Goal: Task Accomplishment & Management: Manage account settings

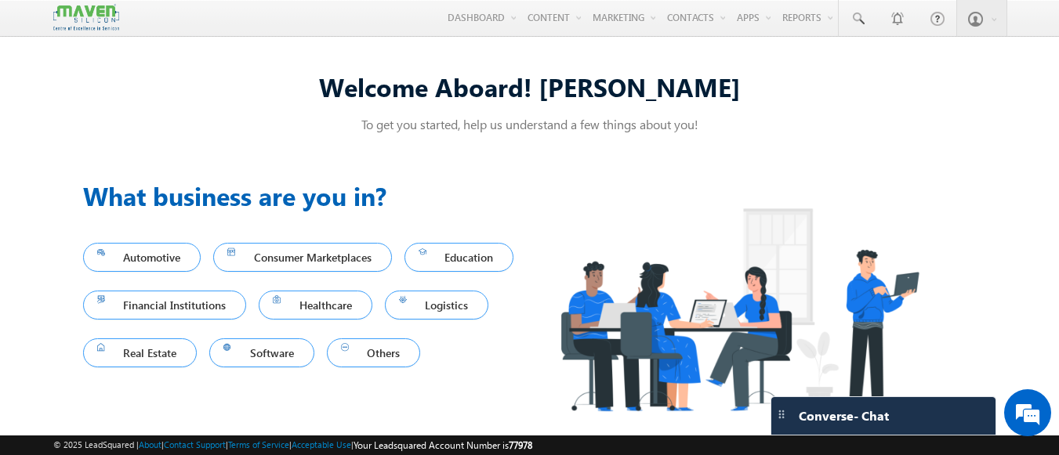
click at [381, 236] on div "Automotive Consumer Marketplaces Education Financial Institutions Healthcare Lo…" at bounding box center [306, 305] width 447 height 143
click at [400, 234] on div "Automotive Consumer Marketplaces Education Financial Institutions Healthcare Lo…" at bounding box center [306, 305] width 447 height 143
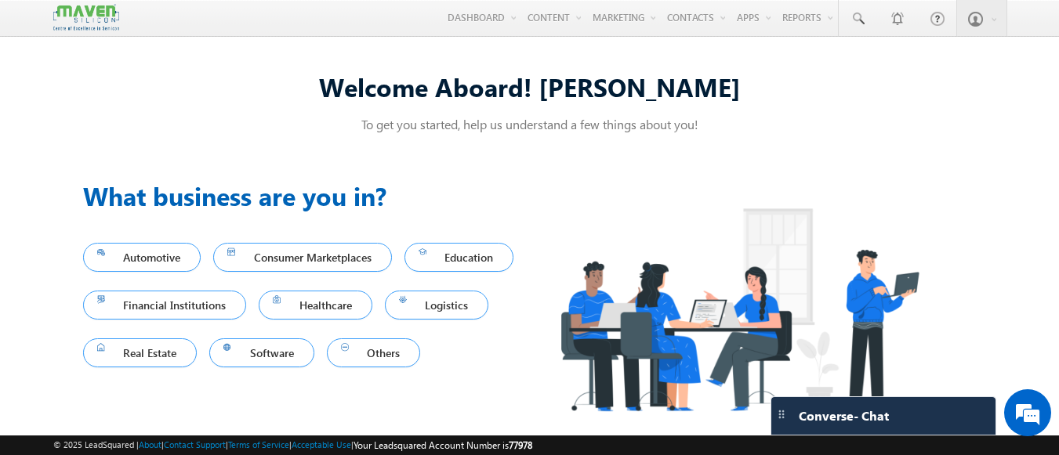
click at [389, 275] on div "Consumer Marketplaces" at bounding box center [308, 258] width 191 height 42
click at [411, 278] on div "Automotive Consumer Marketplaces Education Financial Institutions Healthcare Lo…" at bounding box center [306, 305] width 447 height 143
click at [385, 289] on div "Healthcare" at bounding box center [322, 305] width 126 height 42
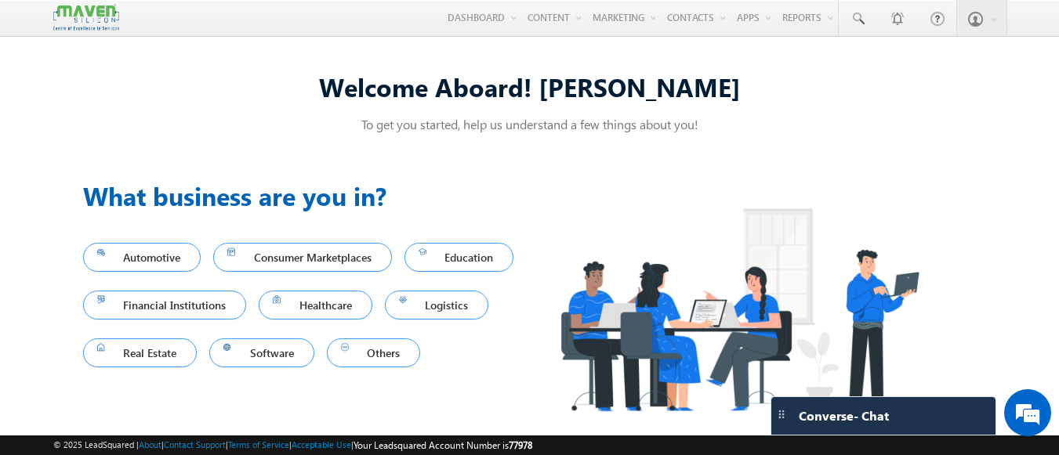
click at [385, 289] on div "Healthcare" at bounding box center [322, 305] width 126 height 42
click at [372, 317] on link "Healthcare" at bounding box center [316, 305] width 114 height 29
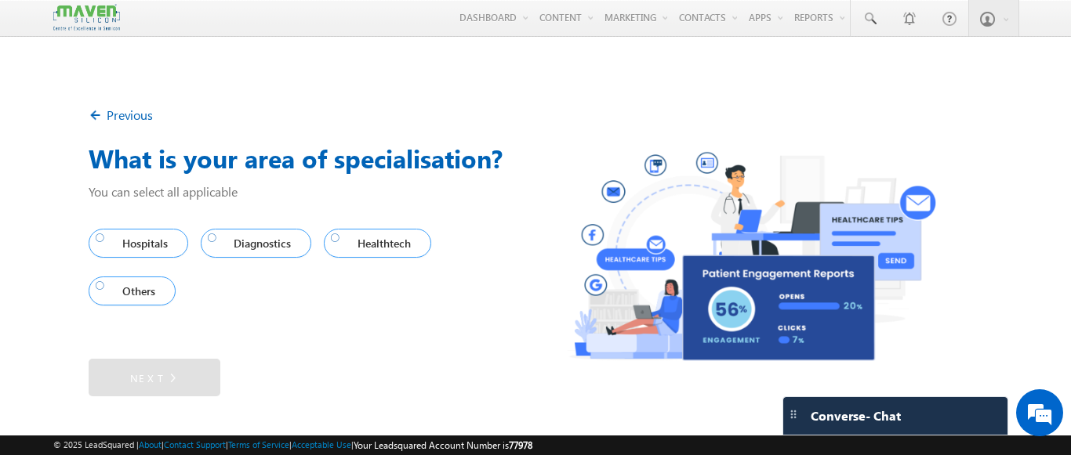
click at [432, 336] on div "Hospitals Diagnostics Healthtech Others" at bounding box center [312, 276] width 447 height 127
click at [476, 313] on div "Hospitals Diagnostics Healthtech Others" at bounding box center [312, 267] width 447 height 96
click at [469, 311] on div "Hospitals Diagnostics Healthtech Others" at bounding box center [312, 267] width 447 height 96
drag, startPoint x: 469, startPoint y: 311, endPoint x: 484, endPoint y: 300, distance: 18.5
click at [484, 300] on div "Hospitals Diagnostics Healthtech Others" at bounding box center [312, 267] width 447 height 96
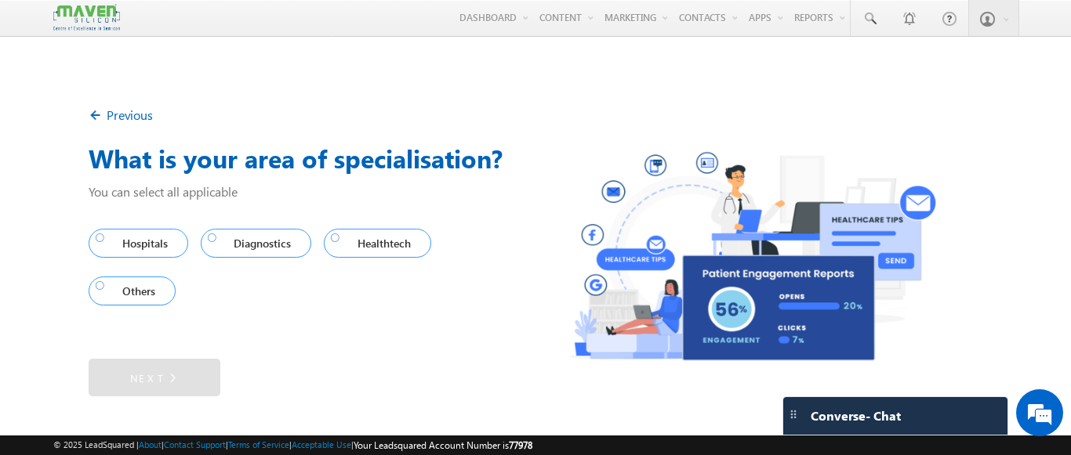
click at [484, 300] on div "Hospitals Diagnostics Healthtech Others" at bounding box center [312, 267] width 447 height 96
click at [480, 296] on div "Hospitals Diagnostics Healthtech Others" at bounding box center [312, 267] width 447 height 96
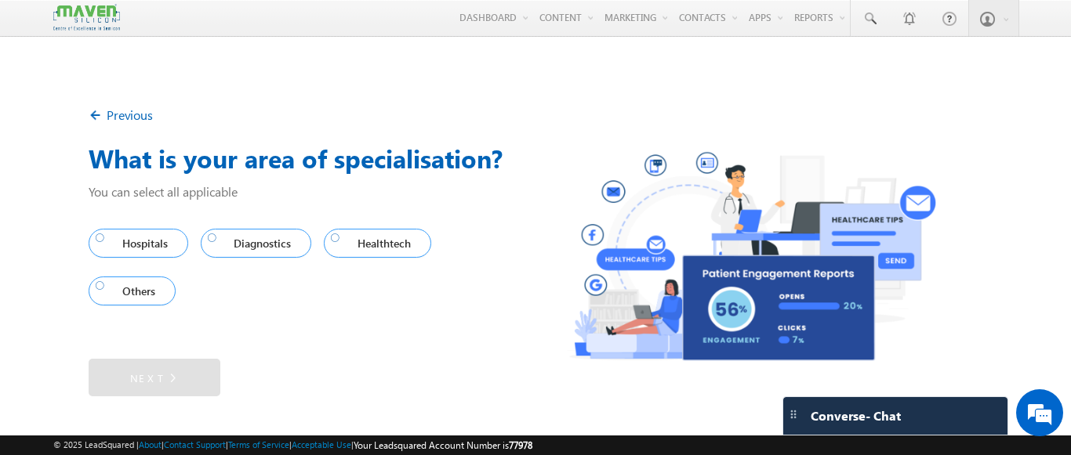
click at [480, 296] on div "Hospitals Diagnostics Healthtech Others" at bounding box center [312, 267] width 447 height 96
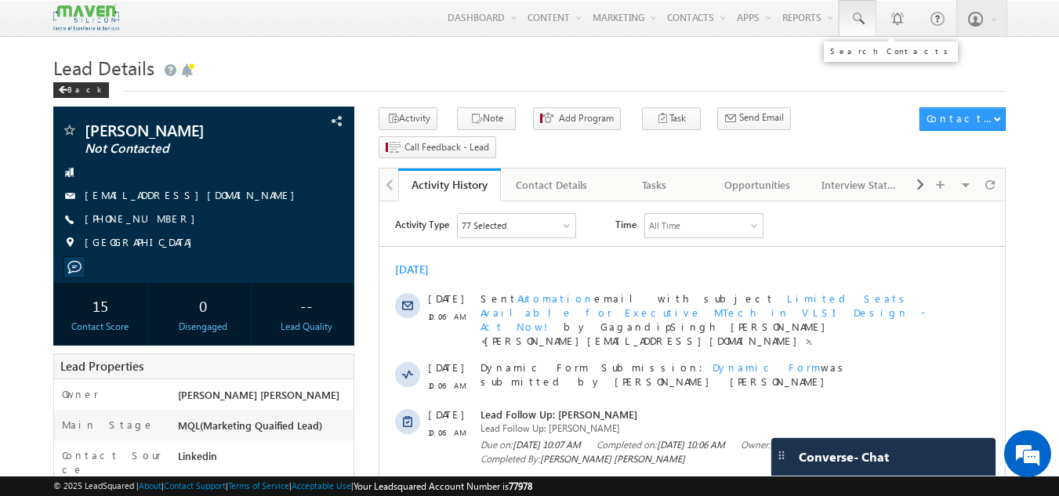
click at [862, 13] on span at bounding box center [858, 19] width 16 height 16
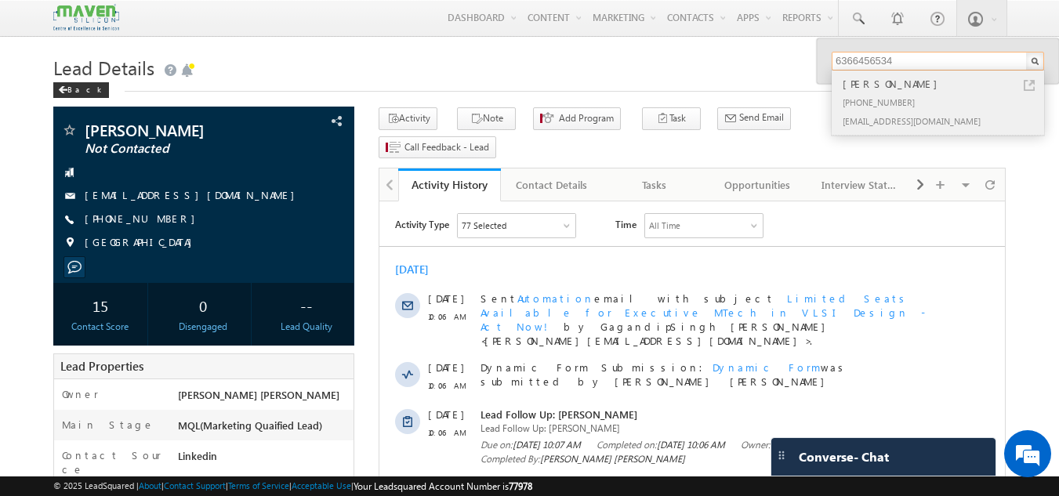
type input "6366456534"
click at [886, 114] on div "vinodms239@gmail.com" at bounding box center [944, 120] width 210 height 19
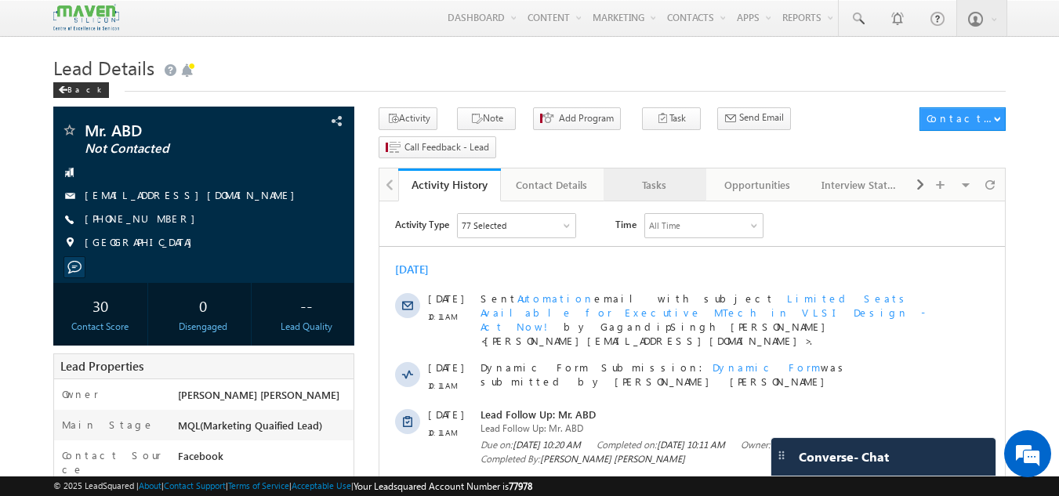
click at [654, 176] on div "Tasks" at bounding box center [654, 185] width 76 height 19
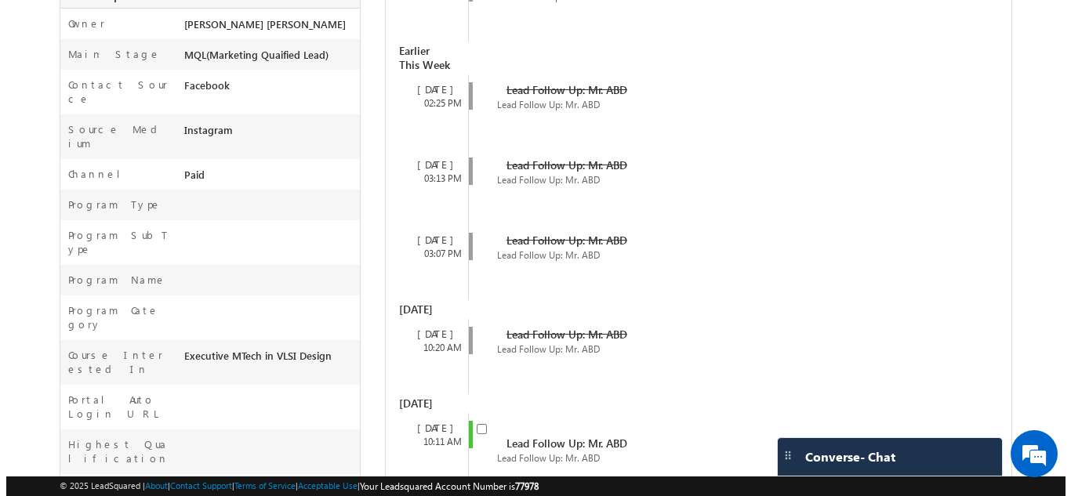
scroll to position [375, 0]
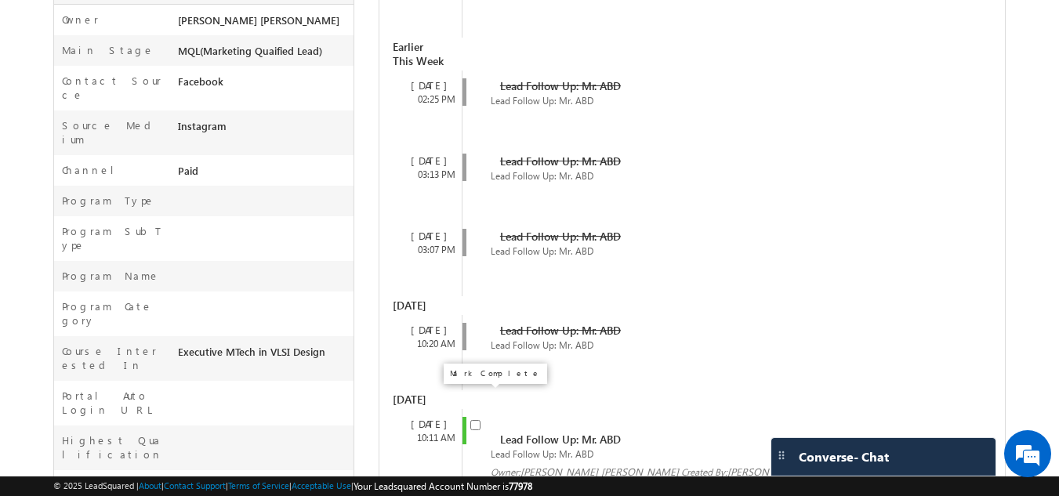
click at [480, 420] on input "checkbox" at bounding box center [475, 425] width 10 height 10
checkbox input "false"
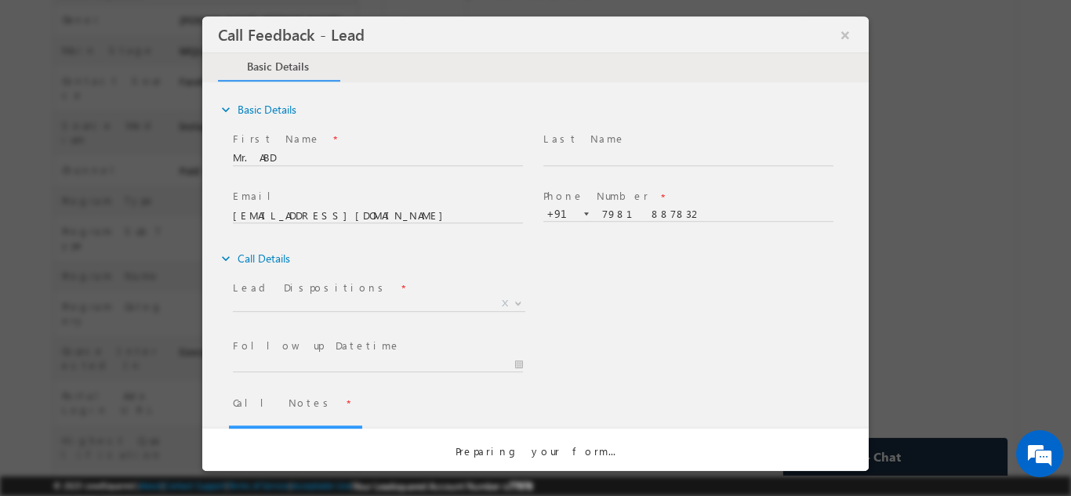
scroll to position [0, 0]
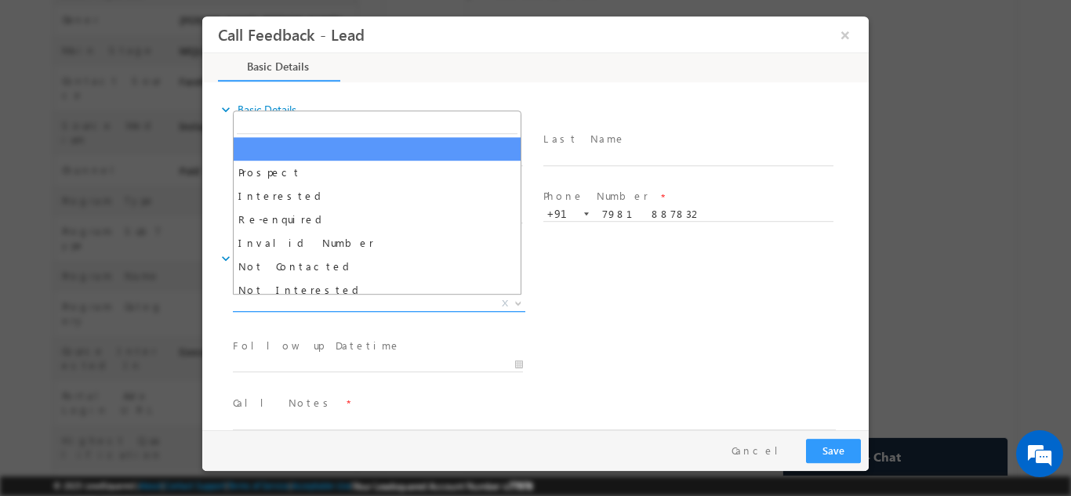
click at [340, 303] on span "X" at bounding box center [379, 303] width 292 height 16
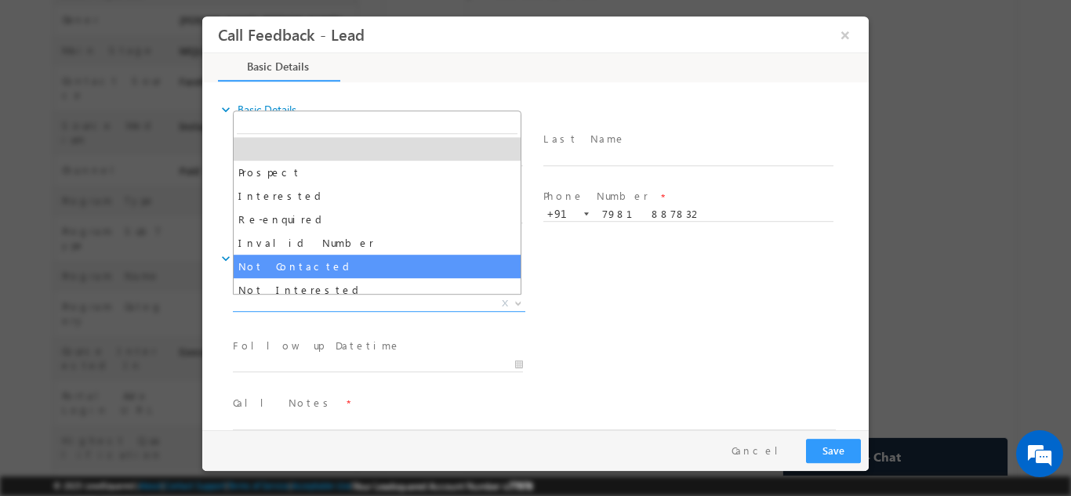
select select "Not Contacted"
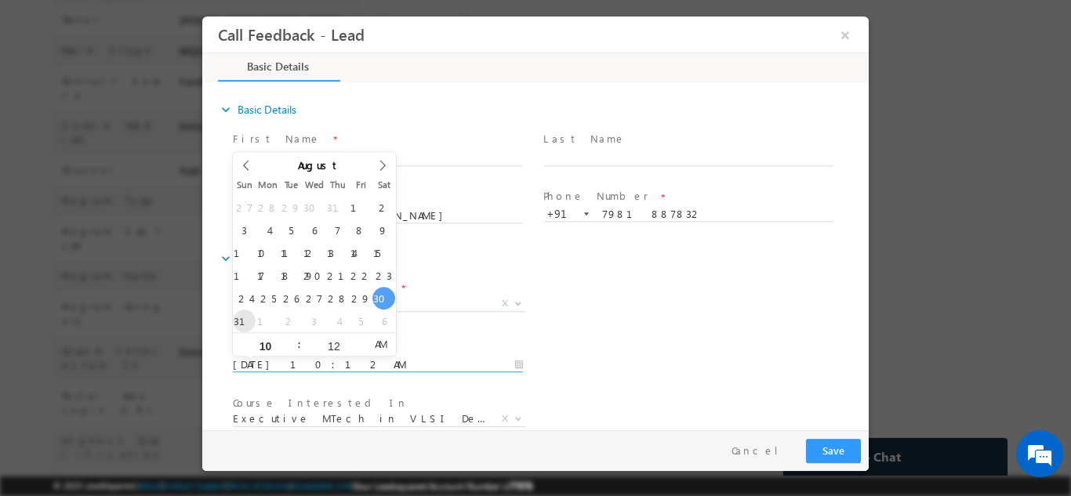
drag, startPoint x: 302, startPoint y: 369, endPoint x: 248, endPoint y: 317, distance: 74.8
click at [248, 317] on body "Call Feedback - Lead × Basic Details" at bounding box center [535, 223] width 666 height 414
type input "31/08/2025 10:12 AM"
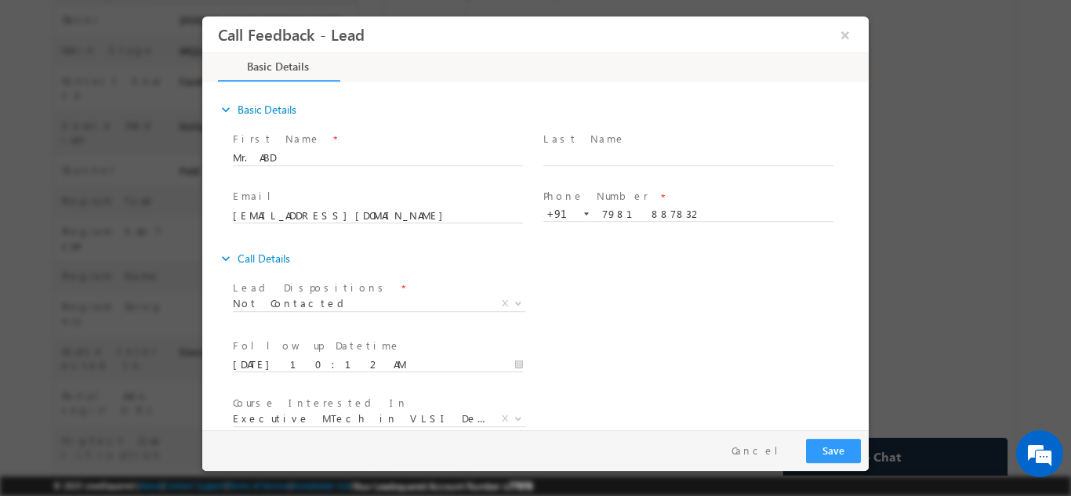
click at [604, 304] on div "Lead Dispositions * Prospect Interested Re-enquired Invalid Number Not Contacte…" at bounding box center [549, 305] width 639 height 58
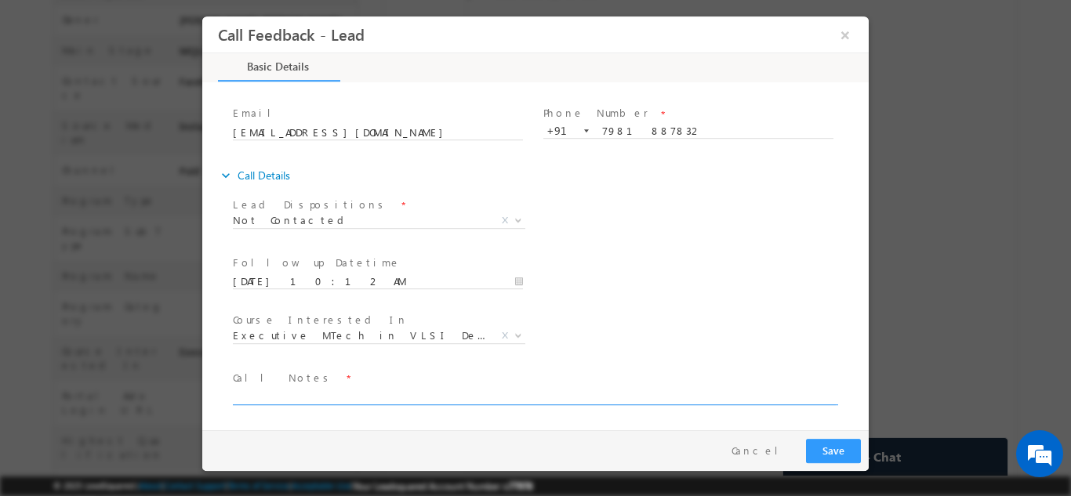
click at [697, 400] on textarea at bounding box center [534, 395] width 603 height 18
type textarea "dnp"
click at [833, 446] on button "Save" at bounding box center [833, 450] width 55 height 24
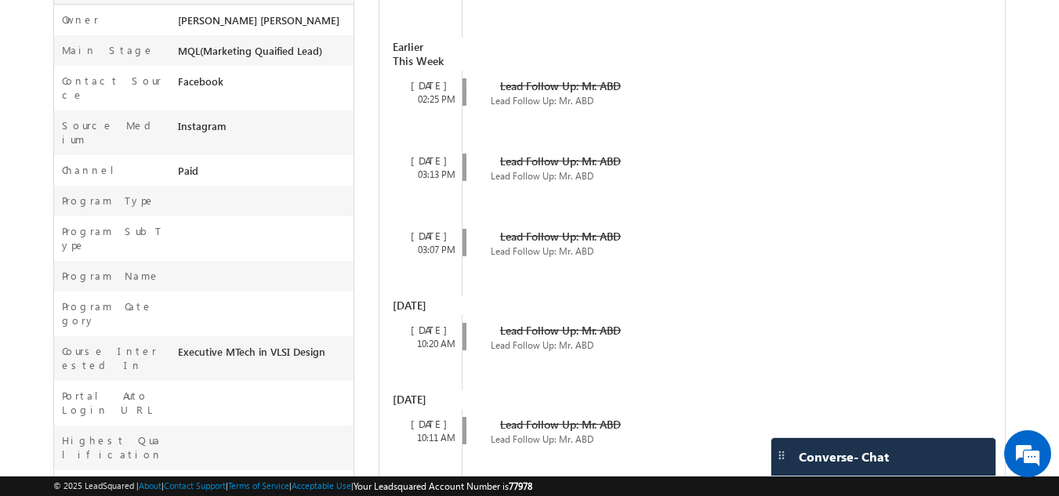
scroll to position [0, 0]
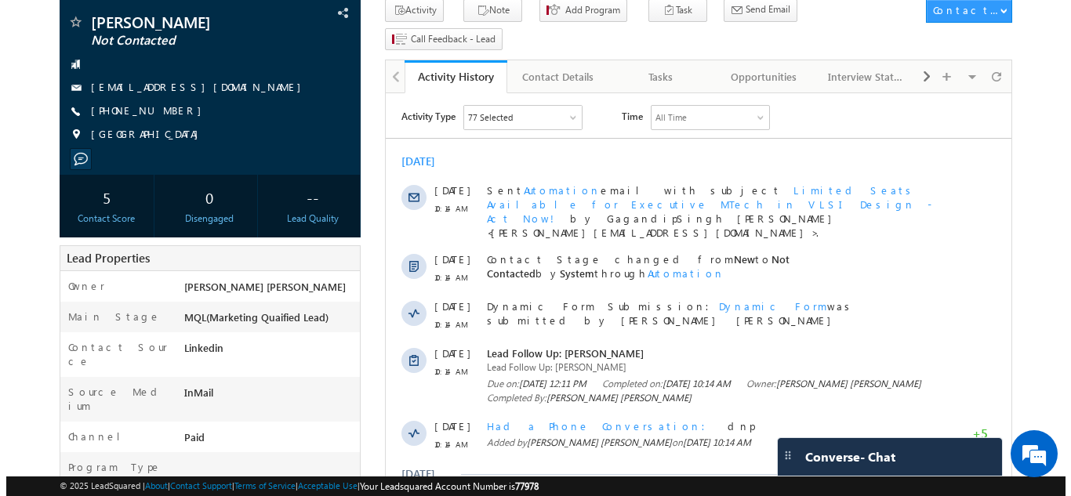
scroll to position [106, 0]
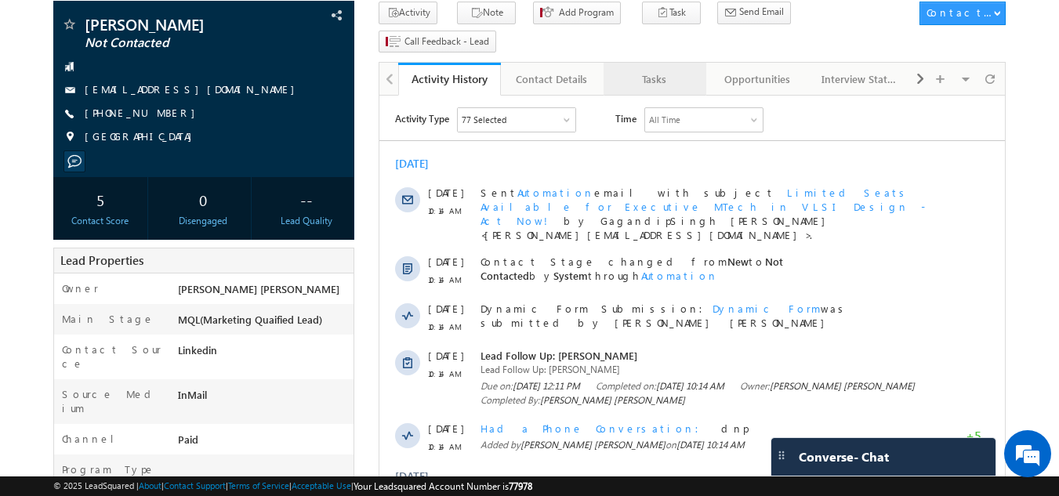
click at [641, 70] on div "Tasks" at bounding box center [654, 79] width 76 height 19
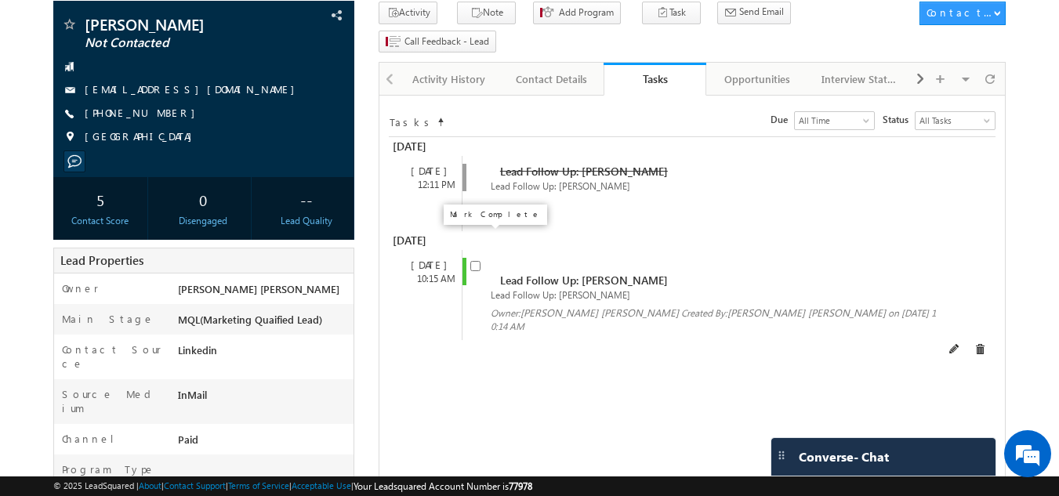
click at [476, 261] on input "checkbox" at bounding box center [475, 266] width 10 height 10
checkbox input "false"
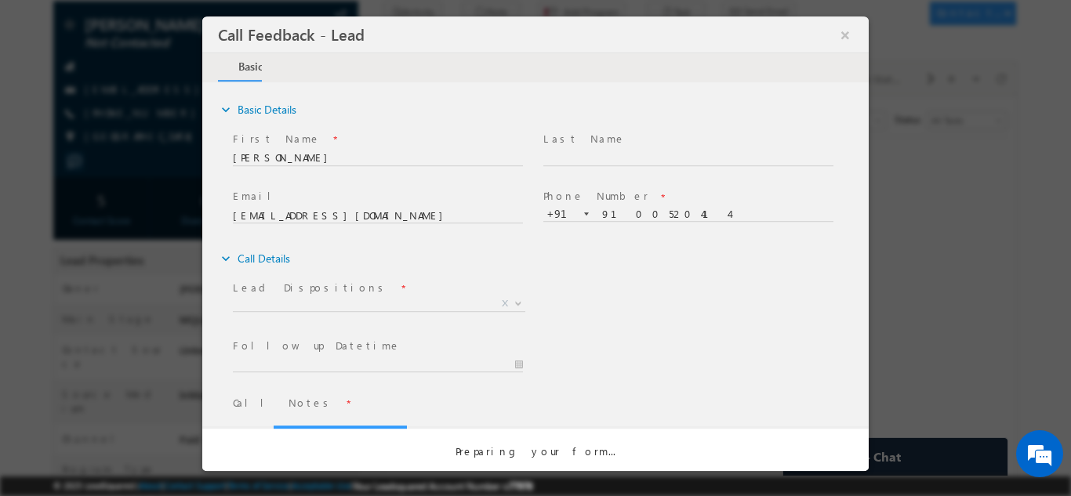
scroll to position [0, 0]
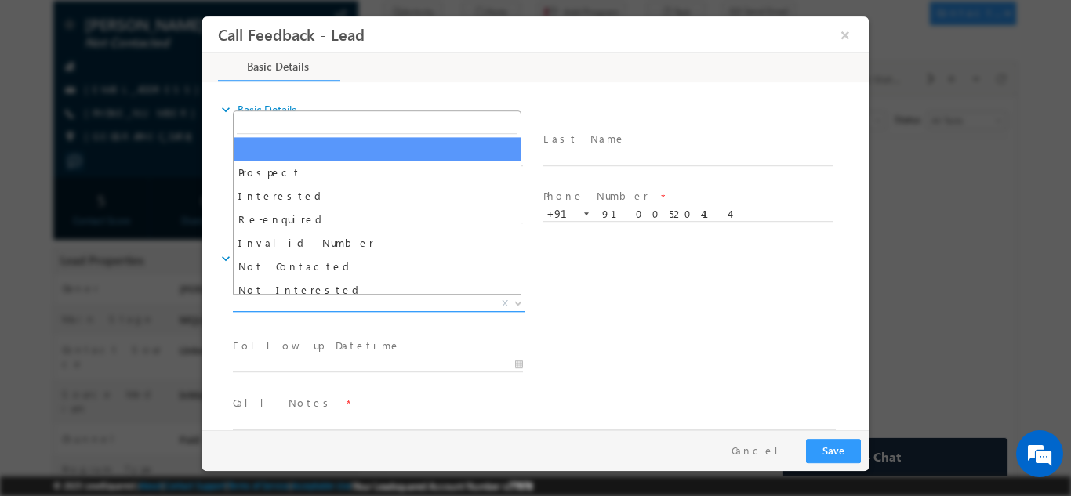
click at [332, 298] on span "X" at bounding box center [379, 303] width 292 height 16
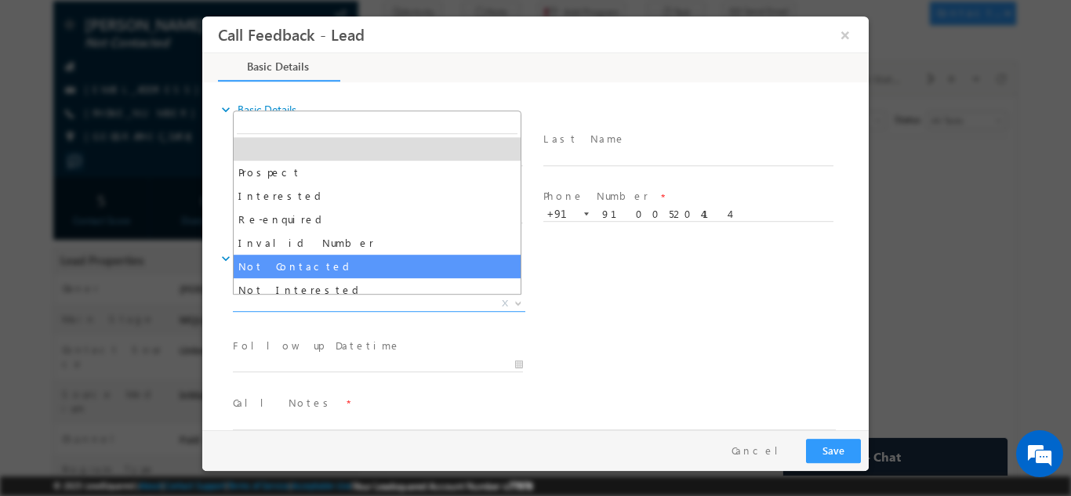
select select "Not Contacted"
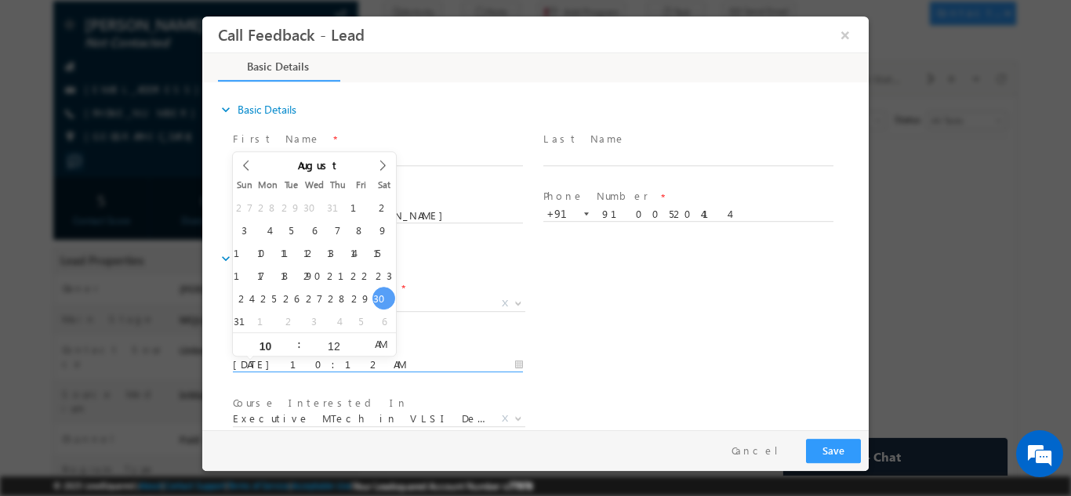
click at [310, 365] on input "30/08/2025 10:12 AM" at bounding box center [378, 365] width 290 height 16
type input "31/08/2025 10:12 AM"
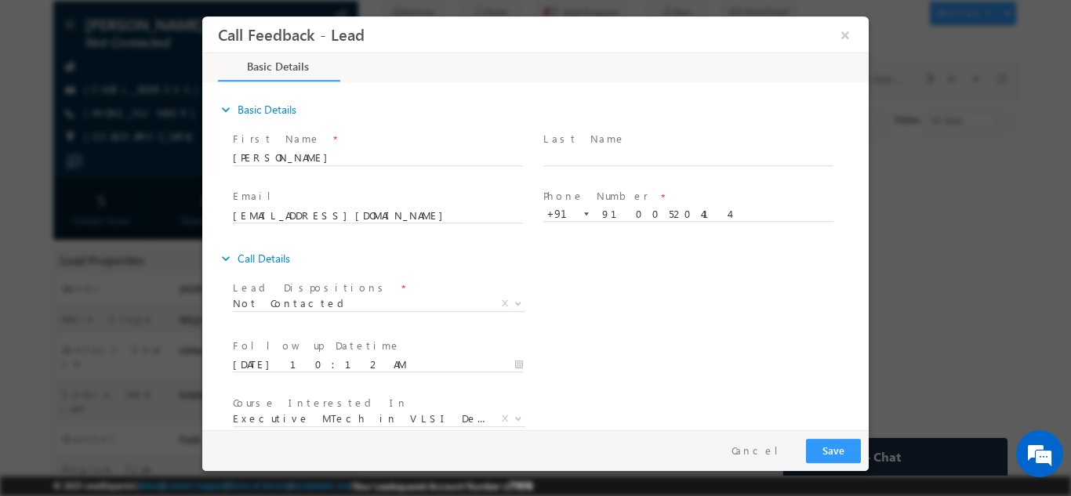
click at [636, 241] on div "Email * botsayesh@gmail.com Phone Number * +91-9100520414 9100520414 +91" at bounding box center [549, 214] width 639 height 58
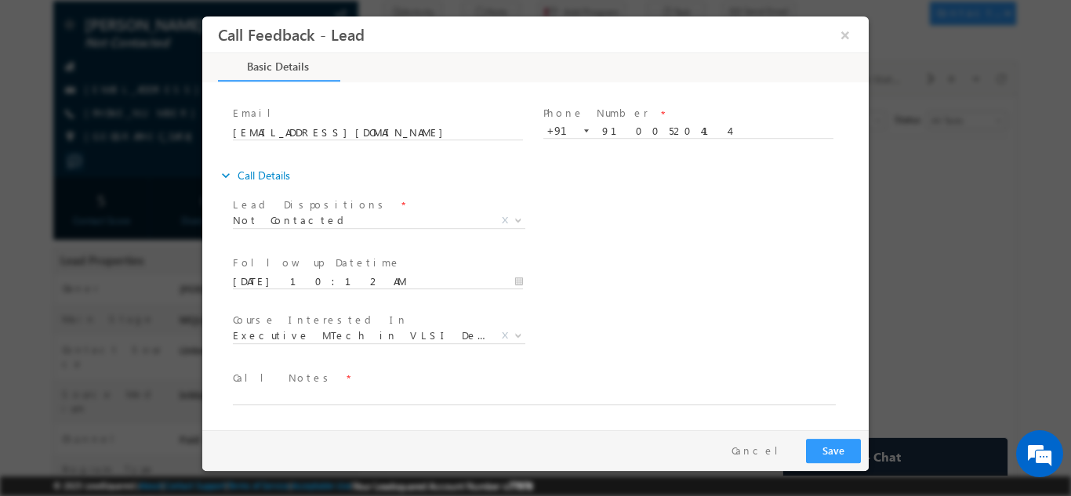
drag, startPoint x: 863, startPoint y: 281, endPoint x: 1072, endPoint y: 439, distance: 262.4
click at [637, 399] on textarea at bounding box center [534, 395] width 603 height 18
type textarea "dnp"
click at [846, 447] on button "Save" at bounding box center [833, 450] width 55 height 24
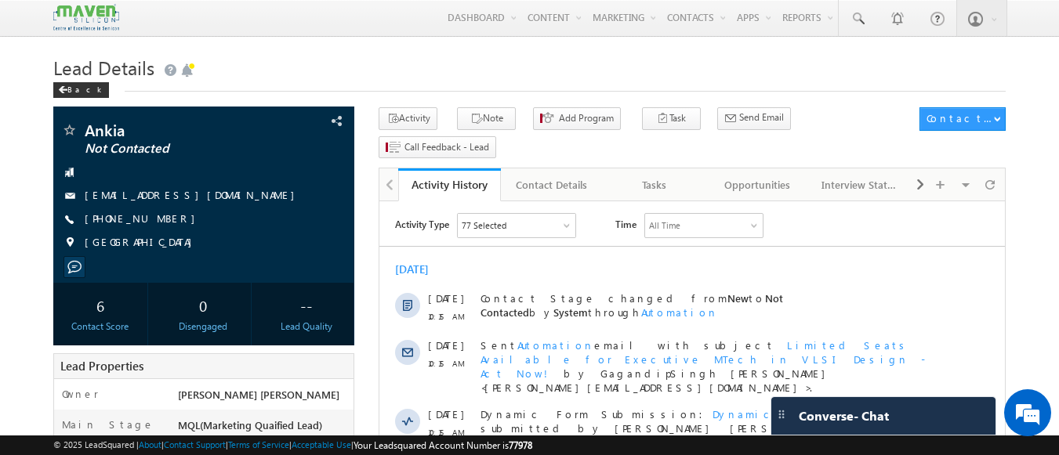
click at [441, 426] on span "10:15 AM" at bounding box center [451, 433] width 47 height 14
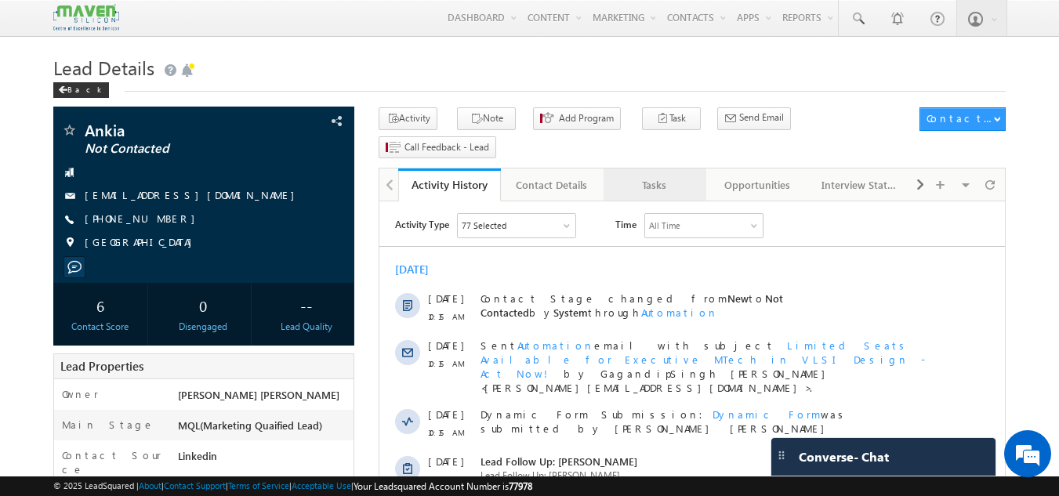
click at [650, 176] on div "Tasks" at bounding box center [654, 185] width 76 height 19
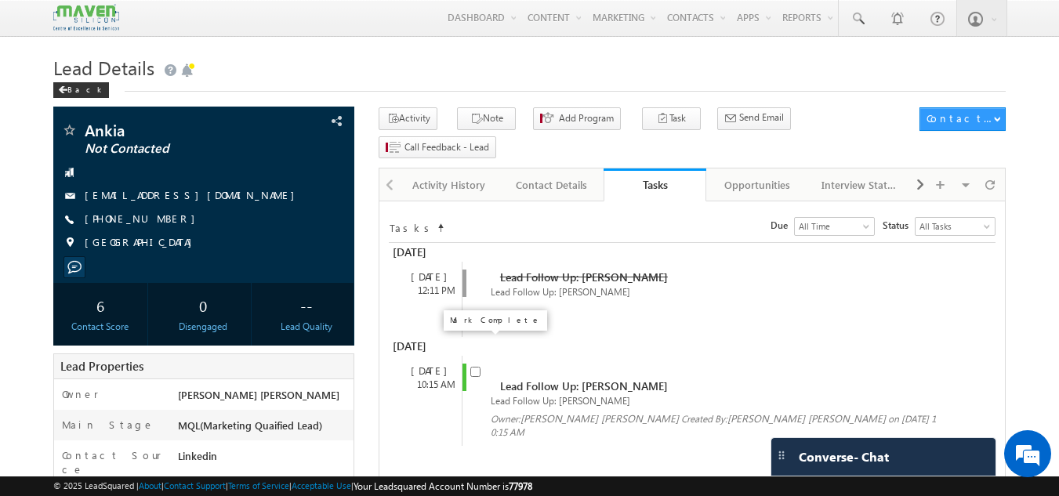
click at [471, 367] on input "checkbox" at bounding box center [475, 372] width 10 height 10
checkbox input "false"
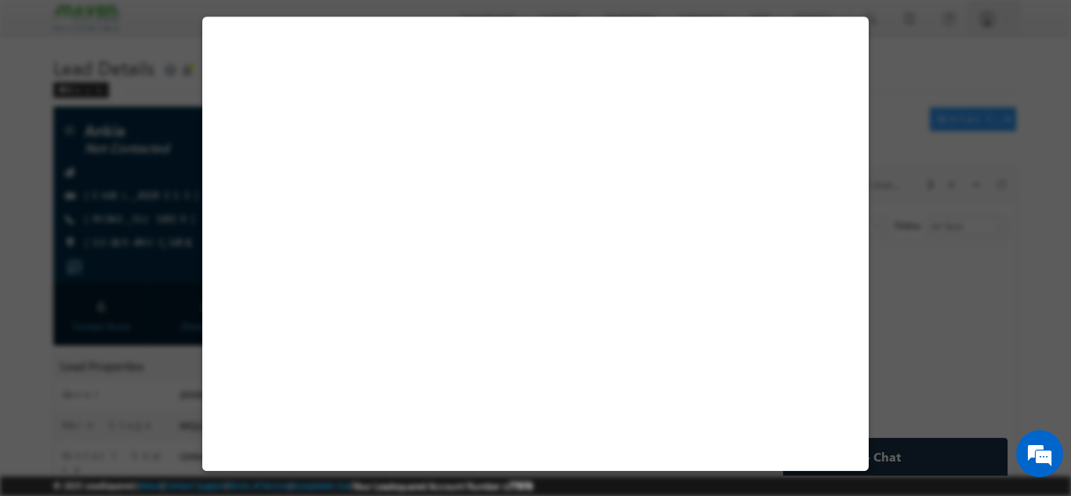
drag, startPoint x: 868, startPoint y: 322, endPoint x: 871, endPoint y: 382, distance: 59.6
click at [871, 382] on div at bounding box center [535, 248] width 1071 height 496
select select "Not Contacted"
select select "Executive MTech in VLSI Design"
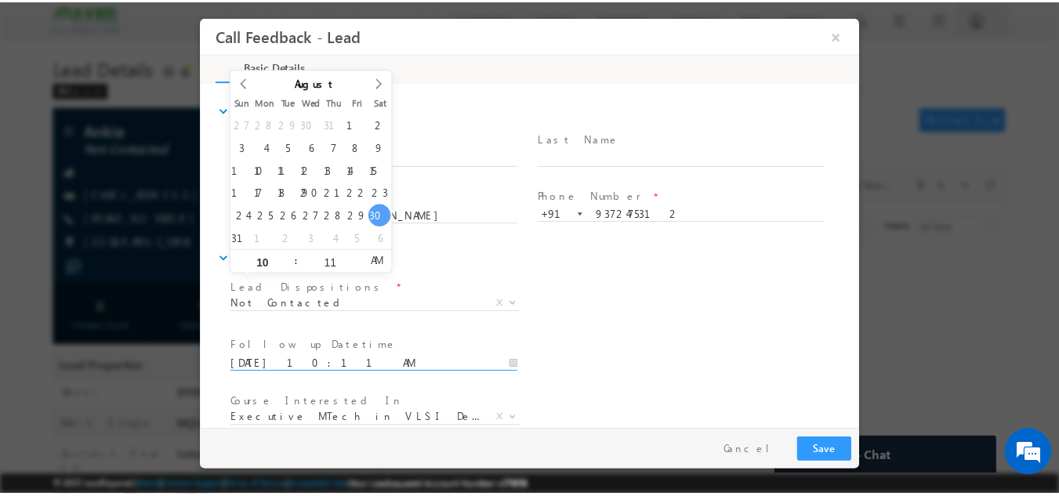
scroll to position [83, 0]
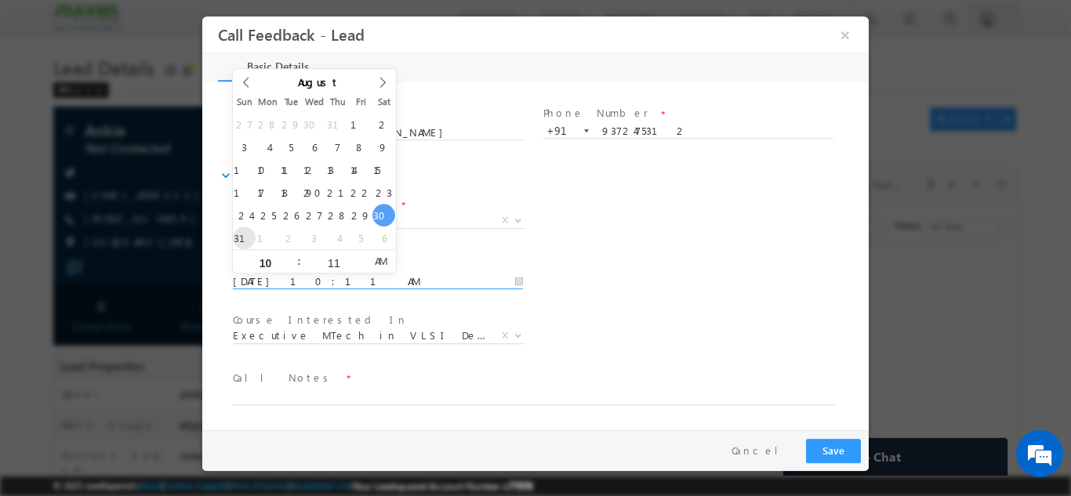
type input "31/08/2025 10:11 AM"
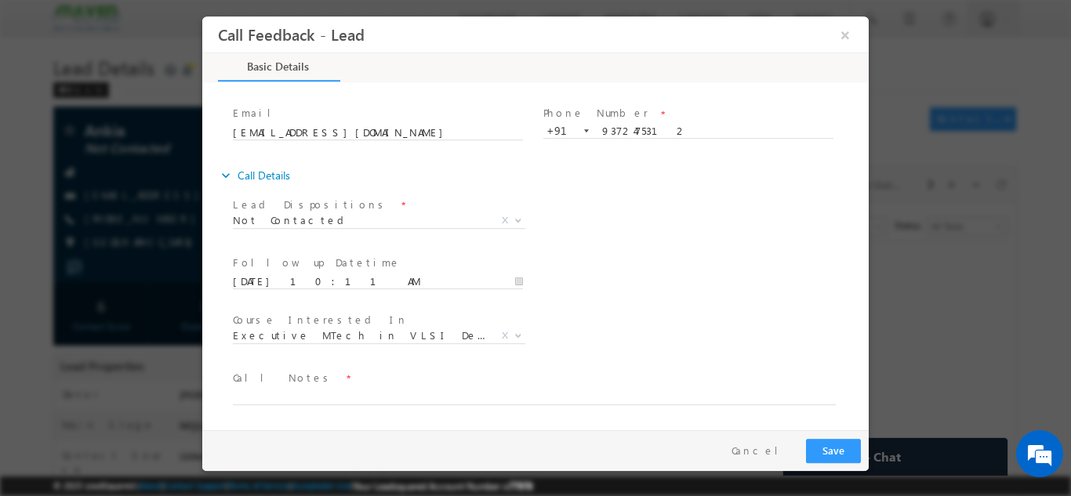
click at [856, 197] on div "Lead Dispositions * Prospect Interested Re-enquired Invalid Number Not Contacte…" at bounding box center [549, 222] width 639 height 58
click at [567, 390] on textarea at bounding box center [534, 395] width 603 height 18
type textarea "dnp"
click at [831, 443] on button "Save" at bounding box center [833, 450] width 55 height 24
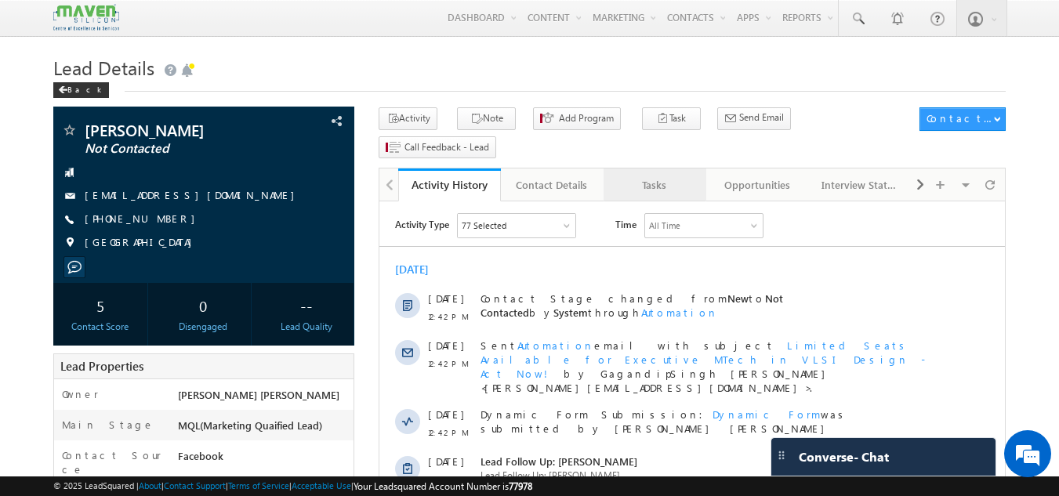
click at [659, 176] on div "Tasks" at bounding box center [654, 185] width 76 height 19
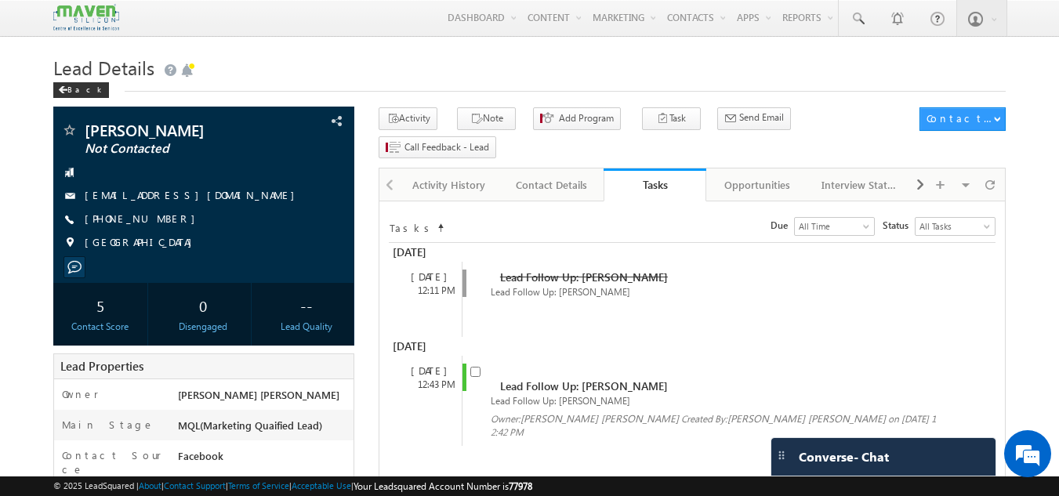
click at [476, 367] on input "checkbox" at bounding box center [475, 372] width 10 height 10
checkbox input "false"
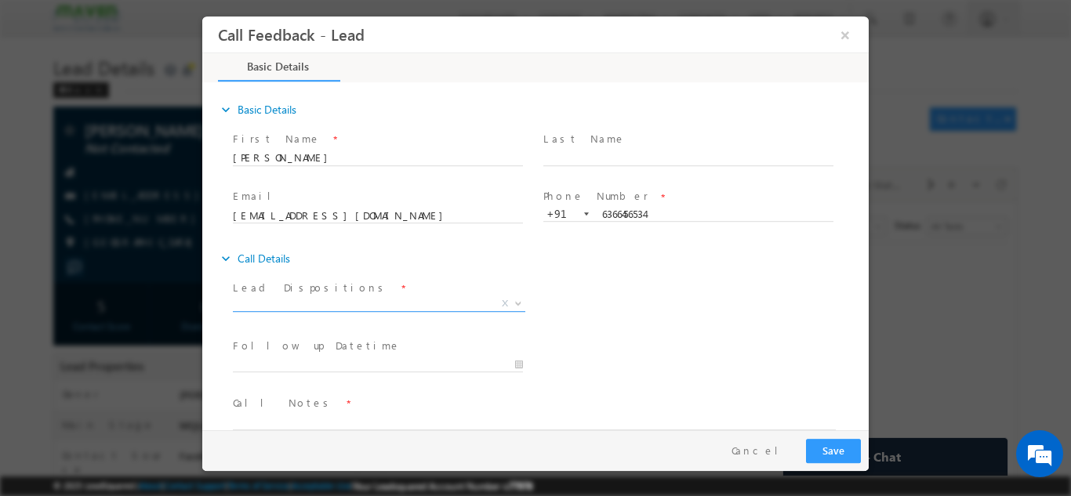
click at [408, 301] on span "X" at bounding box center [379, 303] width 292 height 16
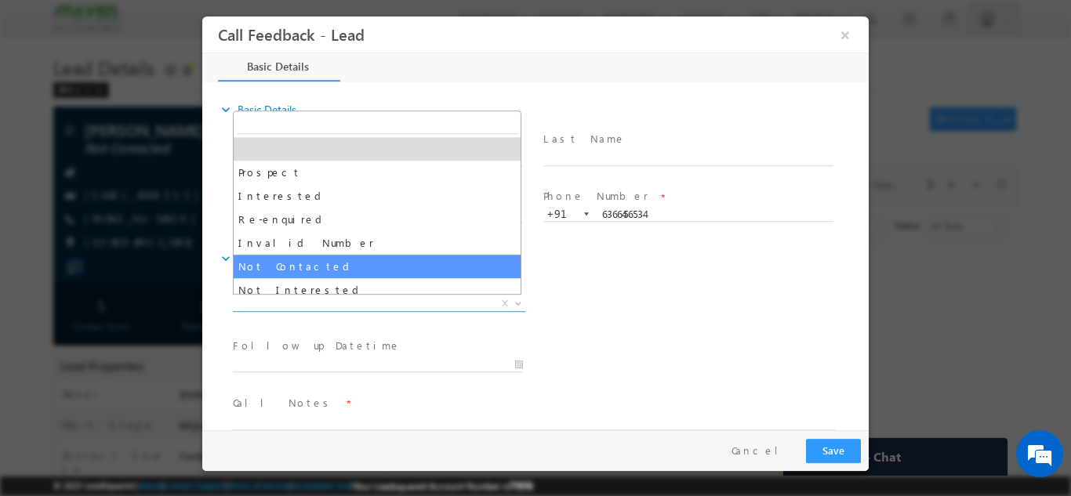
select select "Not Contacted"
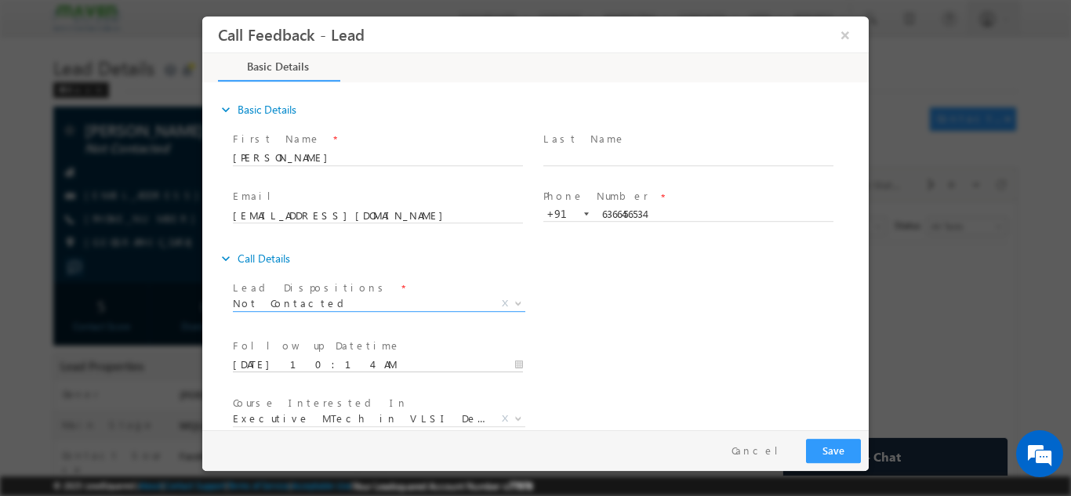
click at [328, 363] on input "30/08/2025 10:14 AM" at bounding box center [378, 365] width 290 height 16
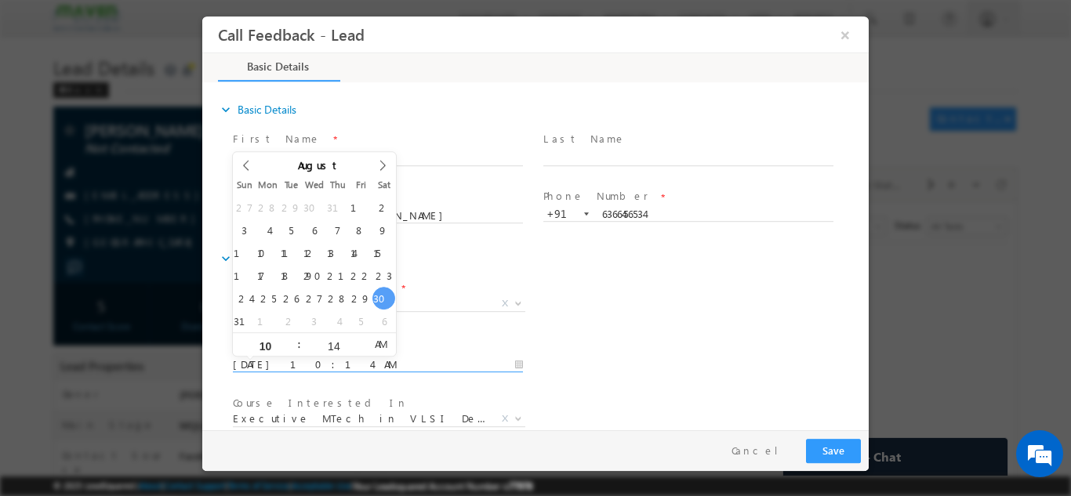
click at [330, 361] on input "30/08/2025 10:14 AM" at bounding box center [378, 365] width 290 height 16
type input "31/08/2025 10:14 AM"
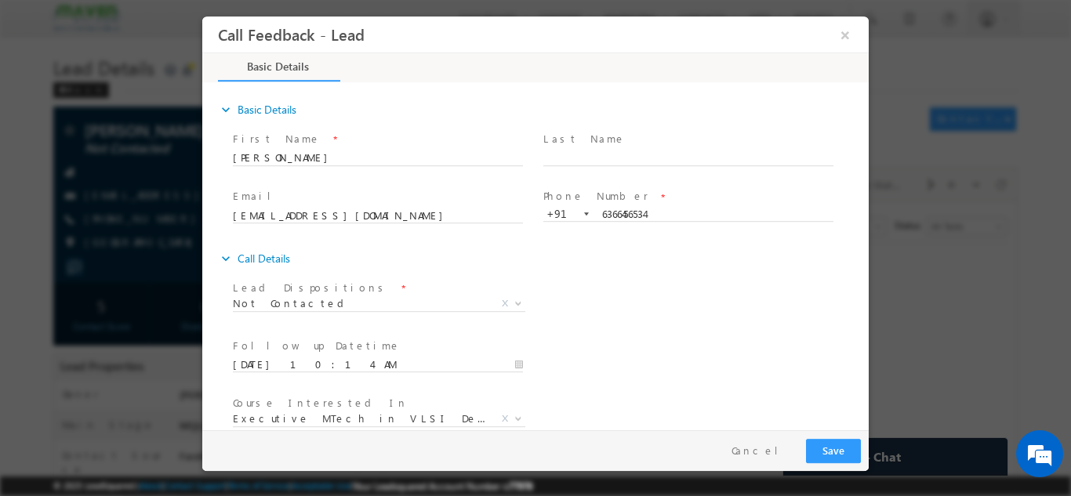
click at [716, 272] on div "expand_more Call Details Lead Dispositions *" at bounding box center [543, 375] width 650 height 263
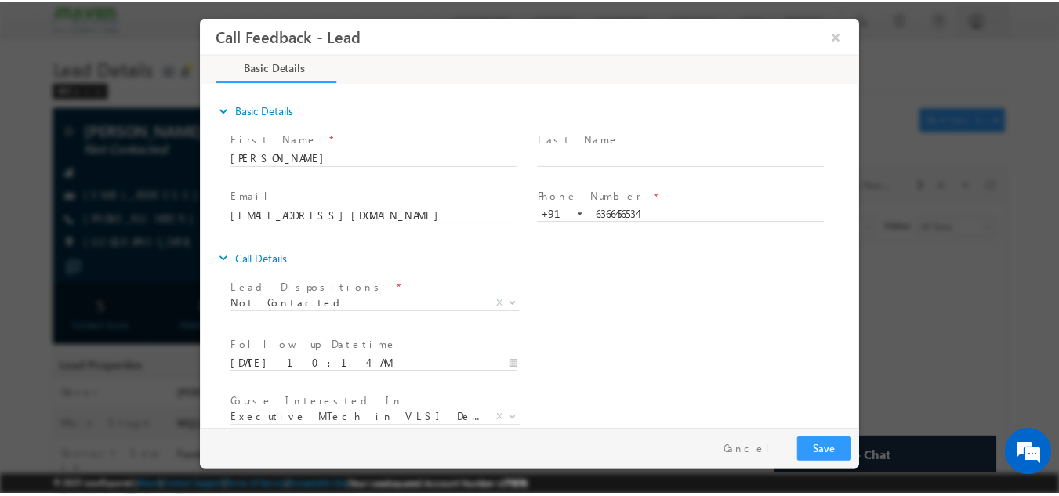
scroll to position [83, 0]
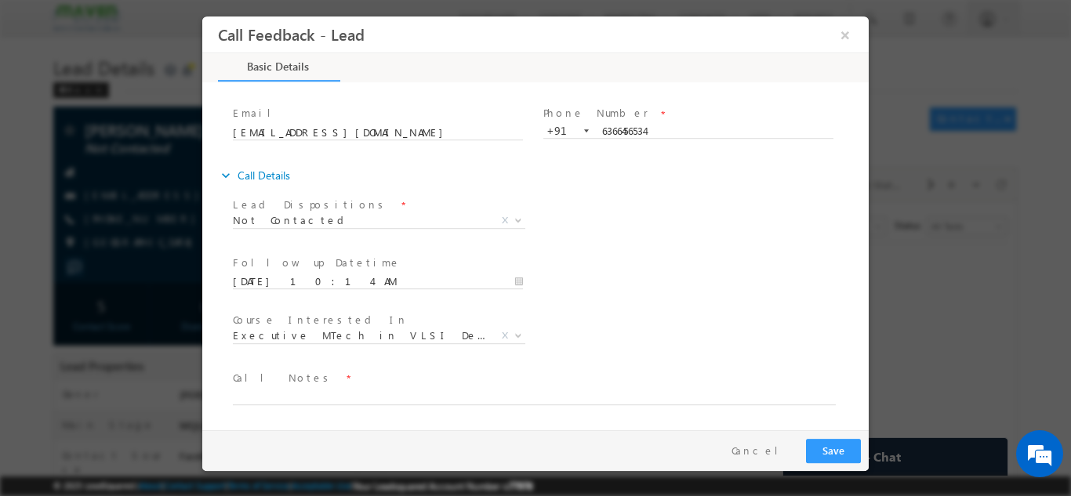
drag, startPoint x: 867, startPoint y: 262, endPoint x: 1083, endPoint y: 415, distance: 264.8
click at [724, 394] on textarea at bounding box center [534, 395] width 603 height 18
type textarea "dnp"
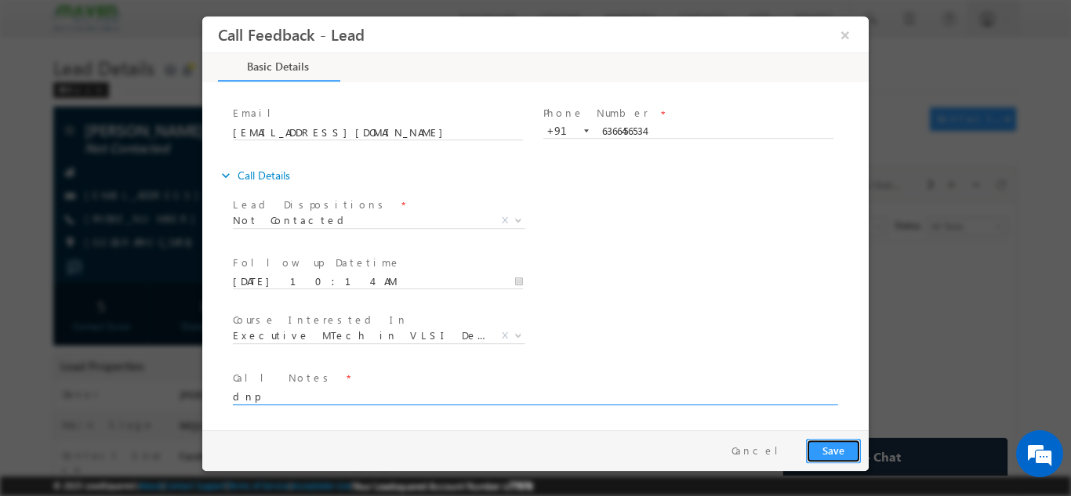
click at [835, 438] on button "Save" at bounding box center [833, 450] width 55 height 24
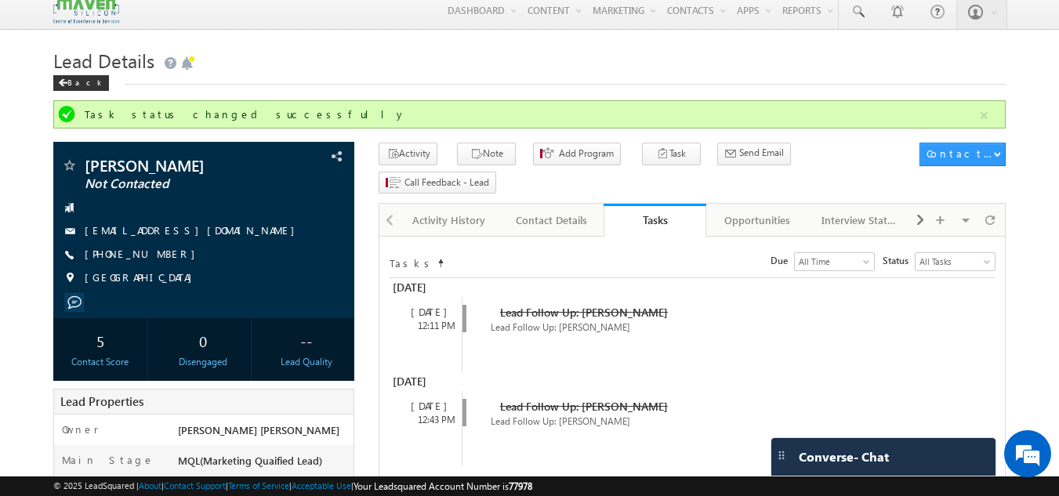
scroll to position [4, 0]
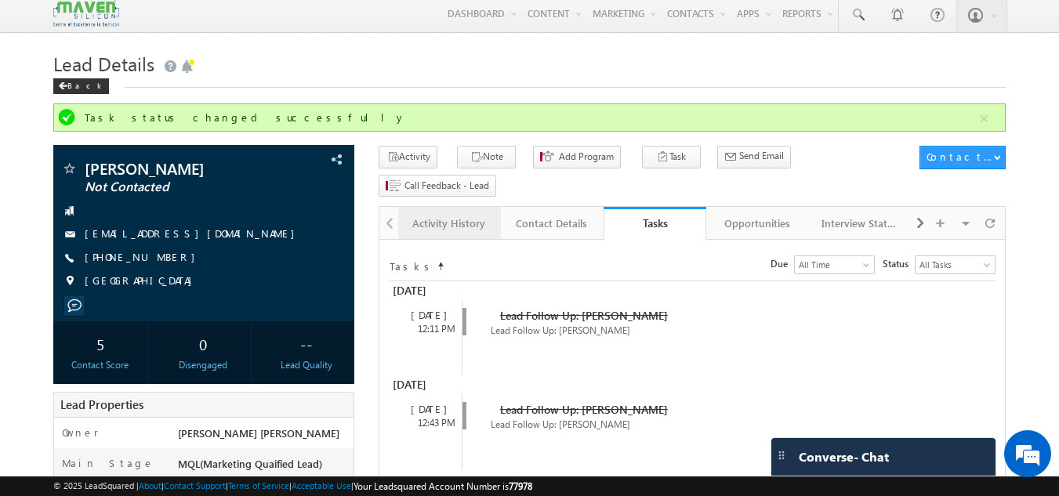
click at [460, 214] on div "Activity History" at bounding box center [449, 223] width 76 height 19
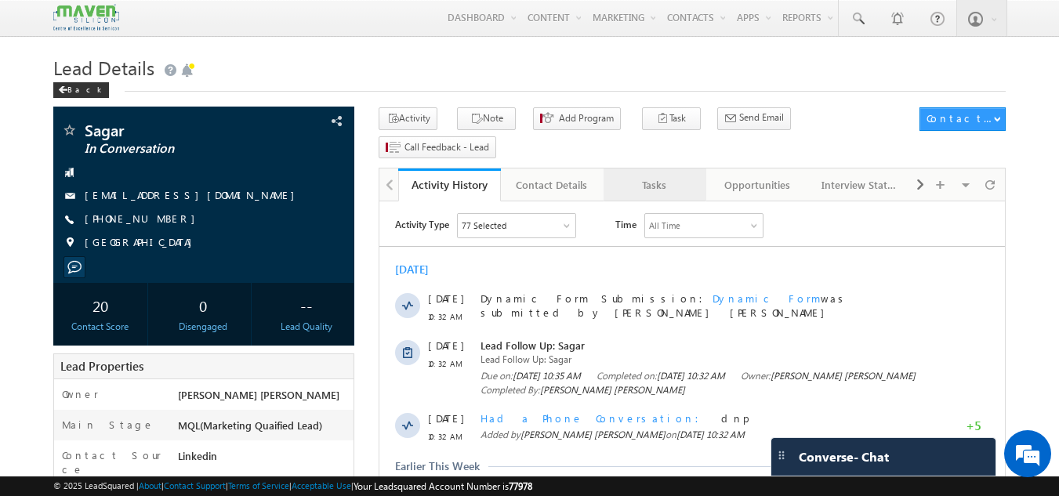
click at [639, 176] on div "Tasks" at bounding box center [654, 185] width 76 height 19
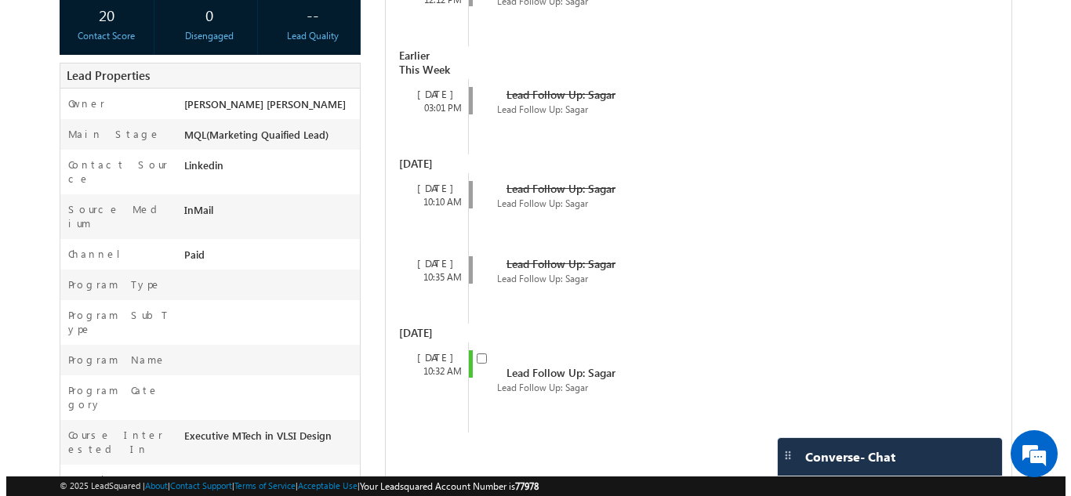
scroll to position [332, 0]
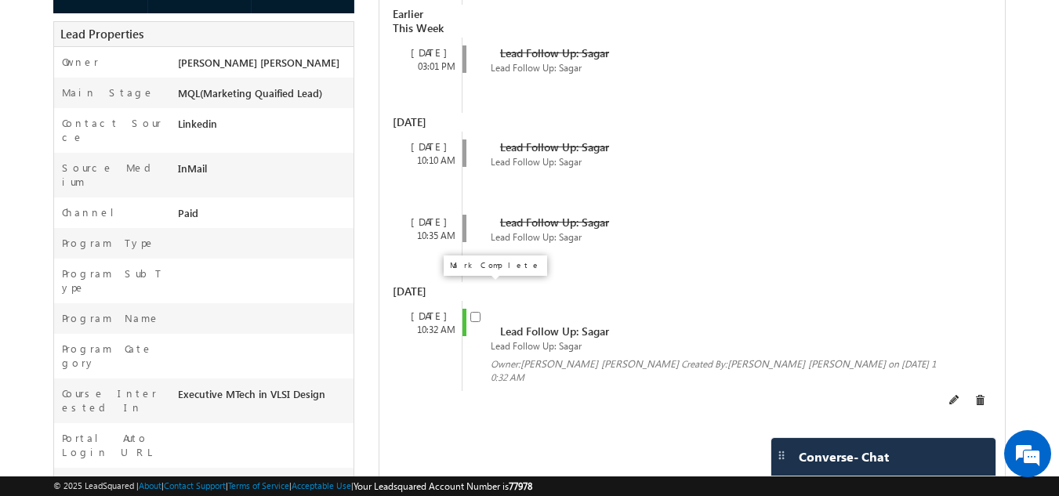
click at [480, 312] on input "checkbox" at bounding box center [475, 317] width 10 height 10
checkbox input "false"
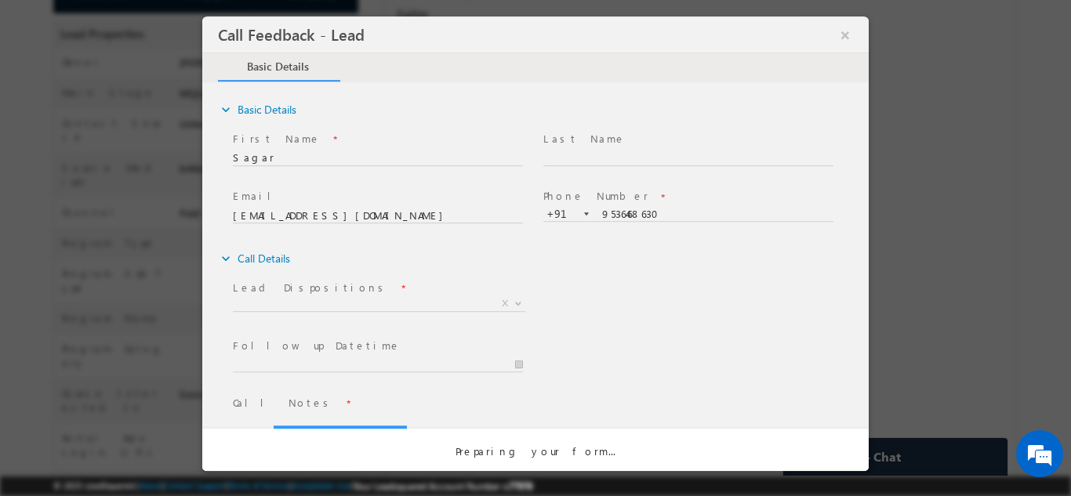
scroll to position [0, 0]
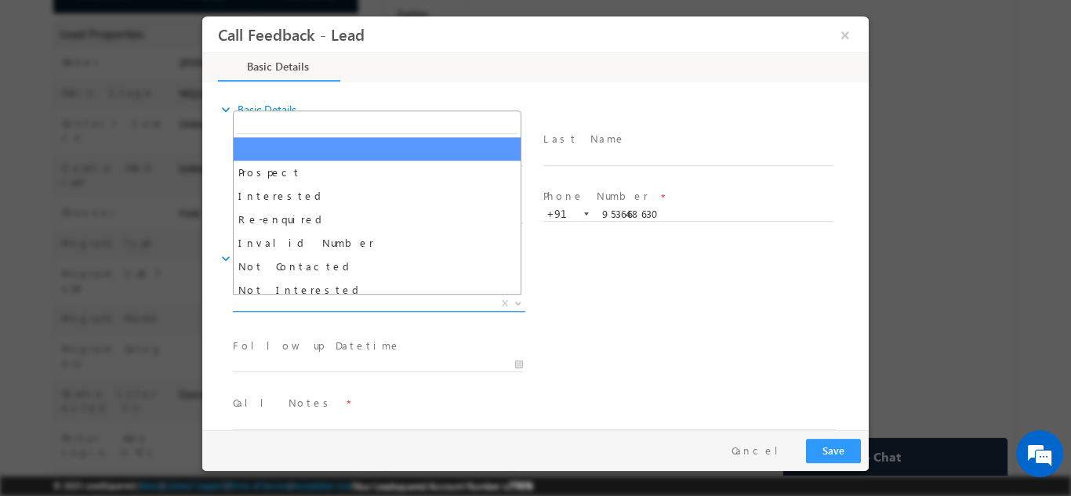
click at [462, 301] on span "X" at bounding box center [379, 303] width 292 height 16
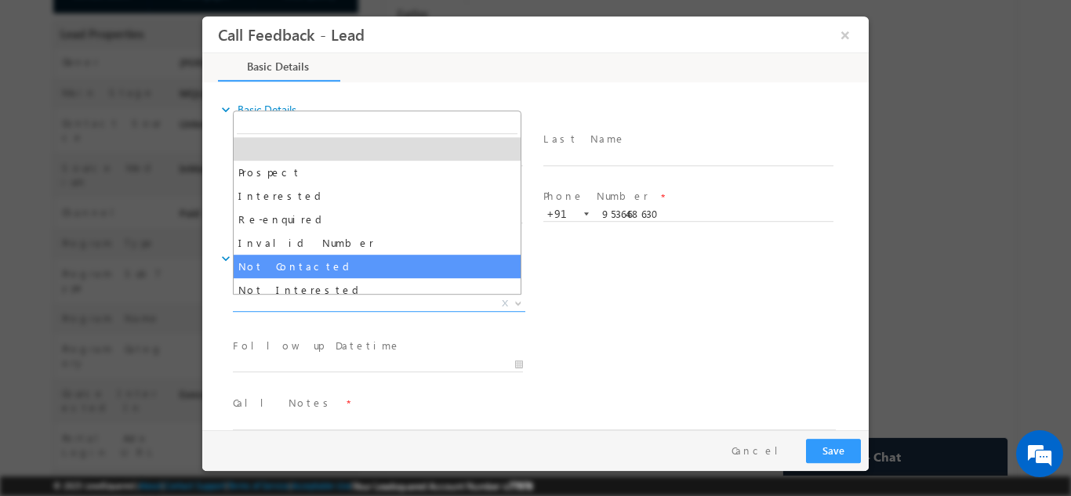
select select "Not Contacted"
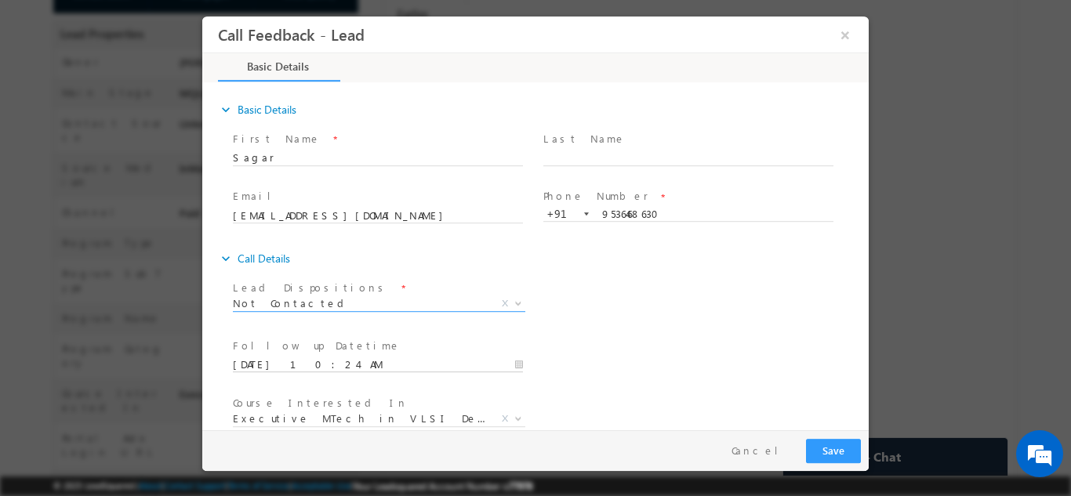
click at [406, 366] on input "30/08/2025 10:24 AM" at bounding box center [378, 365] width 290 height 16
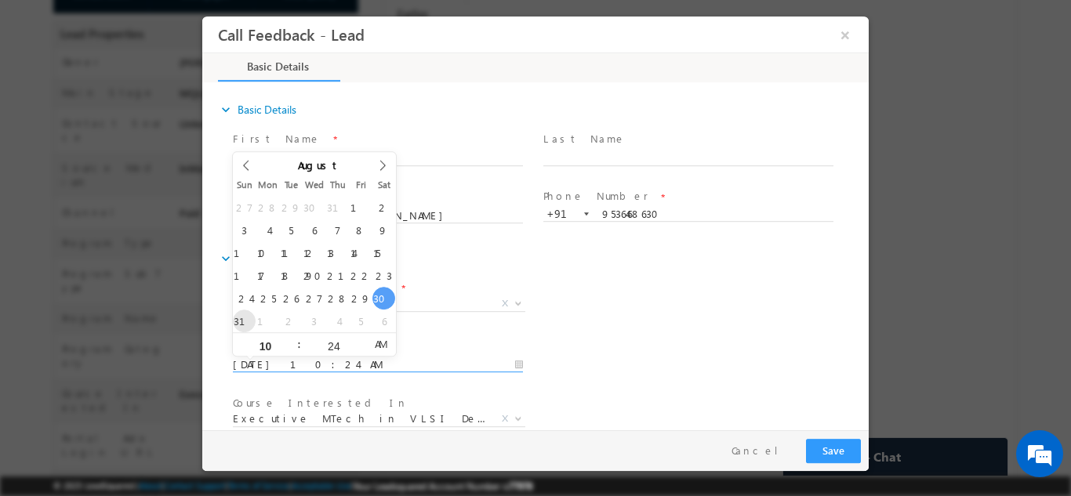
type input "31/08/2025 10:24 AM"
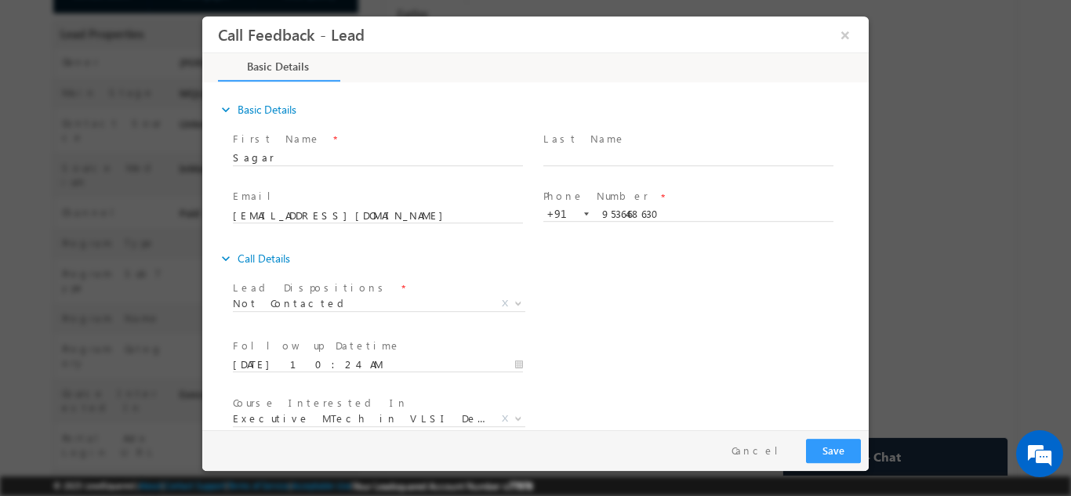
drag, startPoint x: 789, startPoint y: 353, endPoint x: 862, endPoint y: 338, distance: 74.5
click at [862, 338] on div "expand_more Basic Details First Name *" at bounding box center [539, 257] width 658 height 346
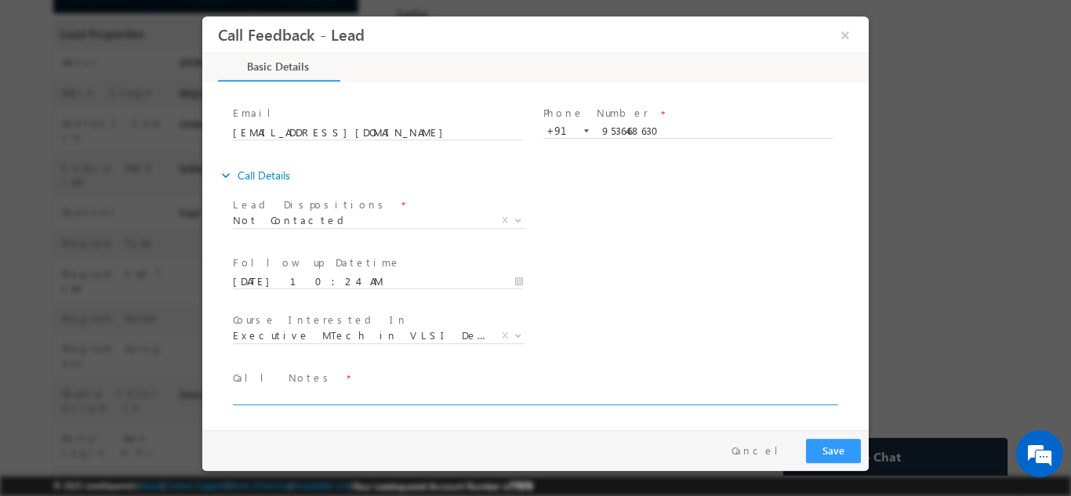
click at [581, 393] on textarea at bounding box center [534, 395] width 603 height 18
type textarea "dnp"
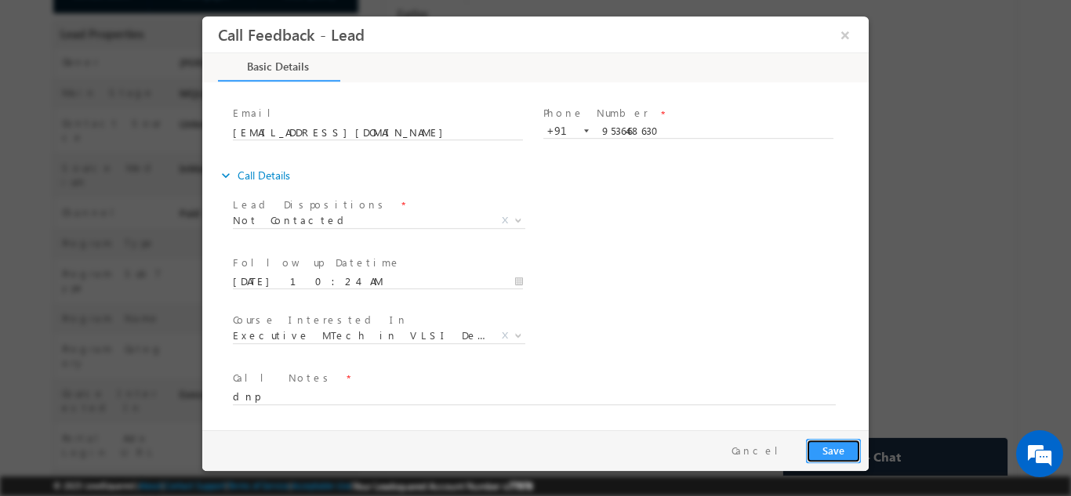
click at [831, 446] on button "Save" at bounding box center [833, 450] width 55 height 24
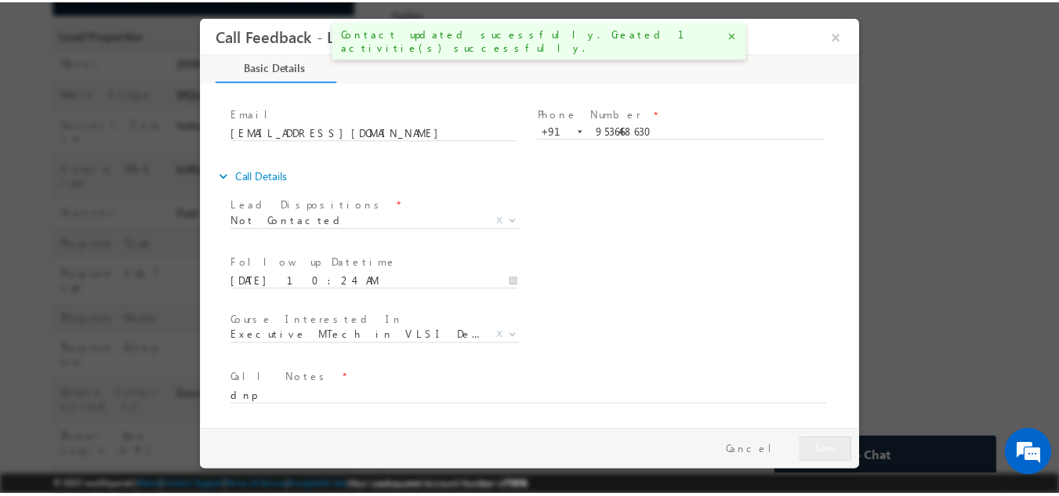
scroll to position [375, 0]
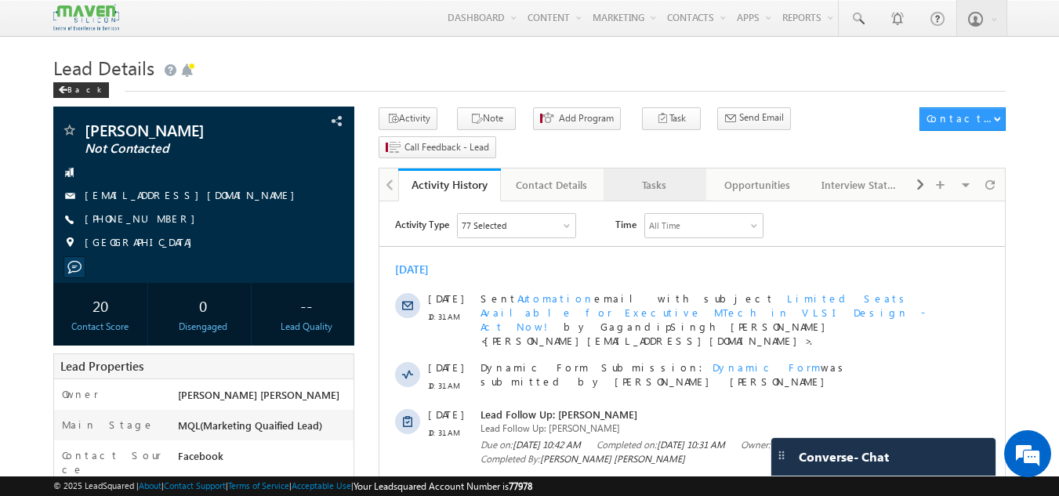
click at [678, 176] on div "Tasks" at bounding box center [654, 185] width 76 height 19
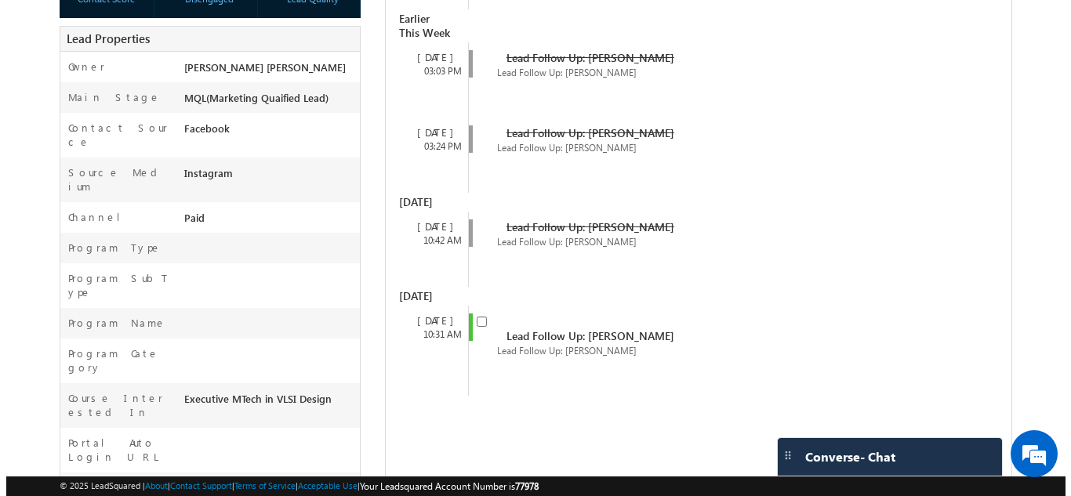
scroll to position [331, 0]
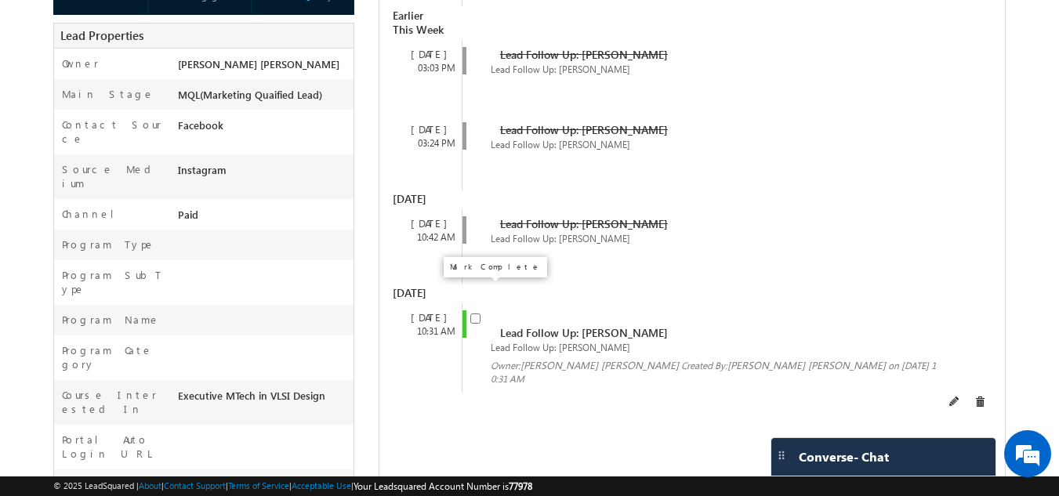
click at [474, 313] on input "checkbox" at bounding box center [475, 318] width 10 height 10
checkbox input "false"
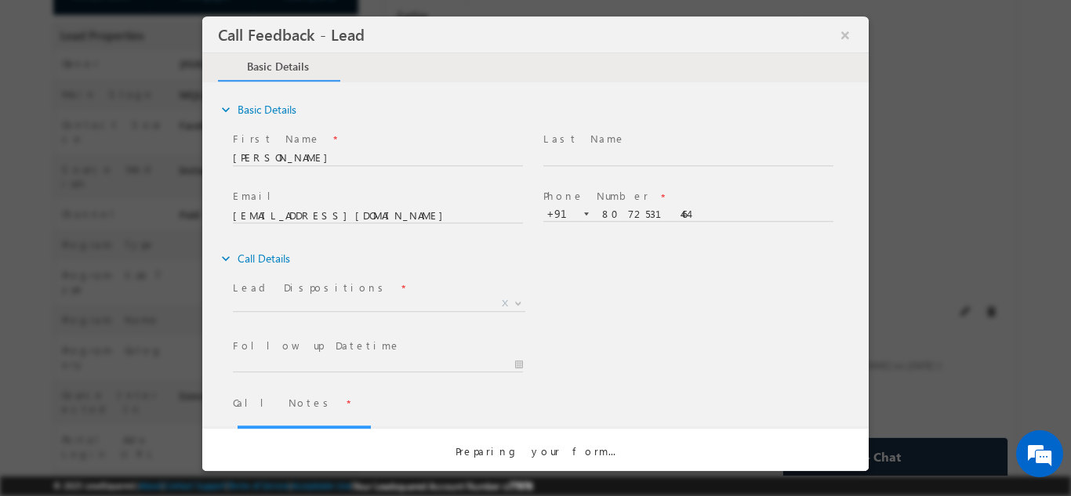
scroll to position [0, 0]
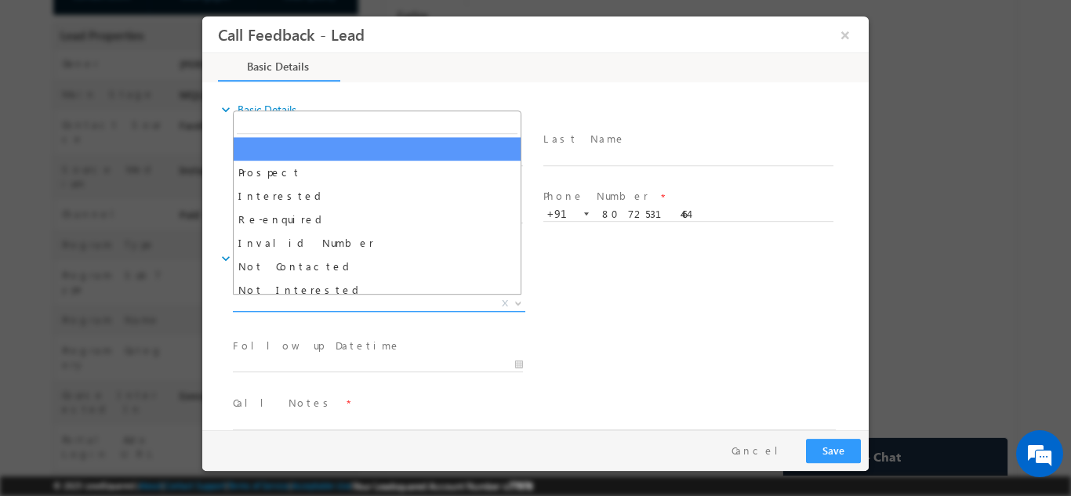
click at [391, 306] on span "X" at bounding box center [379, 303] width 292 height 16
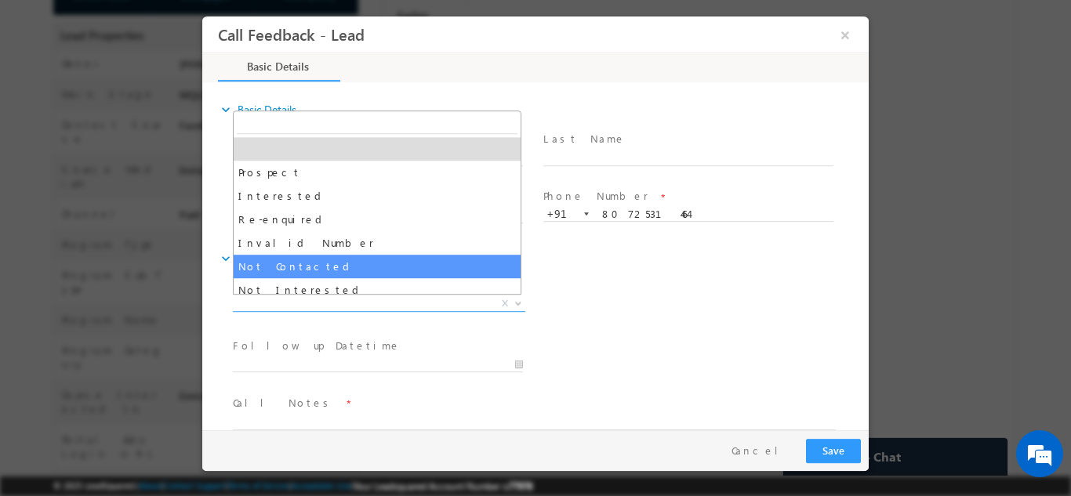
select select "Not Contacted"
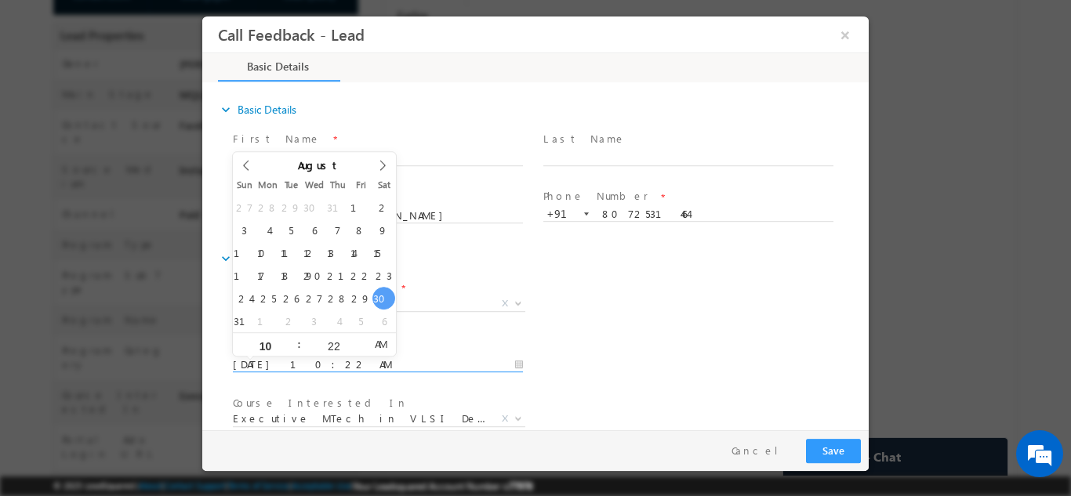
click at [346, 364] on input "30/08/2025 10:22 AM" at bounding box center [378, 365] width 290 height 16
type input "31/08/2025 10:22 AM"
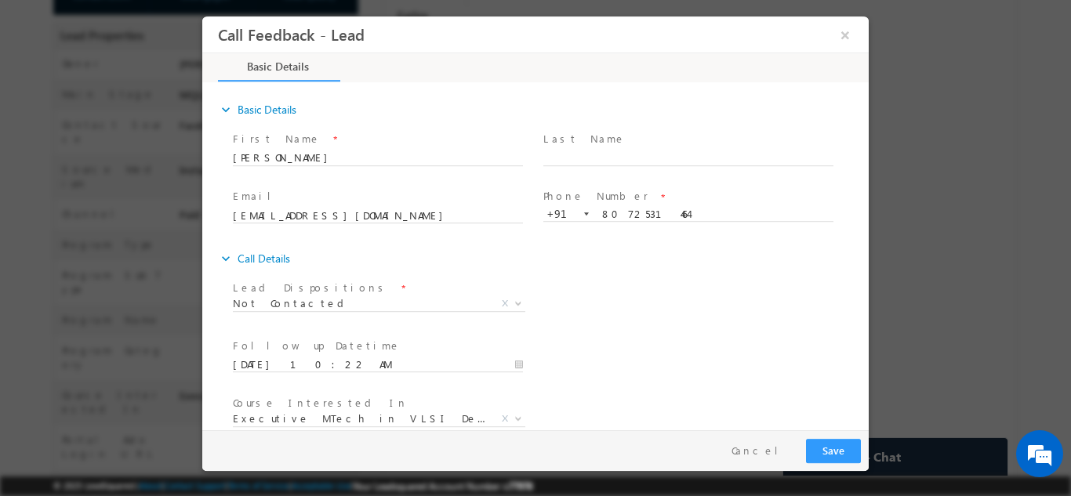
drag, startPoint x: 733, startPoint y: 332, endPoint x: 864, endPoint y: 325, distance: 131.0
click at [864, 325] on div "expand_more Basic Details First Name *" at bounding box center [539, 257] width 658 height 346
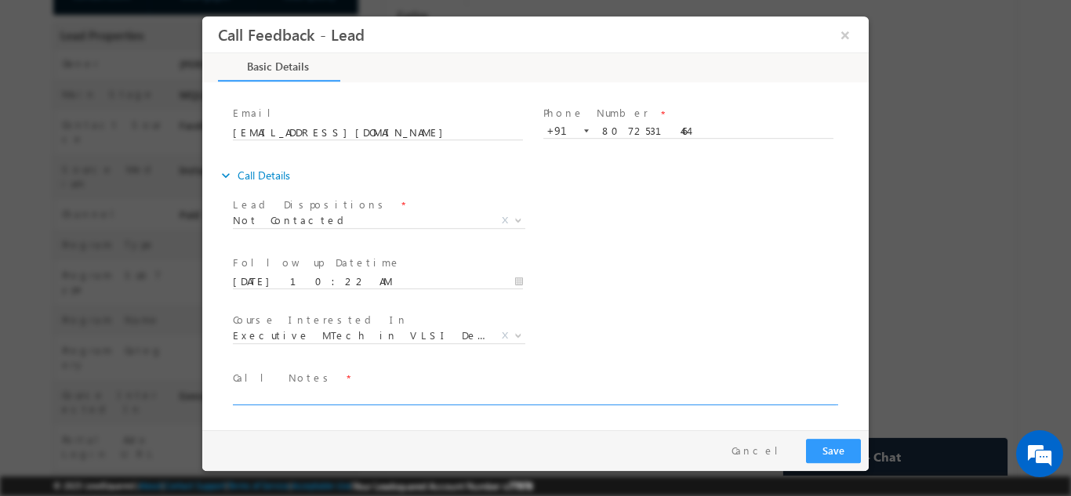
click at [672, 390] on textarea at bounding box center [534, 395] width 603 height 18
type textarea "dnp"
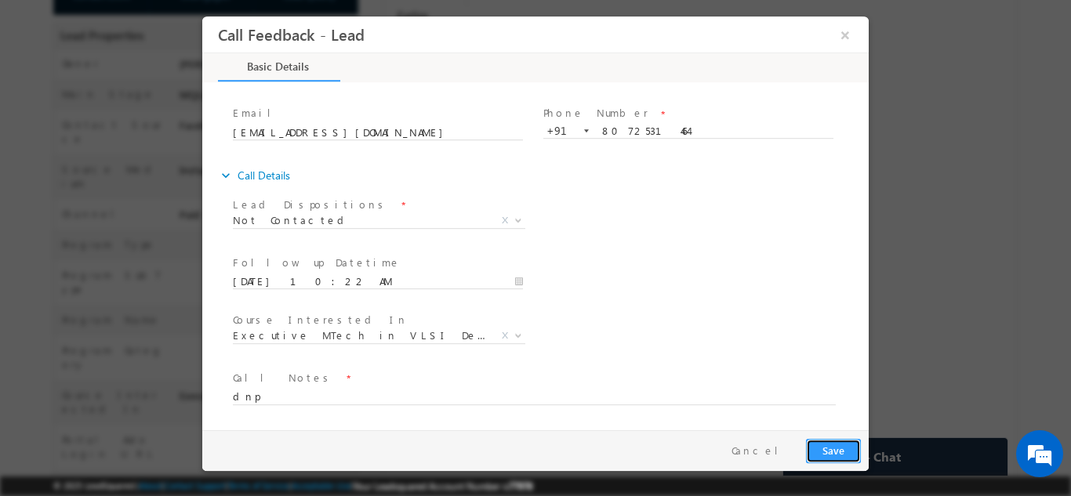
click at [843, 452] on button "Save" at bounding box center [833, 450] width 55 height 24
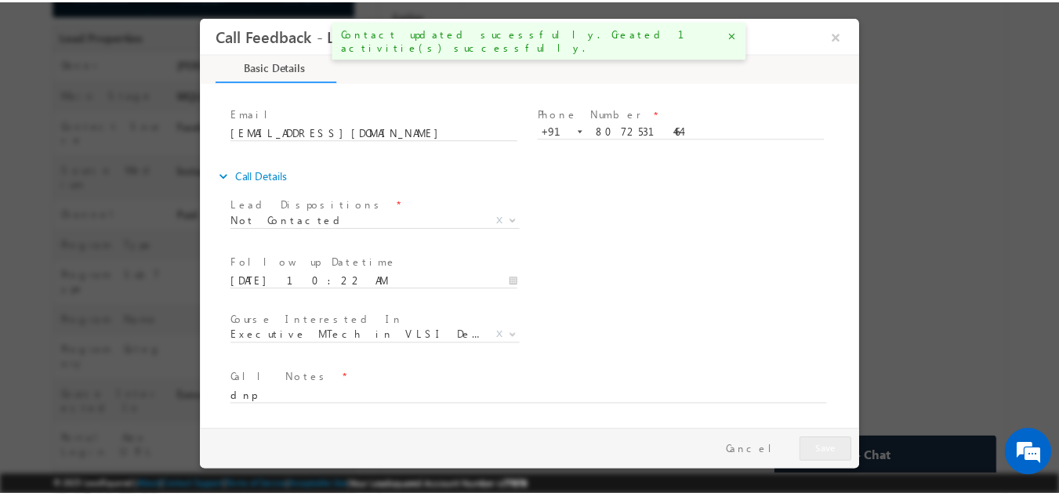
scroll to position [373, 0]
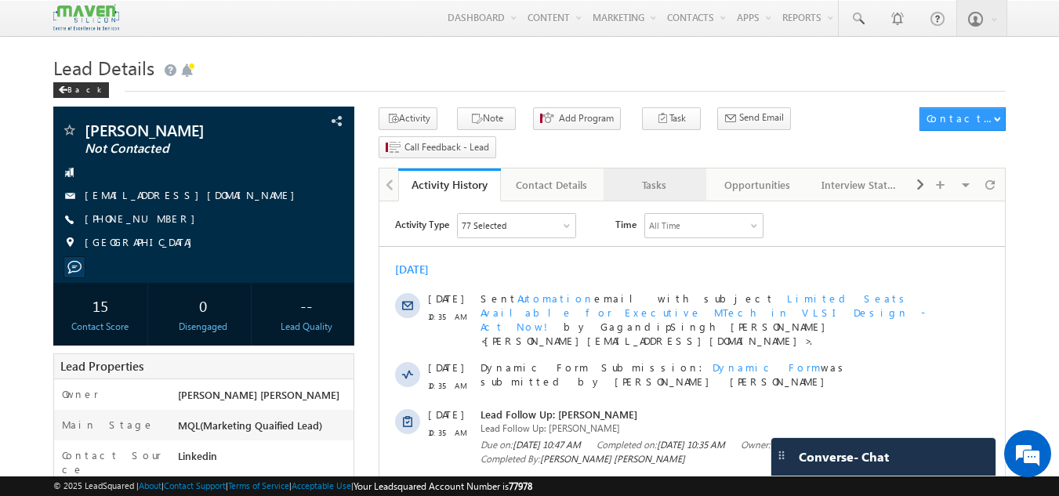
click at [638, 176] on div "Tasks" at bounding box center [654, 185] width 76 height 19
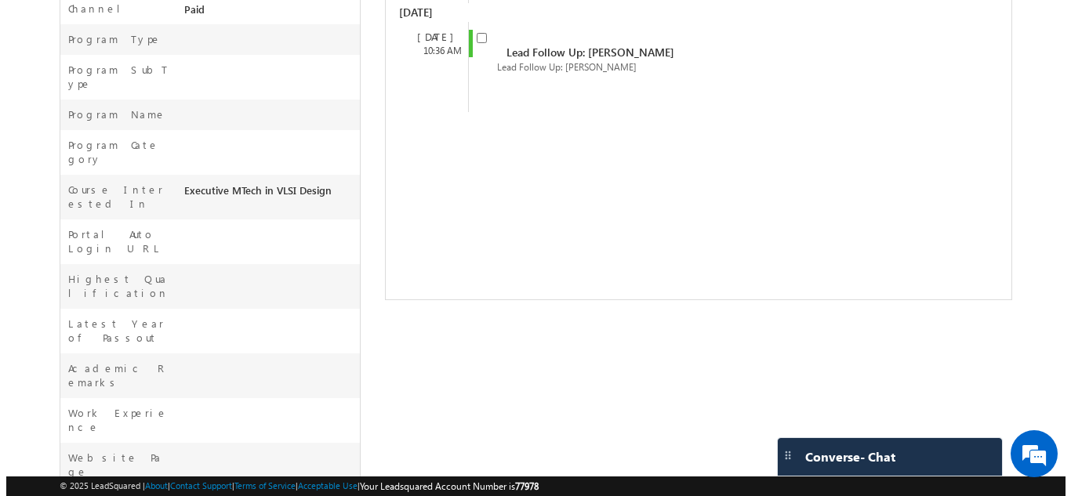
scroll to position [520, 0]
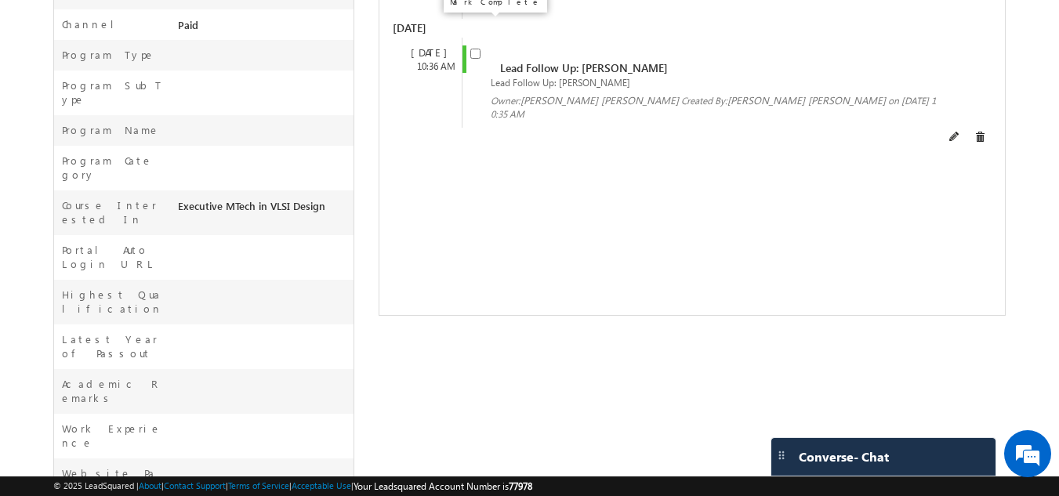
click at [472, 49] on input "checkbox" at bounding box center [475, 54] width 10 height 10
checkbox input "false"
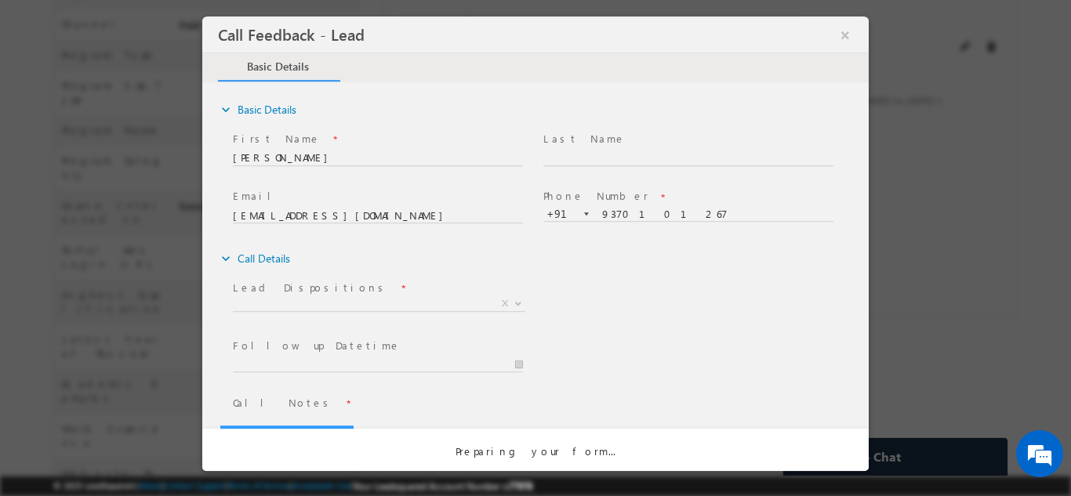
scroll to position [0, 0]
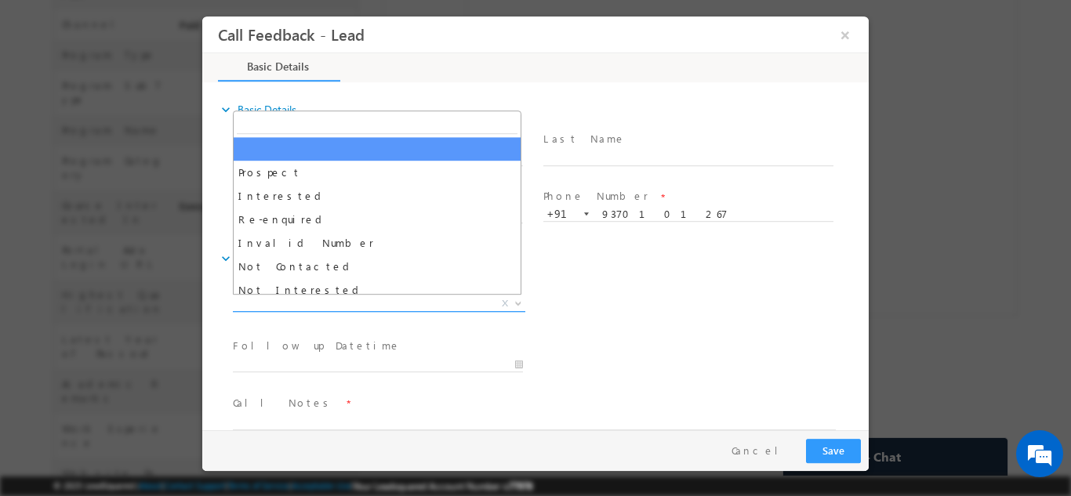
click at [445, 302] on span "X" at bounding box center [379, 303] width 292 height 16
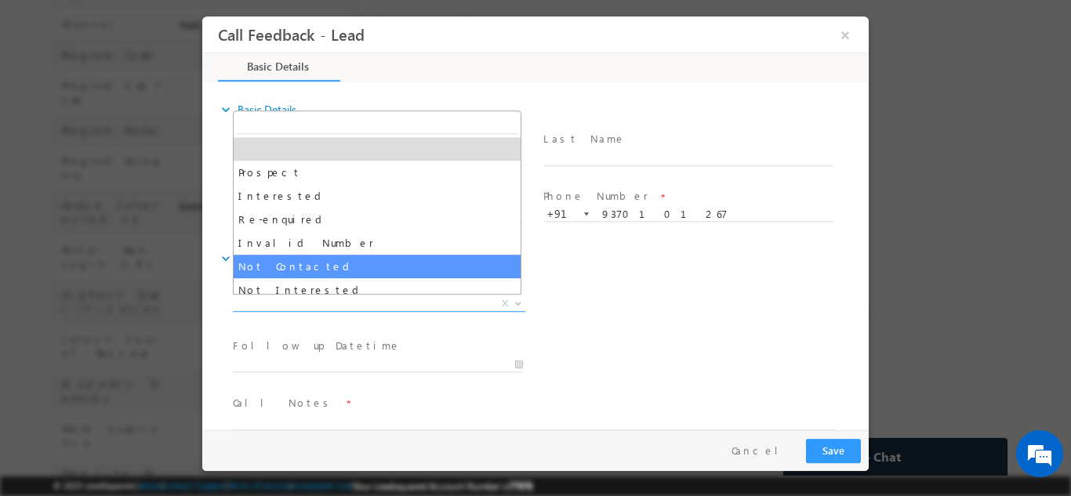
select select "Not Contacted"
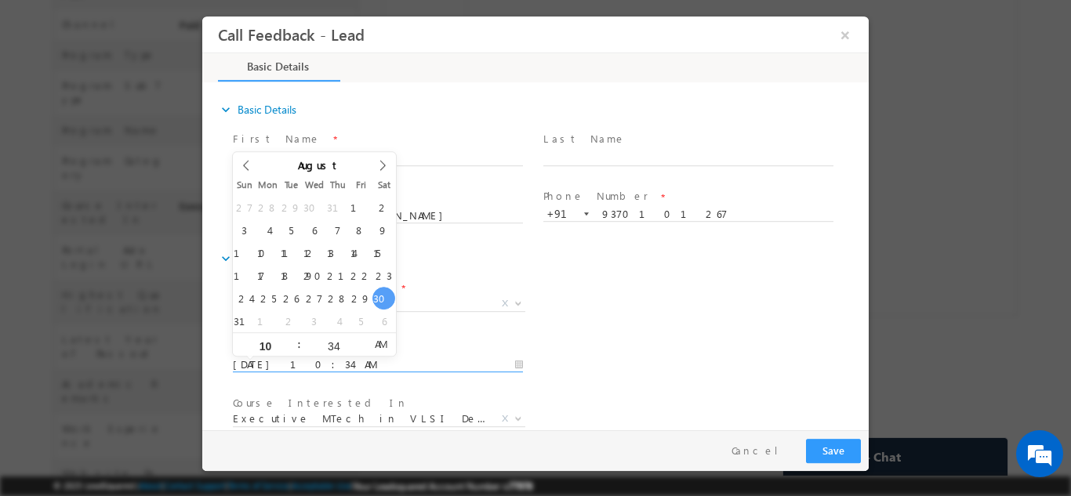
click at [348, 367] on input "30/08/2025 10:34 AM" at bounding box center [378, 365] width 290 height 16
type input "31/08/2025 10:34 AM"
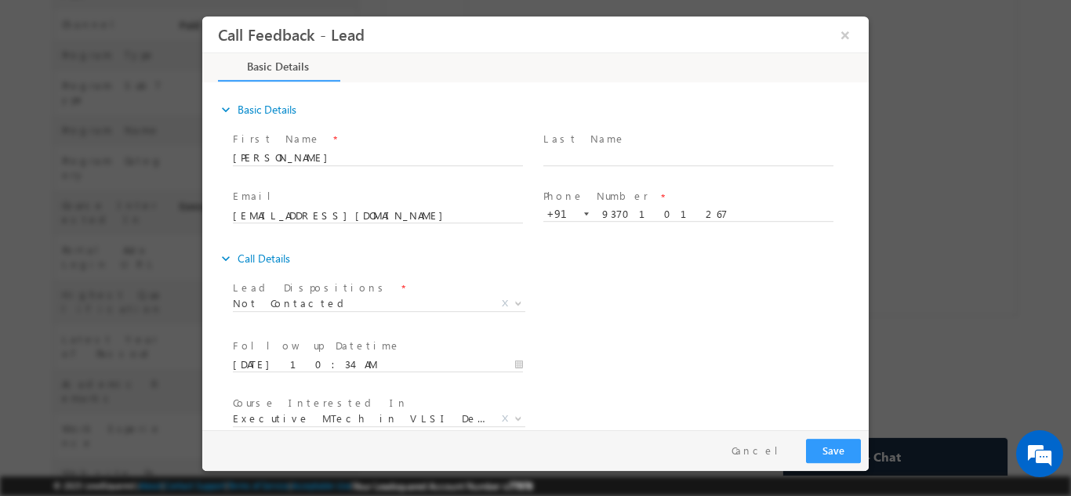
click at [619, 306] on div "Lead Dispositions * Prospect Interested Re-enquired Invalid Number Not Contacte…" at bounding box center [549, 305] width 639 height 58
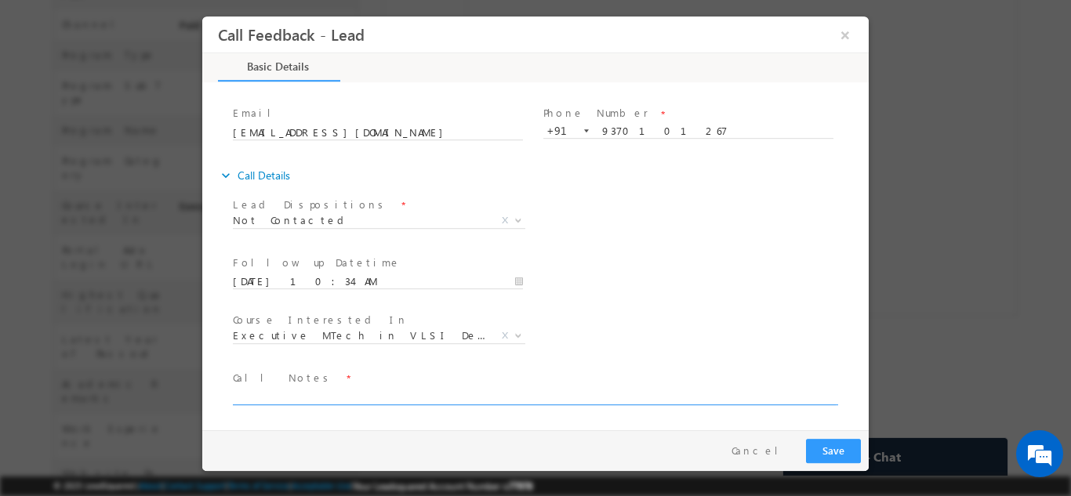
click at [633, 392] on textarea at bounding box center [534, 395] width 603 height 18
type textarea "dnp"
click at [824, 444] on button "Save" at bounding box center [833, 450] width 55 height 24
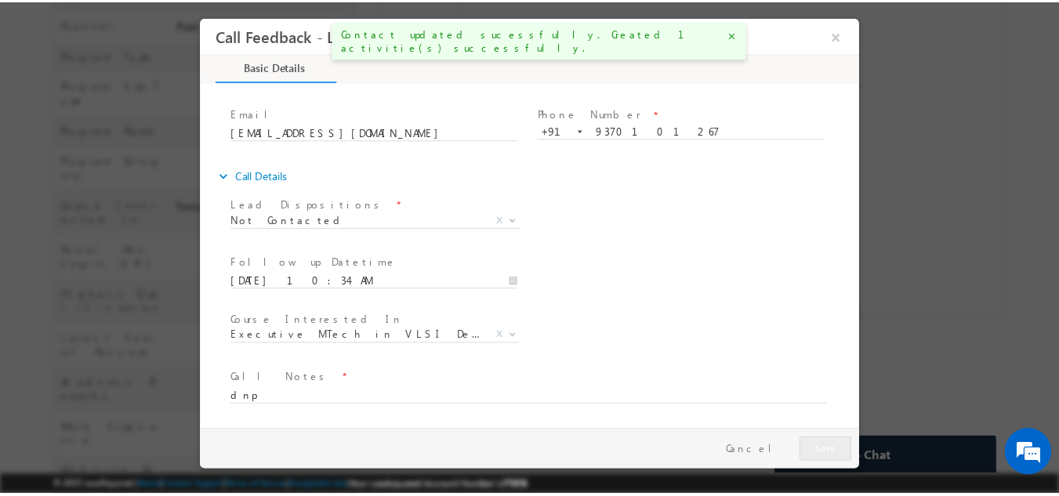
scroll to position [563, 0]
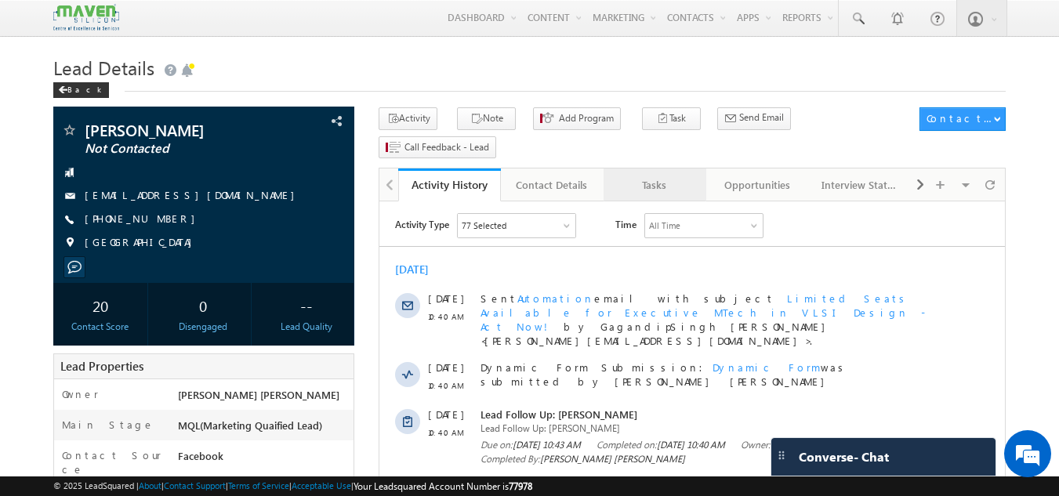
click at [652, 174] on link "Tasks" at bounding box center [654, 184] width 103 height 33
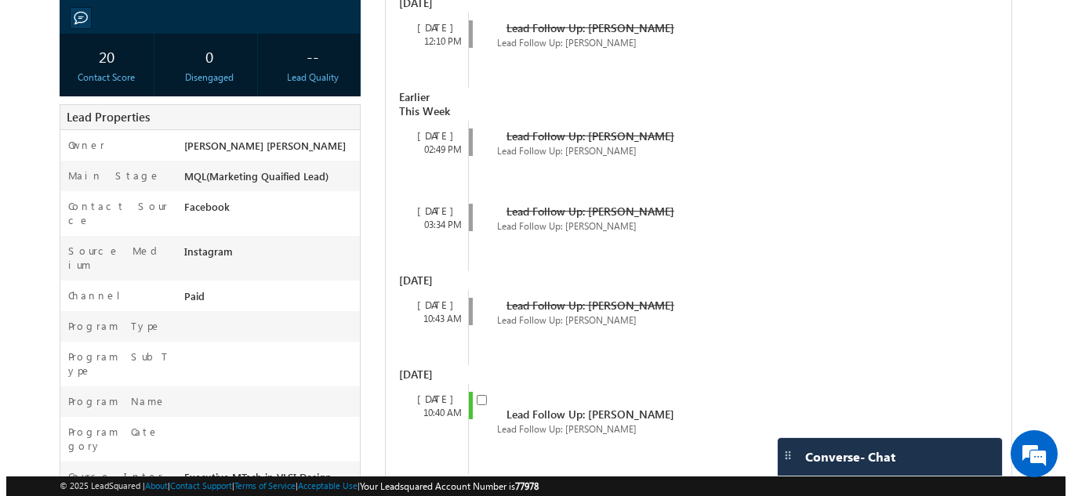
scroll to position [268, 0]
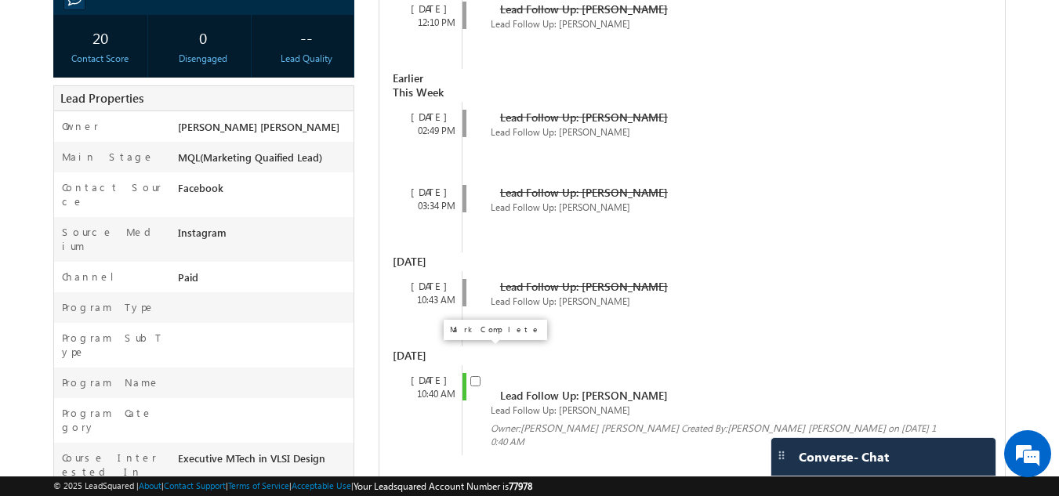
click at [477, 376] on input "checkbox" at bounding box center [475, 381] width 10 height 10
checkbox input "false"
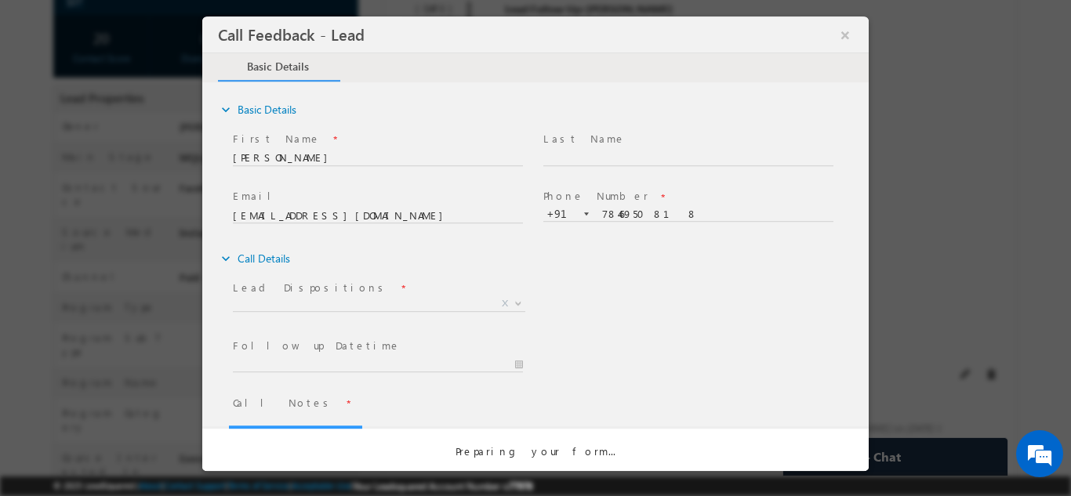
scroll to position [0, 0]
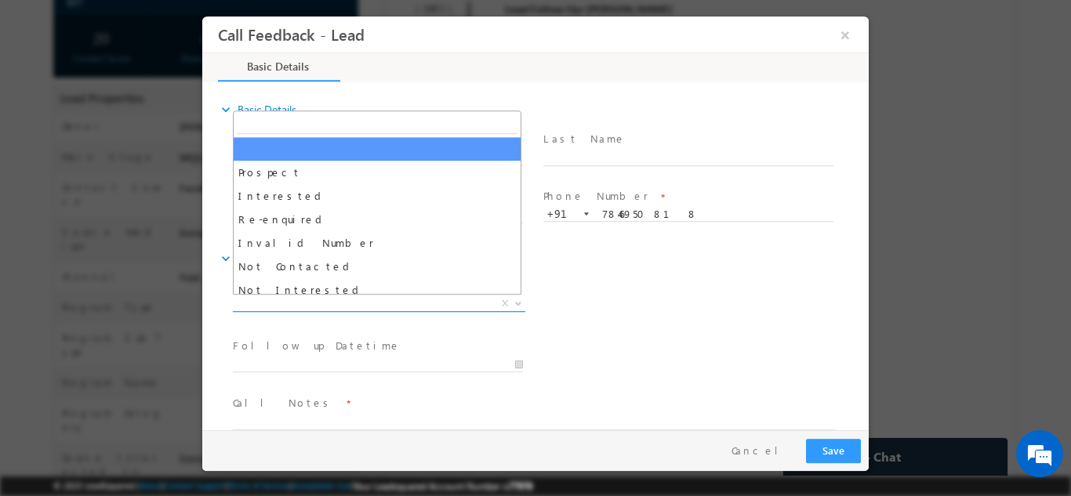
click at [451, 297] on span "X" at bounding box center [379, 303] width 292 height 16
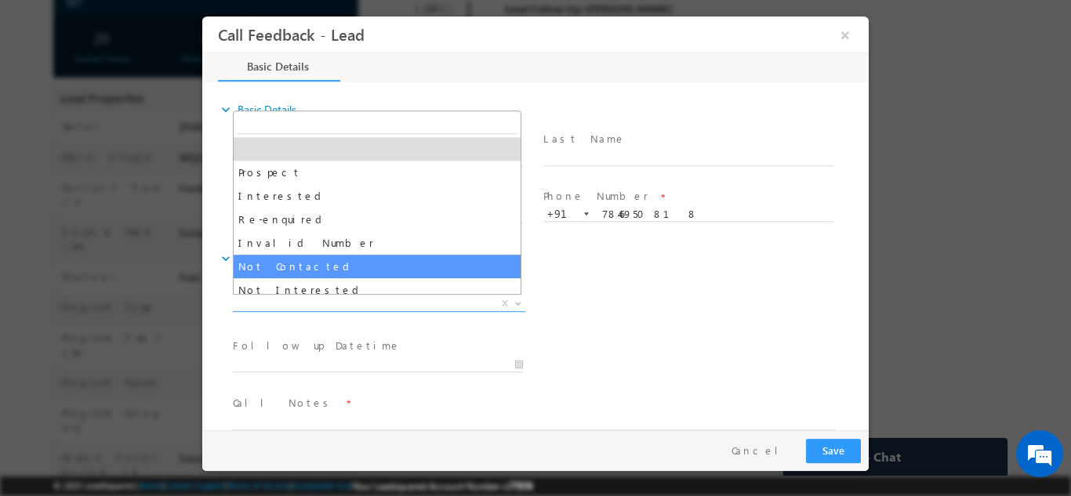
select select "Not Contacted"
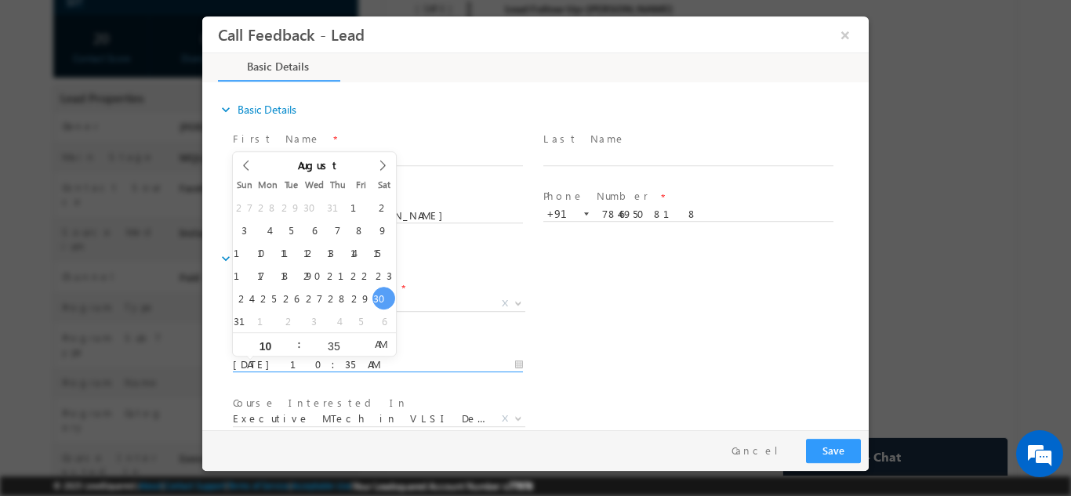
click at [348, 367] on input "30/08/2025 10:35 AM" at bounding box center [378, 365] width 290 height 16
type input "31/08/2025 10:35 AM"
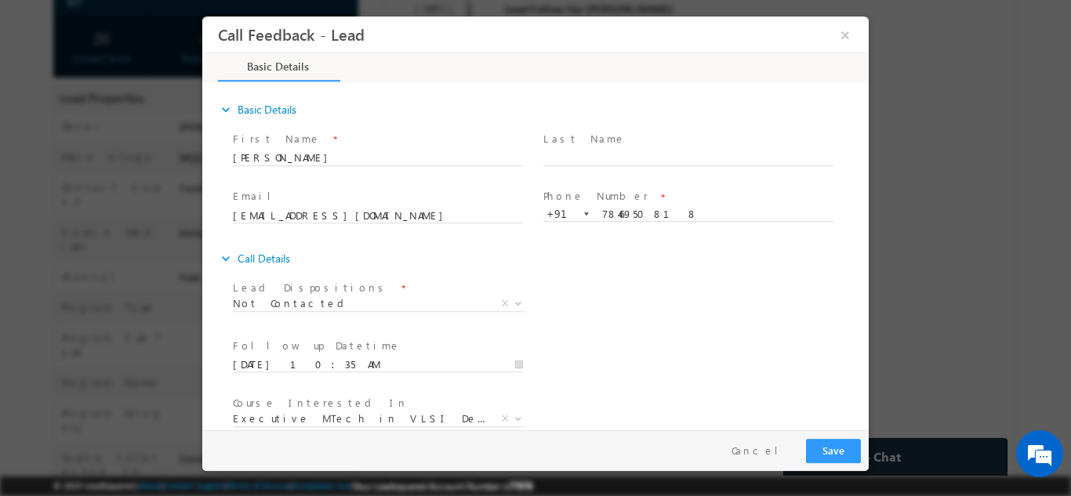
drag, startPoint x: 701, startPoint y: 304, endPoint x: 863, endPoint y: 298, distance: 161.6
click at [863, 298] on div "expand_more Basic Details First Name *" at bounding box center [539, 257] width 658 height 346
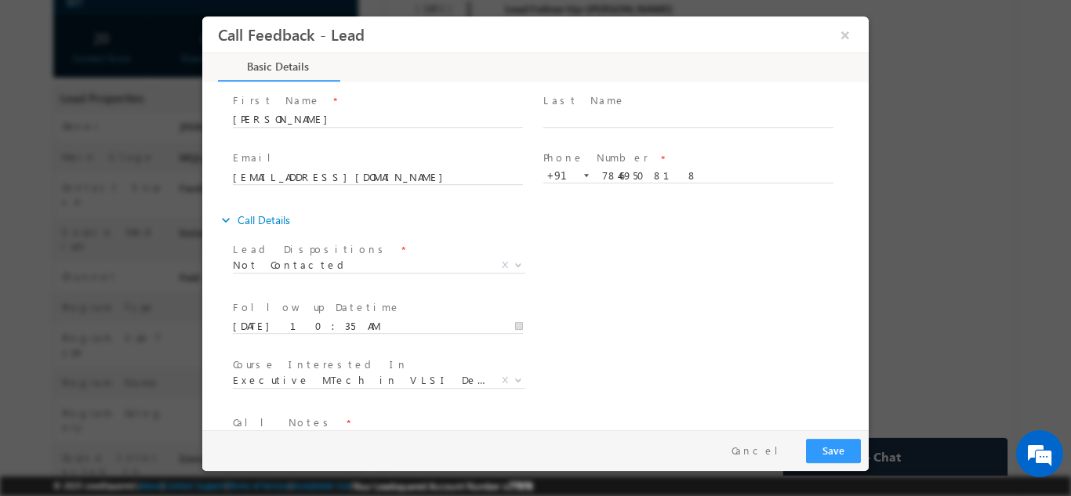
scroll to position [83, 0]
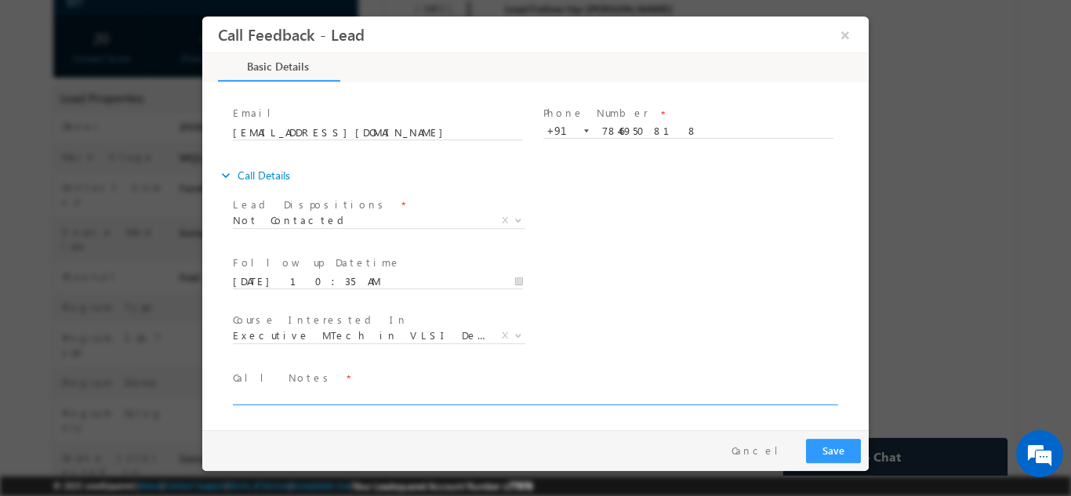
click at [443, 394] on textarea at bounding box center [534, 395] width 603 height 18
type textarea "dnp"
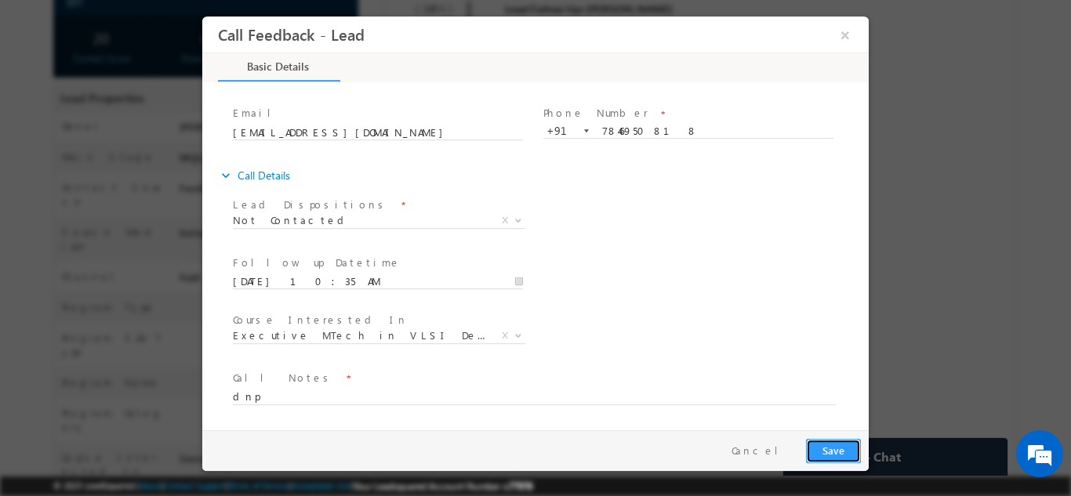
click at [839, 441] on button "Save" at bounding box center [833, 450] width 55 height 24
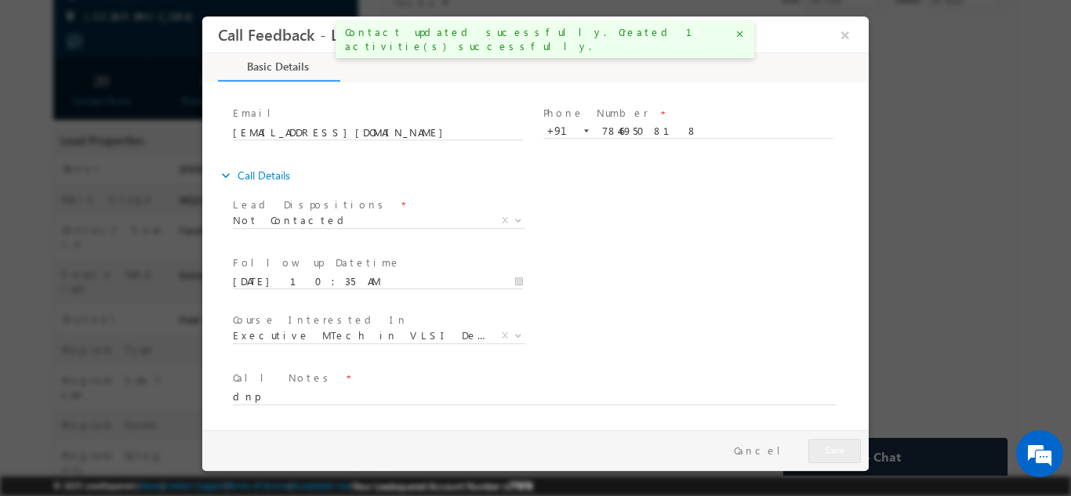
scroll to position [310, 0]
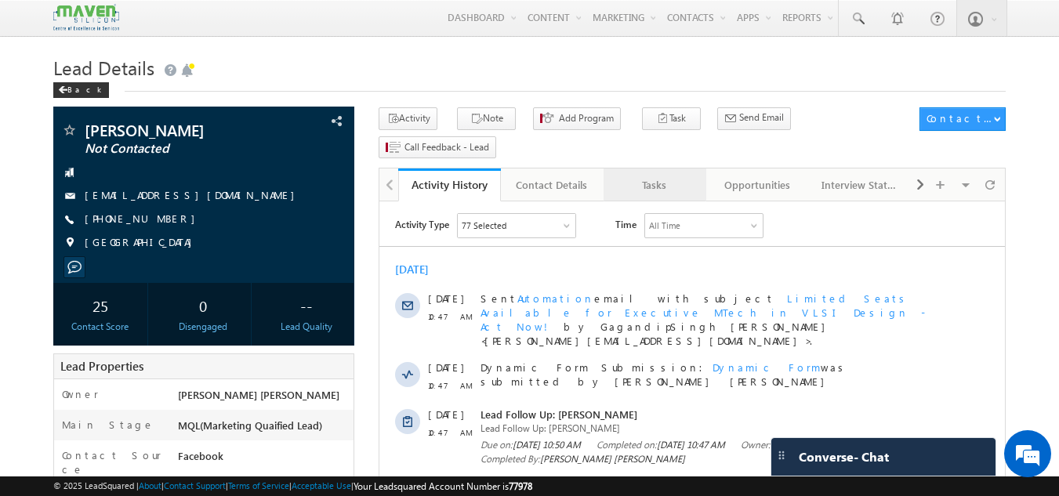
click at [660, 176] on div "Tasks" at bounding box center [654, 185] width 76 height 19
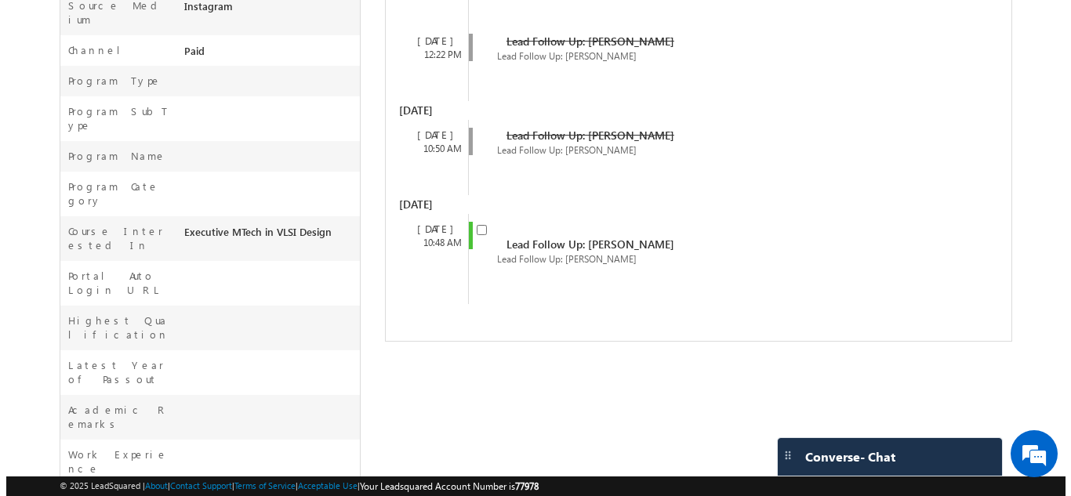
scroll to position [509, 0]
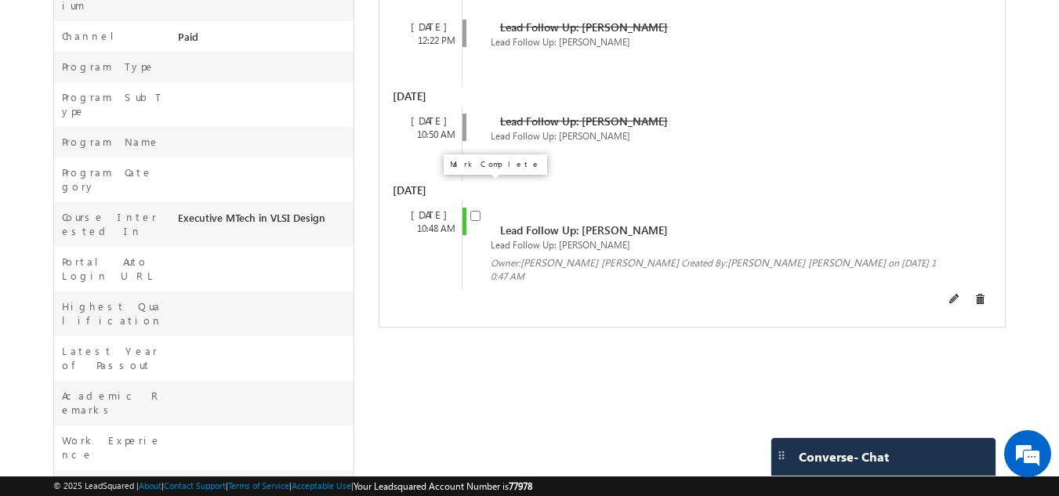
click at [475, 211] on input "checkbox" at bounding box center [475, 216] width 10 height 10
checkbox input "false"
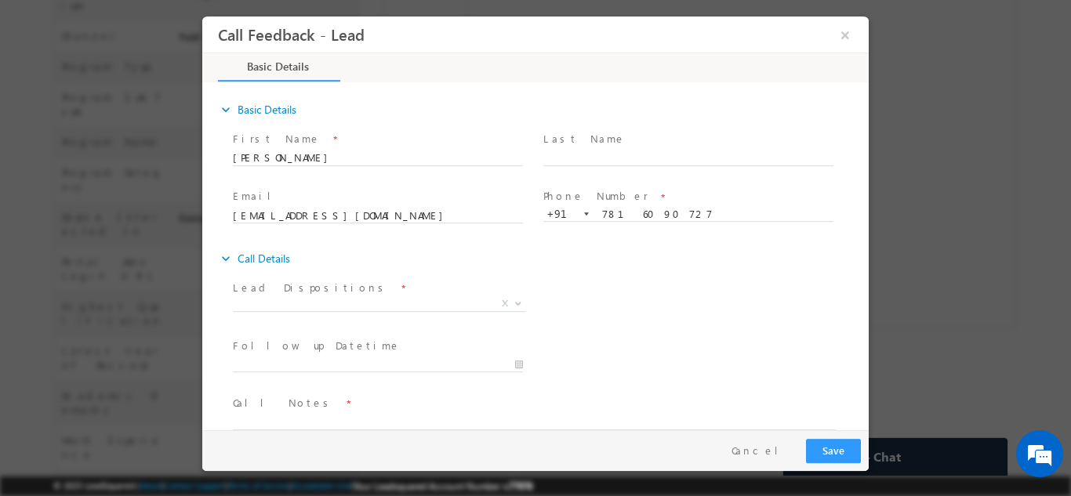
scroll to position [0, 0]
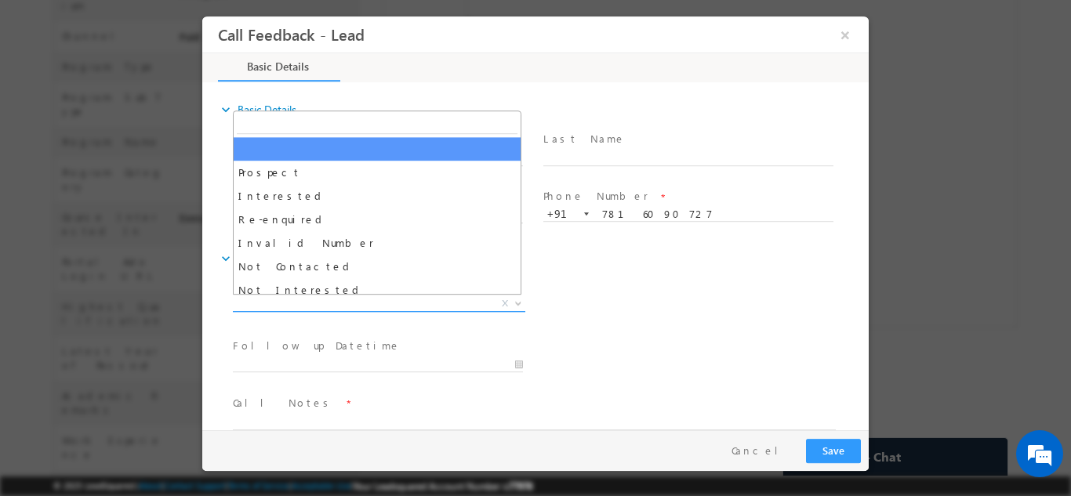
click at [414, 306] on span "X" at bounding box center [379, 303] width 292 height 16
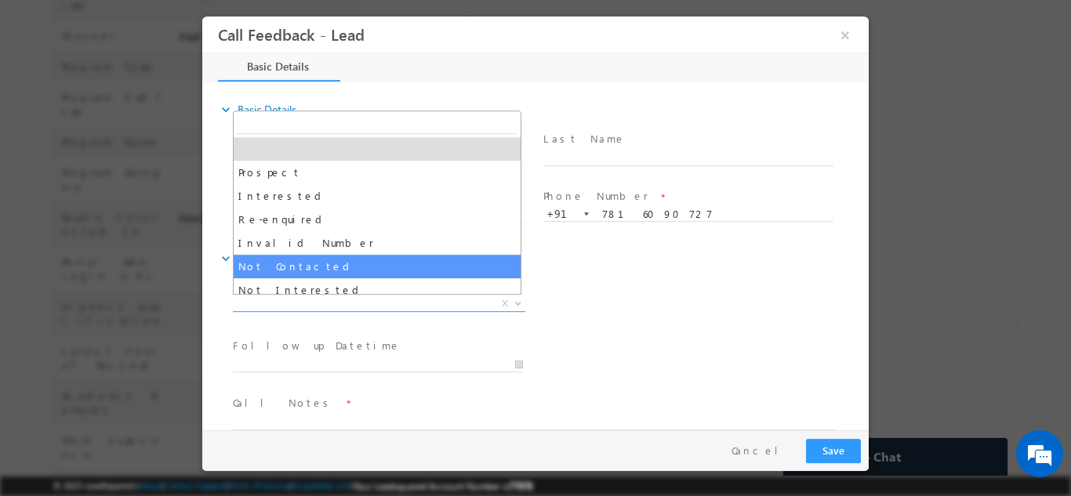
select select "Not Contacted"
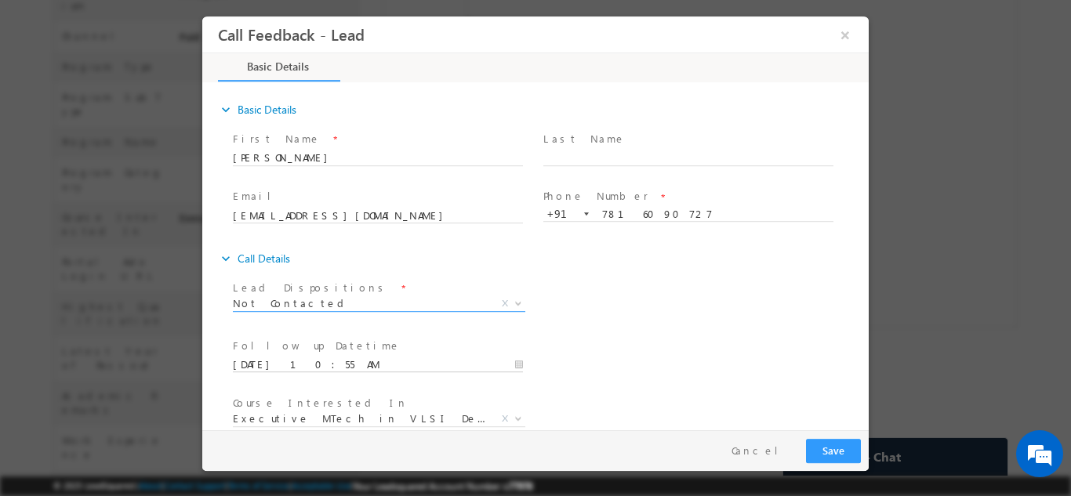
click at [329, 357] on input "30/08/2025 10:55 AM" at bounding box center [378, 365] width 290 height 16
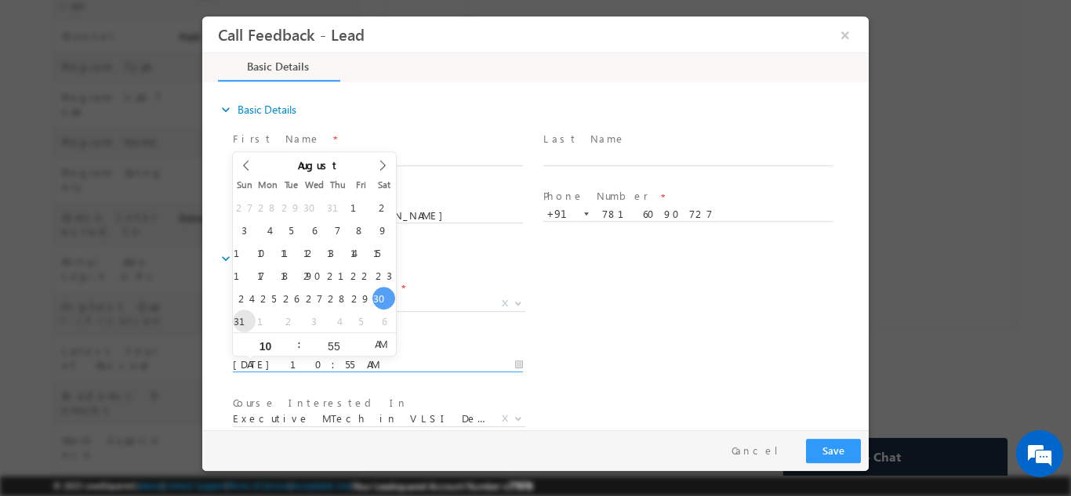
type input "31/08/2025 10:55 AM"
drag, startPoint x: 237, startPoint y: 328, endPoint x: 769, endPoint y: 311, distance: 531.6
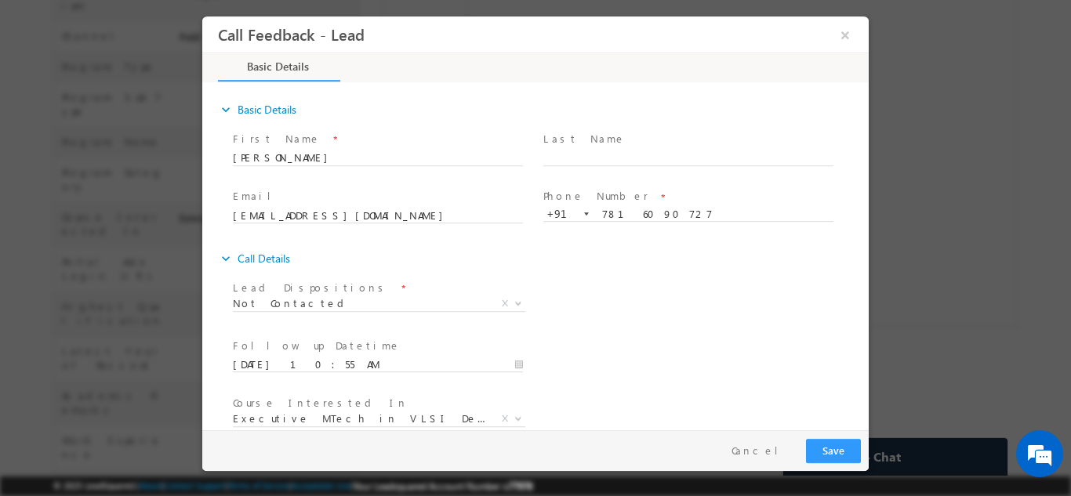
click at [769, 311] on div "Lead Dispositions * Prospect Interested Re-enquired Invalid Number Not Contacte…" at bounding box center [549, 305] width 639 height 58
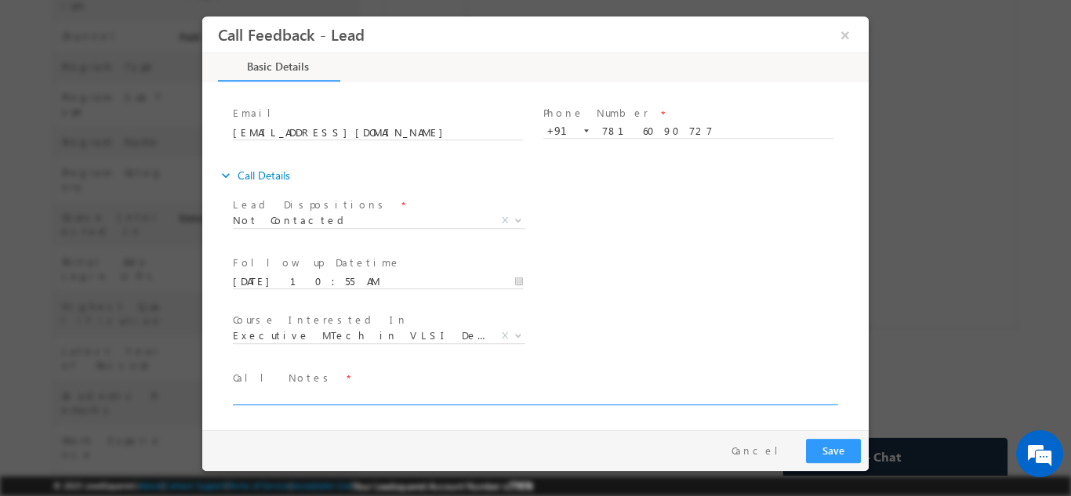
click at [643, 402] on textarea at bounding box center [534, 395] width 603 height 18
type textarea "dnp"
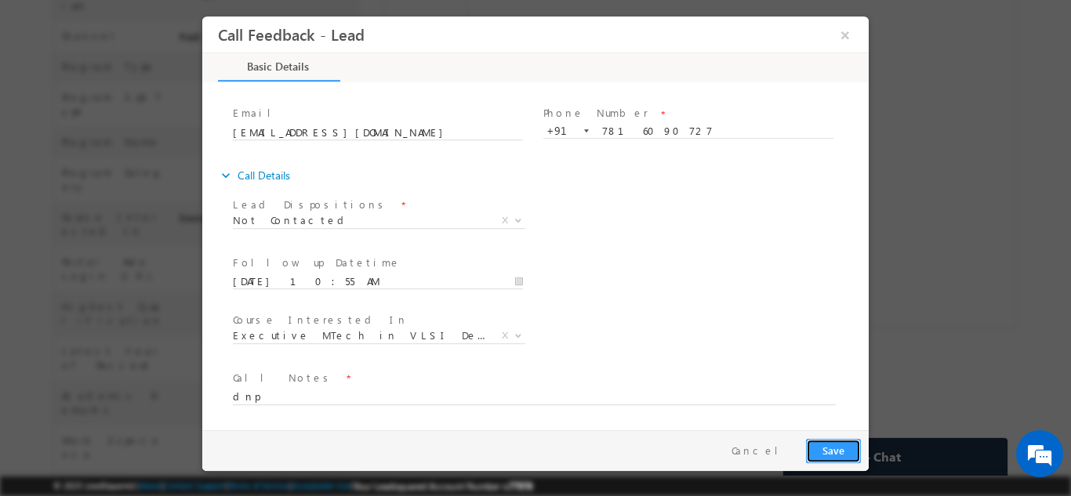
click at [828, 443] on button "Save" at bounding box center [833, 450] width 55 height 24
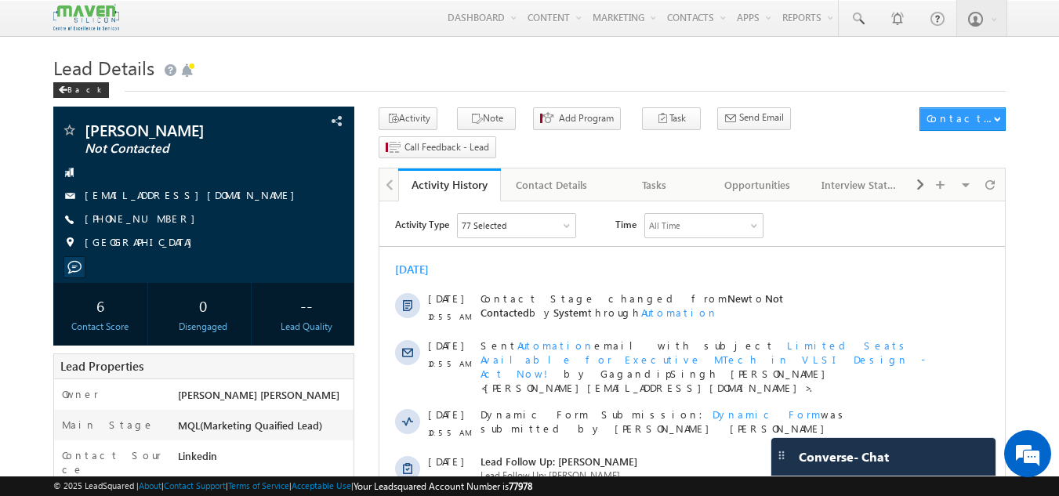
click at [461, 426] on span "10:55 AM" at bounding box center [451, 433] width 47 height 14
click at [654, 176] on div "Tasks" at bounding box center [654, 185] width 76 height 19
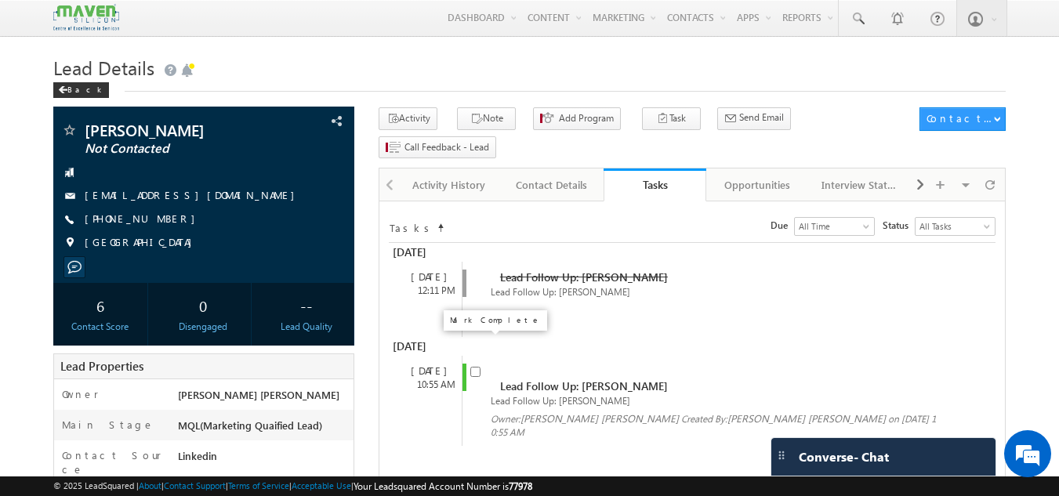
click at [476, 367] on input "checkbox" at bounding box center [475, 372] width 10 height 10
checkbox input "false"
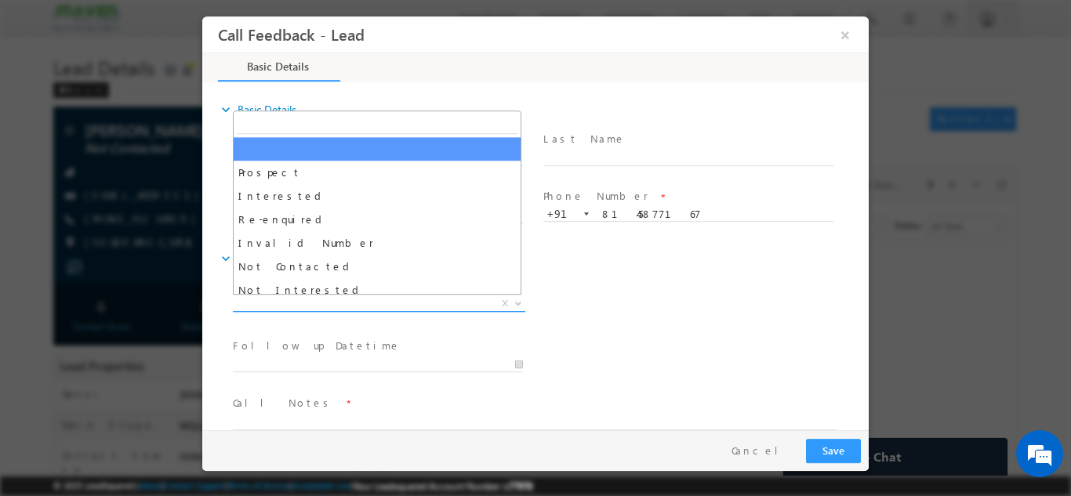
click at [360, 302] on span "X" at bounding box center [379, 303] width 292 height 16
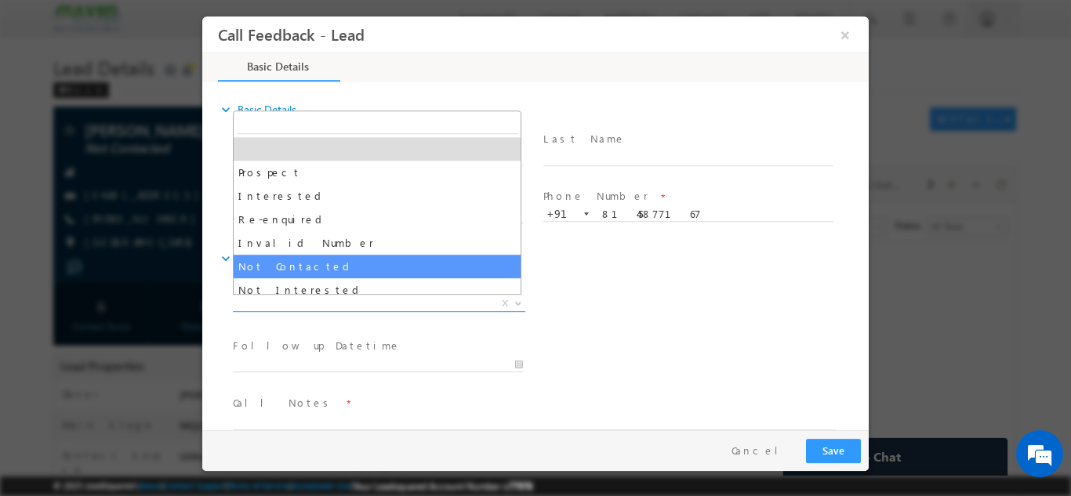
select select "Not Contacted"
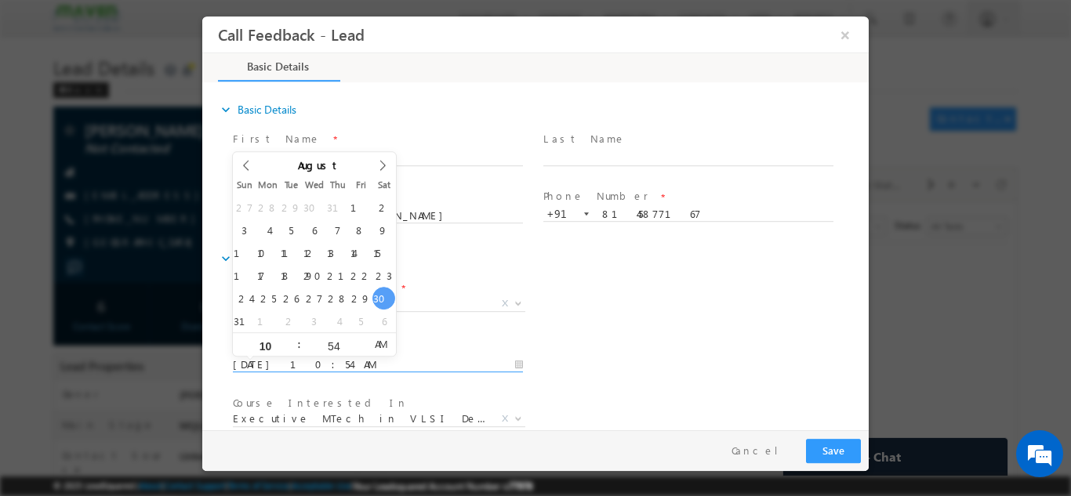
click at [342, 360] on input "30/08/2025 10:54 AM" at bounding box center [378, 365] width 290 height 16
type input "31/08/2025 10:54 AM"
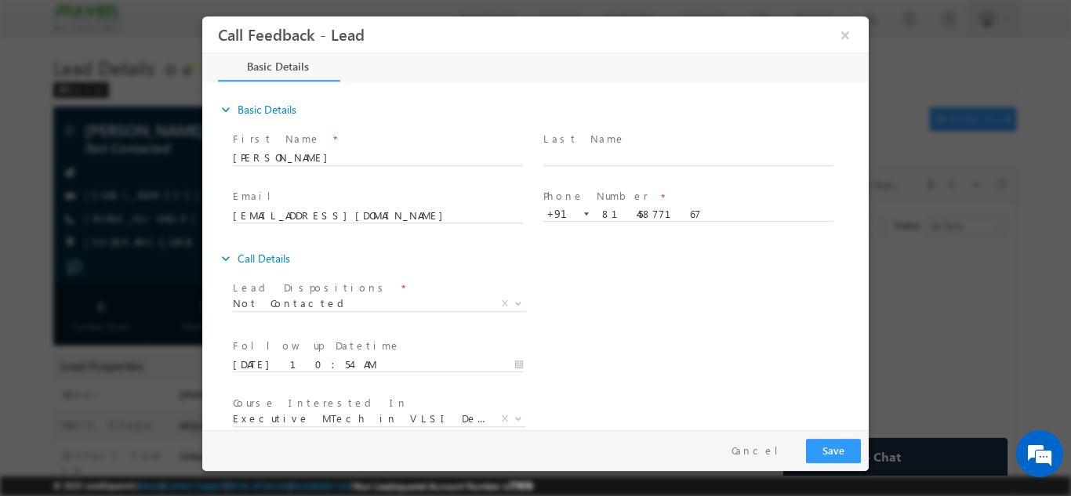
drag, startPoint x: 725, startPoint y: 317, endPoint x: 862, endPoint y: 314, distance: 137.2
click at [862, 314] on div "expand_more Basic Details First Name *" at bounding box center [539, 257] width 658 height 346
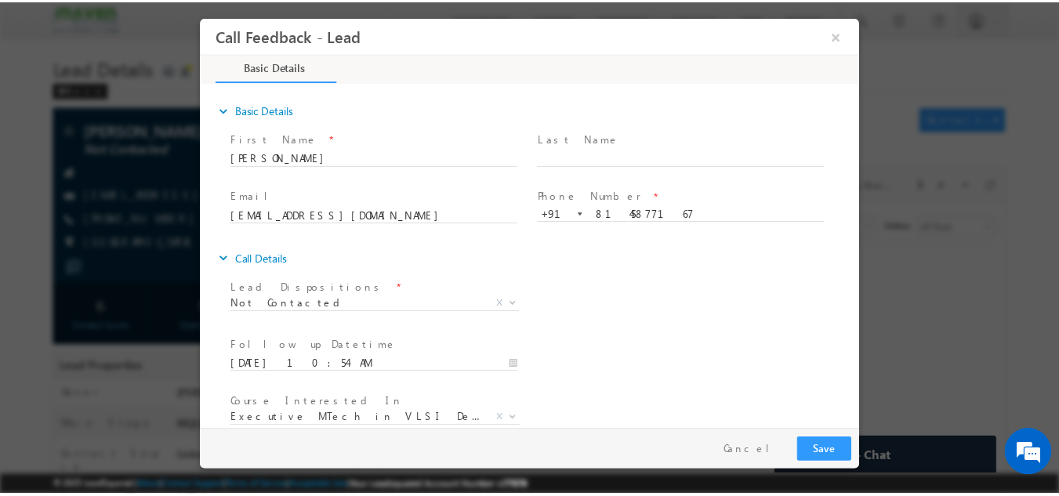
scroll to position [83, 0]
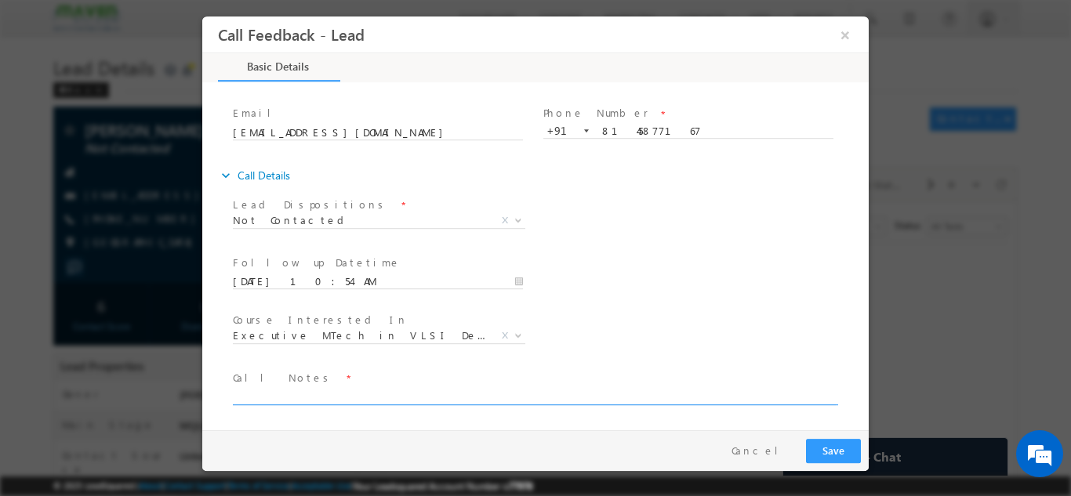
click at [575, 395] on textarea at bounding box center [534, 395] width 603 height 18
type textarea "dnp"
click at [852, 443] on button "Save" at bounding box center [833, 450] width 55 height 24
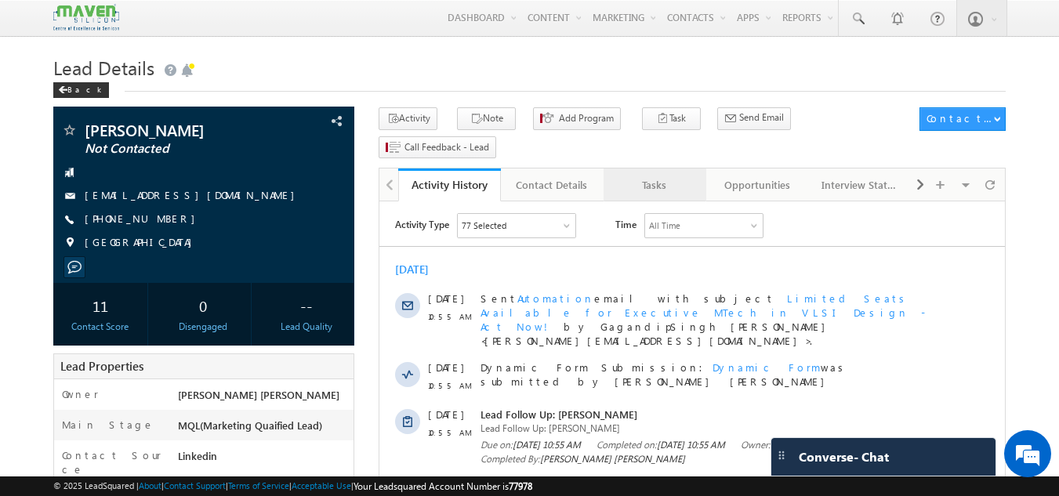
click at [678, 169] on link "Tasks" at bounding box center [654, 184] width 103 height 33
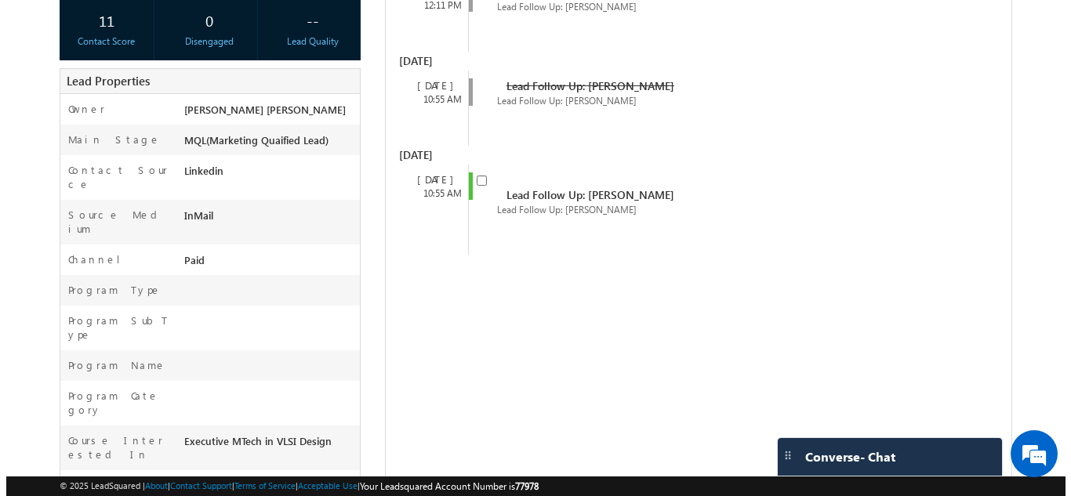
scroll to position [287, 0]
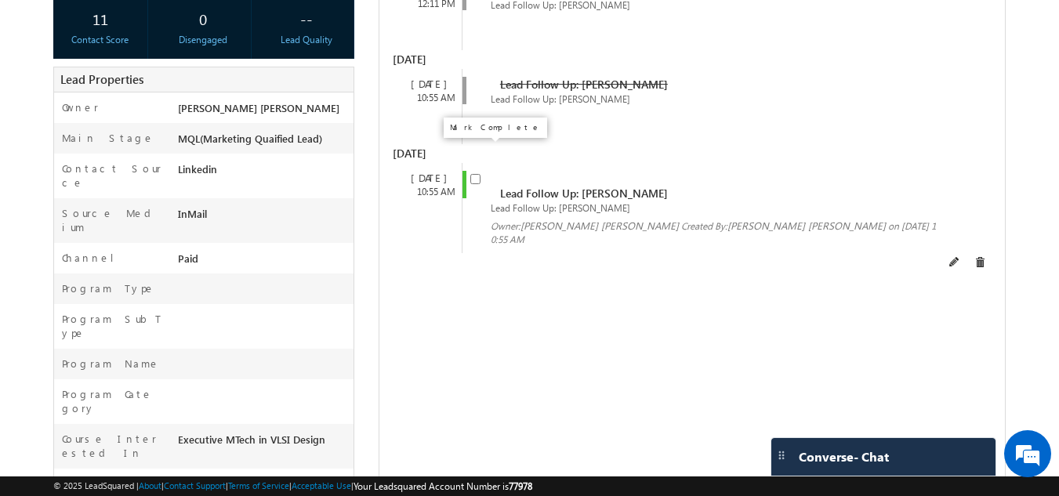
click at [478, 174] on input "checkbox" at bounding box center [475, 179] width 10 height 10
checkbox input "false"
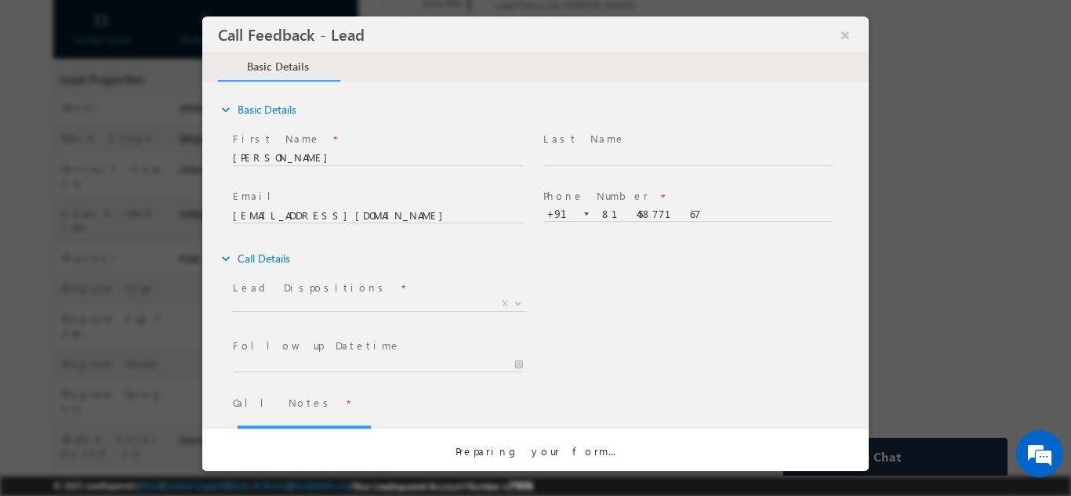
scroll to position [0, 0]
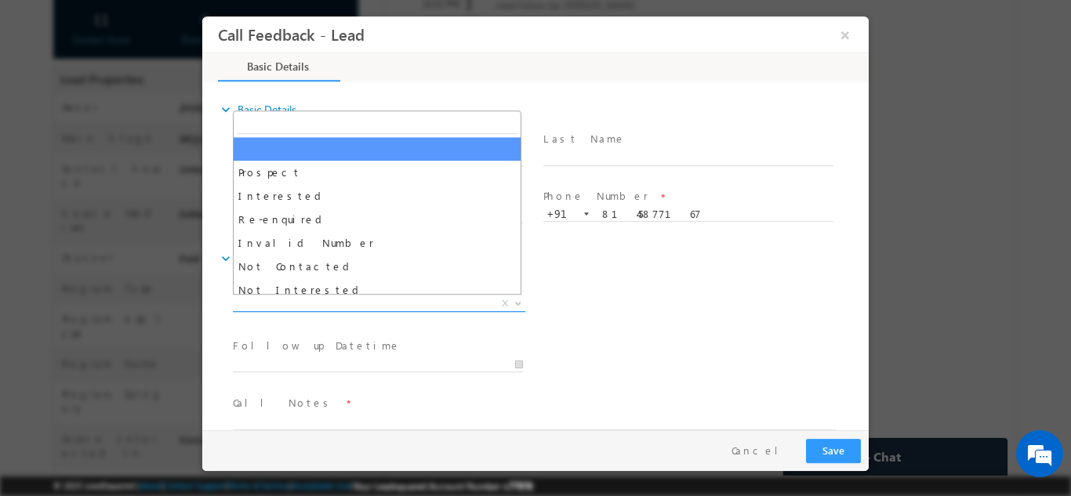
click at [473, 300] on span "X" at bounding box center [379, 303] width 292 height 16
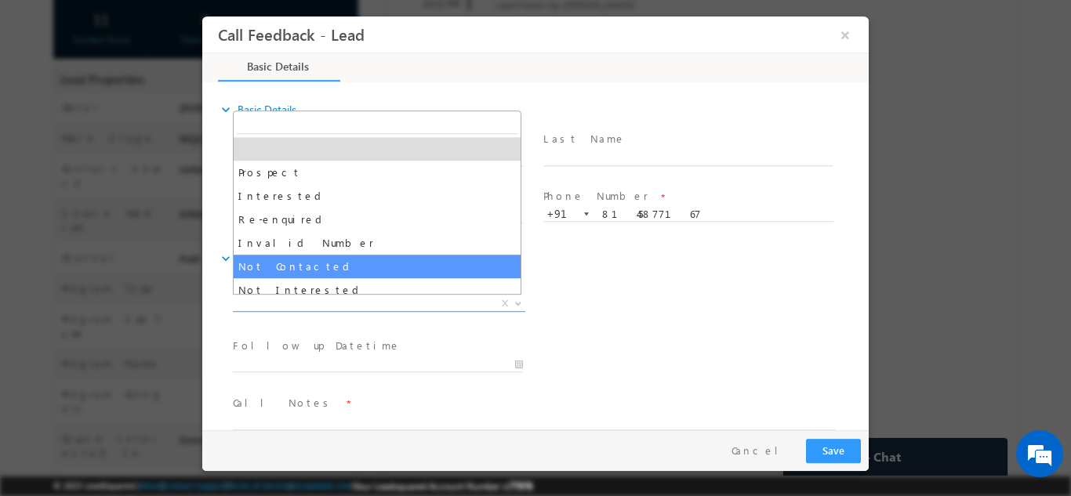
select select "Not Contacted"
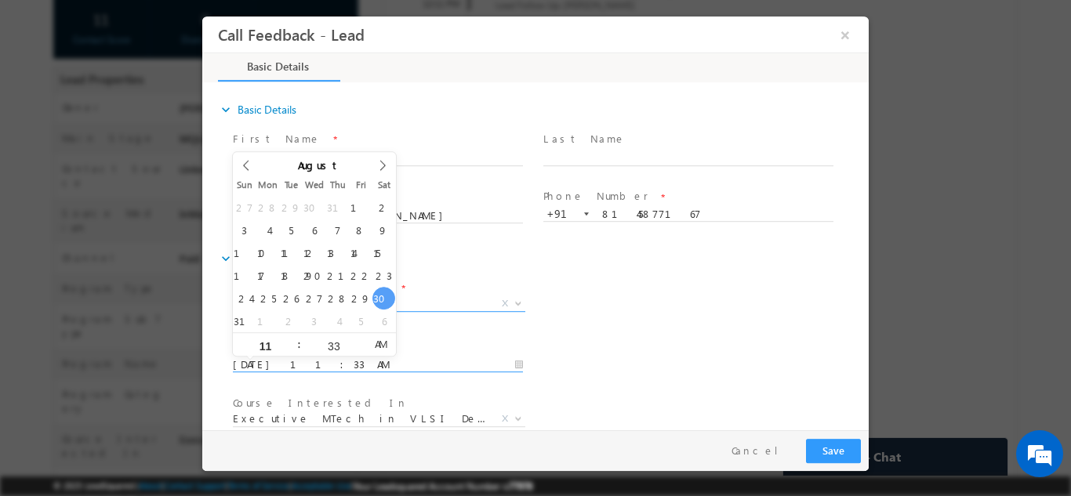
click at [411, 357] on input "30/08/2025 11:33 AM" at bounding box center [378, 365] width 290 height 16
type input "31/08/2025 11:33 AM"
click at [610, 326] on div "Lead Dispositions * Prospect Interested Re-enquired Invalid Number Not Contacte…" at bounding box center [549, 305] width 639 height 58
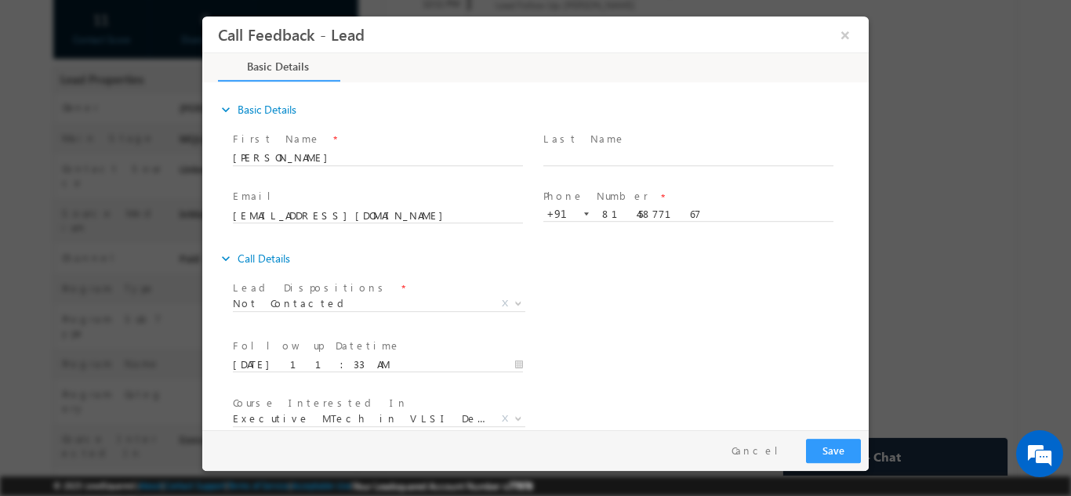
scroll to position [83, 0]
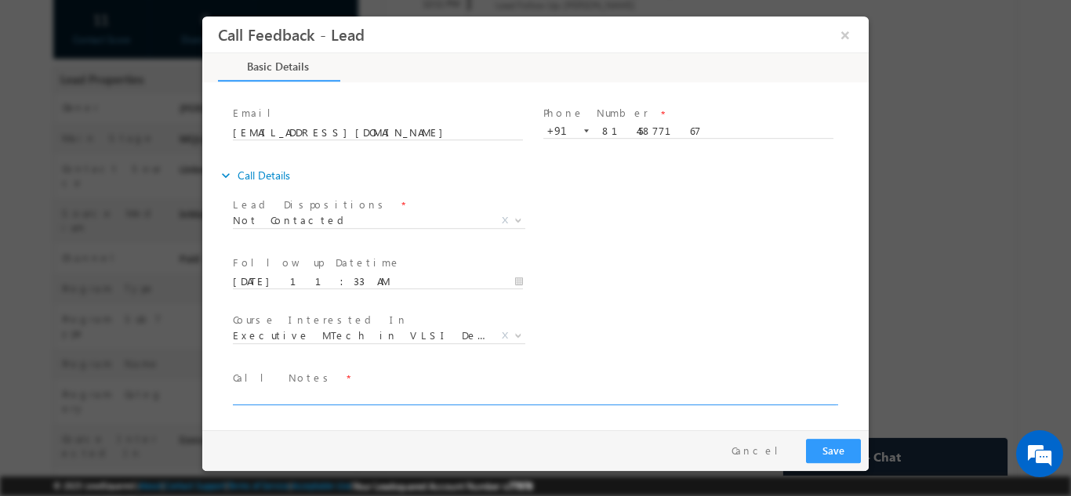
click at [556, 387] on textarea at bounding box center [534, 395] width 603 height 18
type textarea "dnp"
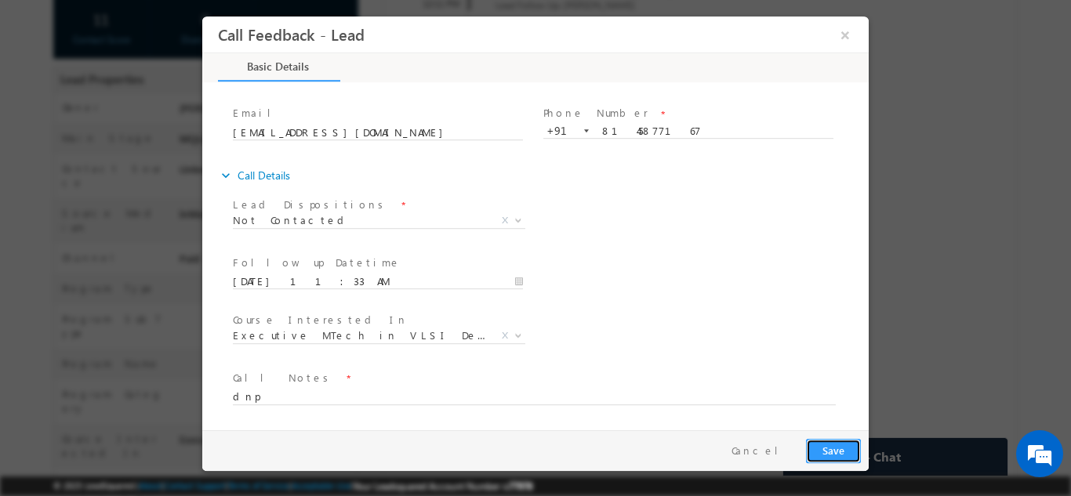
click at [833, 438] on button "Save" at bounding box center [833, 450] width 55 height 24
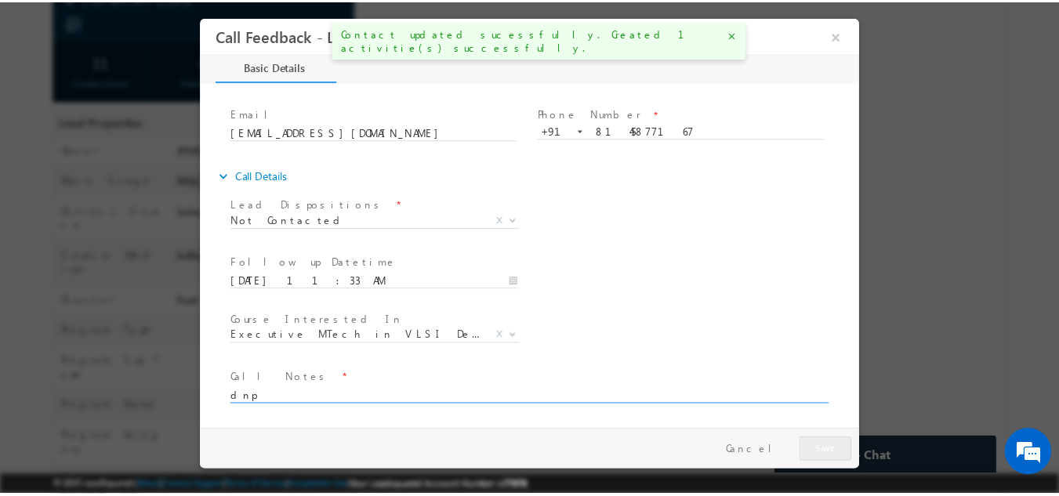
scroll to position [329, 0]
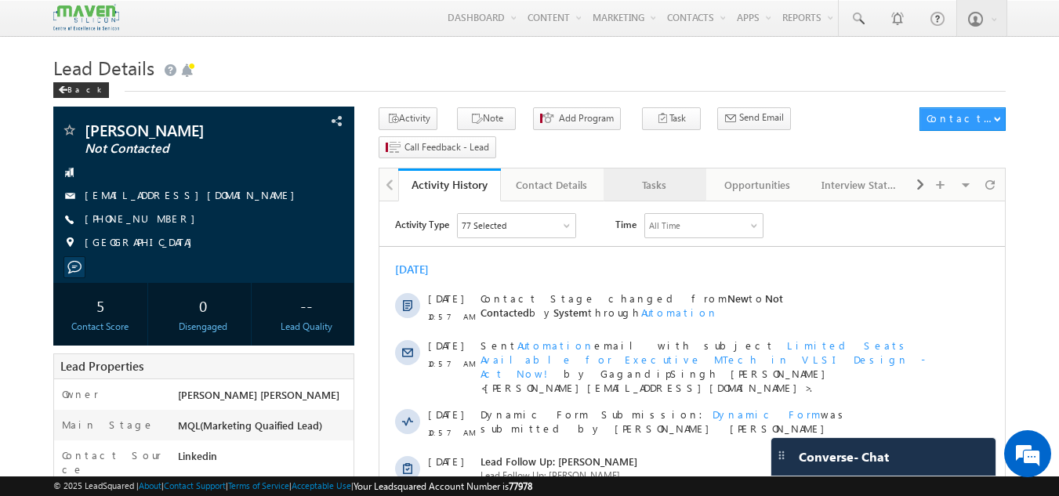
click at [656, 176] on div "Tasks" at bounding box center [654, 185] width 76 height 19
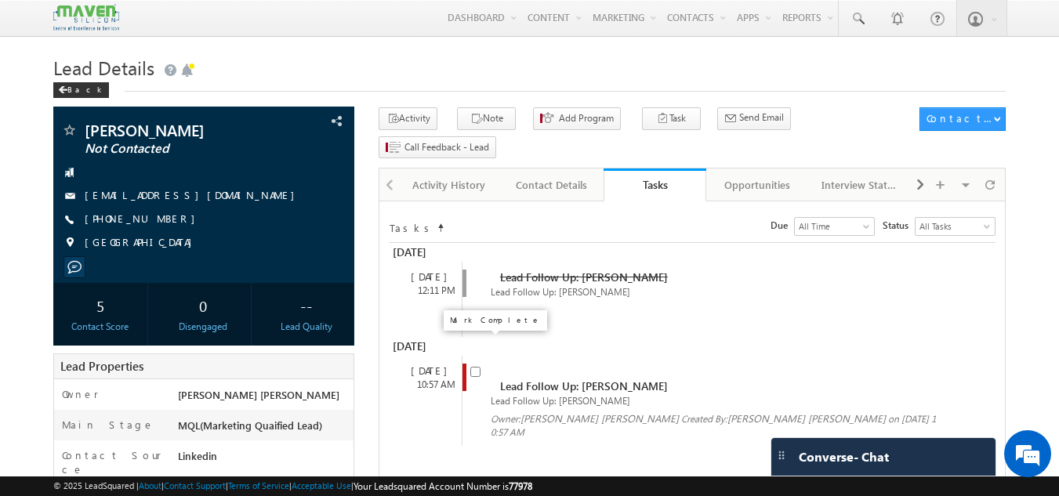
click at [477, 367] on input "checkbox" at bounding box center [475, 372] width 10 height 10
checkbox input "false"
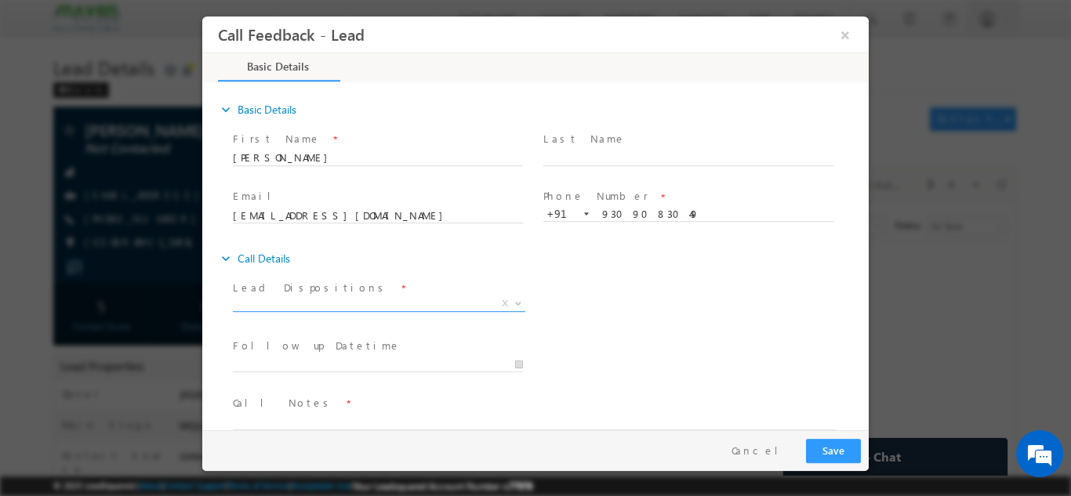
click at [346, 298] on span "X" at bounding box center [379, 303] width 292 height 16
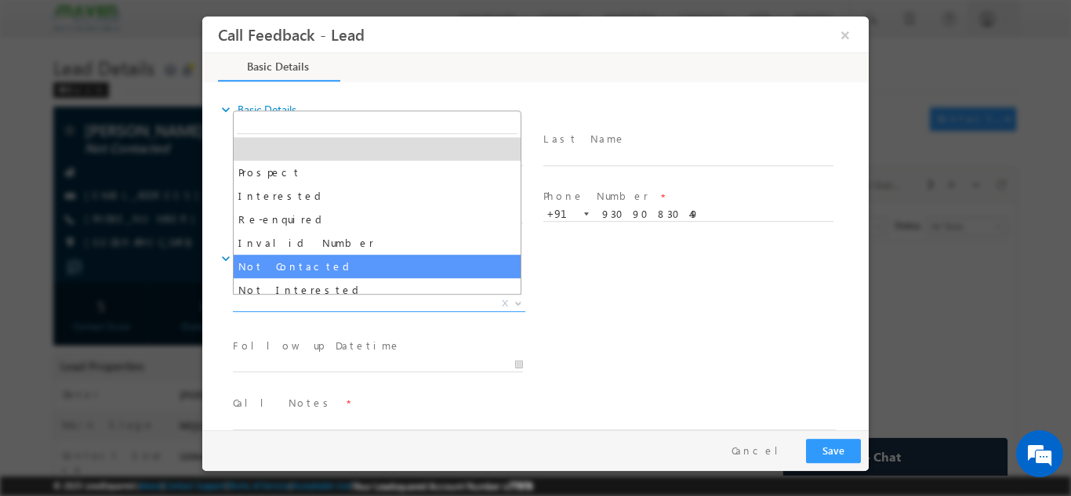
select select "Not Contacted"
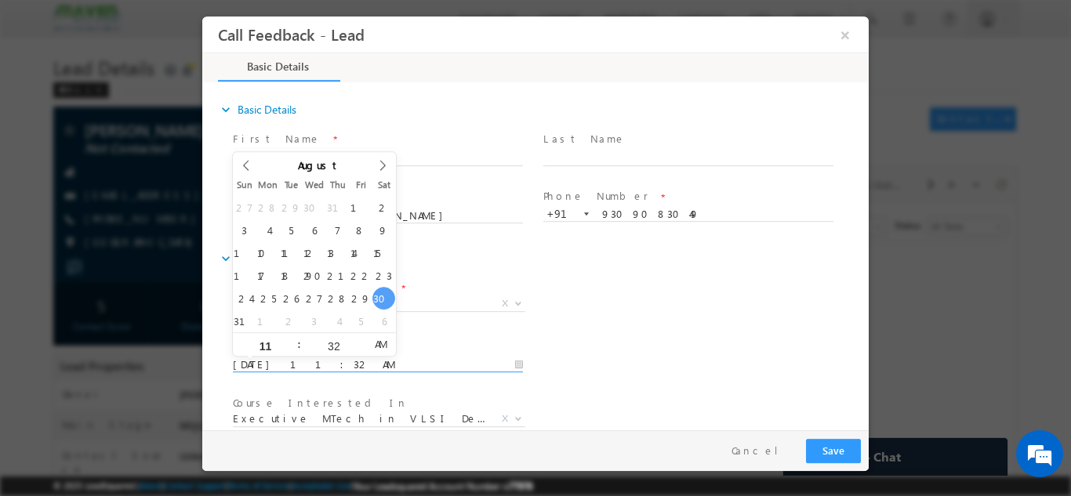
click at [315, 359] on input "30/08/2025 11:32 AM" at bounding box center [378, 365] width 290 height 16
type input "31/08/2025 11:32 AM"
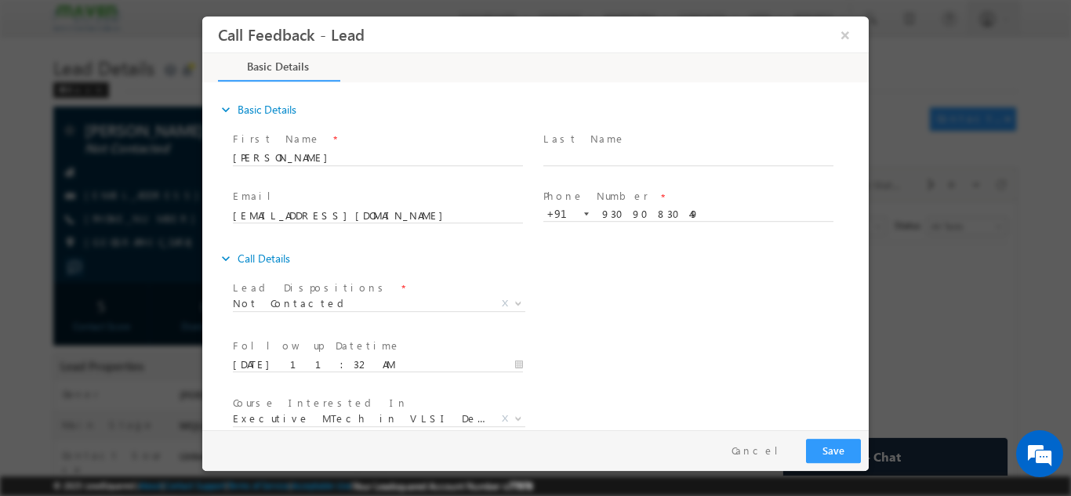
click at [799, 431] on div "Pay & Save Save Cancel" at bounding box center [539, 449] width 674 height 41
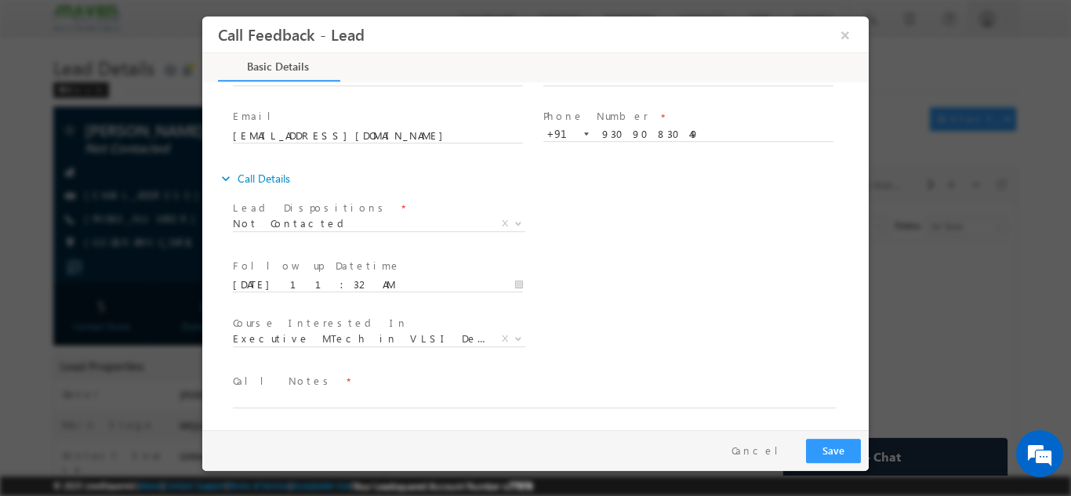
scroll to position [83, 0]
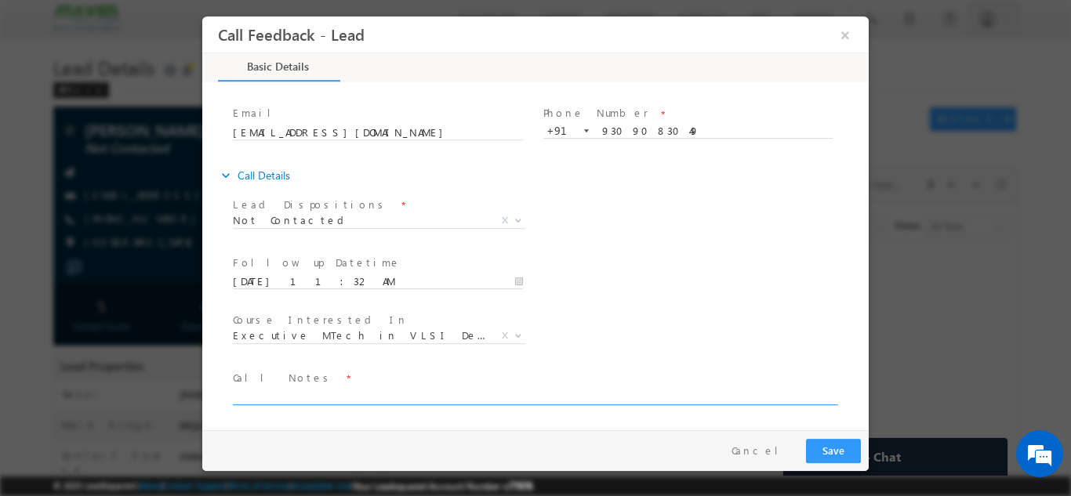
click at [723, 398] on textarea at bounding box center [534, 395] width 603 height 18
type textarea "dnp"
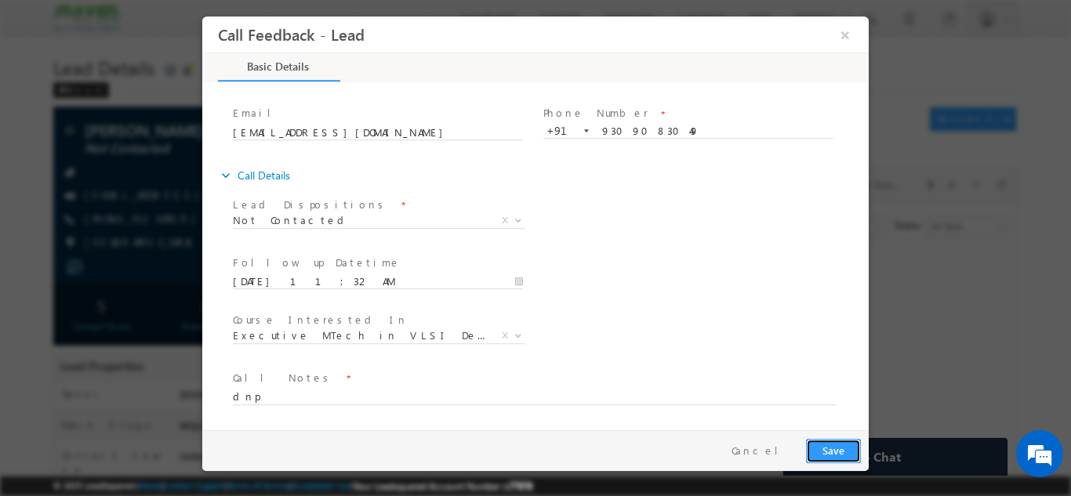
click at [830, 441] on button "Save" at bounding box center [833, 450] width 55 height 24
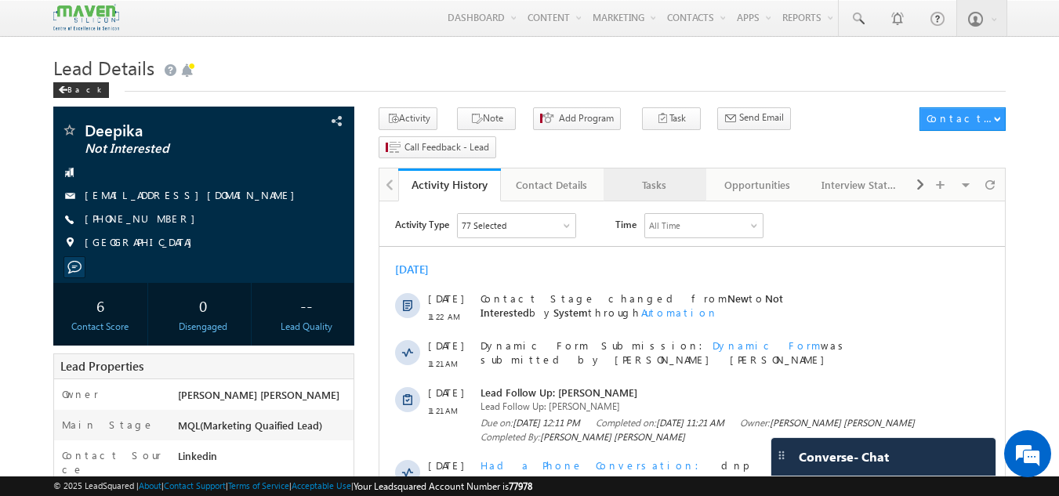
click at [636, 176] on div "Tasks" at bounding box center [654, 185] width 76 height 19
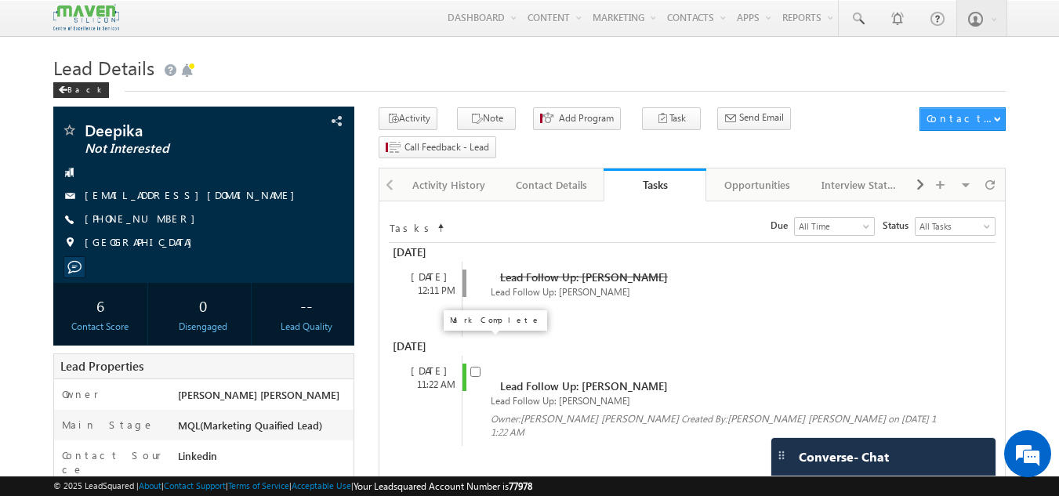
click at [479, 367] on input "checkbox" at bounding box center [475, 372] width 10 height 10
checkbox input "false"
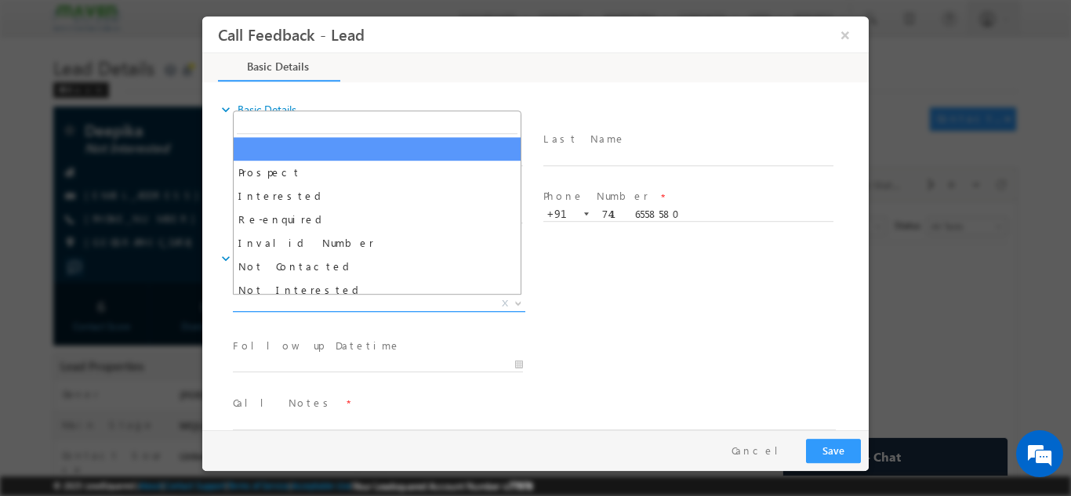
click at [437, 310] on span "Prospect Interested Re-enquired Invalid Number Not Contacted Not Interested In …" at bounding box center [385, 305] width 304 height 19
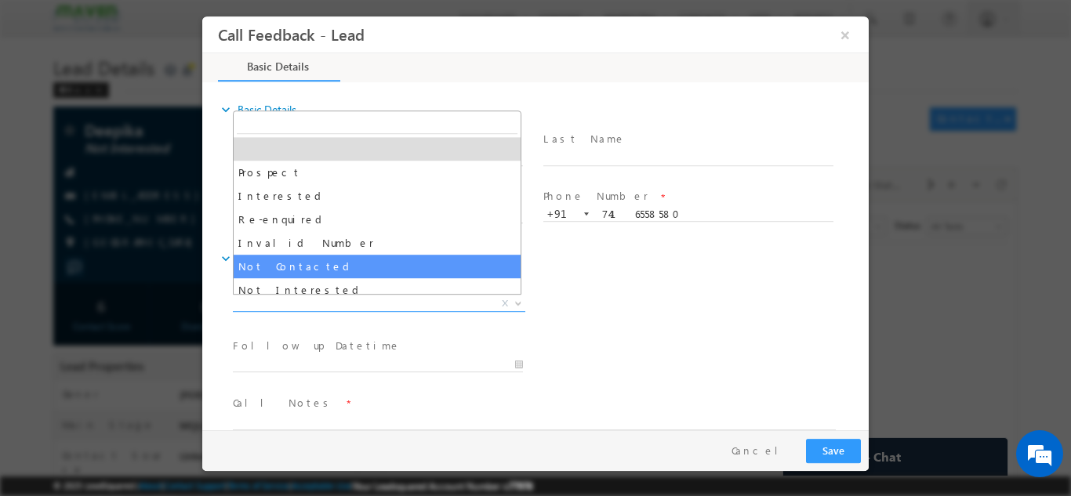
select select "Not Contacted"
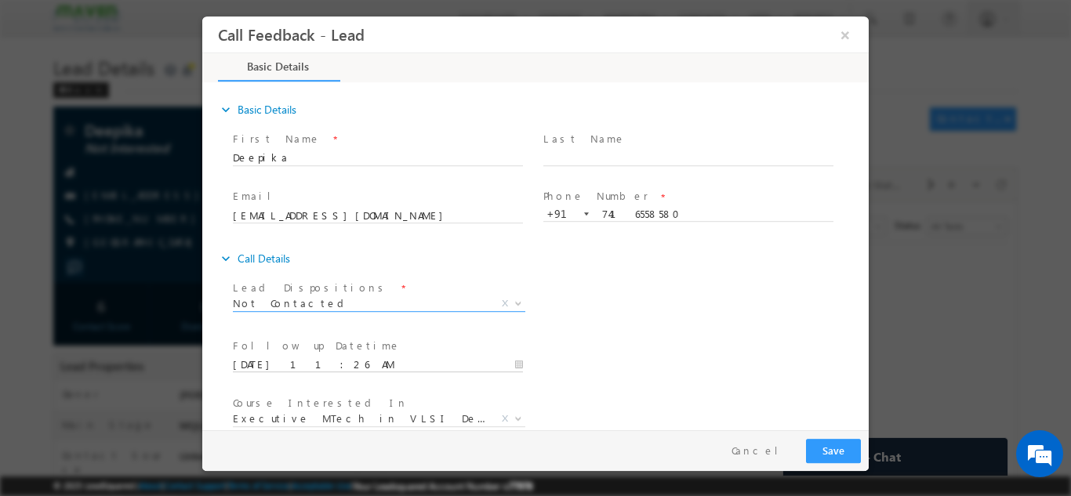
click at [379, 365] on input "30/08/2025 11:26 AM" at bounding box center [378, 365] width 290 height 16
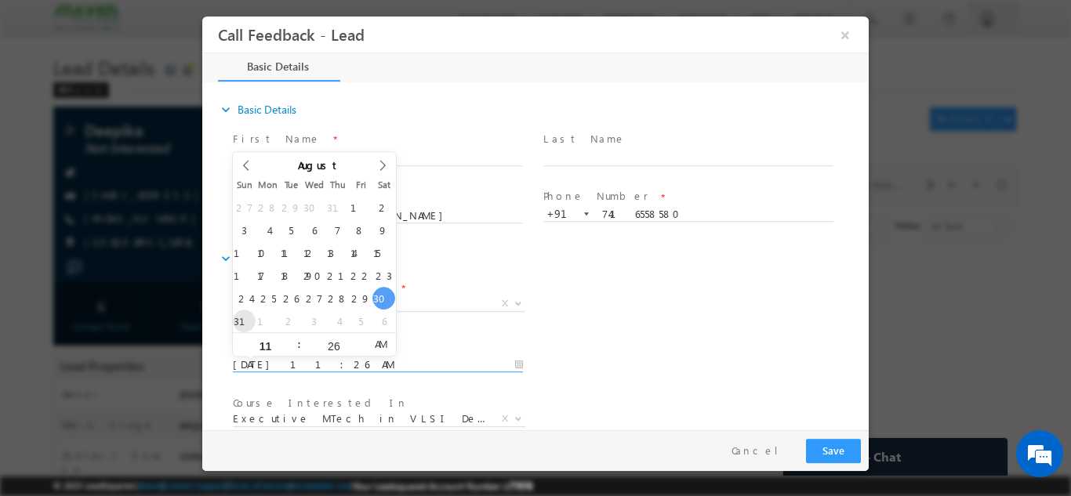
type input "31/08/2025 11:26 AM"
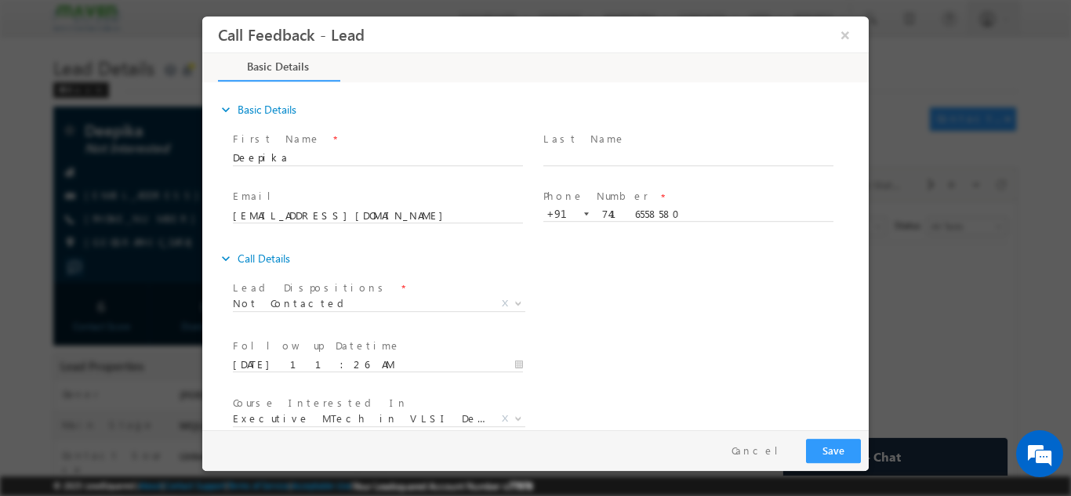
click at [587, 313] on div "Lead Dispositions * Prospect Interested Re-enquired Invalid Number Not Contacte…" at bounding box center [549, 305] width 639 height 58
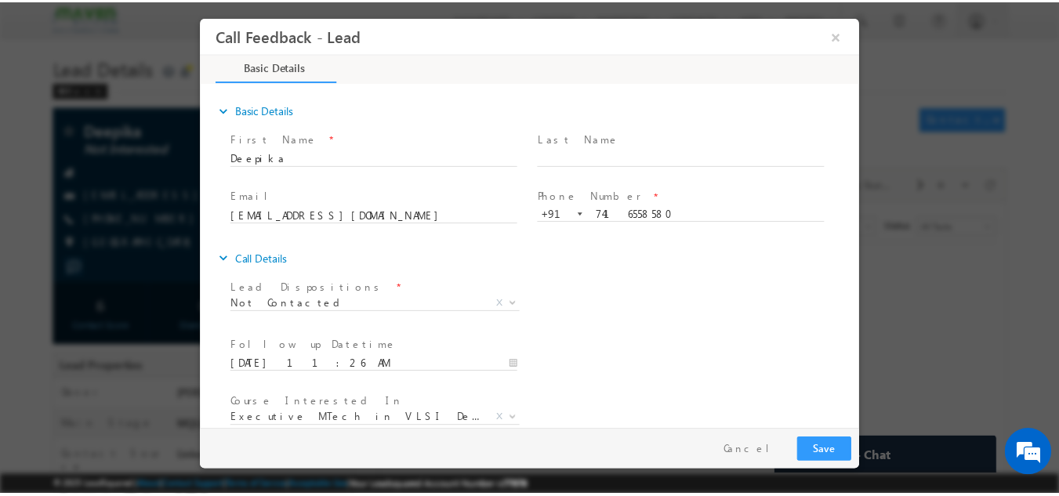
scroll to position [83, 0]
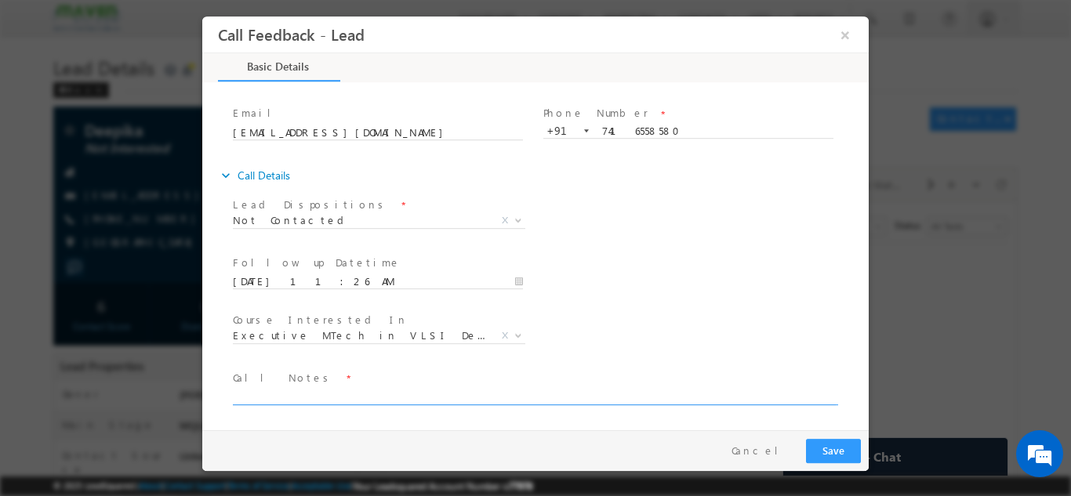
click at [690, 390] on textarea at bounding box center [534, 395] width 603 height 18
type textarea "dnp"
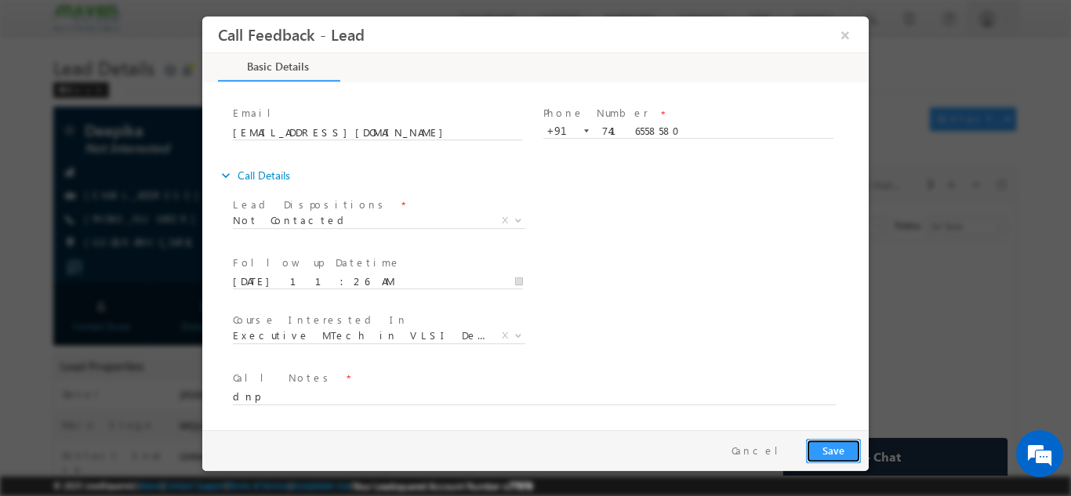
click at [831, 460] on button "Save" at bounding box center [833, 450] width 55 height 24
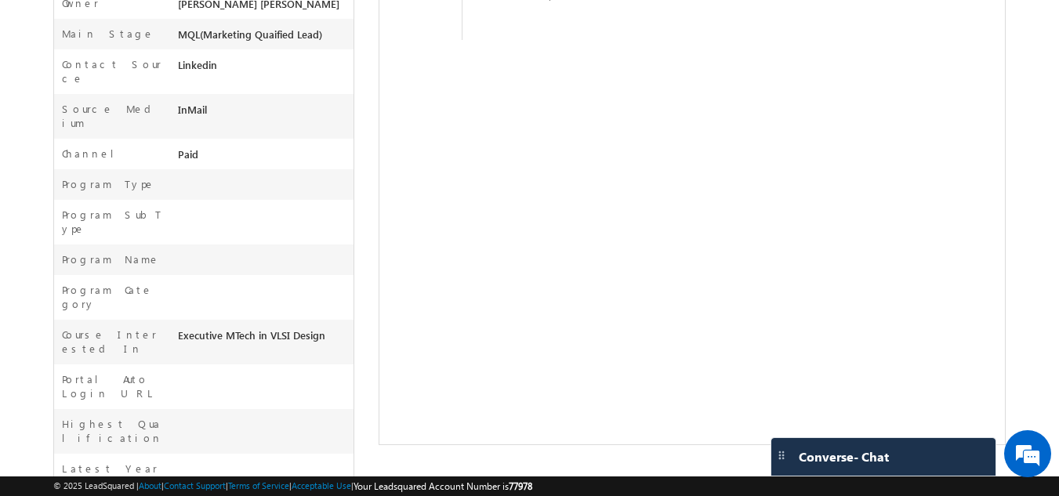
scroll to position [0, 0]
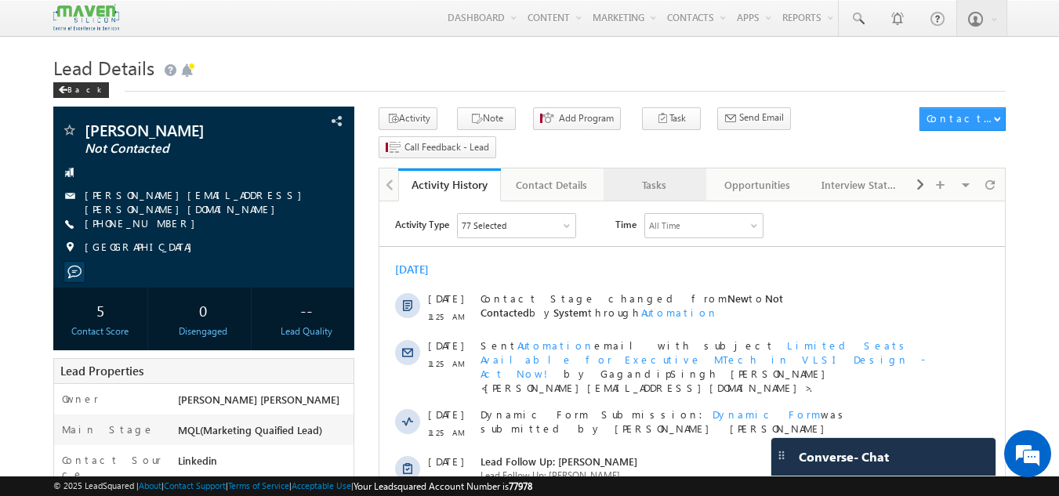
click at [663, 168] on link "Tasks" at bounding box center [654, 184] width 103 height 33
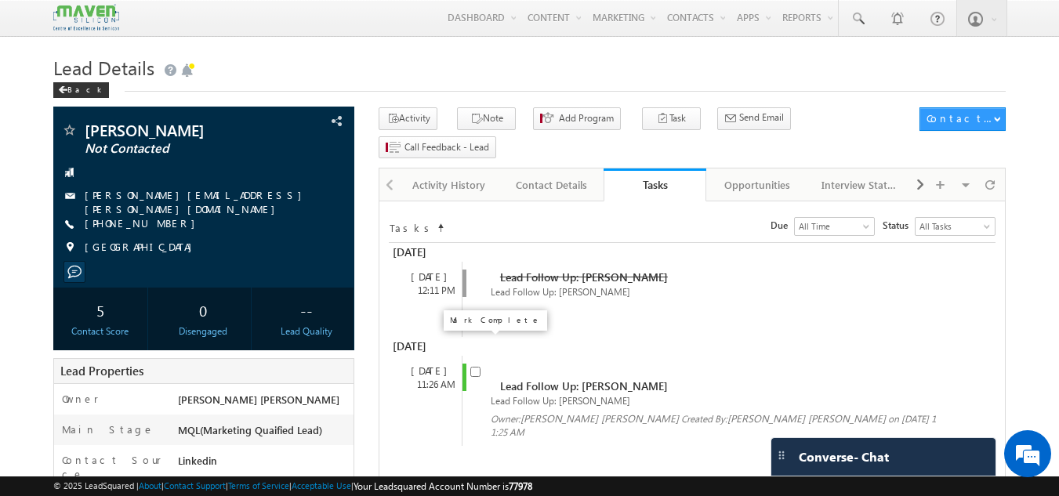
click at [479, 367] on input "checkbox" at bounding box center [475, 372] width 10 height 10
checkbox input "false"
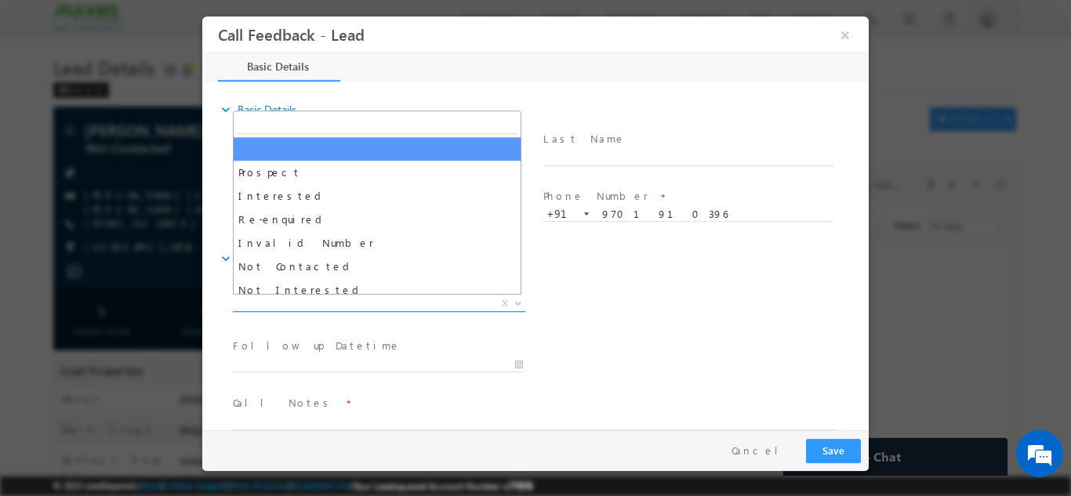
click at [320, 305] on span "X" at bounding box center [379, 303] width 292 height 16
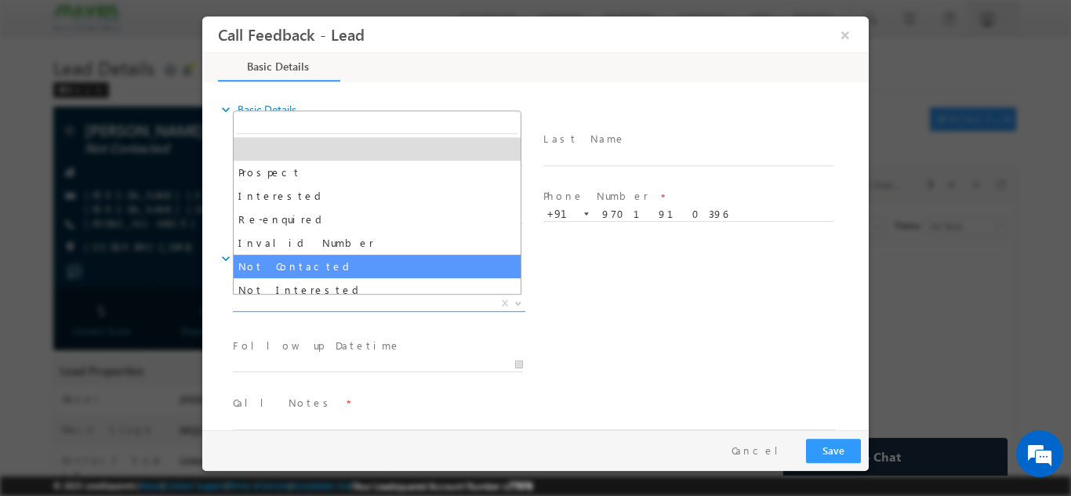
select select "Not Contacted"
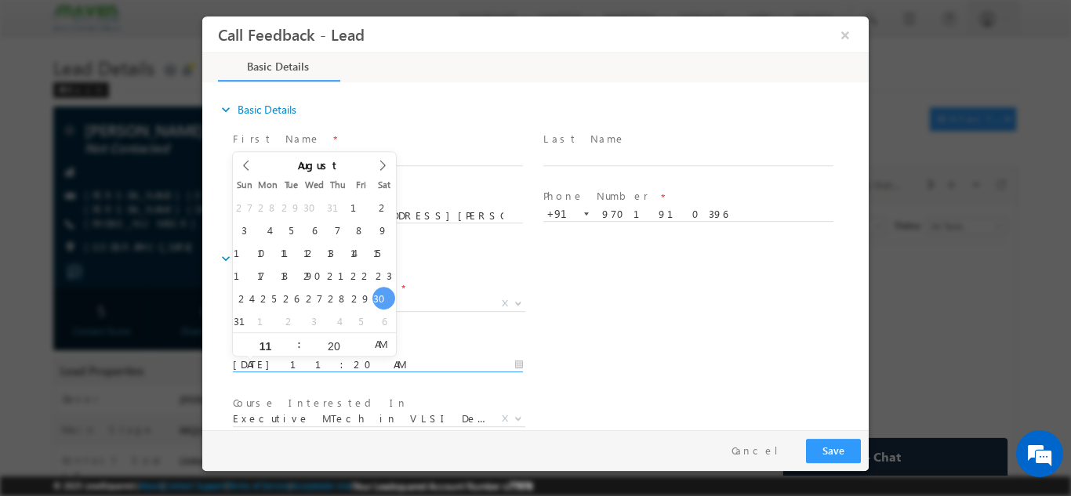
click at [324, 359] on input "30/08/2025 11:20 AM" at bounding box center [378, 365] width 290 height 16
type input "31/08/2025 11:20 AM"
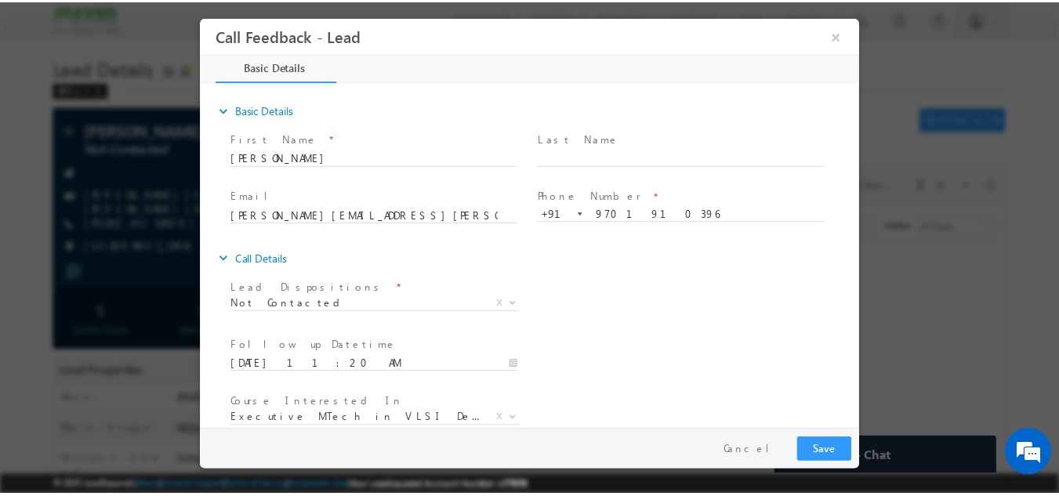
scroll to position [83, 0]
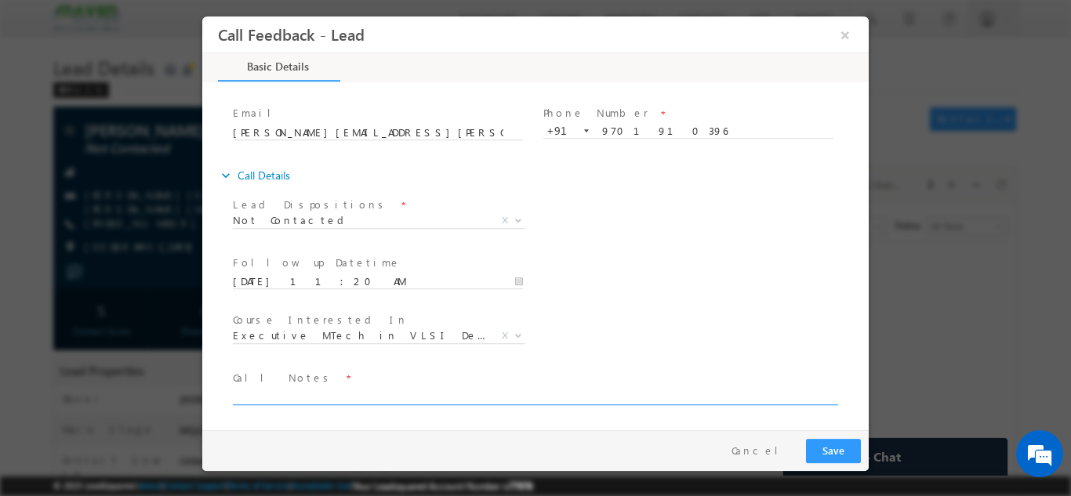
click at [705, 389] on textarea at bounding box center [534, 395] width 603 height 18
type textarea "dnp"
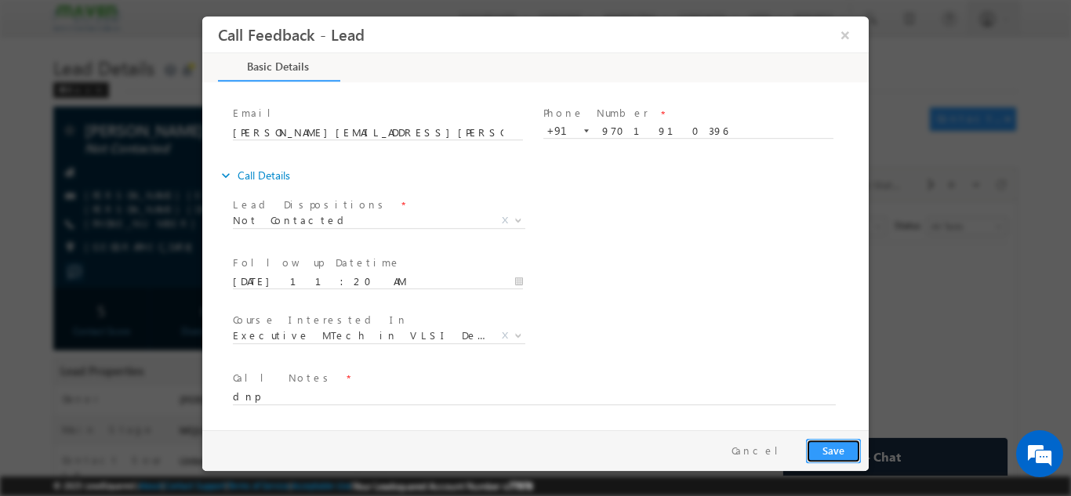
click at [829, 444] on button "Save" at bounding box center [833, 450] width 55 height 24
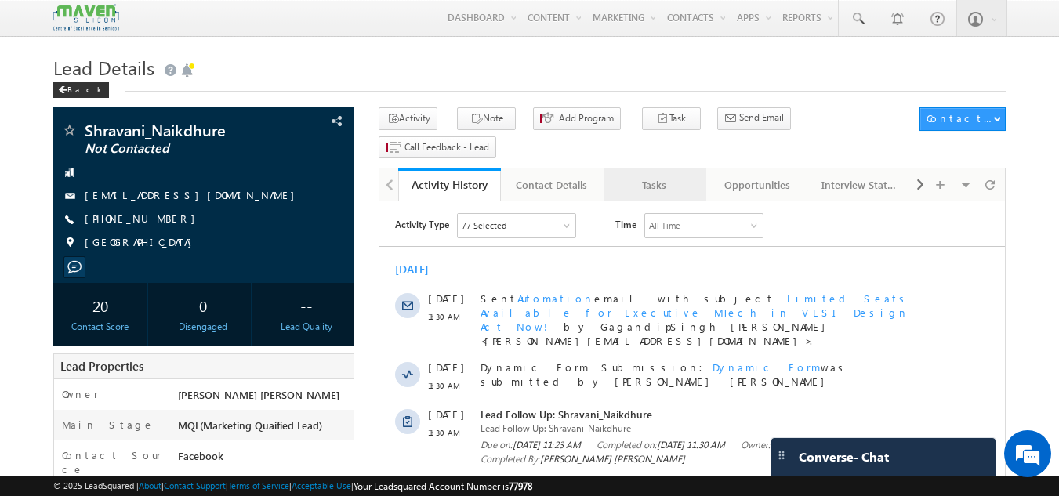
click at [660, 176] on div "Tasks" at bounding box center [654, 185] width 76 height 19
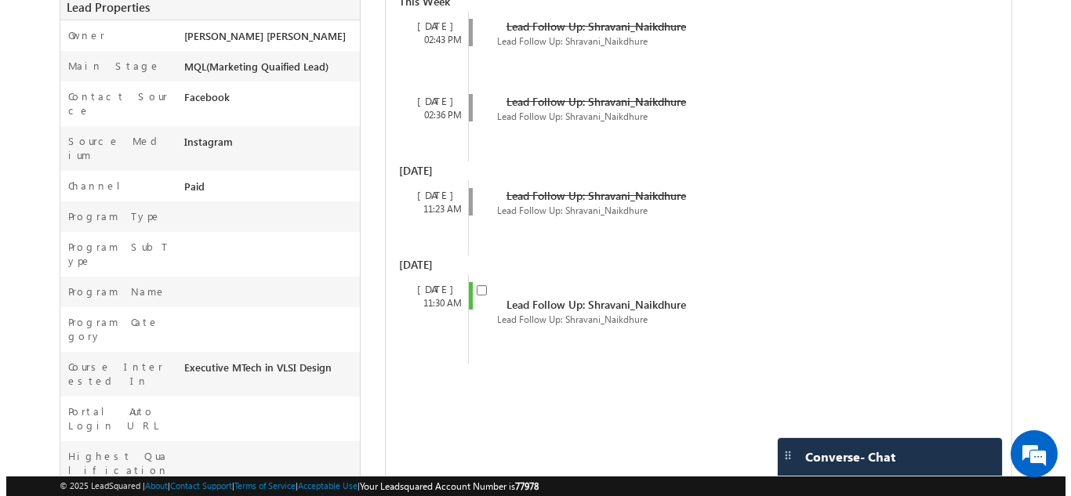
scroll to position [402, 0]
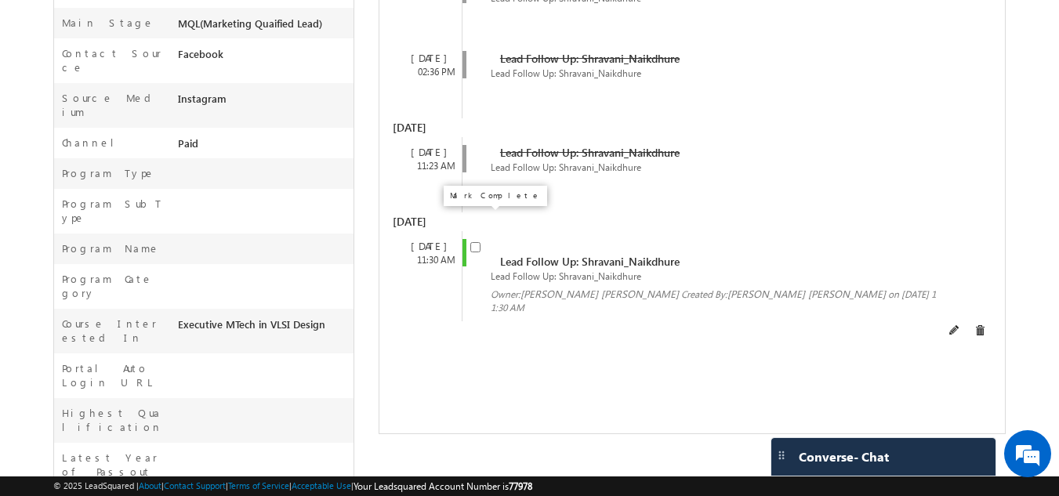
click at [475, 242] on input "checkbox" at bounding box center [475, 247] width 10 height 10
checkbox input "false"
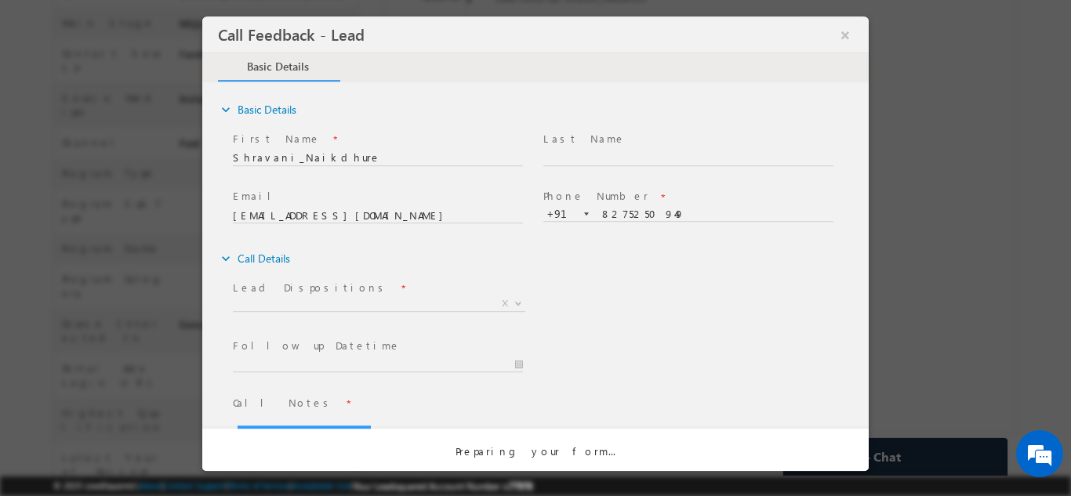
scroll to position [0, 0]
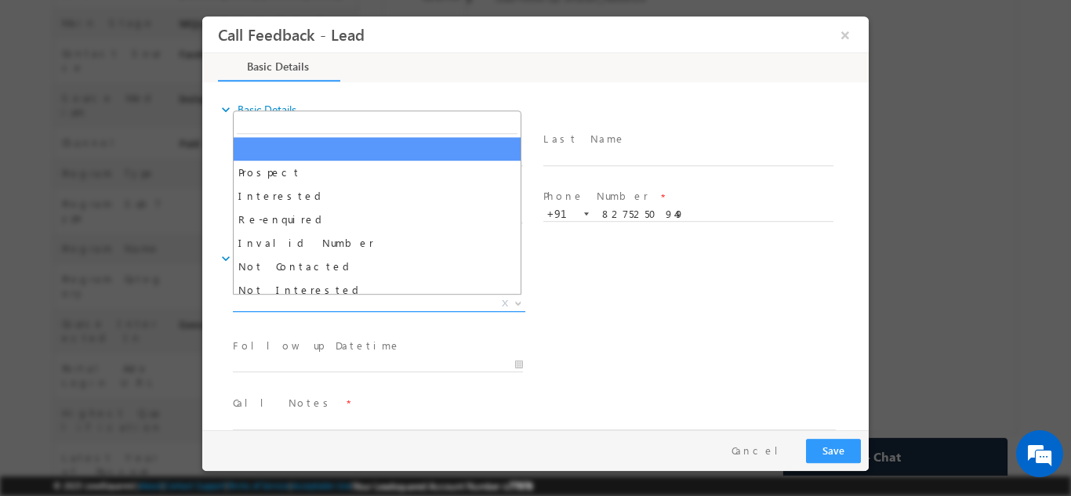
click at [426, 296] on span "X" at bounding box center [379, 303] width 292 height 16
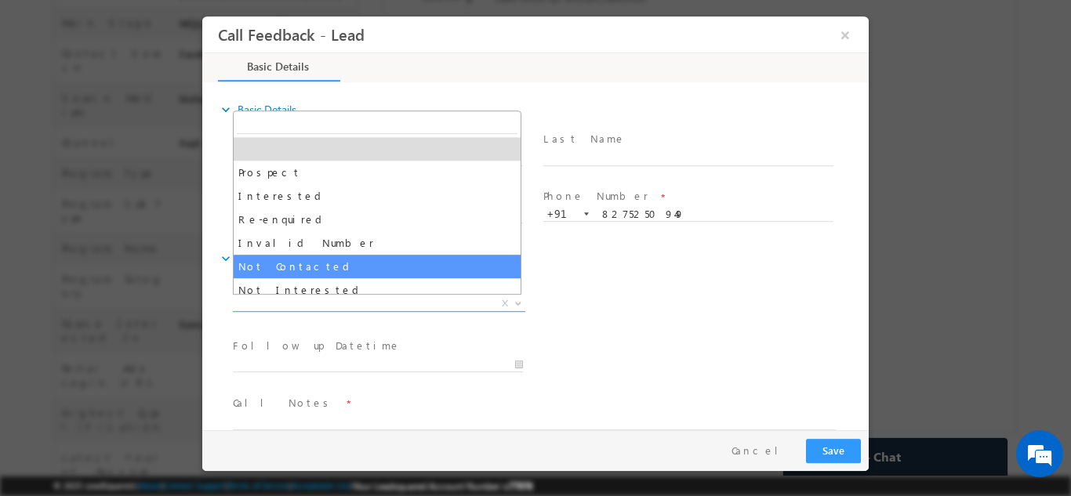
select select "Not Contacted"
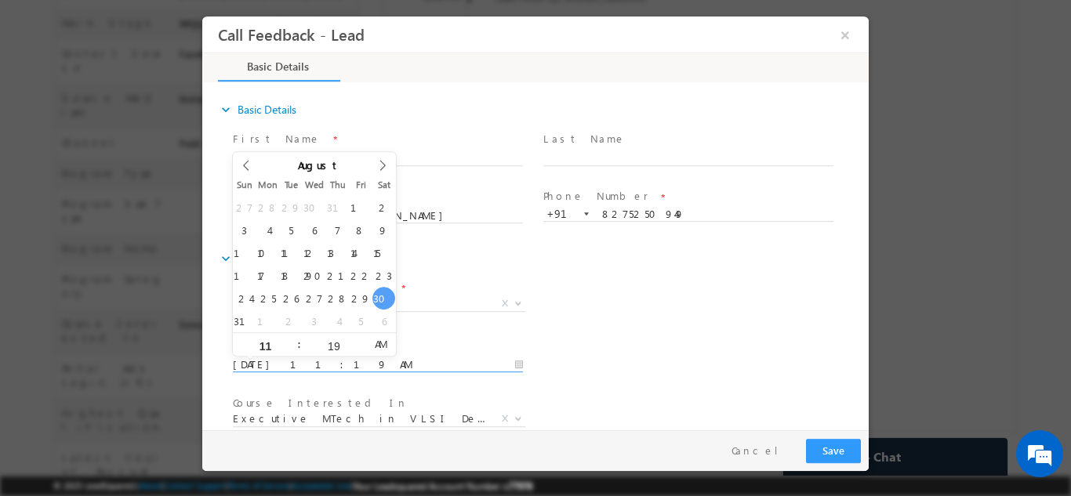
click at [378, 361] on input "30/08/2025 11:19 AM" at bounding box center [378, 365] width 290 height 16
type input "31/08/2025 11:19 AM"
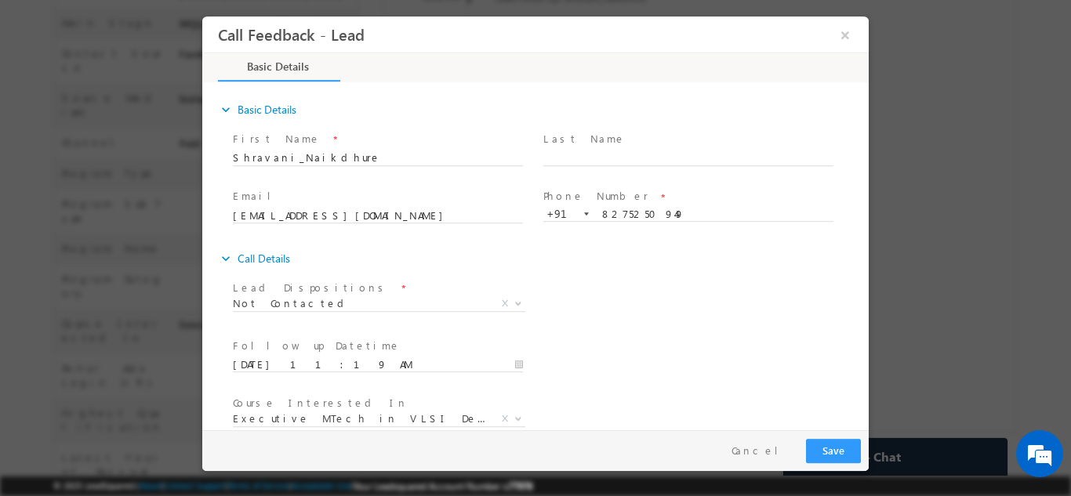
click at [777, 368] on div "Follow up Datetime * 31/08/2025 11:19 AM Program Type * Long Term Short Term X" at bounding box center [549, 363] width 639 height 58
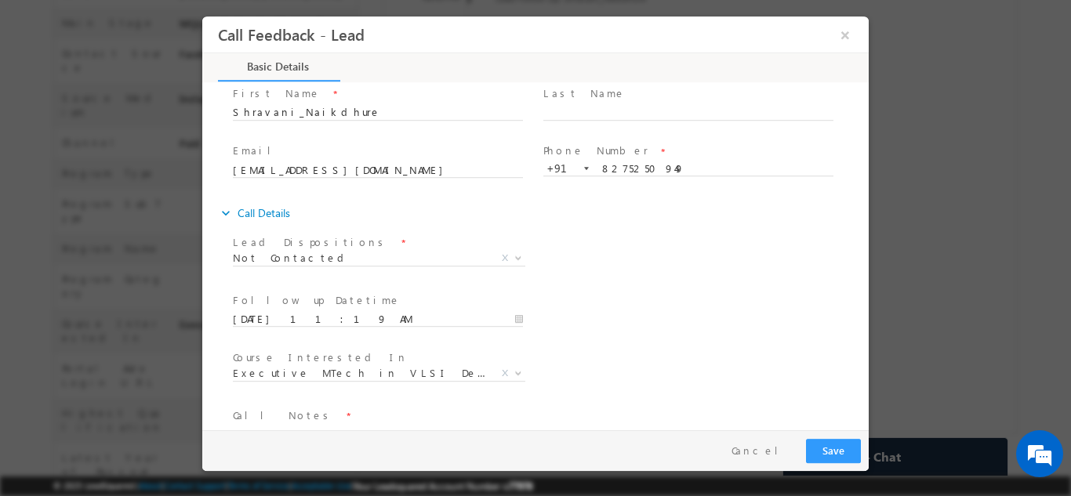
scroll to position [83, 0]
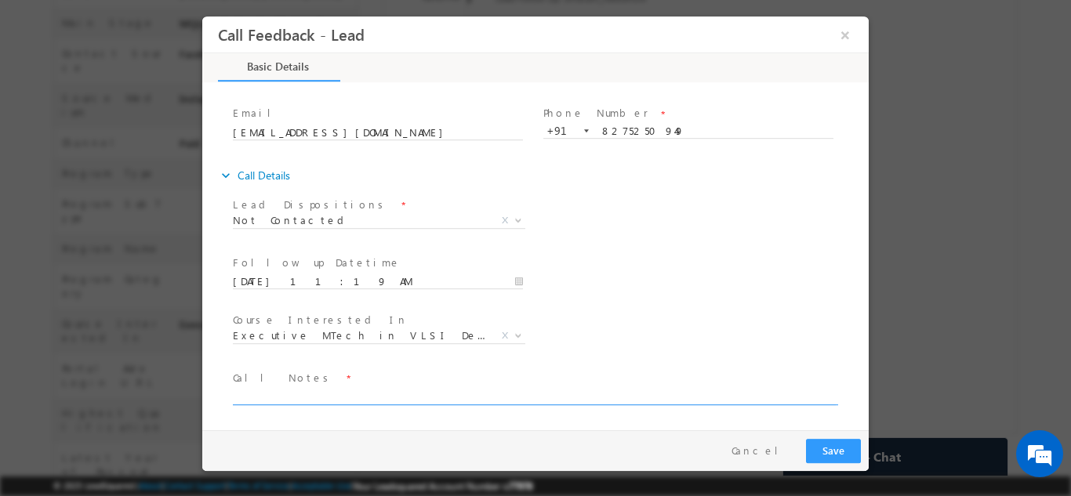
click at [655, 392] on textarea at bounding box center [534, 395] width 603 height 18
type textarea "dnp"
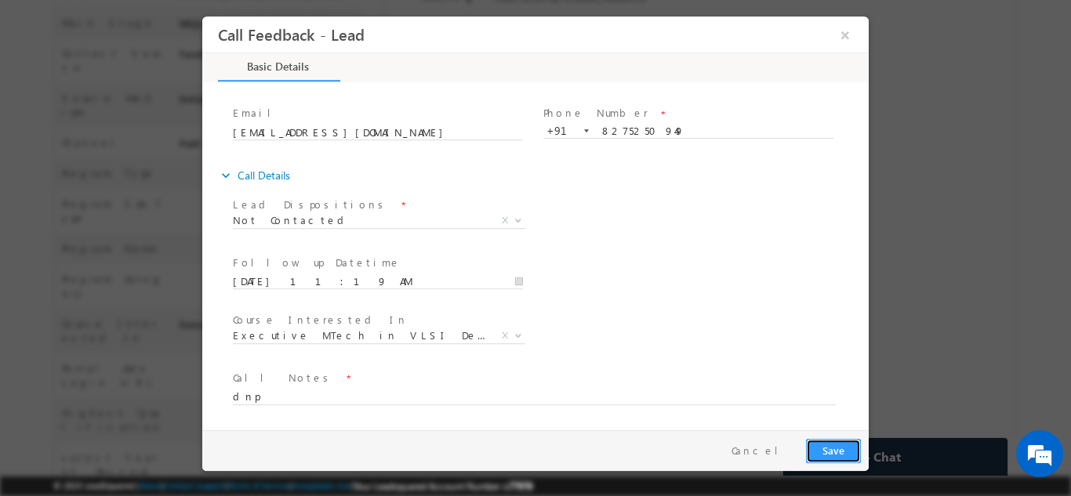
click at [842, 454] on button "Save" at bounding box center [833, 450] width 55 height 24
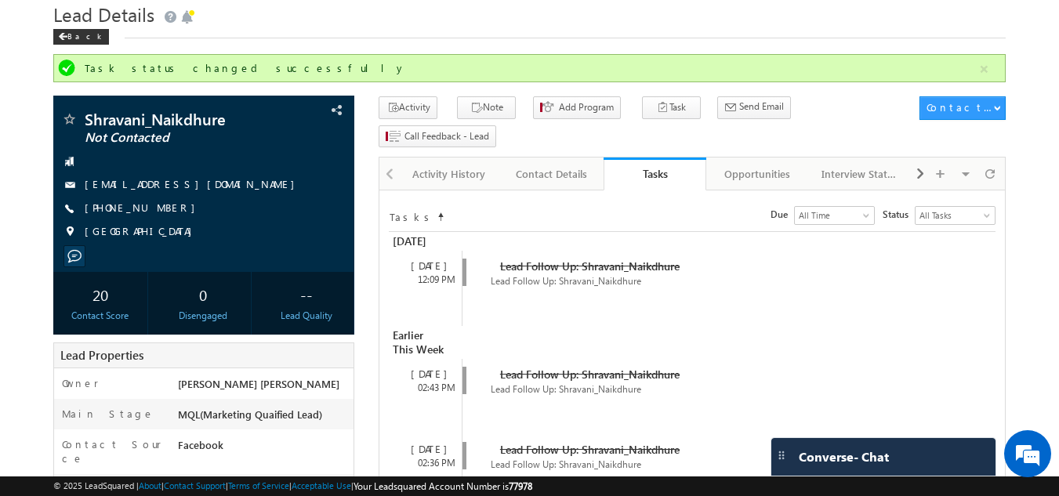
scroll to position [0, 0]
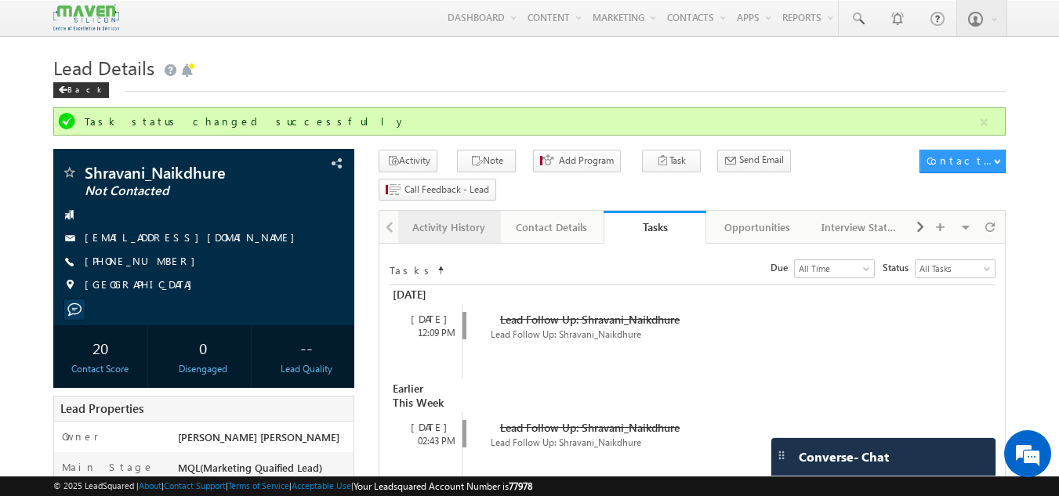
click at [458, 218] on div "Activity History" at bounding box center [449, 227] width 76 height 19
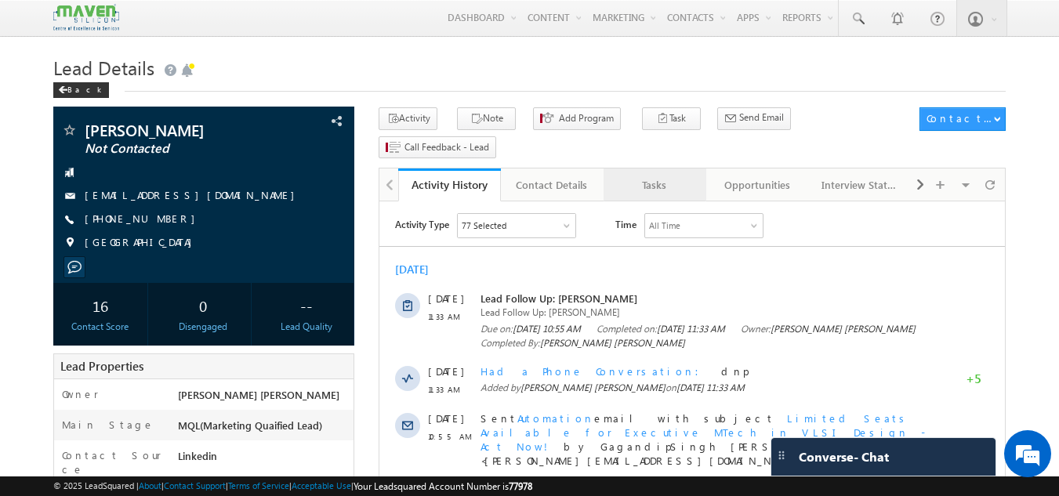
click at [661, 168] on link "Tasks" at bounding box center [654, 184] width 103 height 33
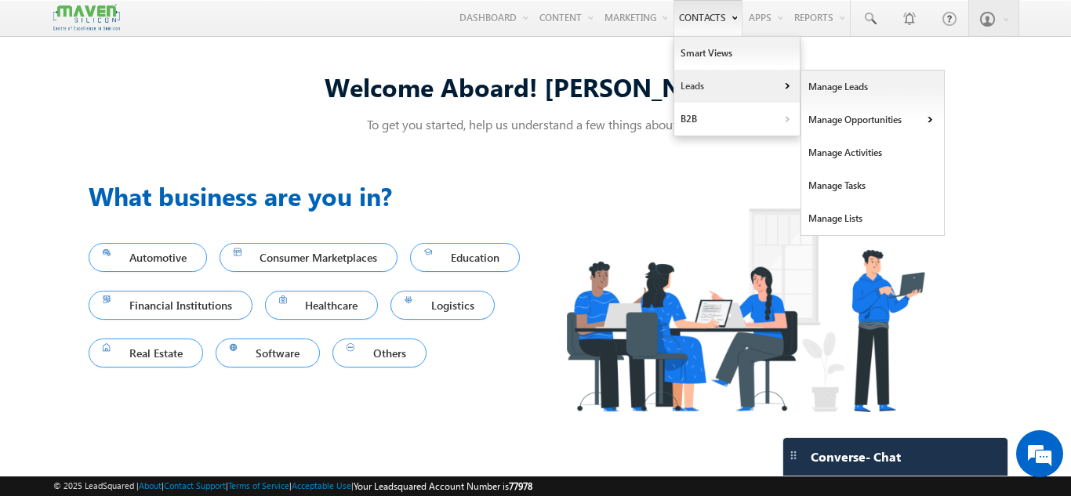
click at [683, 83] on link "Leads" at bounding box center [736, 86] width 125 height 33
click at [811, 87] on link "Manage Leads" at bounding box center [872, 87] width 143 height 33
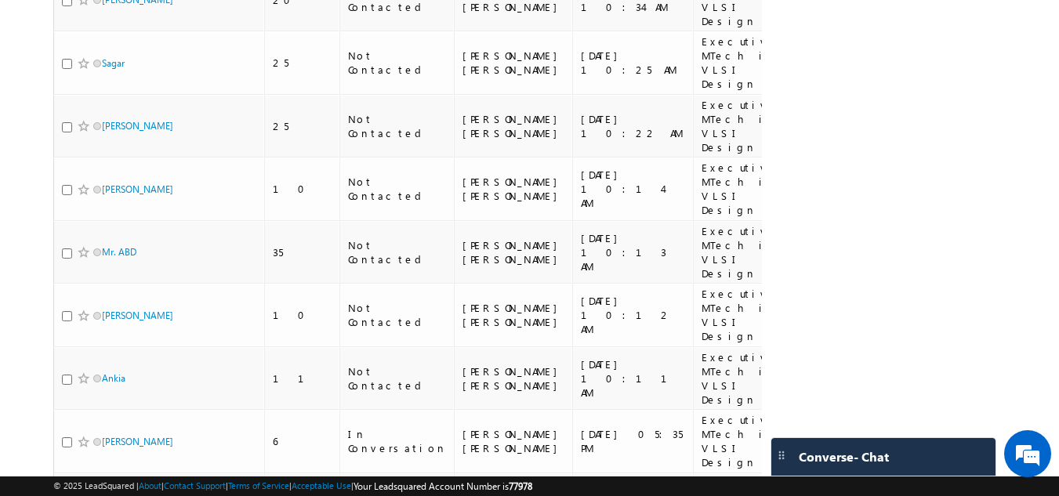
scroll to position [710, 0]
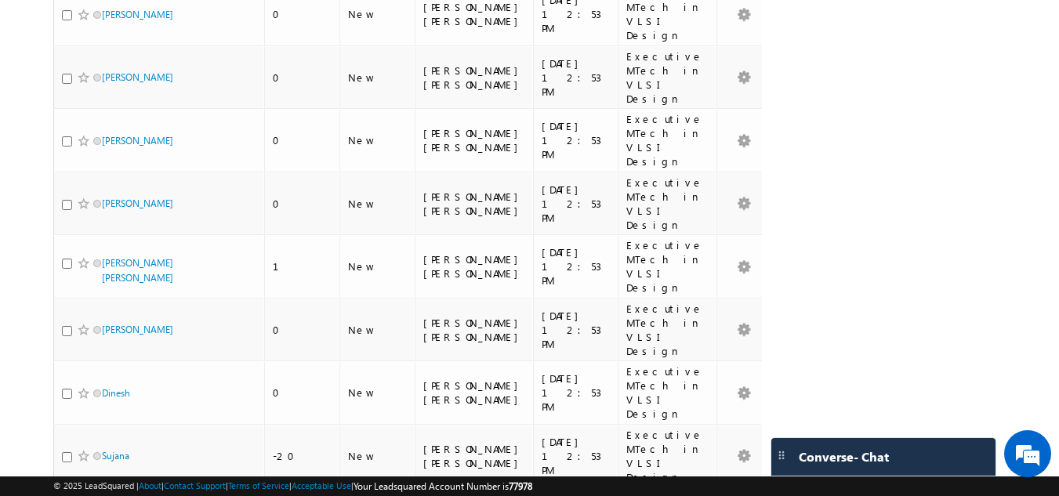
scroll to position [0, 0]
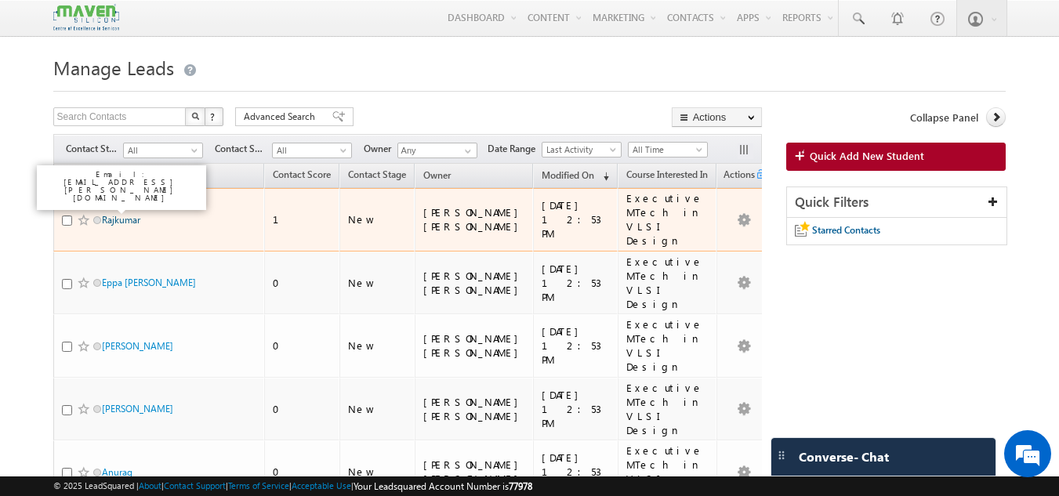
click at [133, 214] on link "Rajkumar" at bounding box center [121, 220] width 38 height 12
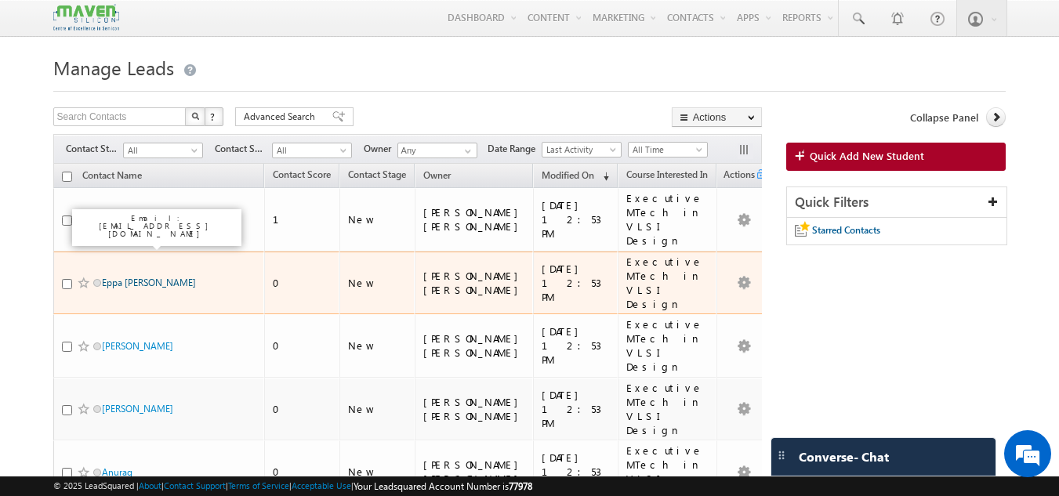
click at [122, 277] on link "Eppa Mani preetham" at bounding box center [149, 283] width 94 height 12
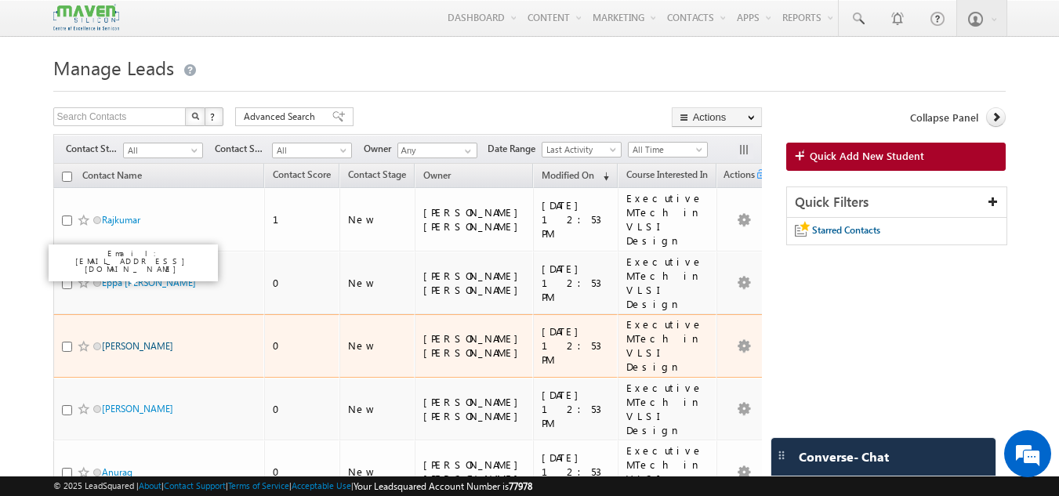
click at [117, 340] on link "Deepali" at bounding box center [137, 346] width 71 height 12
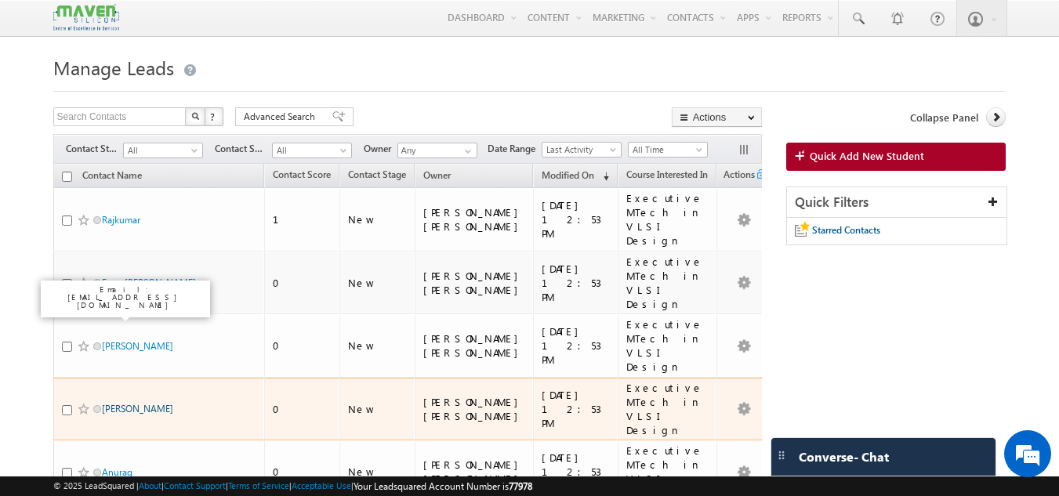
click at [113, 403] on link "SiVa" at bounding box center [137, 409] width 71 height 12
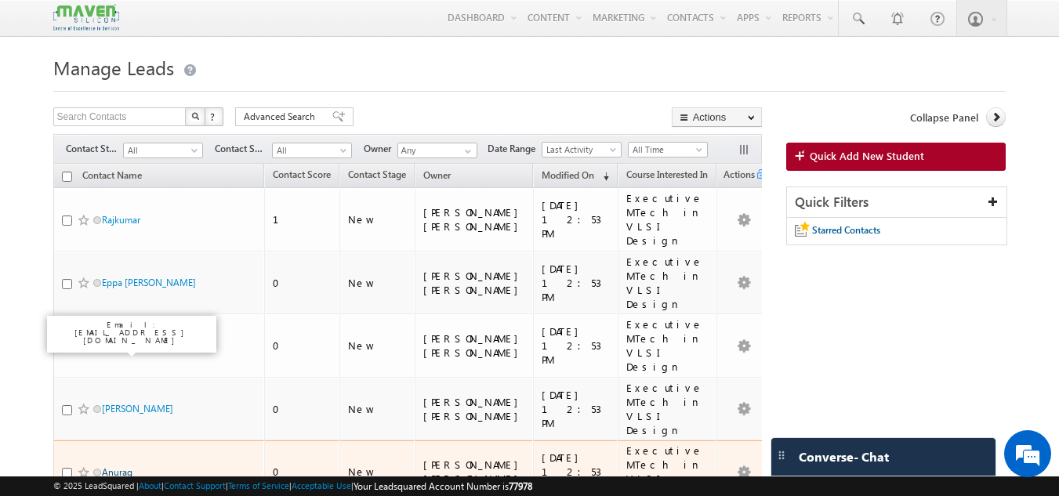
click at [117, 466] on link "Anurag" at bounding box center [117, 472] width 31 height 12
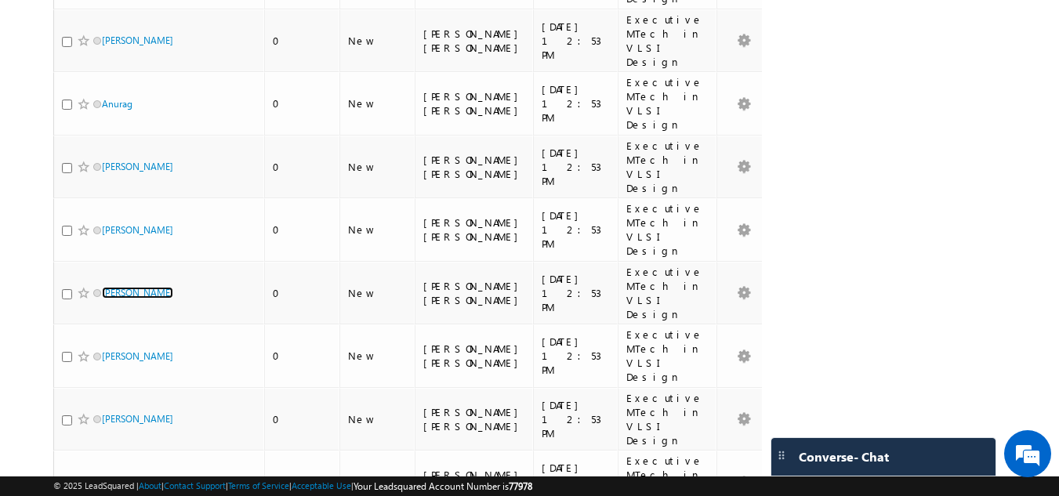
scroll to position [375, 0]
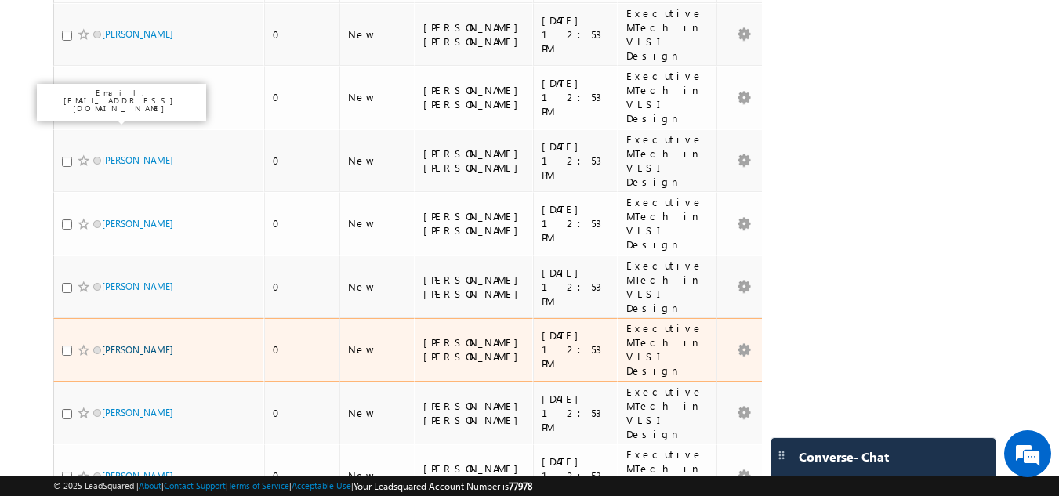
click at [128, 344] on link "khushbu" at bounding box center [137, 350] width 71 height 12
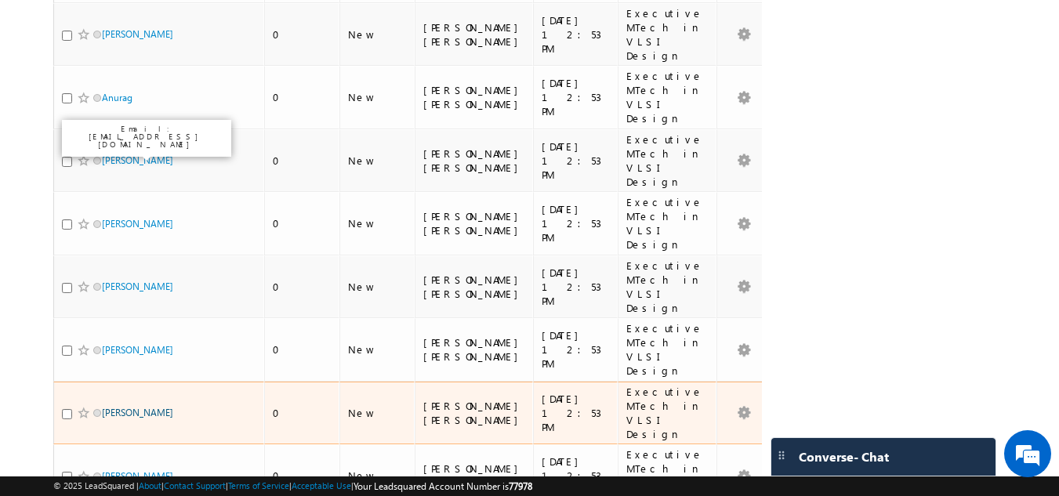
click at [123, 407] on link "Beenapati Lakshmi" at bounding box center [137, 413] width 71 height 12
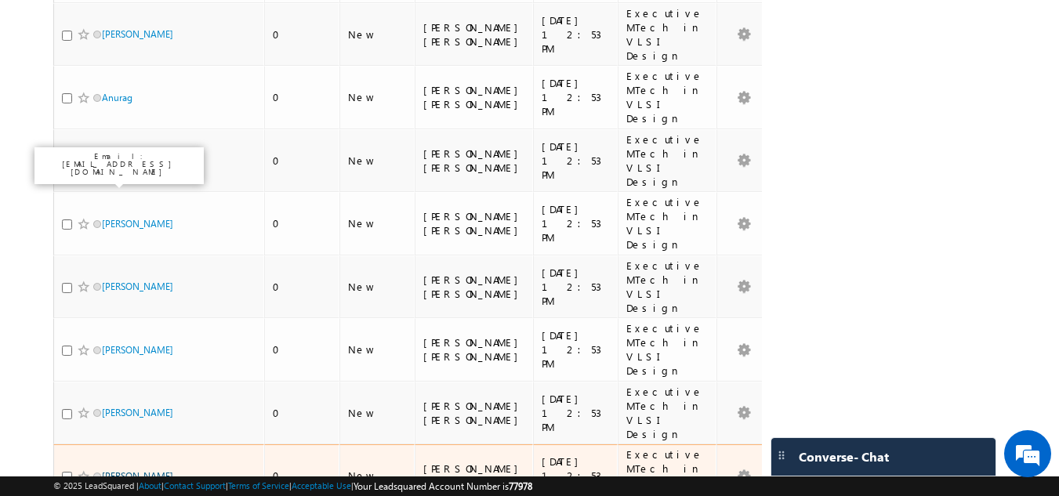
click at [119, 470] on link "Balagani" at bounding box center [137, 476] width 71 height 12
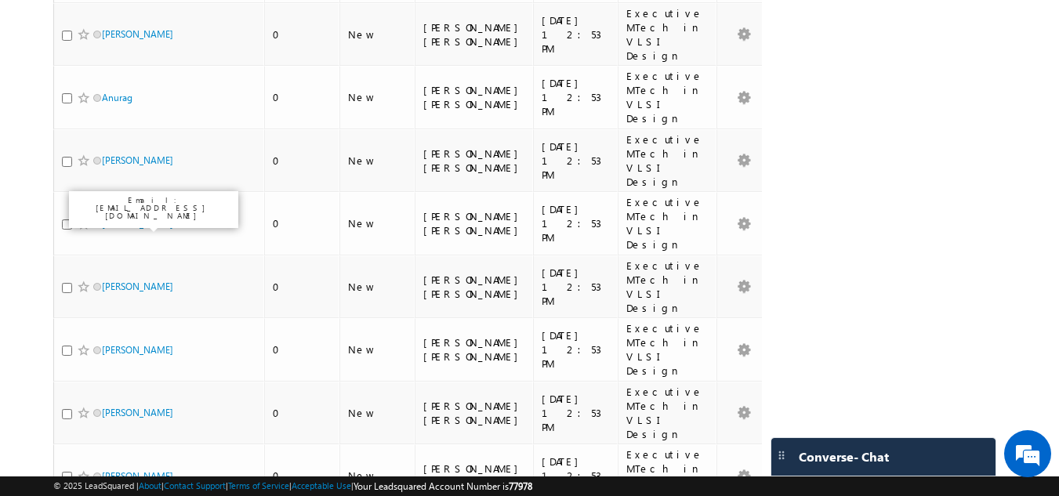
click at [118, 242] on div "Email: yellaturusivahimaja@gmail.com" at bounding box center [157, 244] width 169 height 37
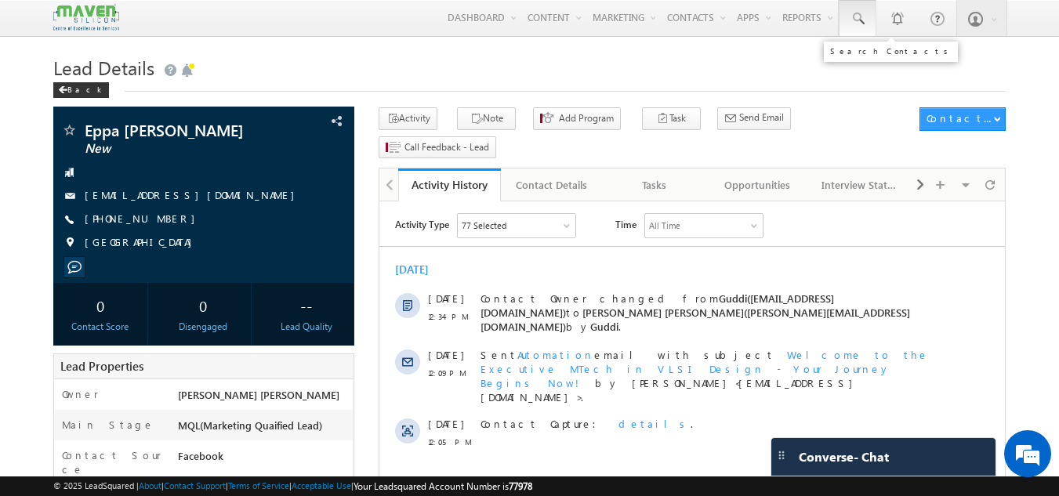
click at [870, 22] on link at bounding box center [858, 18] width 38 height 36
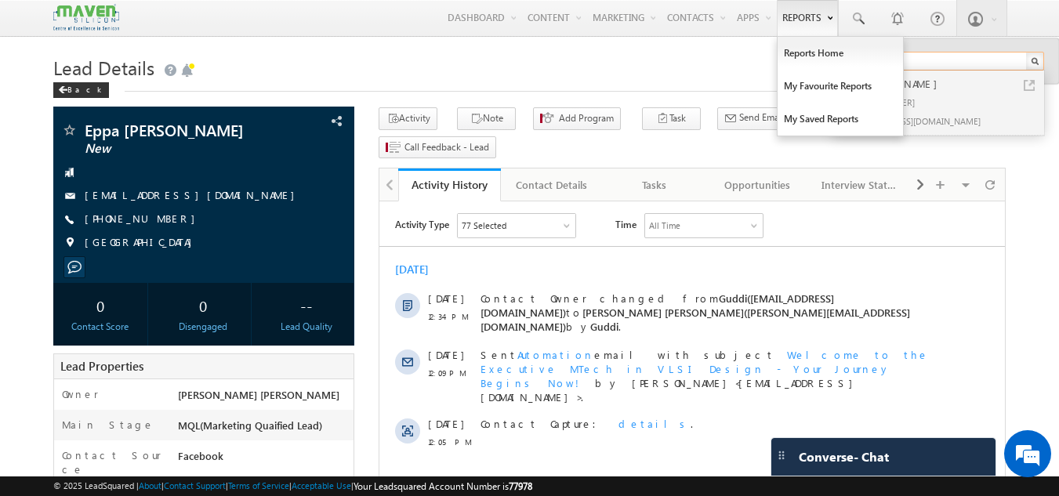
type input "9100520414"
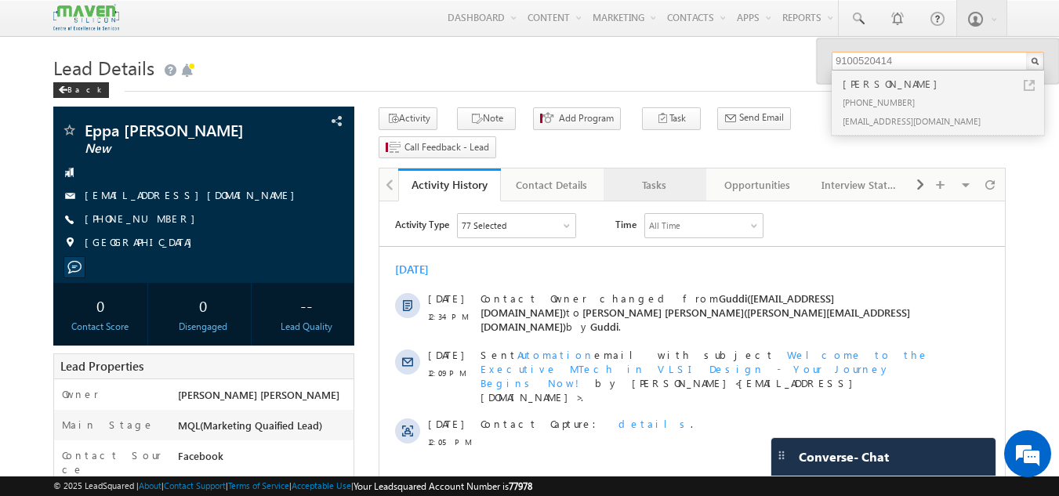
click at [672, 168] on link "Tasks" at bounding box center [654, 184] width 103 height 33
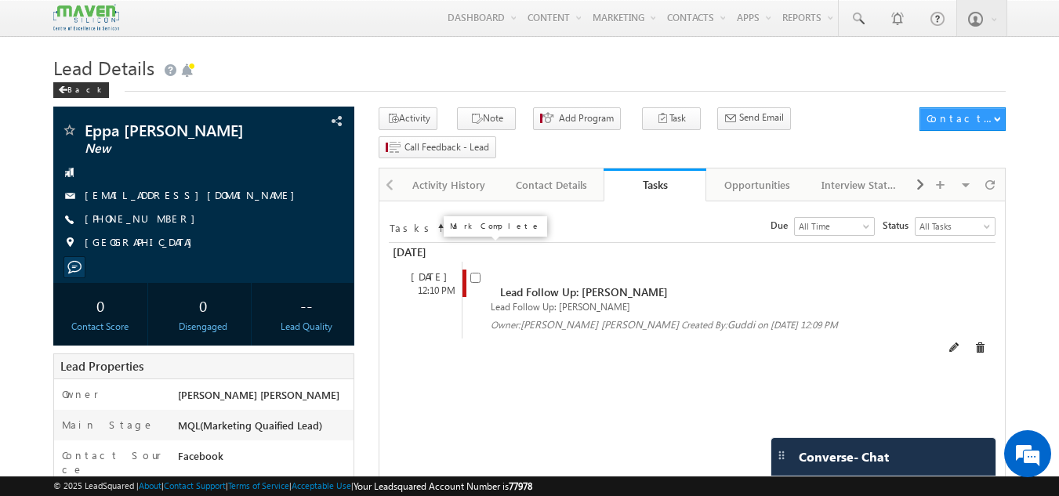
click at [472, 273] on input "checkbox" at bounding box center [475, 278] width 10 height 10
checkbox input "false"
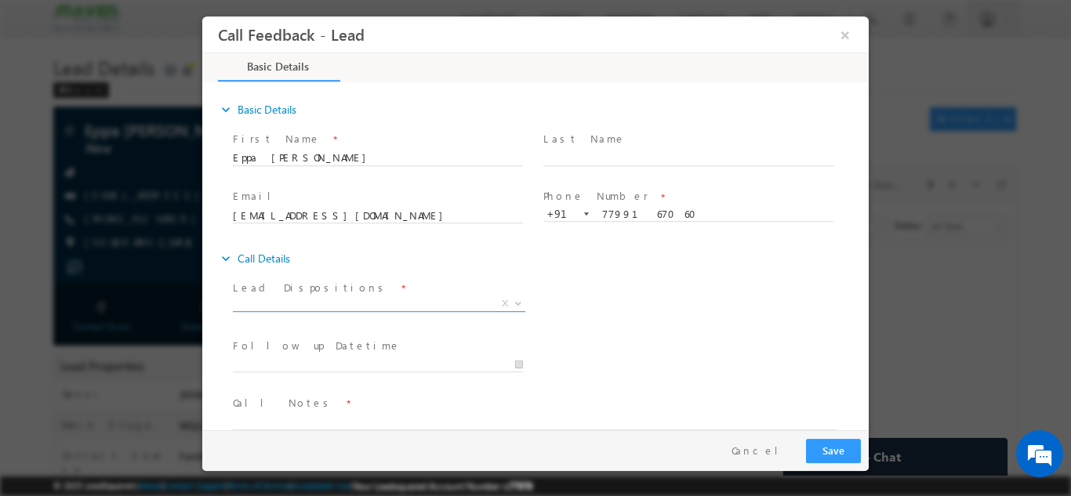
click at [397, 305] on span "X" at bounding box center [379, 303] width 292 height 16
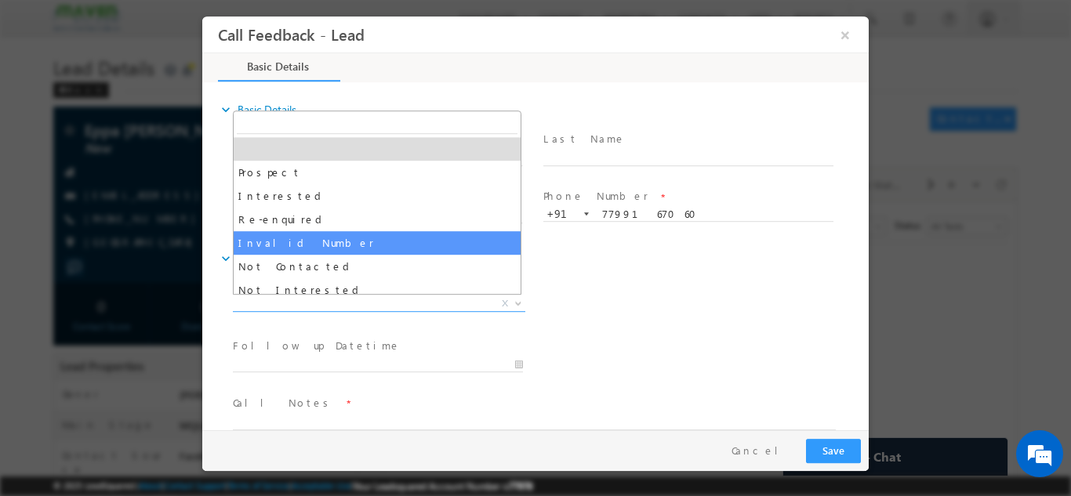
scroll to position [149, 0]
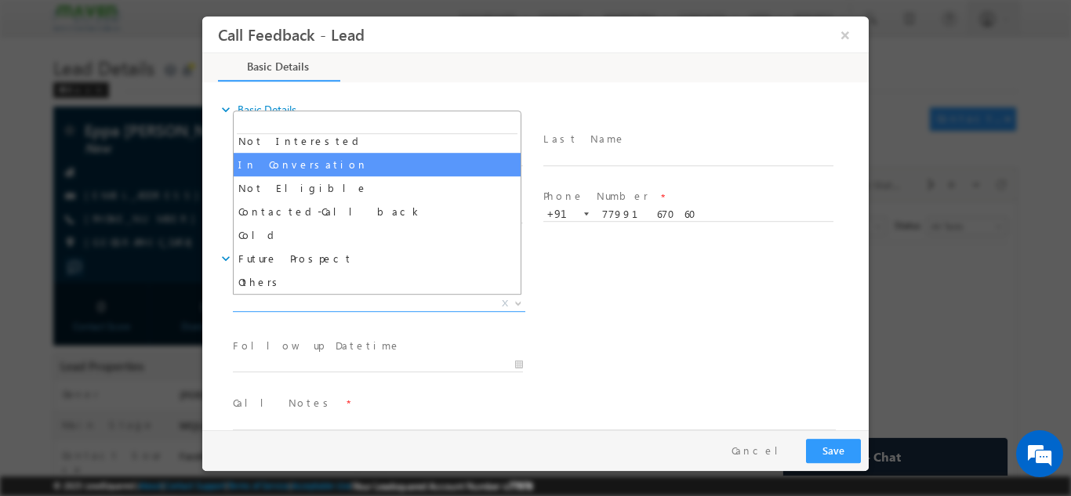
select select "In Conversation"
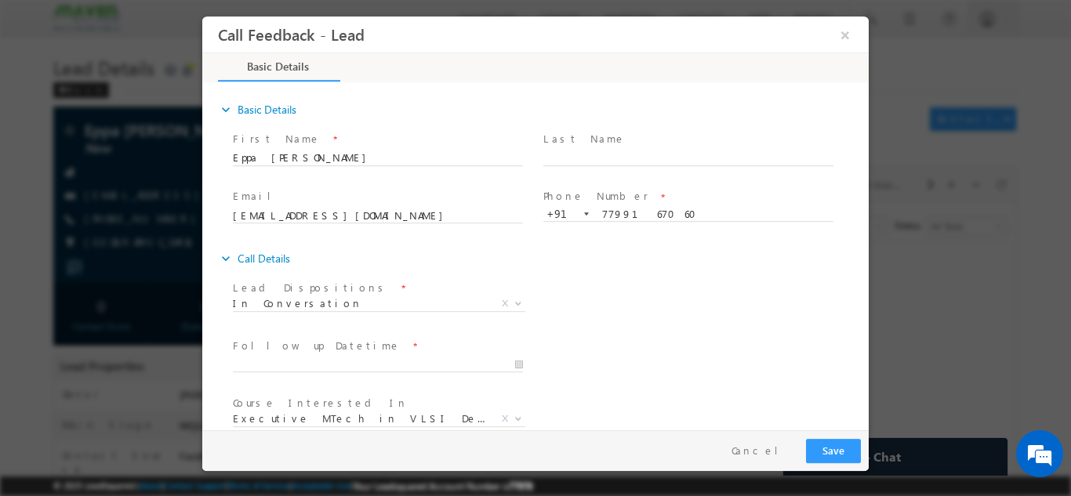
click at [393, 352] on span "Follow up Datetime *" at bounding box center [377, 345] width 289 height 17
click at [393, 358] on input "30/08/2025 11:56 AM" at bounding box center [378, 365] width 290 height 16
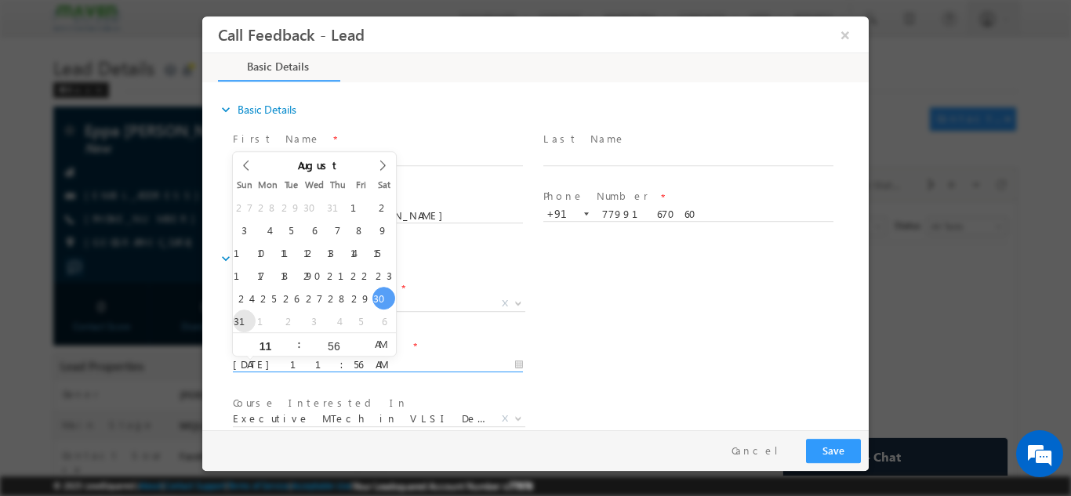
type input "31/08/2025 11:56 AM"
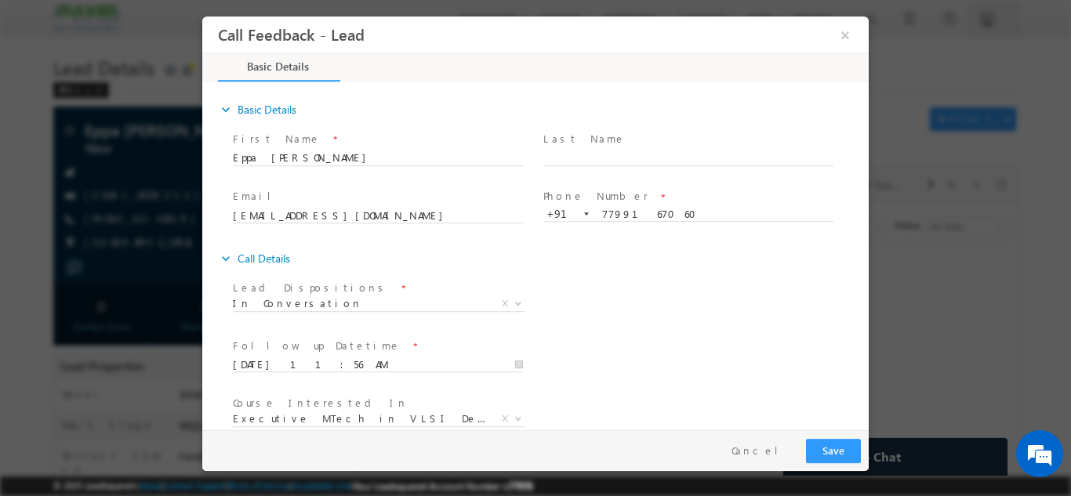
click at [826, 299] on div "Lead Dispositions * Prospect Interested Re-enquired Invalid Number Not Contacte…" at bounding box center [549, 305] width 639 height 58
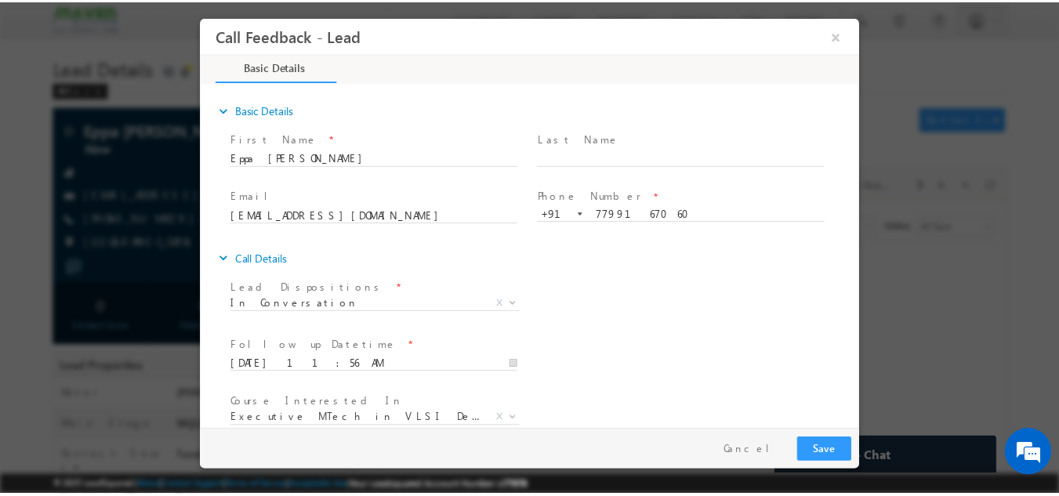
scroll to position [83, 0]
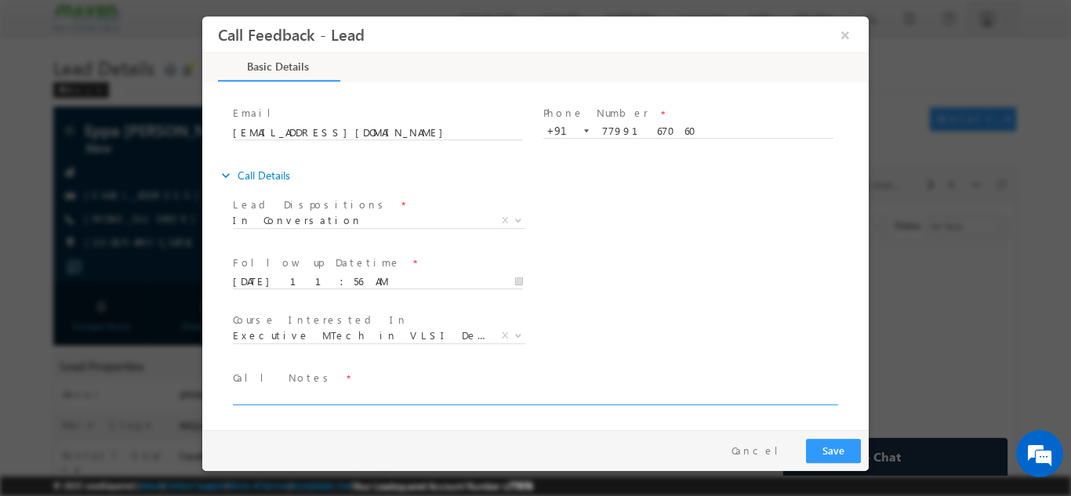
click at [603, 397] on textarea at bounding box center [534, 395] width 603 height 18
type textarea "e"
type textarea "doing btech in final year pitch for pd course from iit roorkee ask me to share …"
click at [825, 450] on button "Save" at bounding box center [833, 450] width 55 height 24
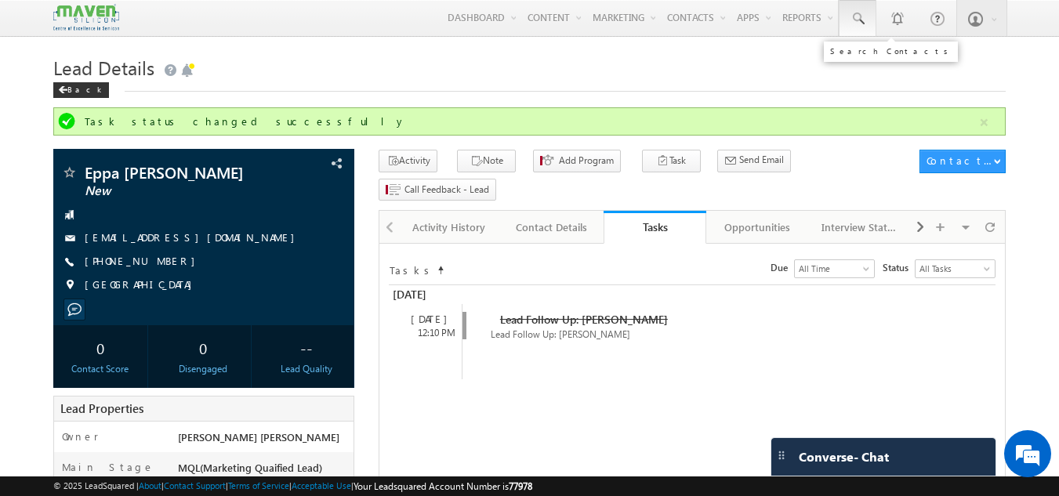
click at [859, 29] on link at bounding box center [858, 18] width 38 height 36
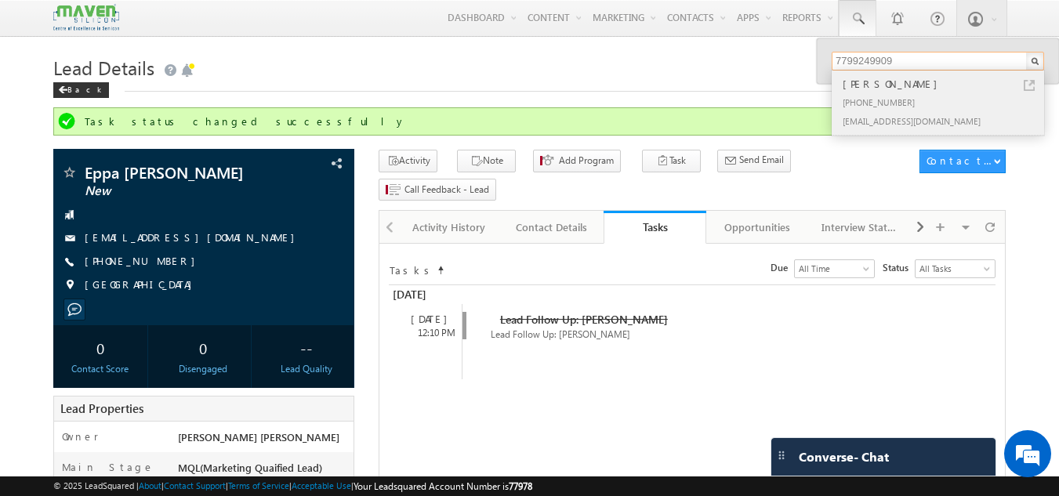
type input "7799249909"
click at [897, 116] on div "karanamtejaram@gmail.com" at bounding box center [944, 120] width 210 height 19
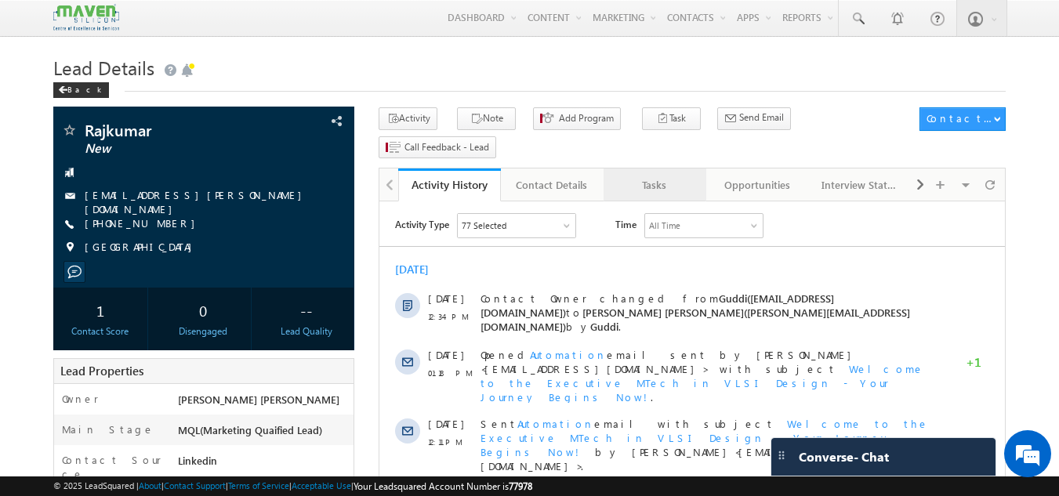
click at [669, 176] on div "Tasks" at bounding box center [654, 185] width 76 height 19
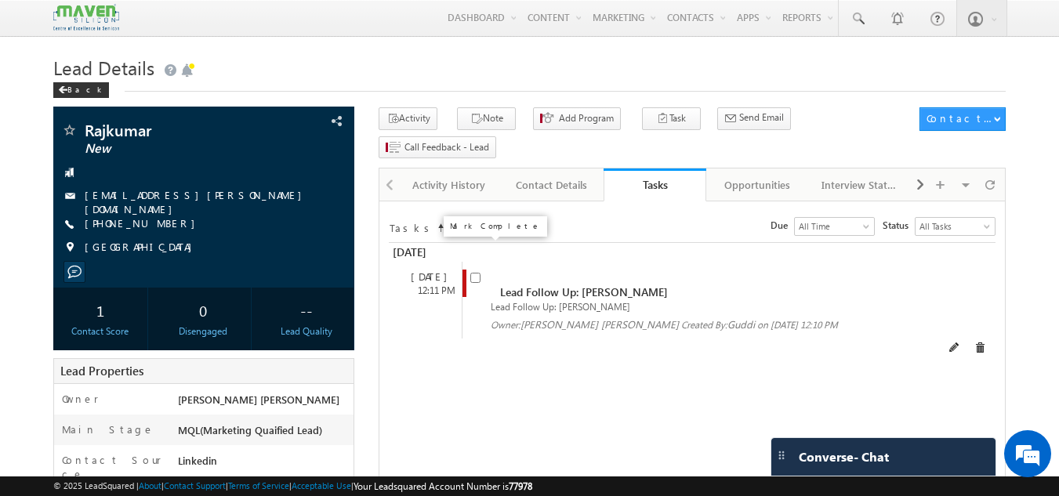
click at [475, 273] on input "checkbox" at bounding box center [475, 278] width 10 height 10
checkbox input "false"
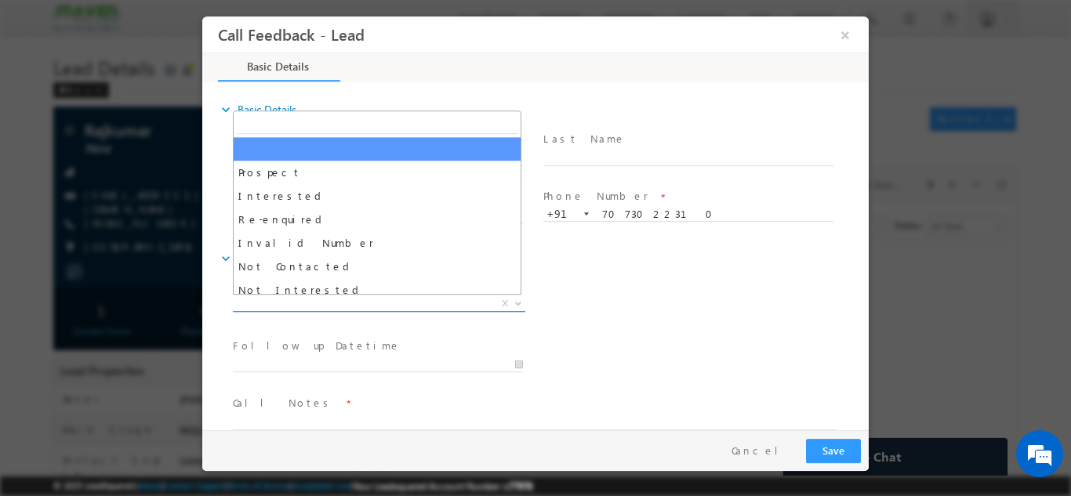
click at [389, 299] on span "X" at bounding box center [379, 303] width 292 height 16
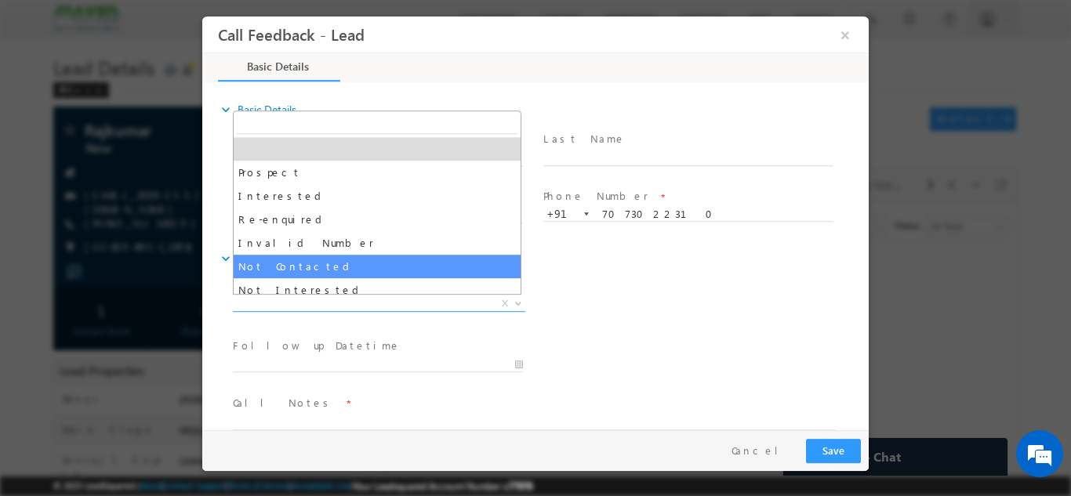
select select "Not Contacted"
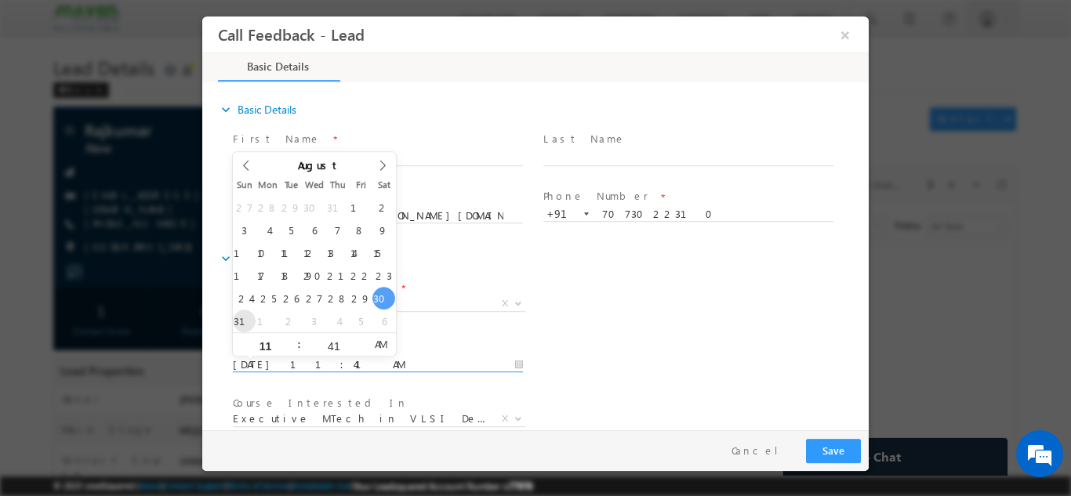
drag, startPoint x: 344, startPoint y: 366, endPoint x: 240, endPoint y: 317, distance: 115.3
click at [240, 317] on body "Call Feedback - Lead × Basic Details" at bounding box center [535, 223] width 666 height 414
type input "31/08/2025 11:41 AM"
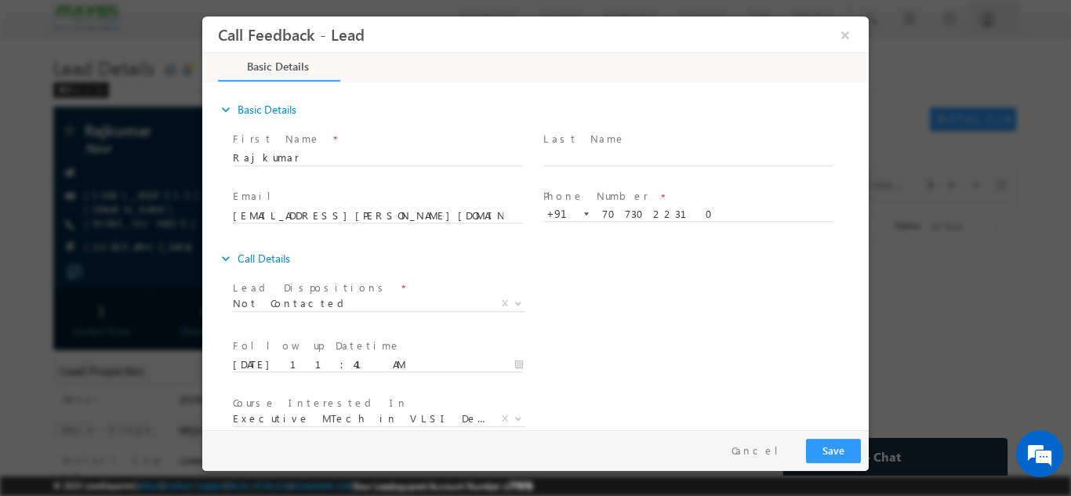
drag, startPoint x: 774, startPoint y: 304, endPoint x: 861, endPoint y: 321, distance: 89.3
click at [861, 321] on div "expand_more Basic Details First Name *" at bounding box center [539, 257] width 658 height 346
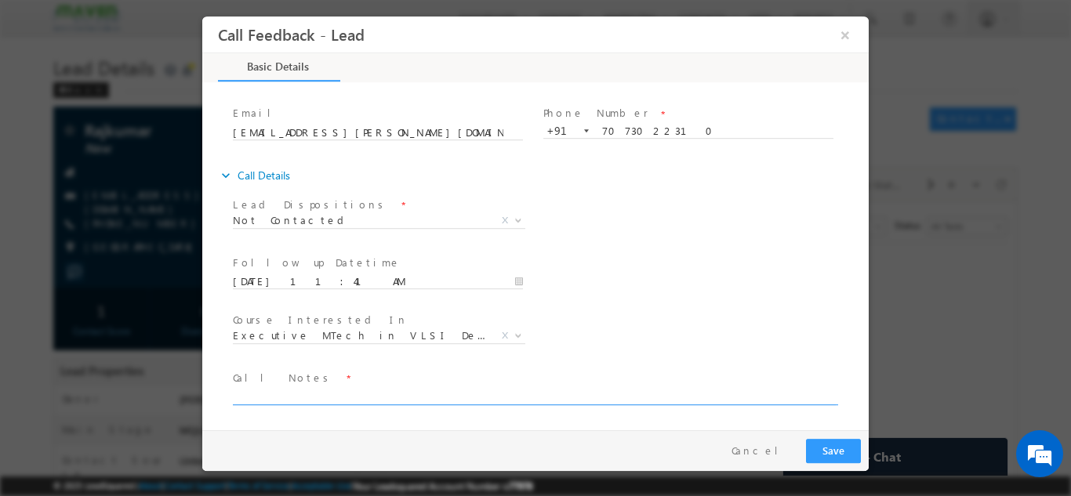
click at [642, 399] on textarea at bounding box center [534, 395] width 603 height 18
type textarea "dnp"
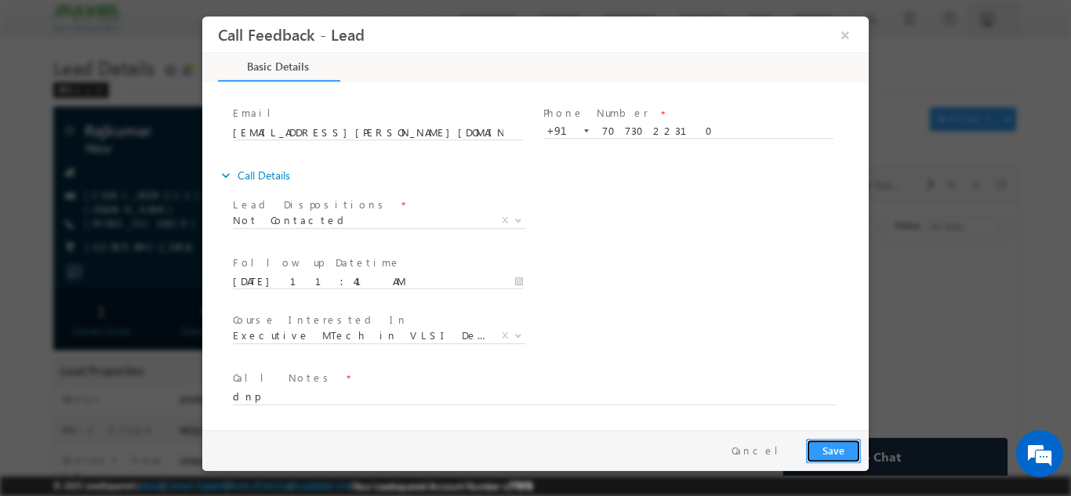
click at [842, 458] on button "Save" at bounding box center [833, 450] width 55 height 24
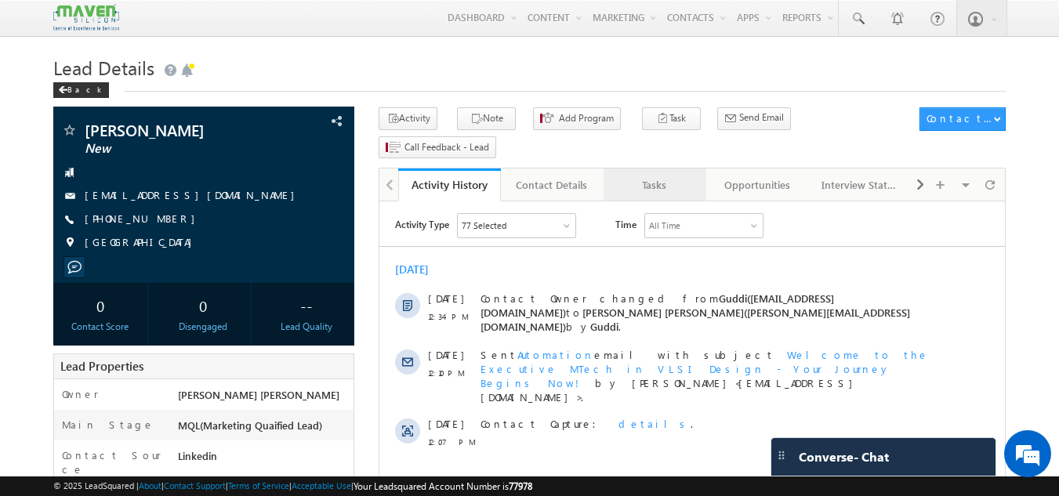
click at [633, 176] on div "Tasks" at bounding box center [654, 185] width 76 height 19
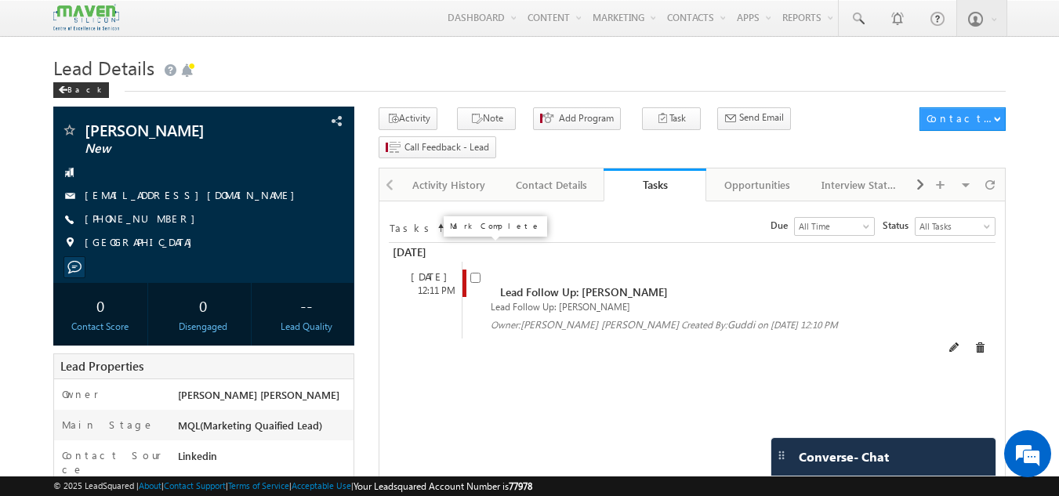
click at [475, 273] on input "checkbox" at bounding box center [475, 278] width 10 height 10
checkbox input "false"
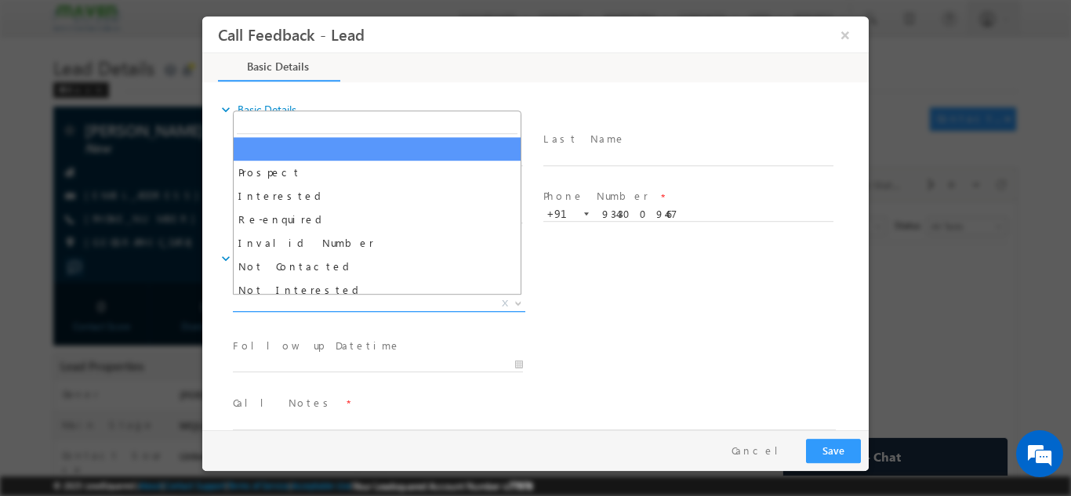
click at [403, 308] on span "X" at bounding box center [379, 303] width 292 height 16
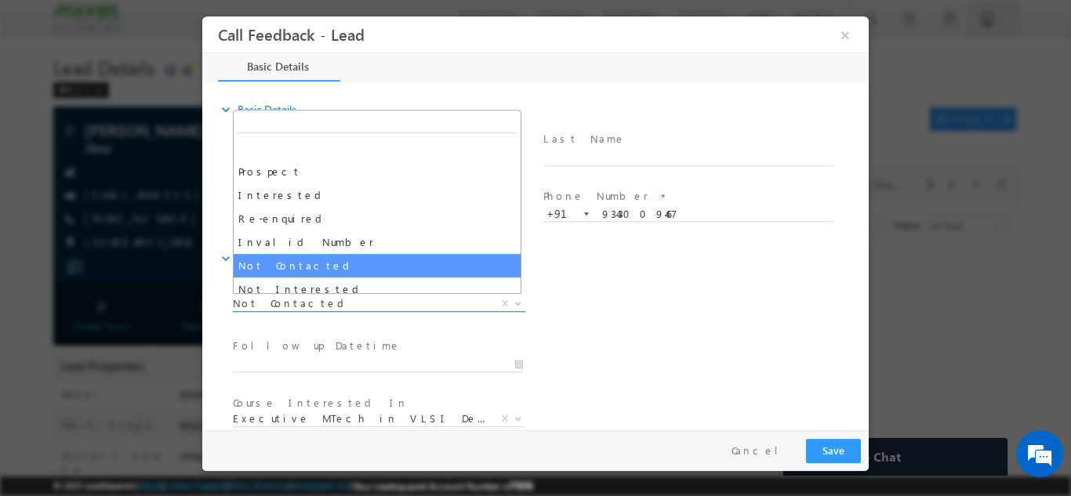
click at [345, 299] on span "Not Contacted" at bounding box center [360, 302] width 255 height 14
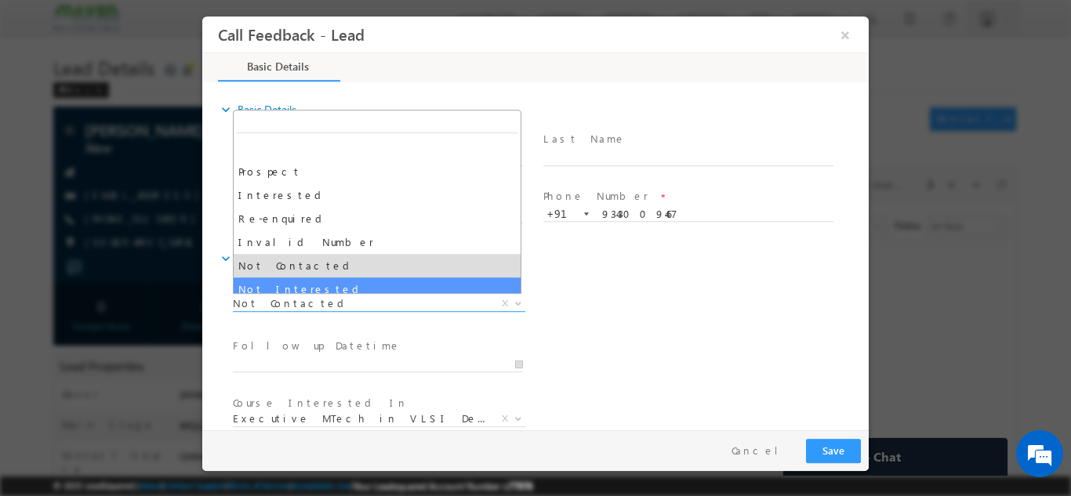
select select "Not Interested"
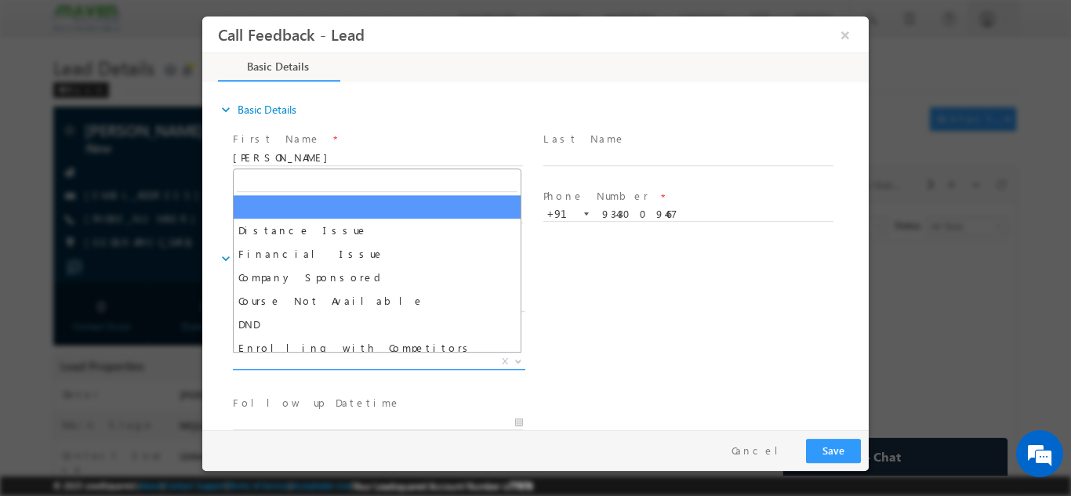
click at [448, 359] on span "X" at bounding box center [379, 361] width 292 height 16
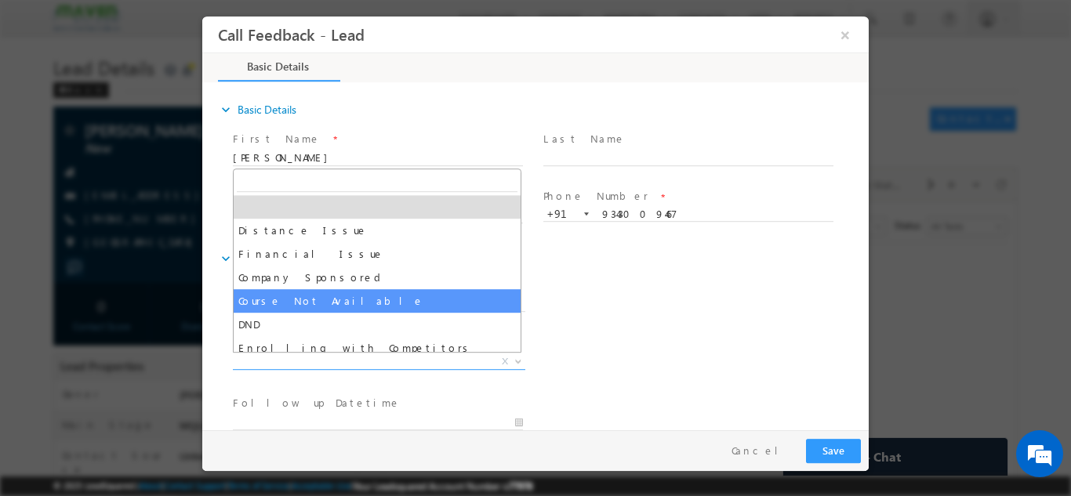
scroll to position [31, 0]
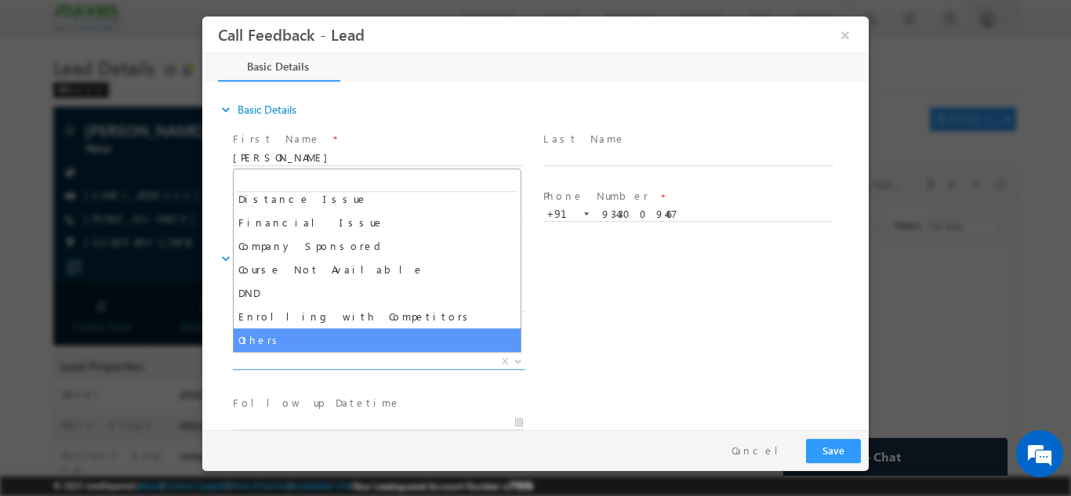
select select "Others"
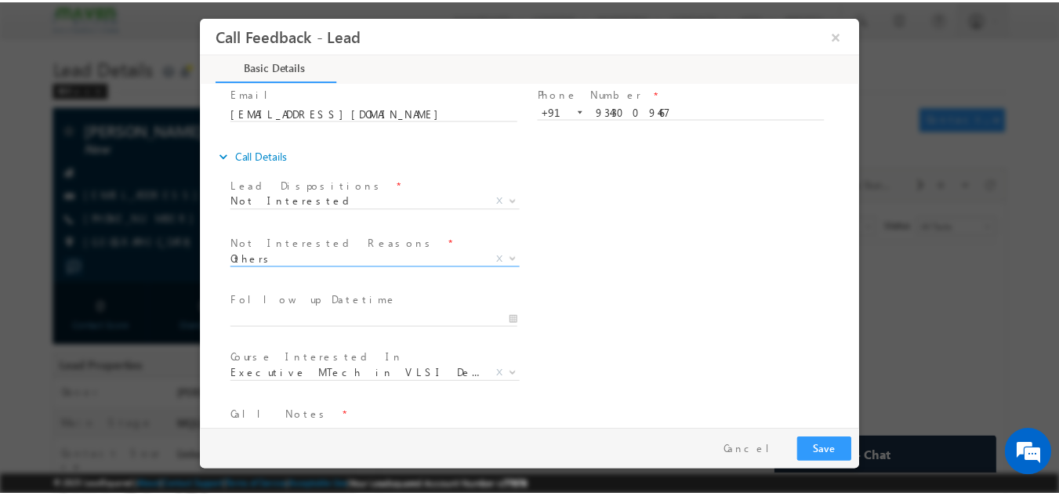
scroll to position [141, 0]
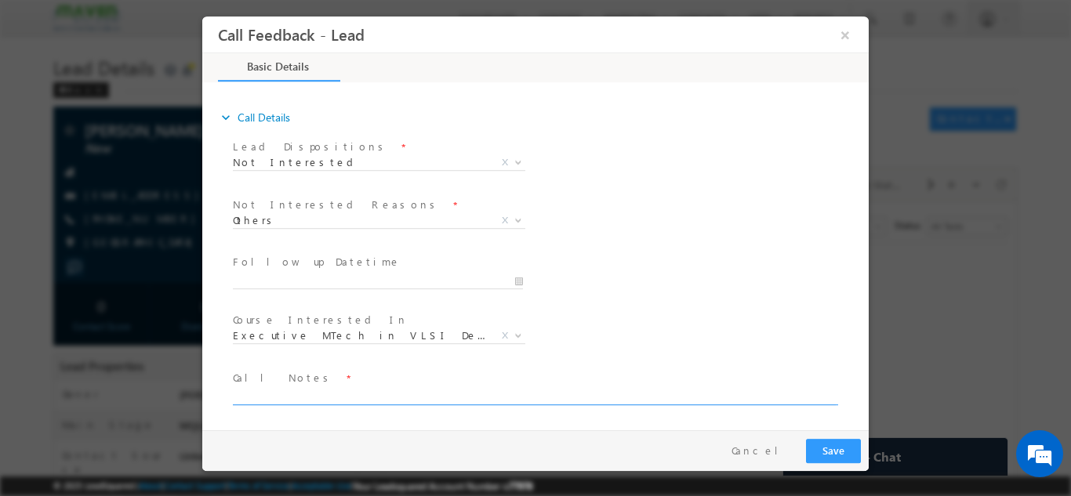
click at [381, 397] on textarea at bounding box center [534, 395] width 603 height 18
type textarea "not int."
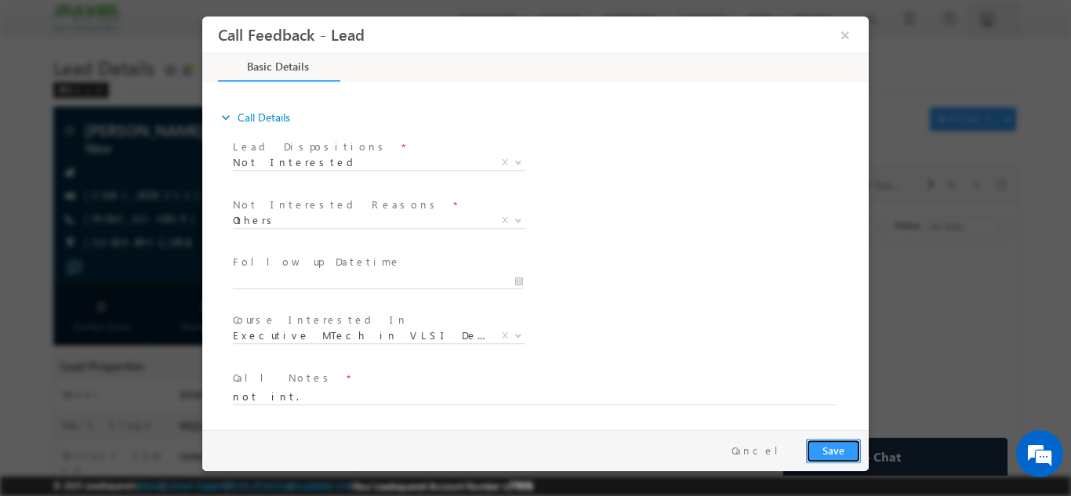
click at [848, 454] on button "Save" at bounding box center [833, 450] width 55 height 24
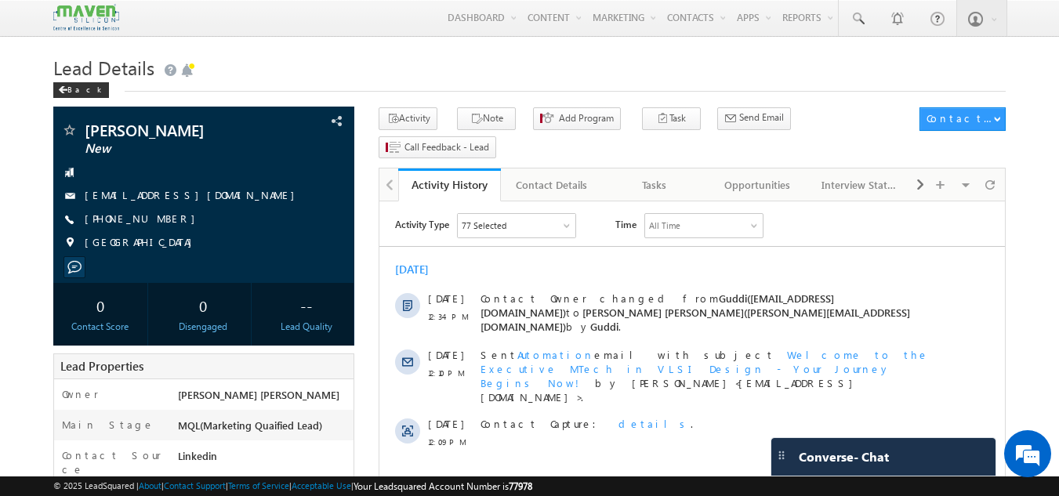
drag, startPoint x: 649, startPoint y: 204, endPoint x: 650, endPoint y: 193, distance: 11.1
click at [650, 201] on html "Activity Type 77 Selected Select All Sales Activities 1 Sales Activity Opportun…" at bounding box center [691, 334] width 625 height 267
click at [651, 176] on div "Tasks" at bounding box center [654, 185] width 76 height 19
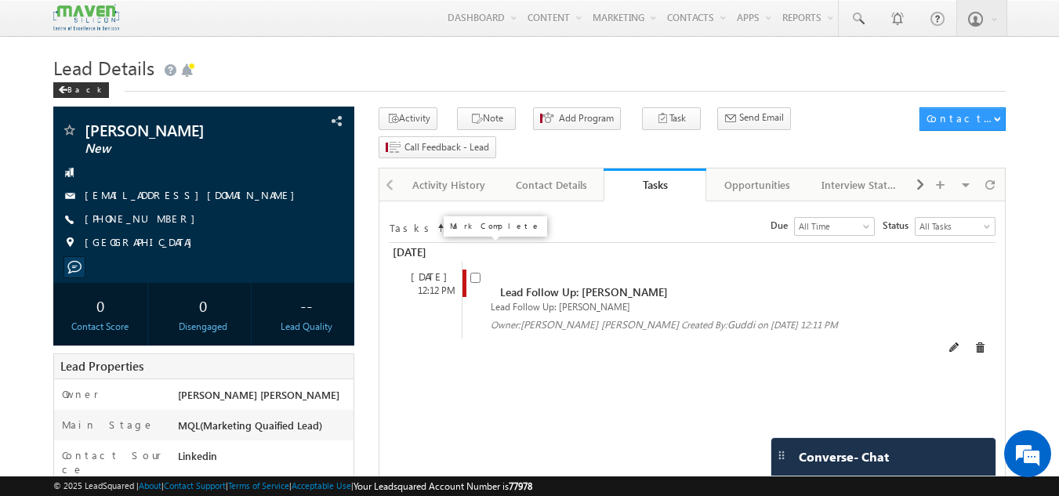
click at [478, 273] on input "checkbox" at bounding box center [475, 278] width 10 height 10
checkbox input "false"
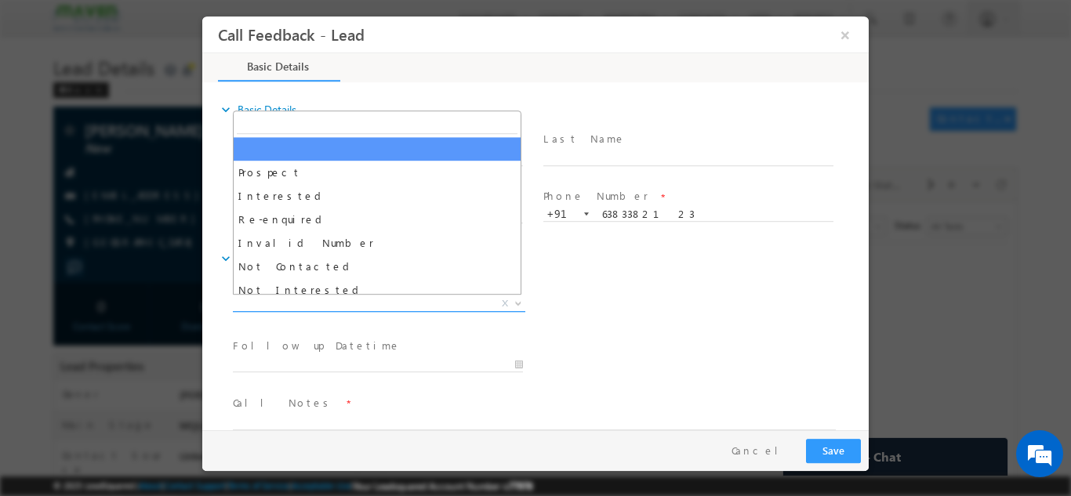
click at [364, 299] on span "X" at bounding box center [379, 303] width 292 height 16
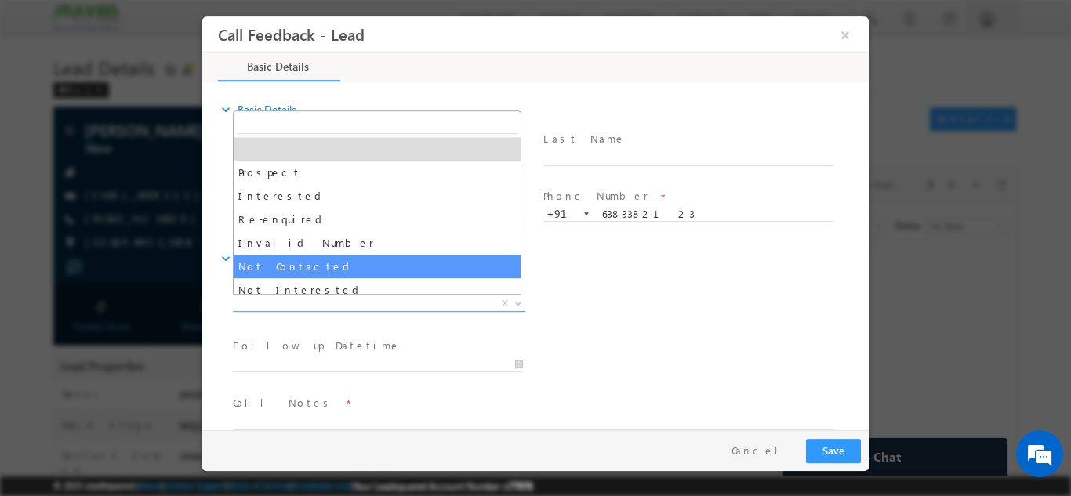
select select "Not Contacted"
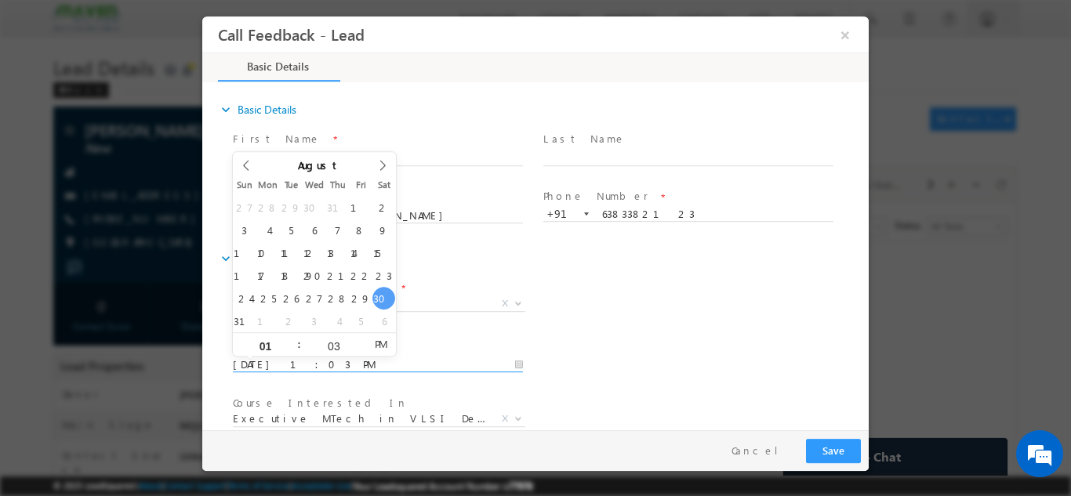
click at [316, 362] on input "30/08/2025 1:03 PM" at bounding box center [378, 365] width 290 height 16
type input "31/08/2025 1:03 PM"
click at [729, 312] on div "Lead Dispositions * Prospect Interested Re-enquired Invalid Number Not Contacte…" at bounding box center [549, 305] width 639 height 58
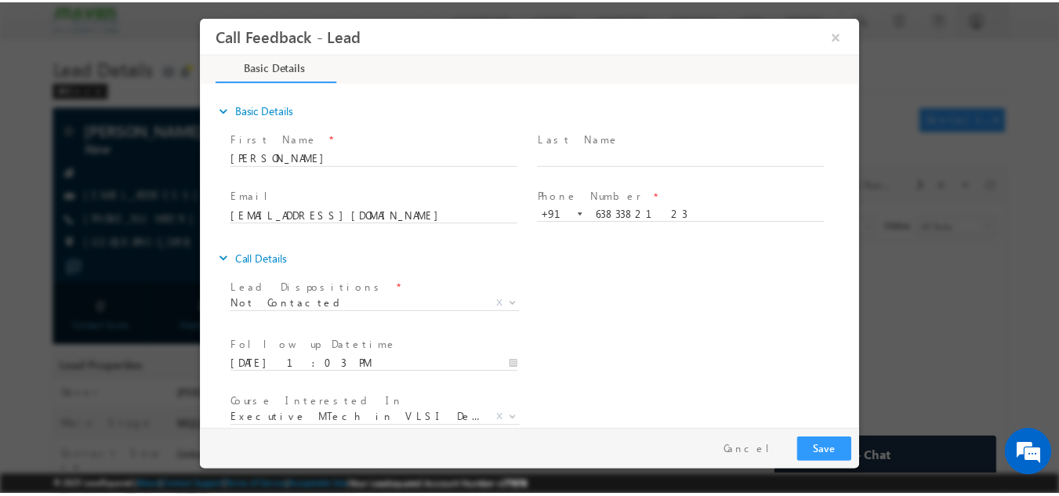
scroll to position [83, 0]
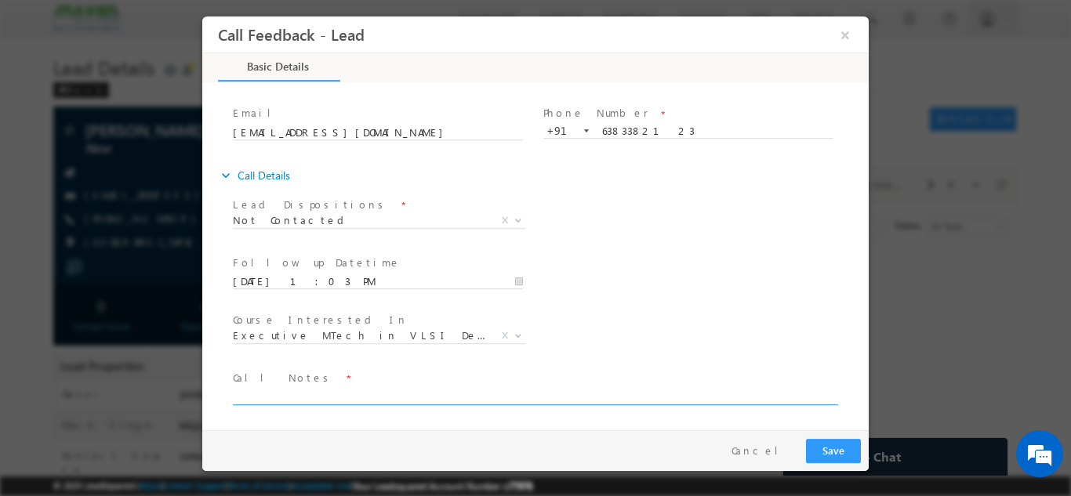
click at [575, 386] on textarea at bounding box center [534, 395] width 603 height 18
type textarea "dnp"
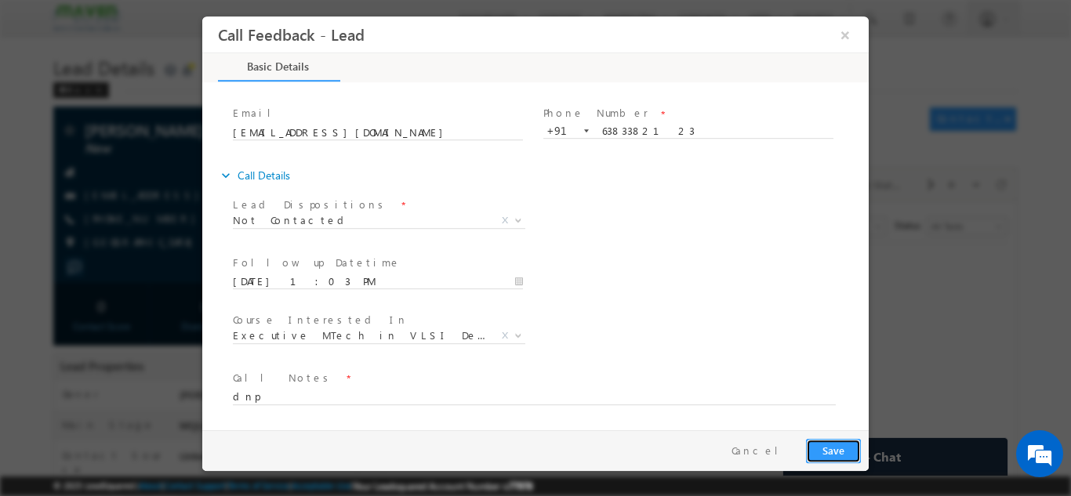
click at [829, 441] on button "Save" at bounding box center [833, 450] width 55 height 24
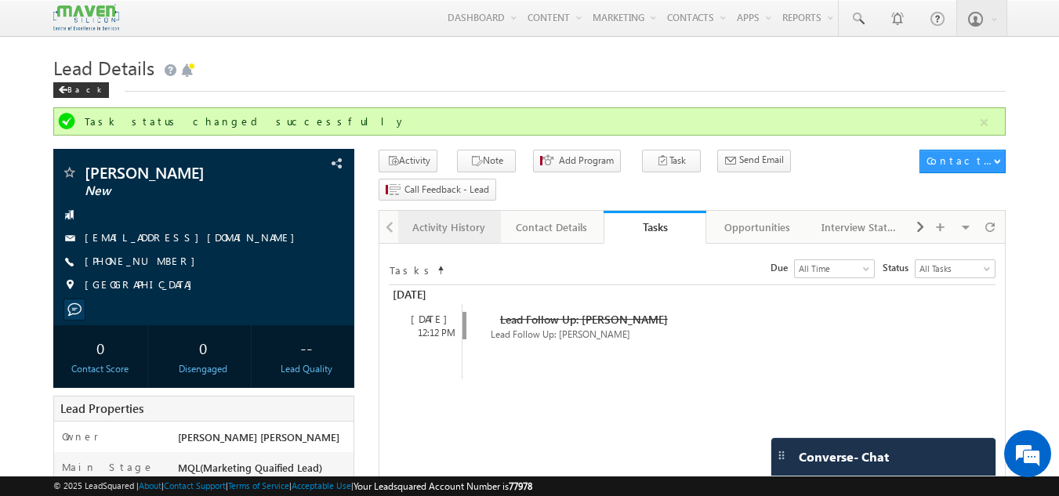
click at [452, 218] on div "Activity History" at bounding box center [449, 227] width 76 height 19
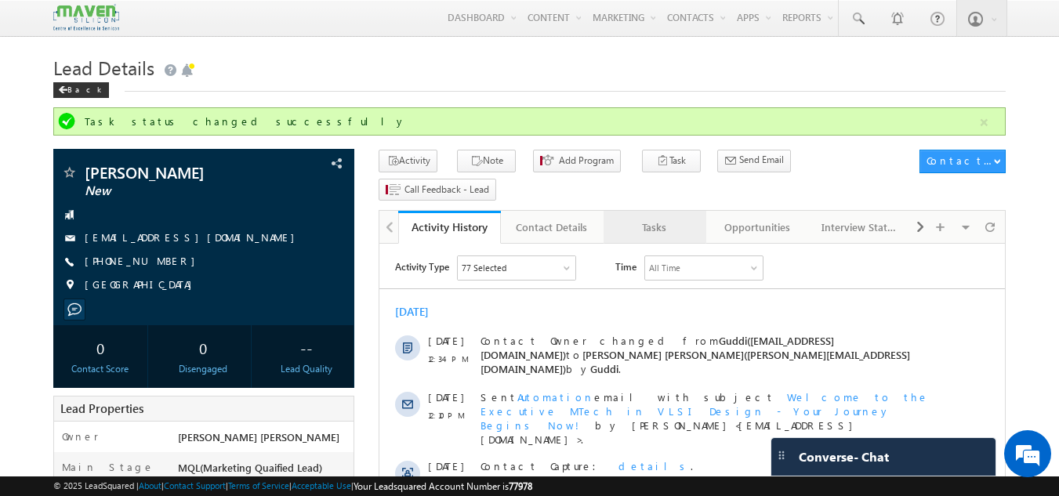
click at [651, 218] on div "Tasks" at bounding box center [654, 227] width 76 height 19
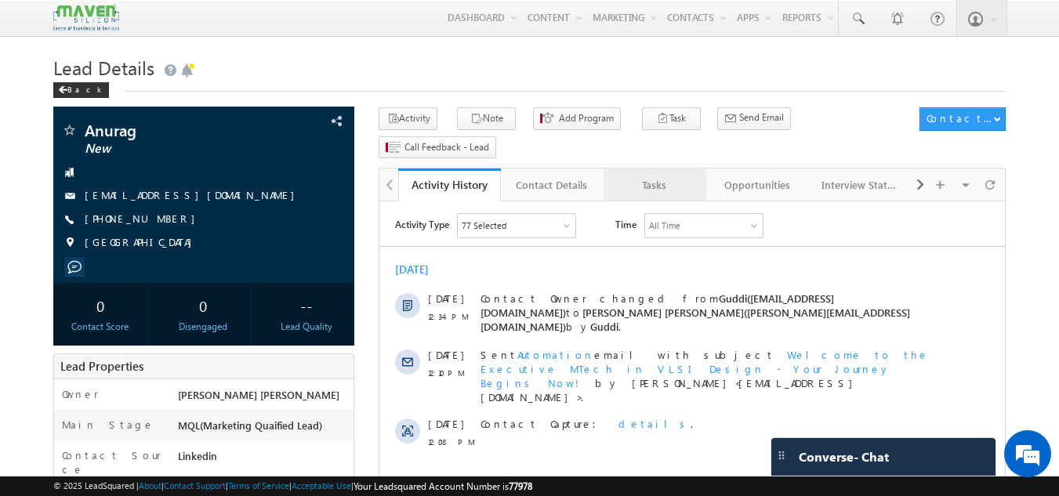
click at [661, 176] on div "Tasks" at bounding box center [654, 185] width 76 height 19
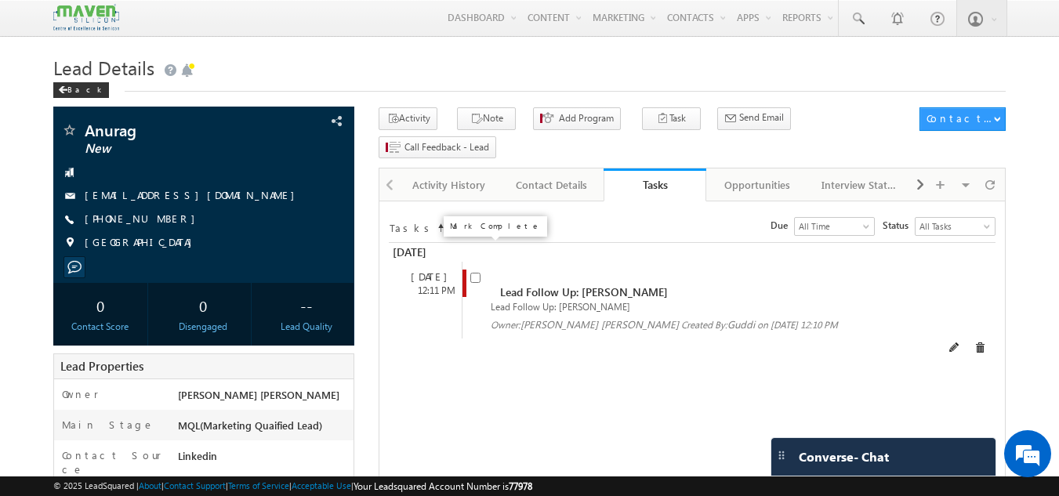
click at [473, 273] on input "checkbox" at bounding box center [475, 278] width 10 height 10
checkbox input "false"
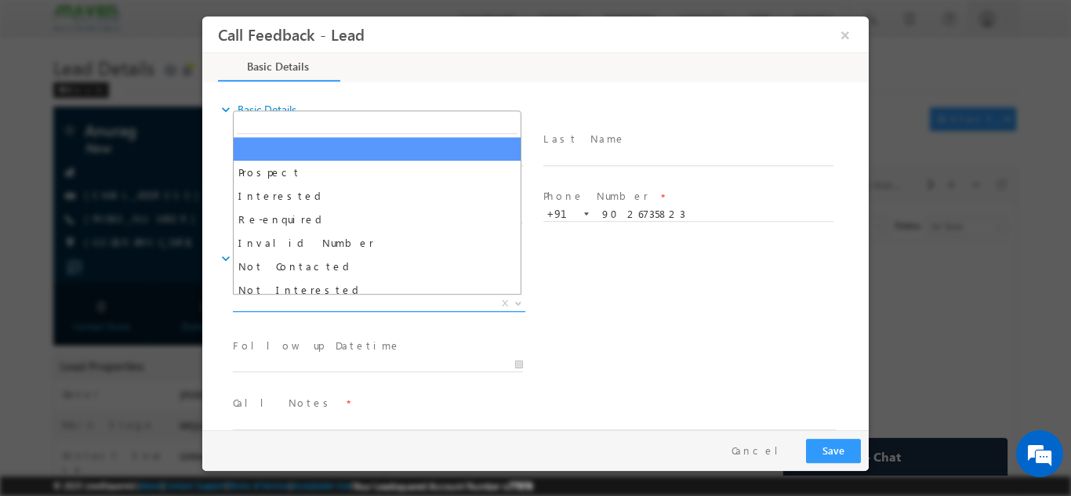
click at [336, 299] on span "X" at bounding box center [379, 303] width 292 height 16
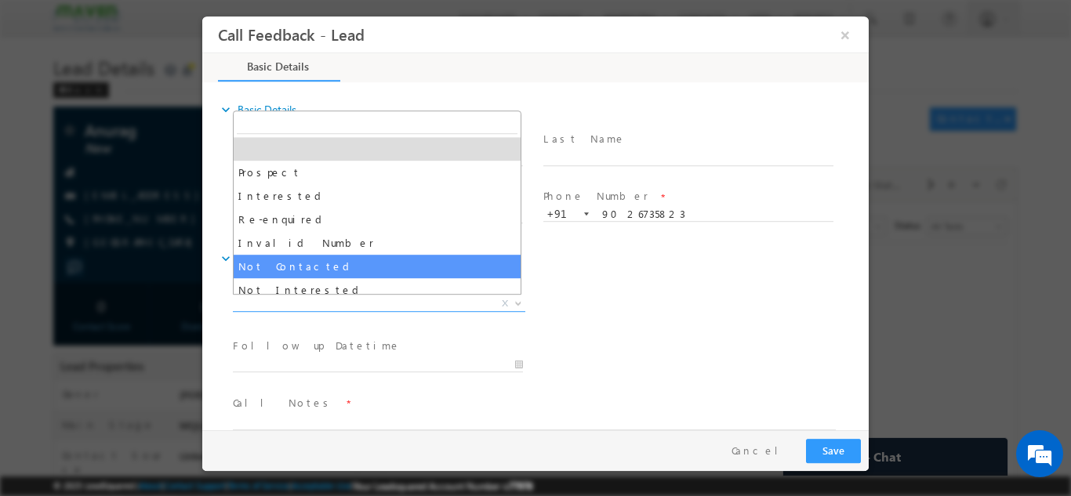
select select "Not Contacted"
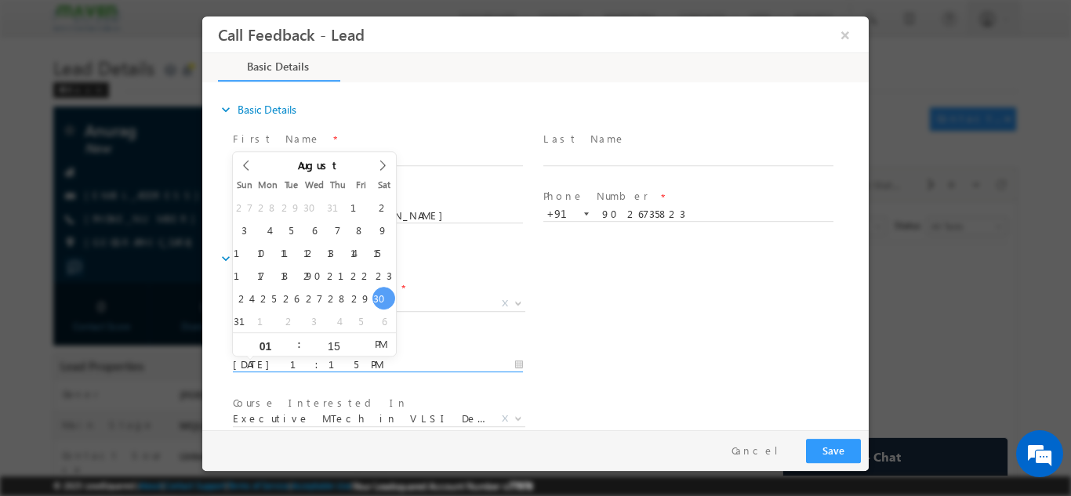
drag, startPoint x: 289, startPoint y: 266, endPoint x: 266, endPoint y: 363, distance: 100.0
click at [266, 363] on input "30/08/2025 1:15 PM" at bounding box center [378, 365] width 290 height 16
type input "31/08/2025 1:15 PM"
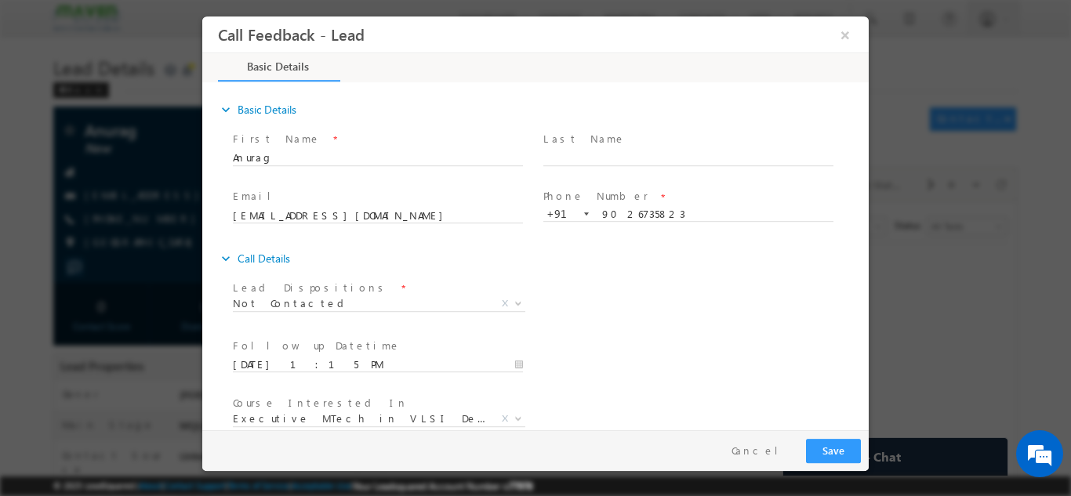
drag, startPoint x: 781, startPoint y: 313, endPoint x: 866, endPoint y: 306, distance: 85.7
click at [866, 306] on div "expand_more Basic Details First Name *" at bounding box center [539, 257] width 658 height 346
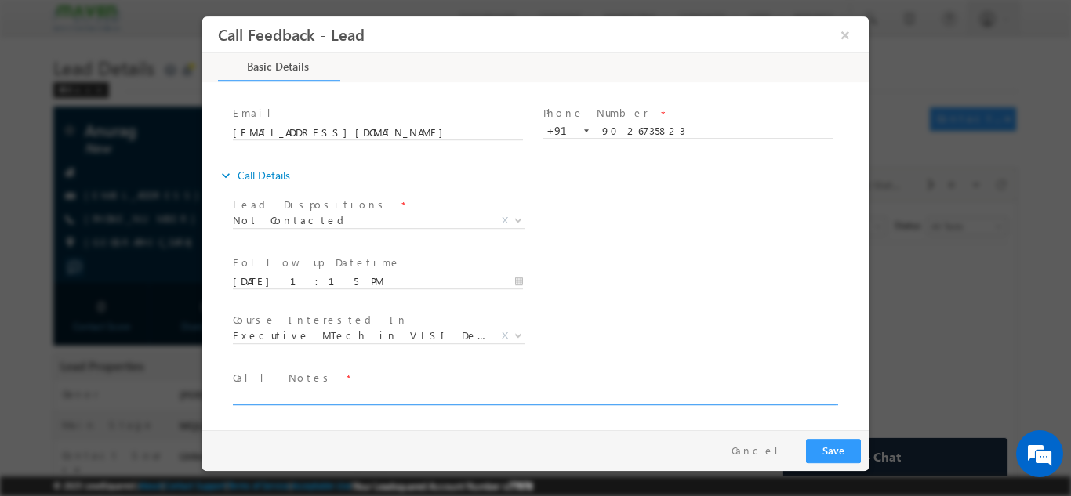
click at [273, 400] on textarea at bounding box center [534, 395] width 603 height 18
type textarea "dnp"
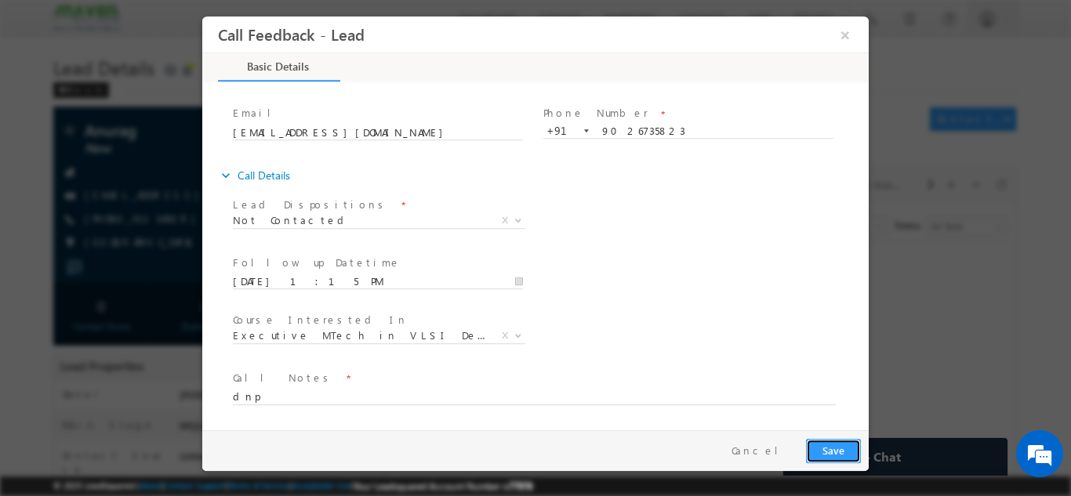
click at [828, 447] on button "Save" at bounding box center [833, 450] width 55 height 24
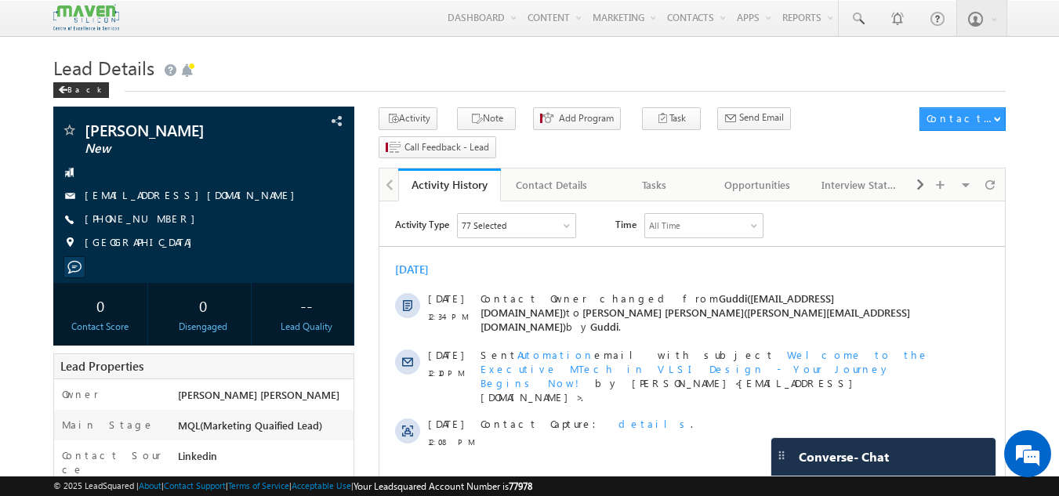
click at [659, 206] on div "Activity Type 77 Selected Select All Sales Activities 1 Sales Activity Opportun…" at bounding box center [691, 334] width 625 height 259
click at [660, 168] on link "Tasks" at bounding box center [654, 184] width 103 height 33
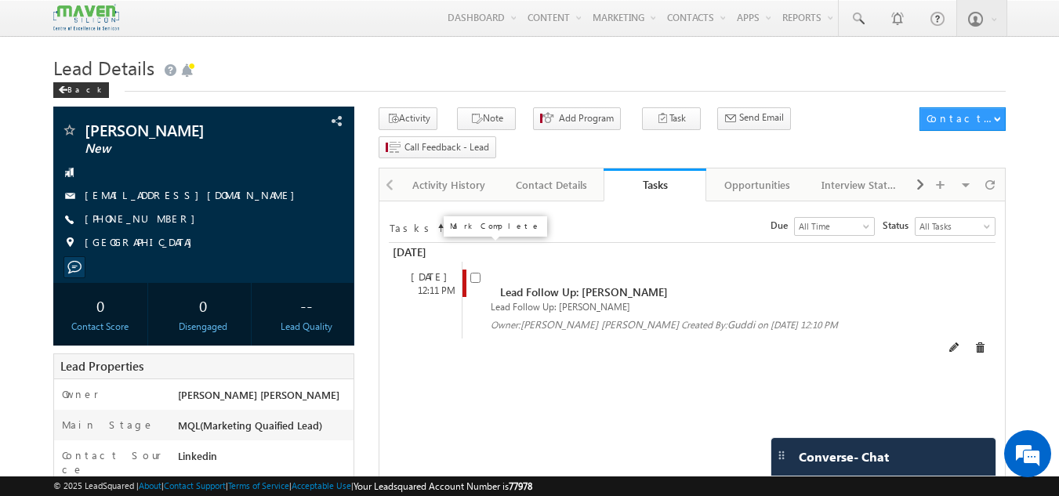
click at [478, 273] on input "checkbox" at bounding box center [475, 278] width 10 height 10
checkbox input "false"
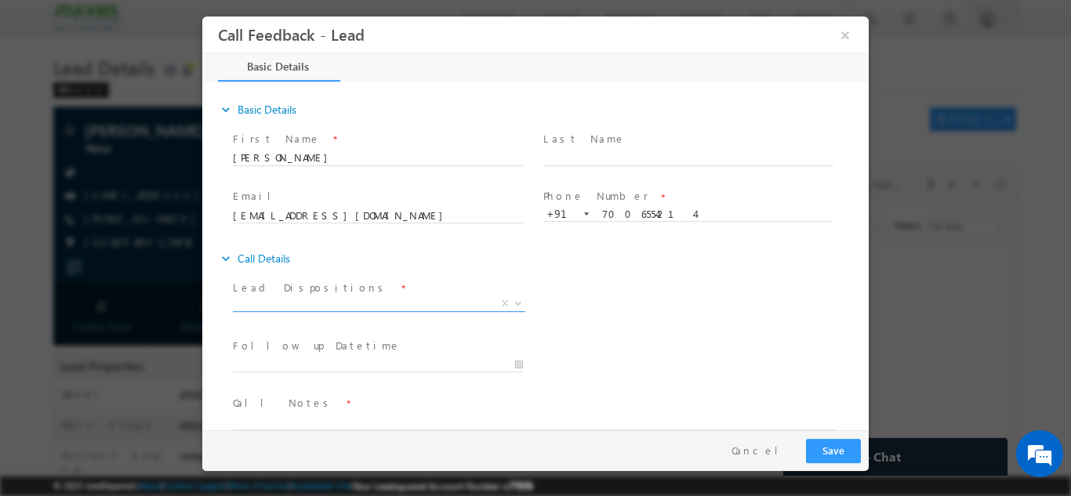
click at [331, 297] on span "X" at bounding box center [379, 303] width 292 height 16
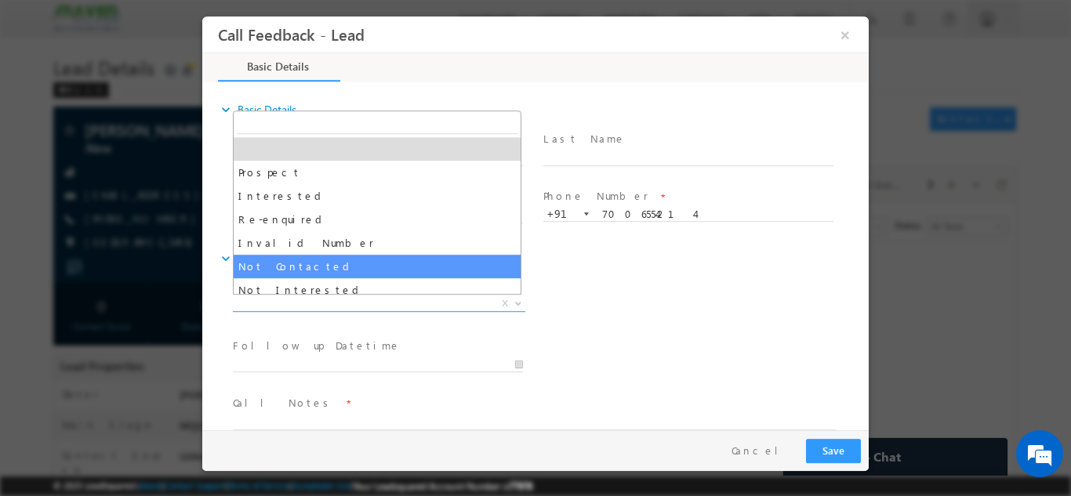
select select "Not Contacted"
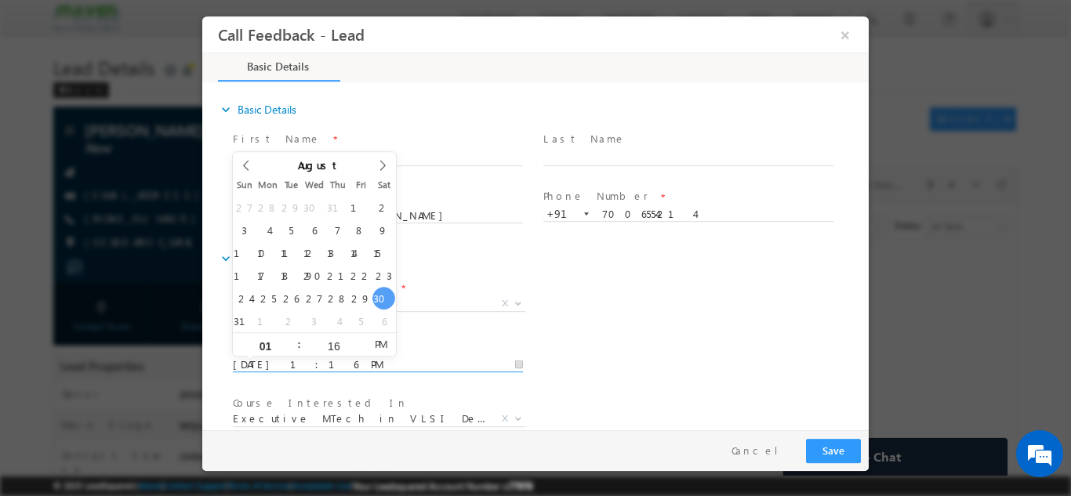
click at [306, 361] on input "[DATE] 1:16 PM" at bounding box center [378, 365] width 290 height 16
type input "[DATE] 1:16 PM"
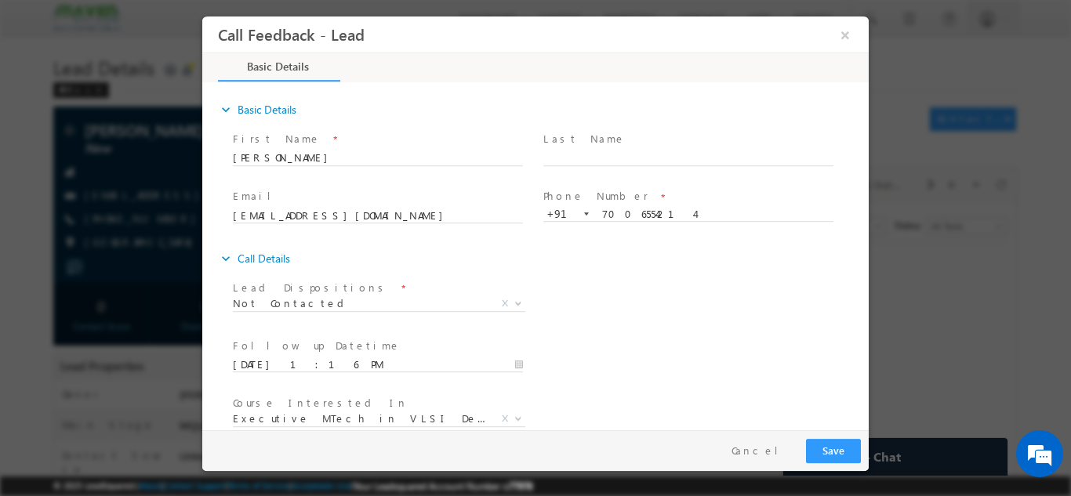
click at [614, 339] on div "Follow up Datetime * [DATE] 1:16 PM Program Type * Long Term Short Term X" at bounding box center [549, 363] width 639 height 58
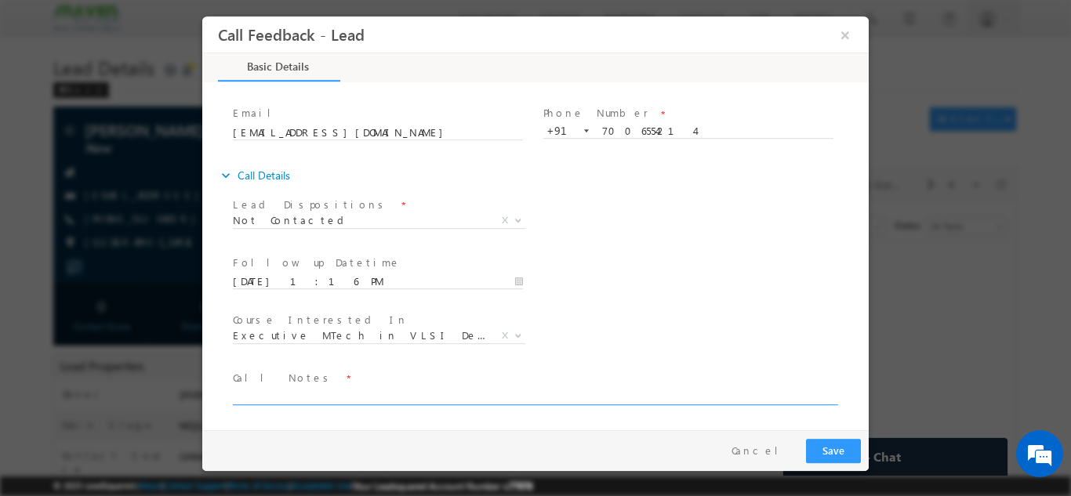
click at [299, 400] on textarea at bounding box center [534, 395] width 603 height 18
type textarea "dnp"
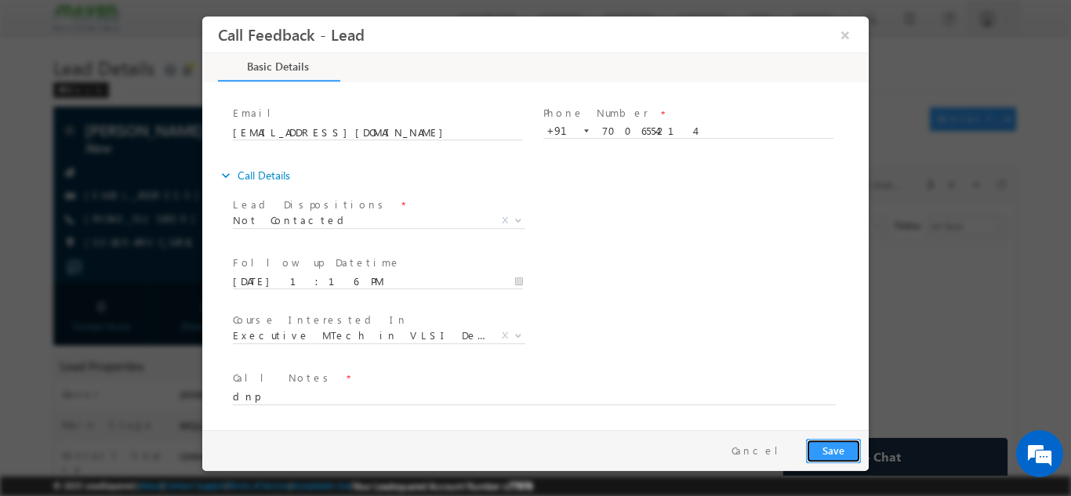
click at [832, 443] on button "Save" at bounding box center [833, 450] width 55 height 24
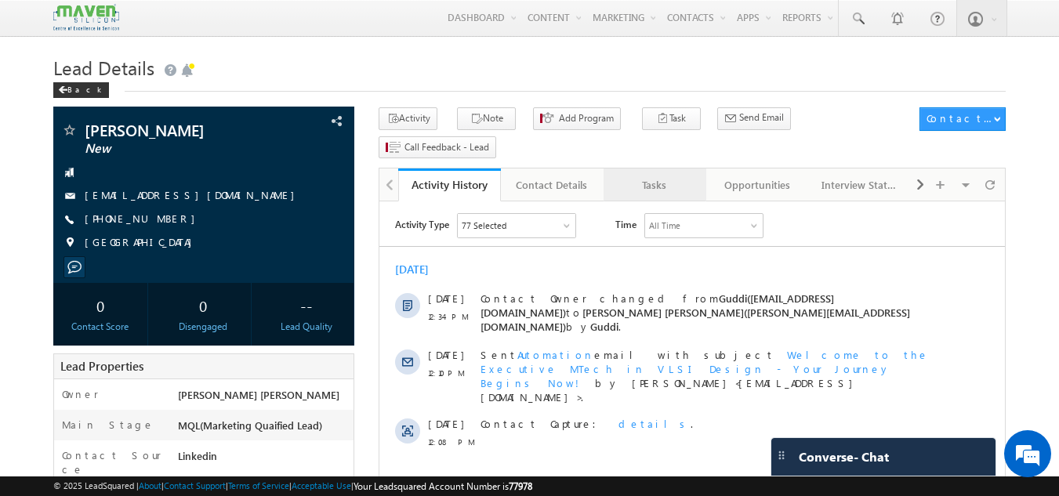
click at [673, 176] on div "Tasks" at bounding box center [654, 185] width 76 height 19
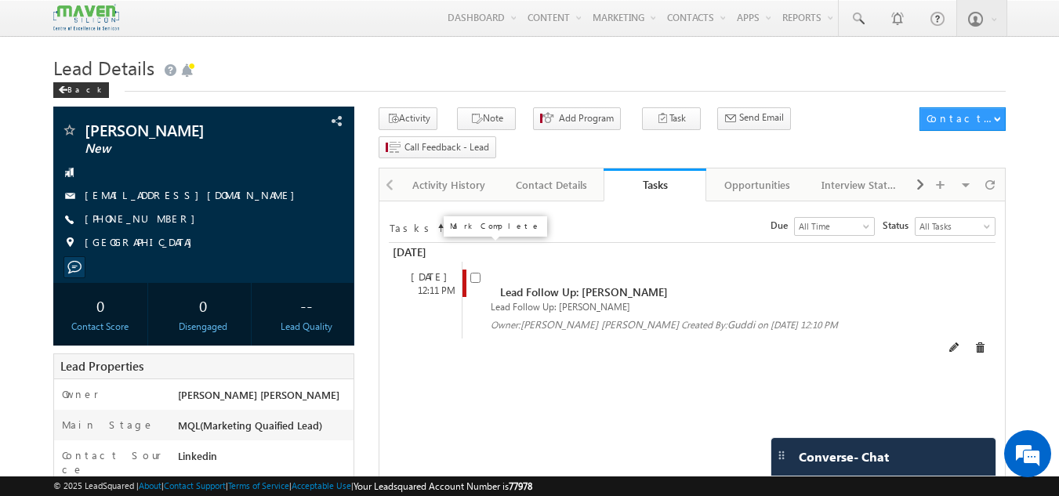
click at [479, 273] on input "checkbox" at bounding box center [475, 278] width 10 height 10
checkbox input "false"
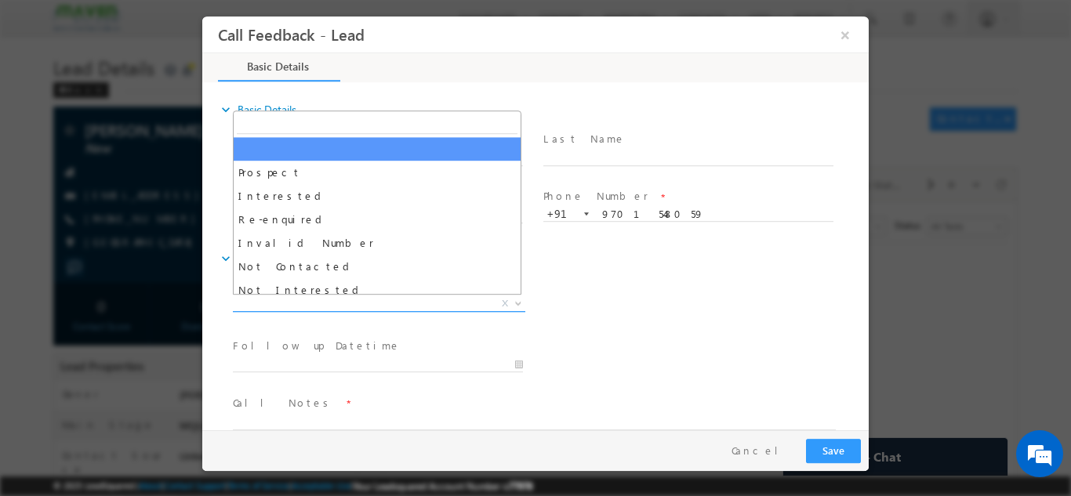
click at [376, 305] on span "X" at bounding box center [379, 303] width 292 height 16
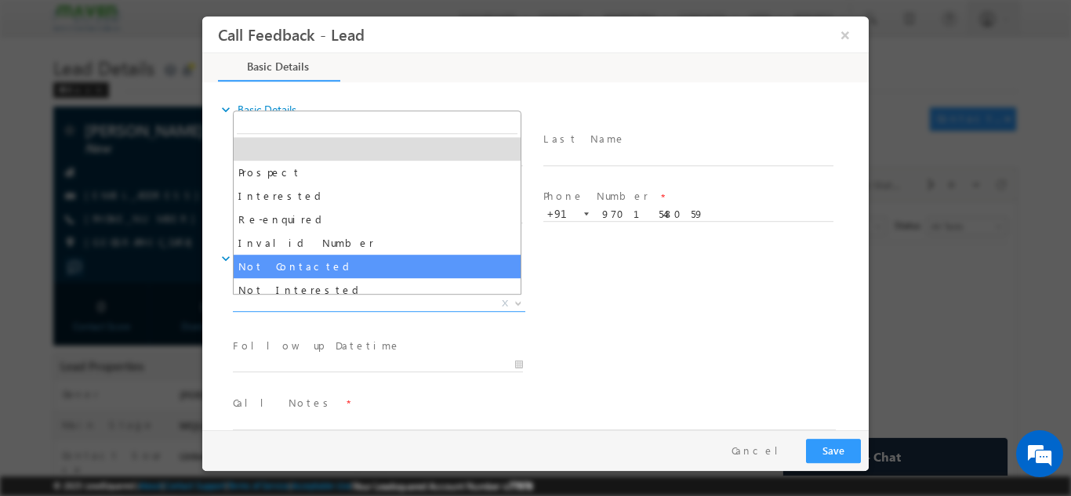
select select "Not Contacted"
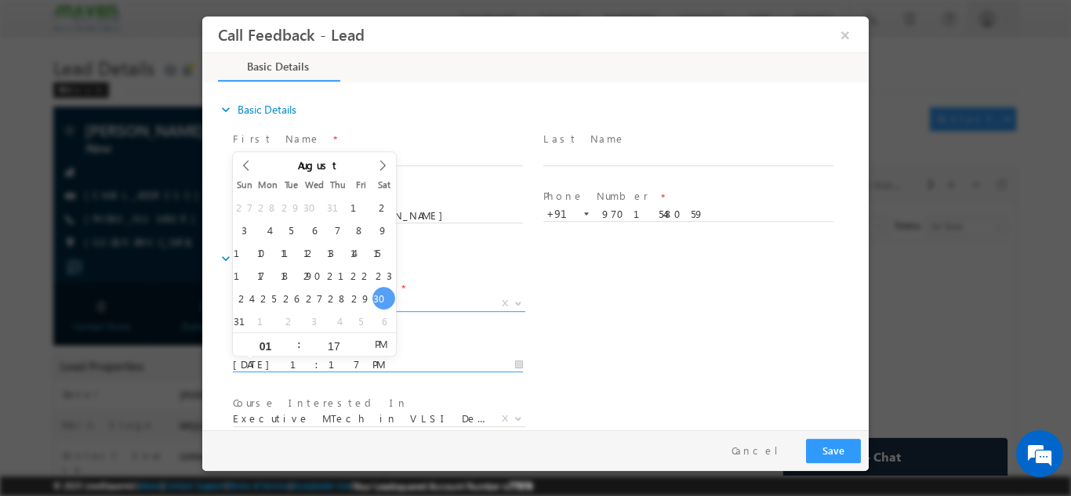
click at [356, 367] on input "30/08/2025 1:17 PM" at bounding box center [378, 365] width 290 height 16
type input "31/08/2025 1:17 PM"
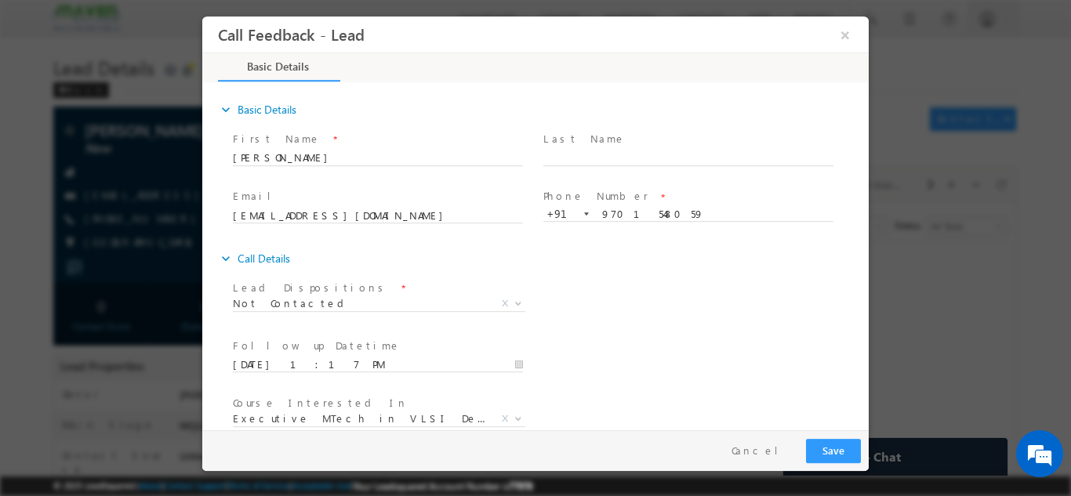
drag, startPoint x: 719, startPoint y: 286, endPoint x: 865, endPoint y: 312, distance: 148.0
click at [865, 312] on div "expand_more Basic Details First Name *" at bounding box center [539, 257] width 658 height 346
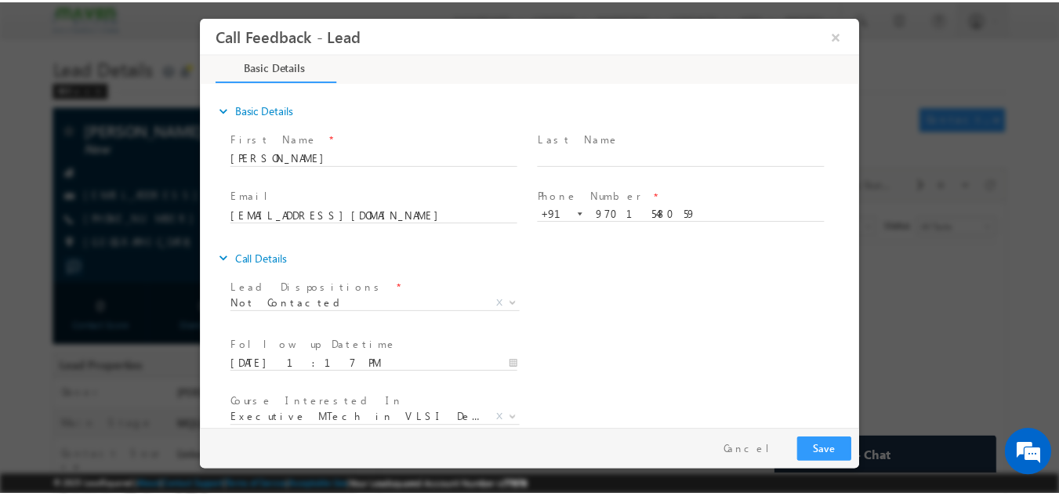
scroll to position [83, 0]
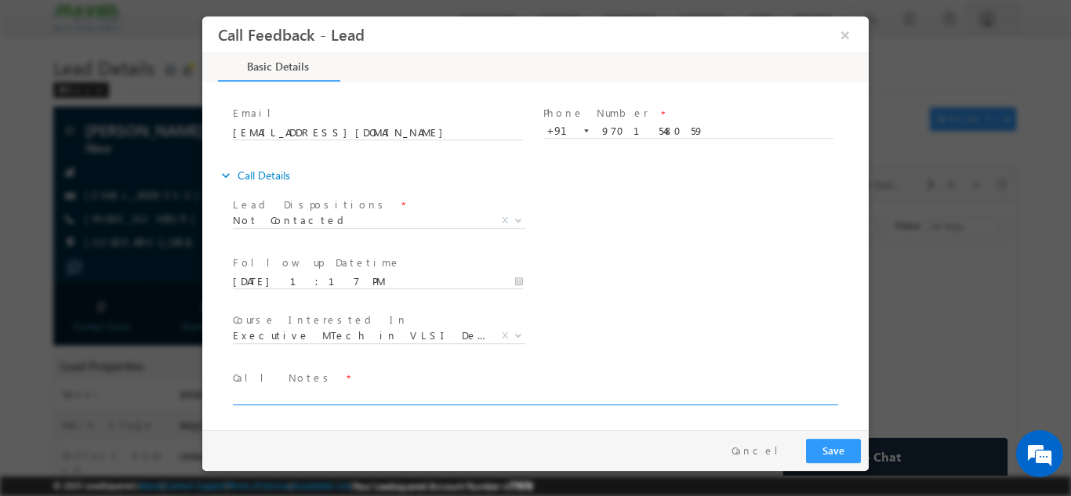
click at [497, 402] on textarea at bounding box center [534, 395] width 603 height 18
type textarea "dnp"
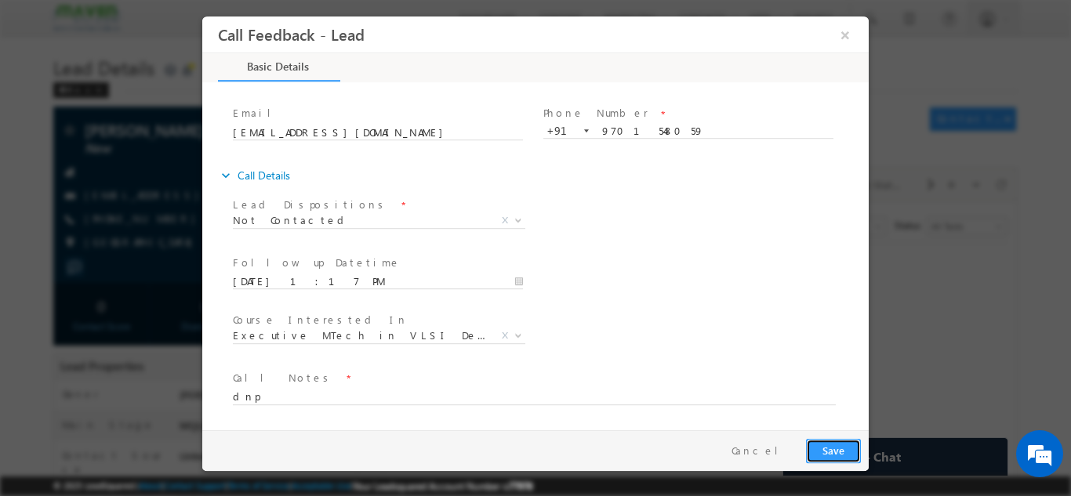
click at [842, 447] on button "Save" at bounding box center [833, 450] width 55 height 24
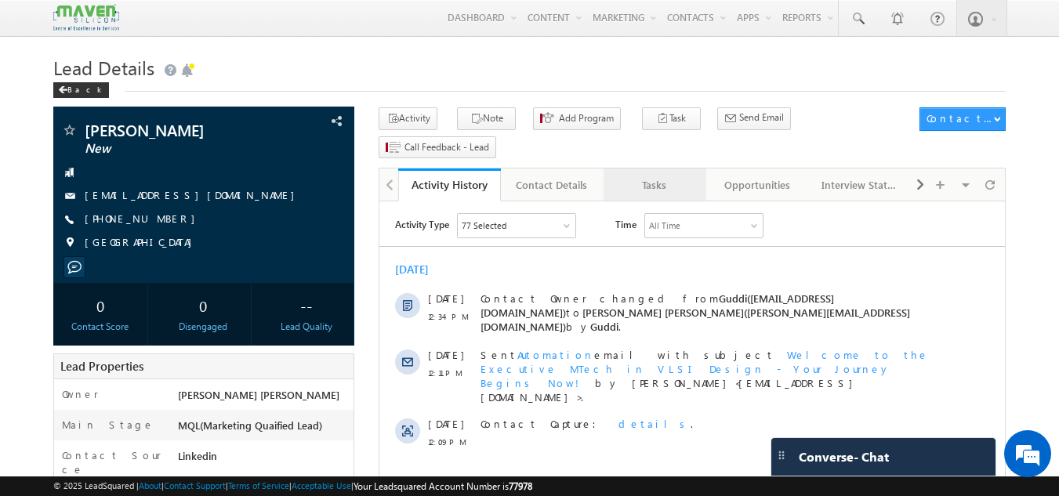
click at [687, 176] on div "Tasks" at bounding box center [654, 185] width 76 height 19
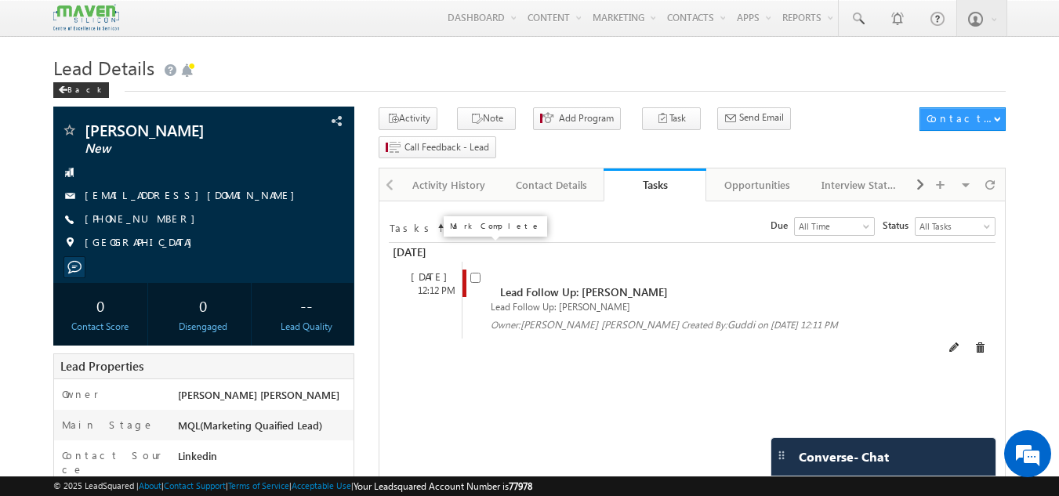
click at [473, 273] on input "checkbox" at bounding box center [475, 278] width 10 height 10
checkbox input "false"
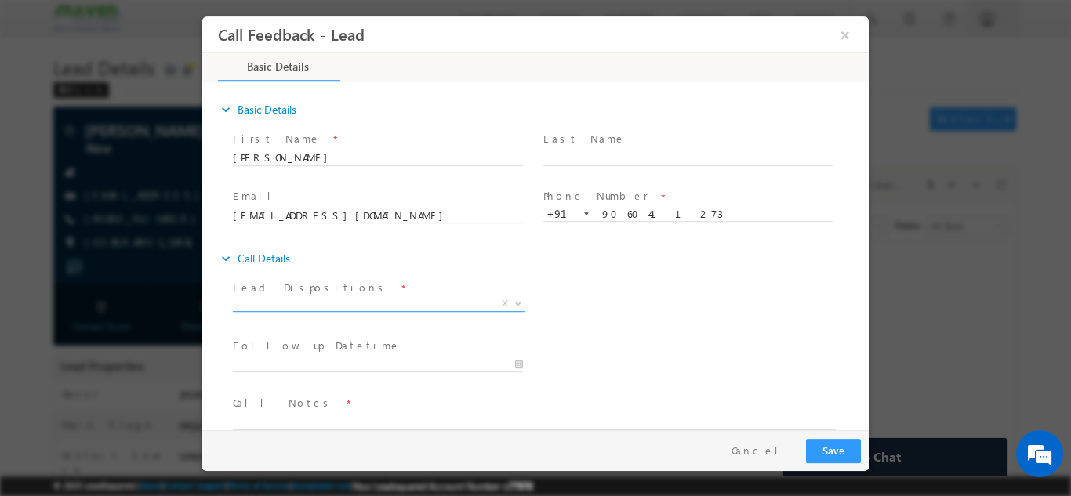
click at [379, 295] on span "X" at bounding box center [379, 303] width 292 height 16
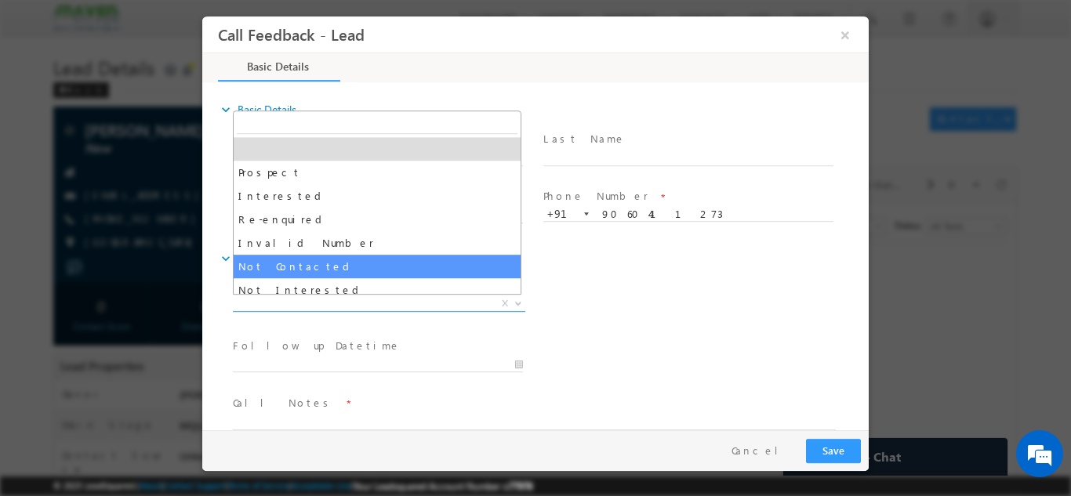
select select "Not Contacted"
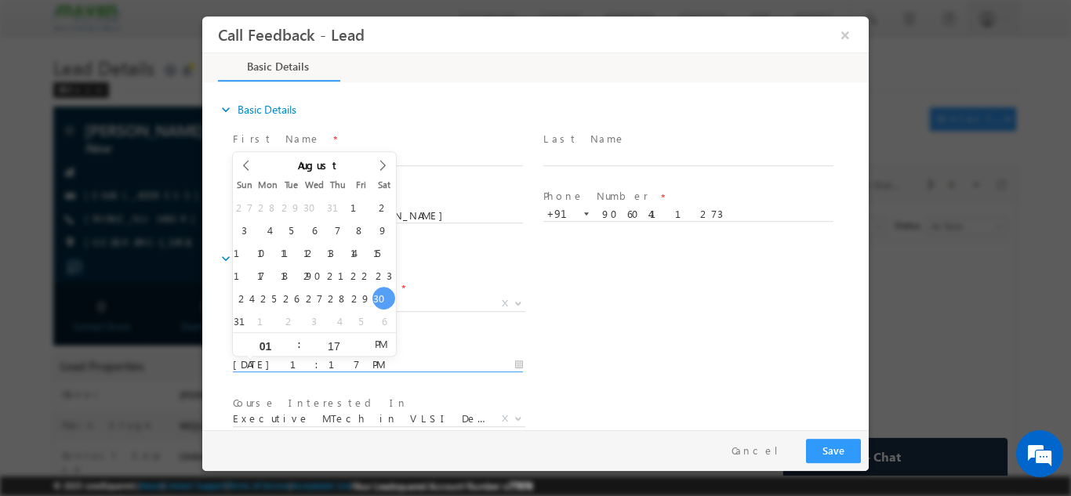
click at [330, 366] on input "30/08/2025 1:17 PM" at bounding box center [378, 365] width 290 height 16
type input "31/08/2025 1:17 PM"
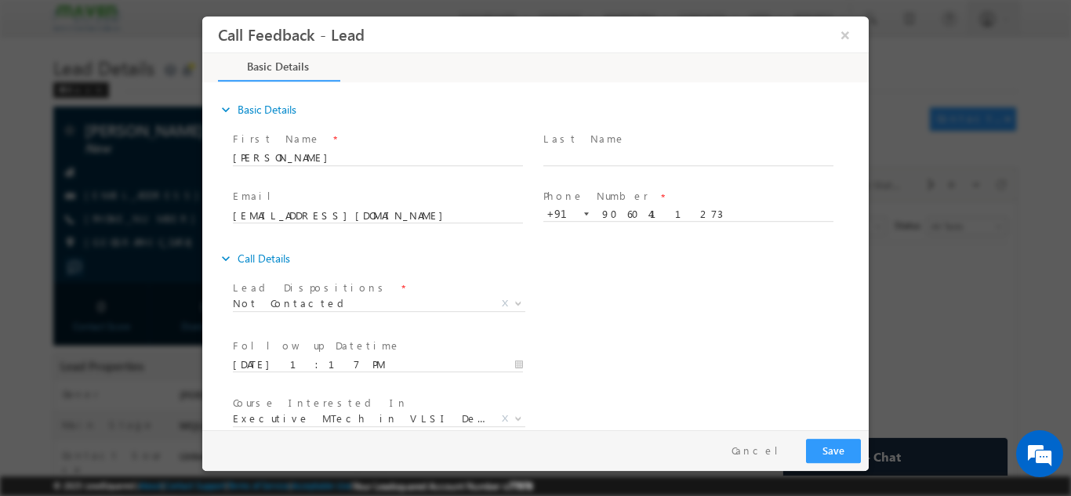
click at [678, 342] on div "Follow up Datetime * 31/08/2025 1:17 PM Program Type * Long Term Short Term X" at bounding box center [549, 363] width 639 height 58
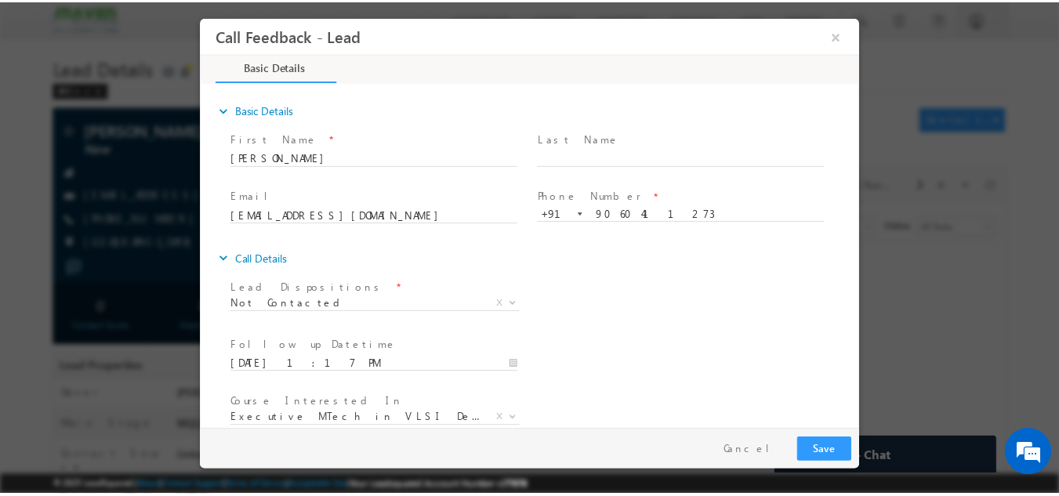
scroll to position [83, 0]
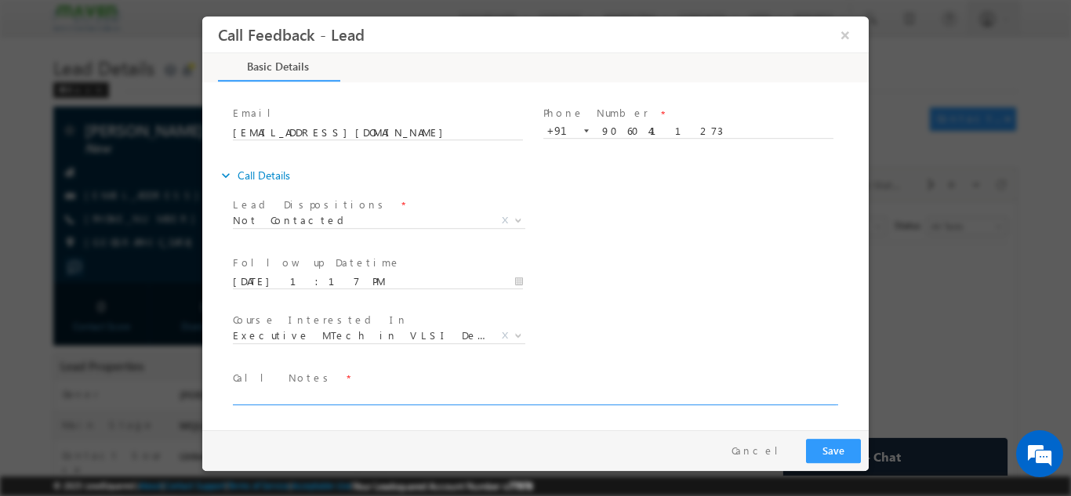
click at [248, 398] on textarea at bounding box center [534, 395] width 603 height 18
type textarea "dnp"
click at [839, 456] on button "Save" at bounding box center [833, 450] width 55 height 24
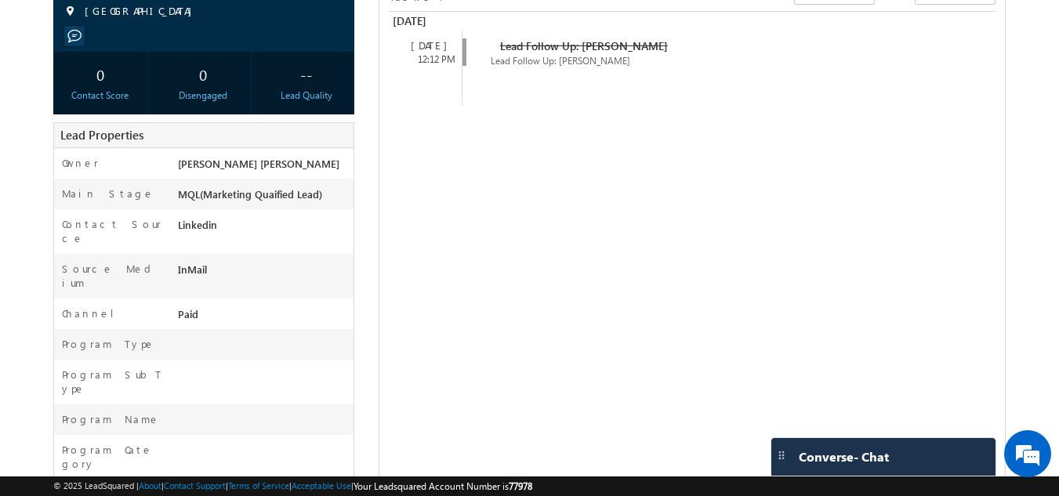
scroll to position [270, 0]
